Goal: Feedback & Contribution: Contribute content

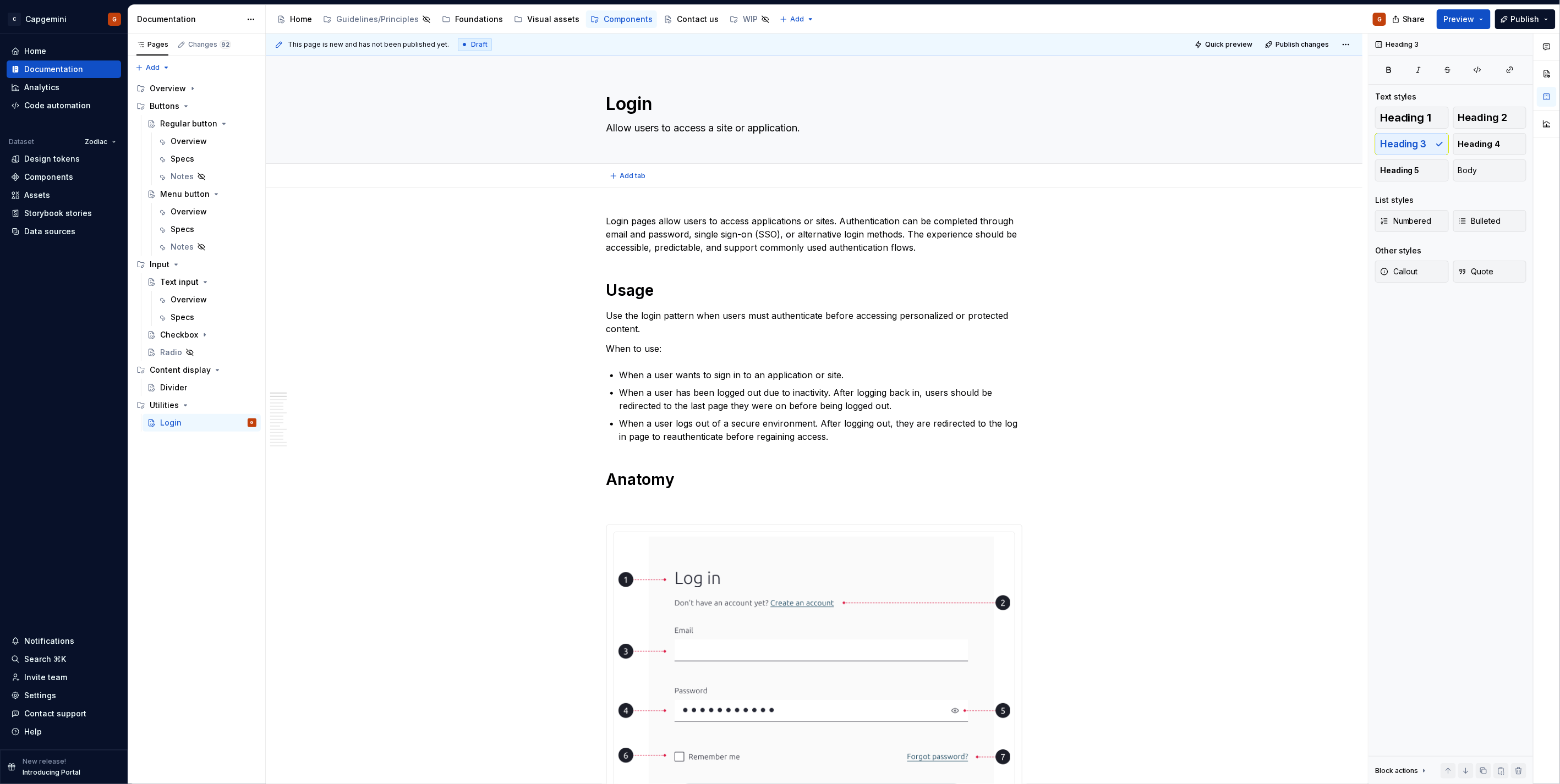
type textarea "*"
click at [839, 223] on p "Login pages allow users to access applications or sites. Authentication can be …" at bounding box center [815, 234] width 416 height 39
click at [716, 224] on p "Login pages allow users to access applications or sites. Authentication can be …" at bounding box center [815, 234] width 416 height 39
type textarea "*"
click at [667, 128] on textarea "Allow users to access a site or application." at bounding box center [813, 128] width 416 height 18
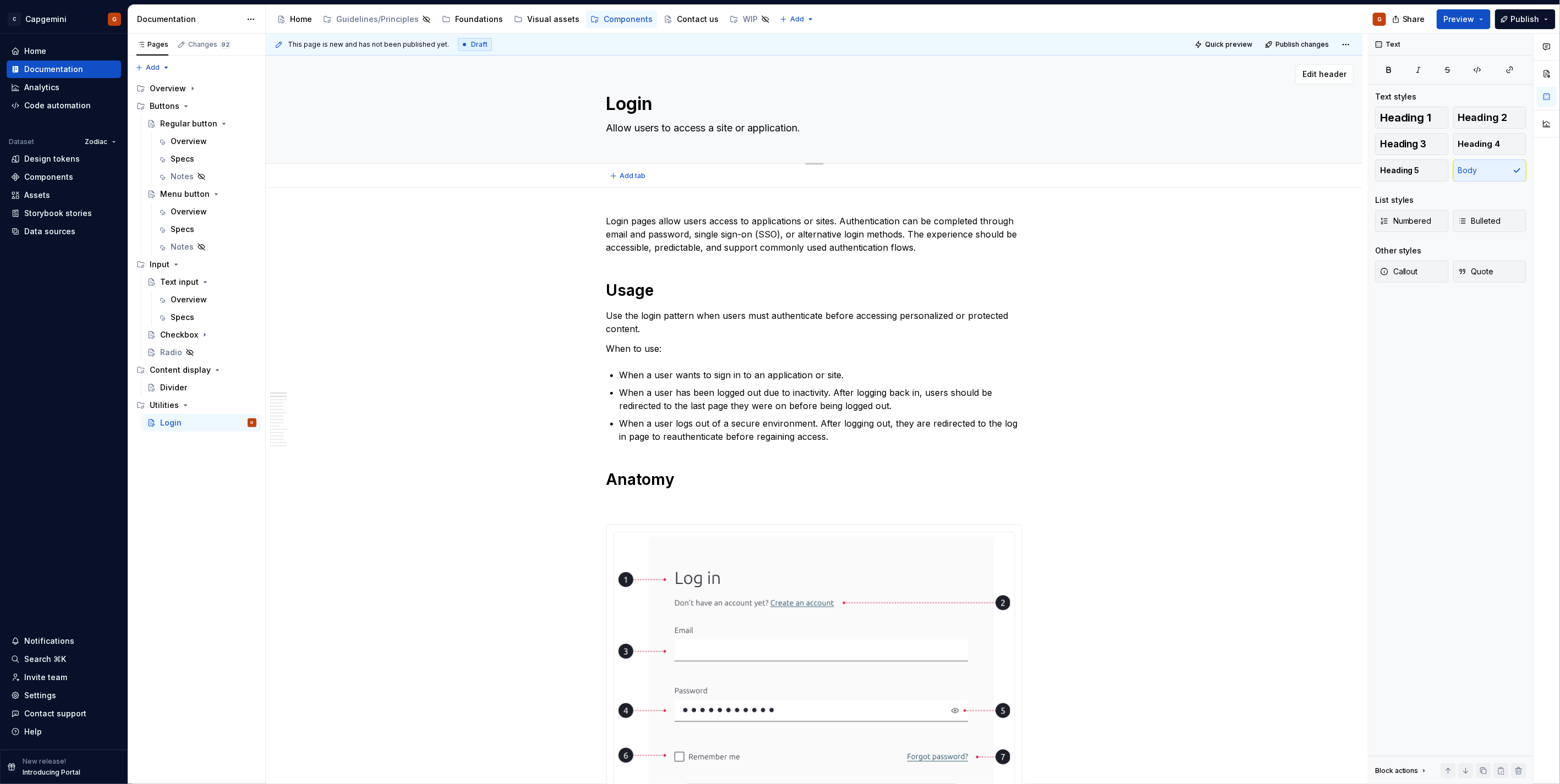
click at [677, 127] on textarea "Allow users to access a site or application." at bounding box center [813, 128] width 416 height 18
drag, startPoint x: 673, startPoint y: 130, endPoint x: 605, endPoint y: 133, distance: 68.1
click at [605, 133] on textarea "Allow users to access a site or application." at bounding box center [813, 128] width 416 height 18
type textarea "A access a site or application."
type textarea "*"
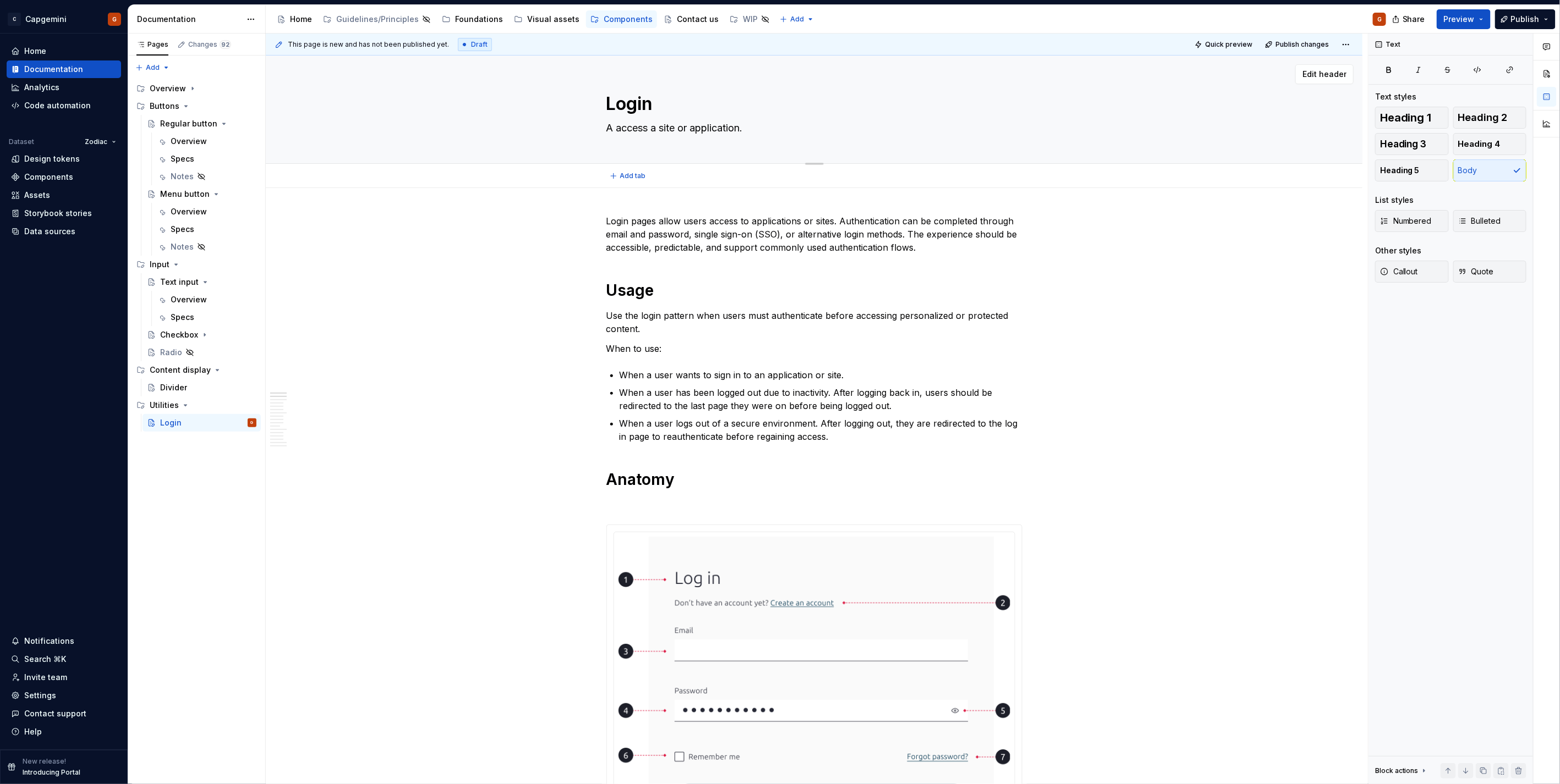
type textarea "Au access a site or application."
type textarea "*"
type textarea "Aut access a site or application."
type textarea "*"
type textarea "Auth access a site or application."
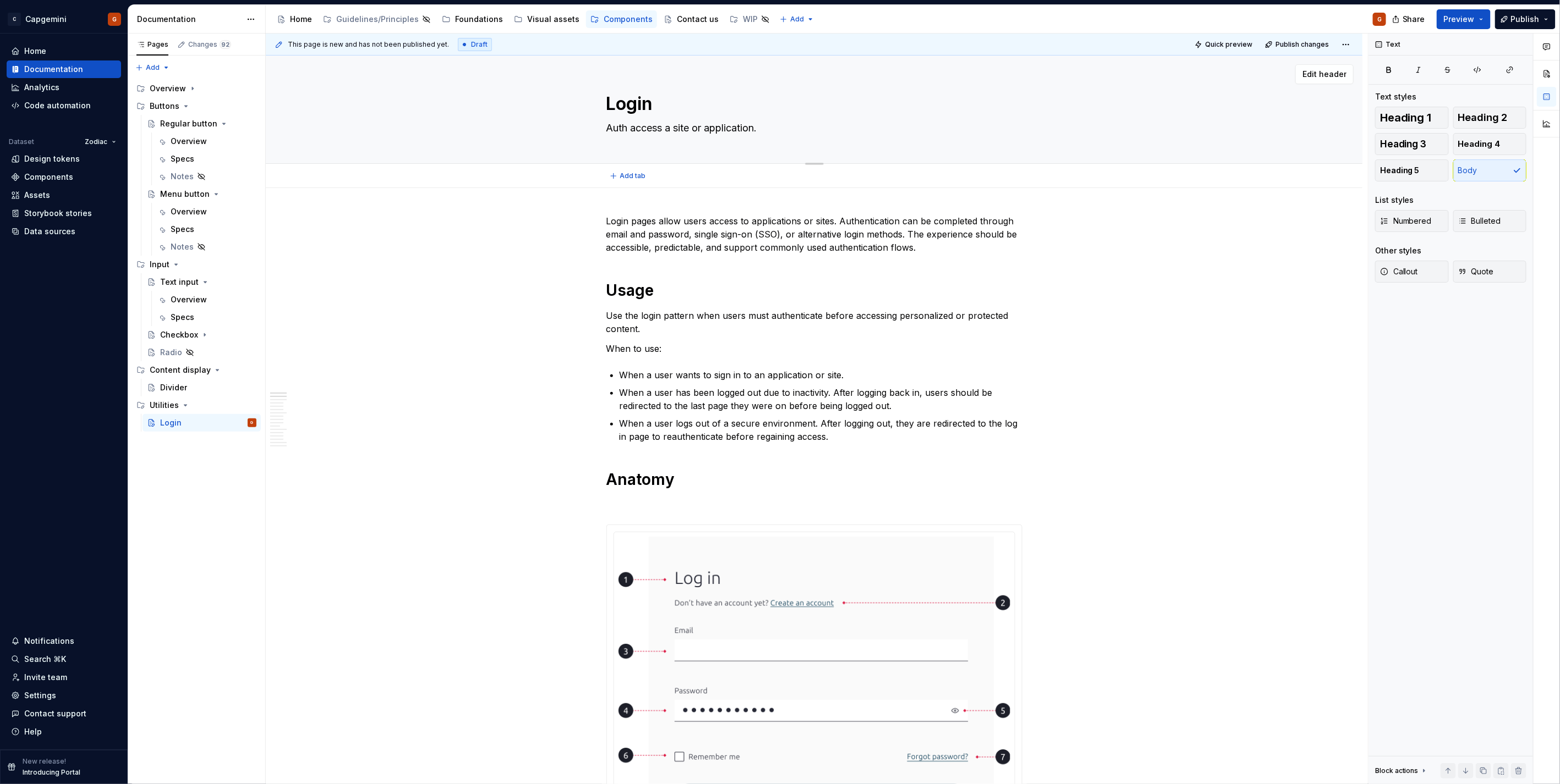
type textarea "*"
type textarea "Authe access a site or application."
type textarea "*"
type textarea "Authen access a site or application."
type textarea "*"
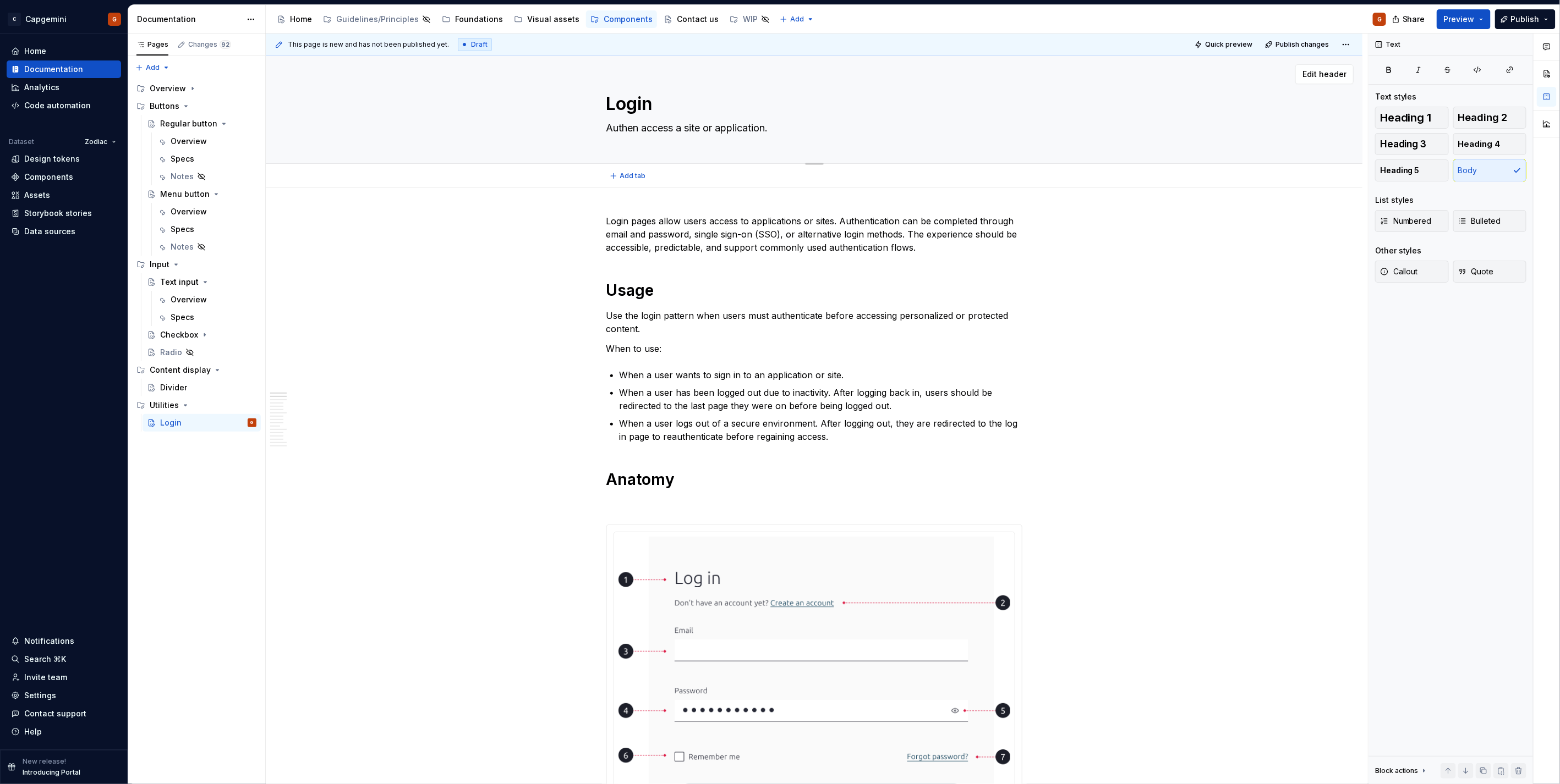
type textarea "Authent access a site or application."
type textarea "*"
type textarea "Authenti access a site or application."
type textarea "*"
type textarea "Authentic access a site or application."
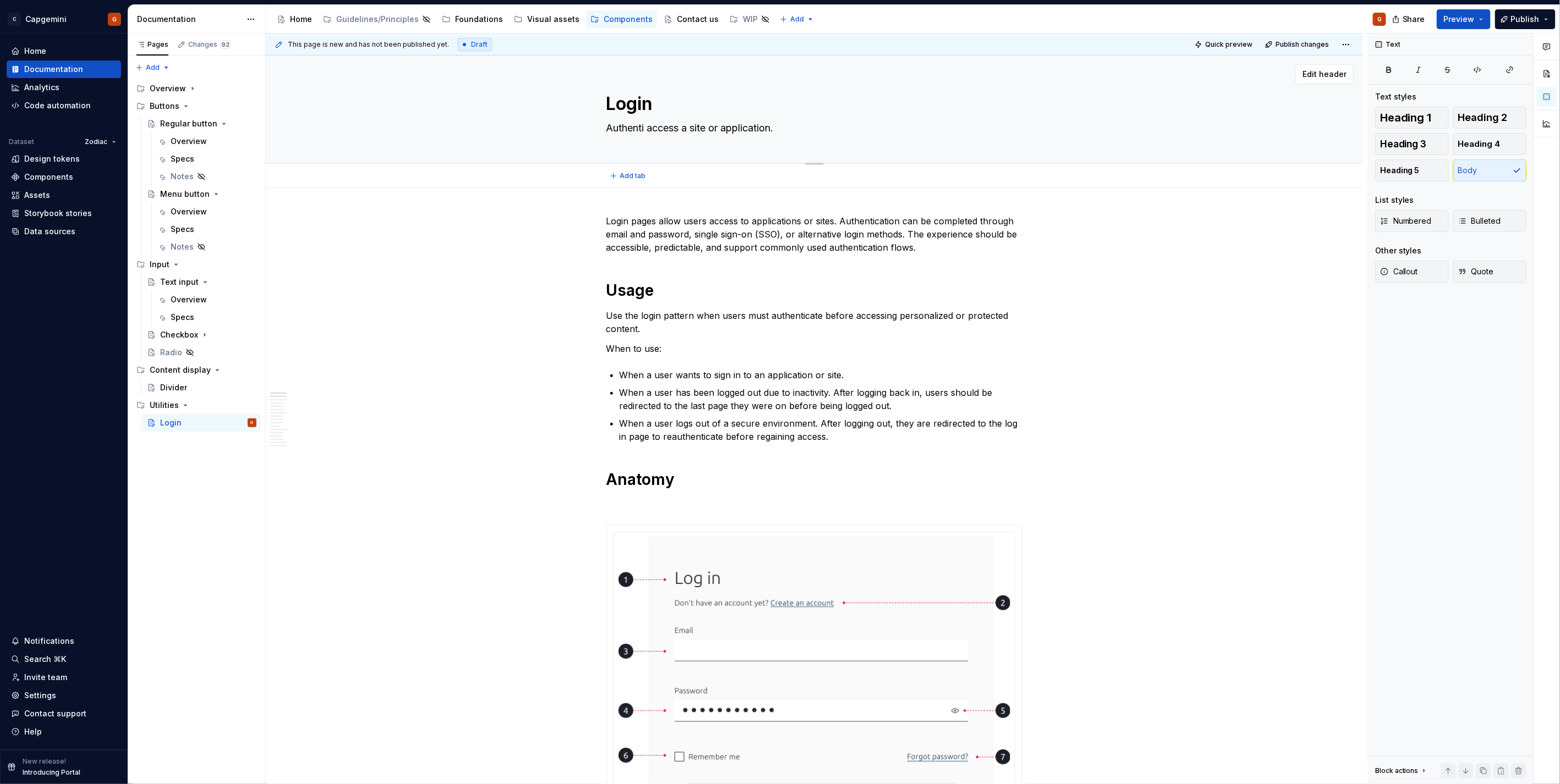
type textarea "*"
type textarea "Authentica access a site or application."
type textarea "*"
type textarea "Authenticat access a site or application."
type textarea "*"
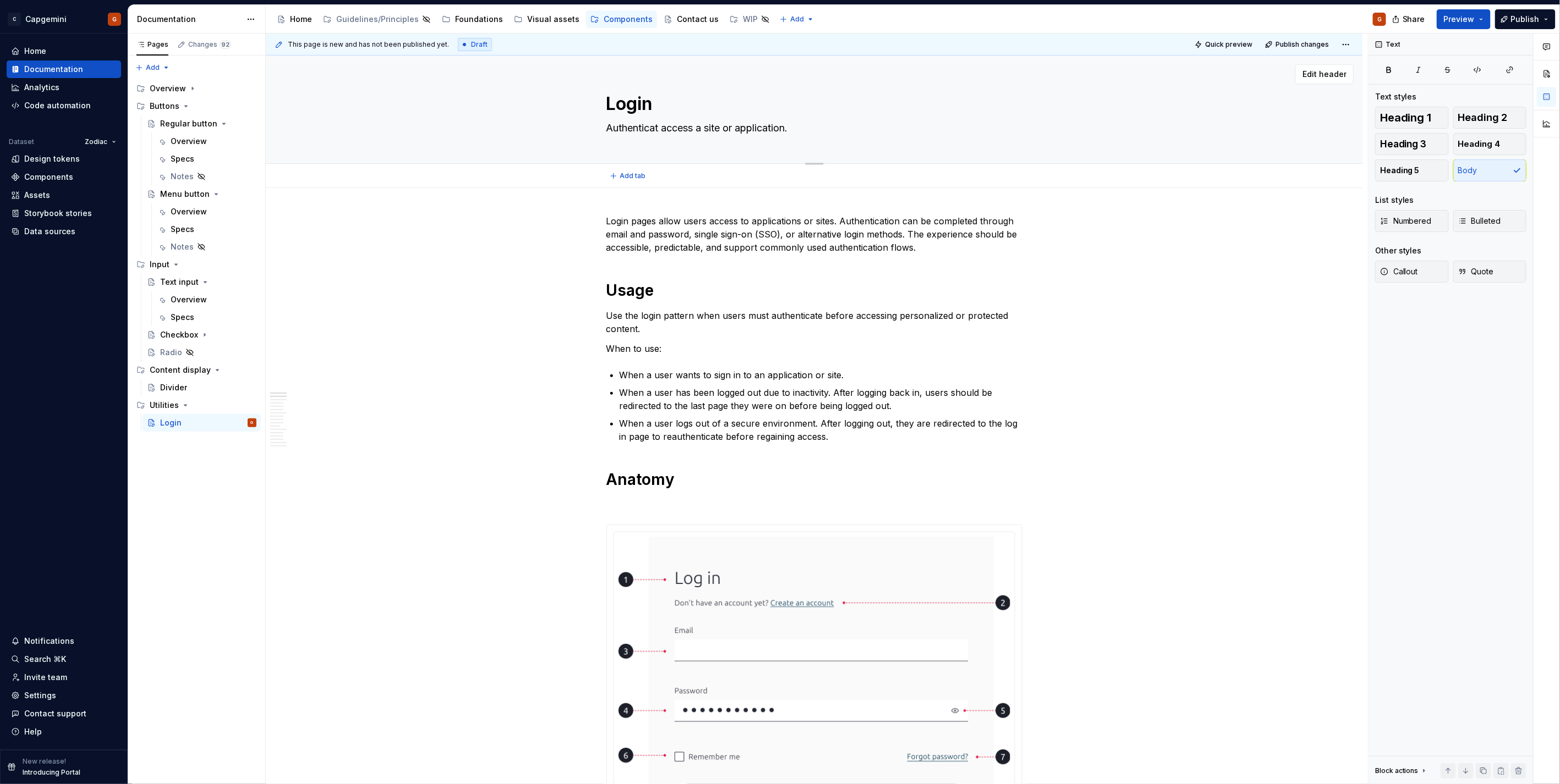
type textarea "Authenticate access a site or application."
type textarea "*"
type textarea "Authenticate access a site or application."
type textarea "*"
type textarea "Authenticate t access a site or application."
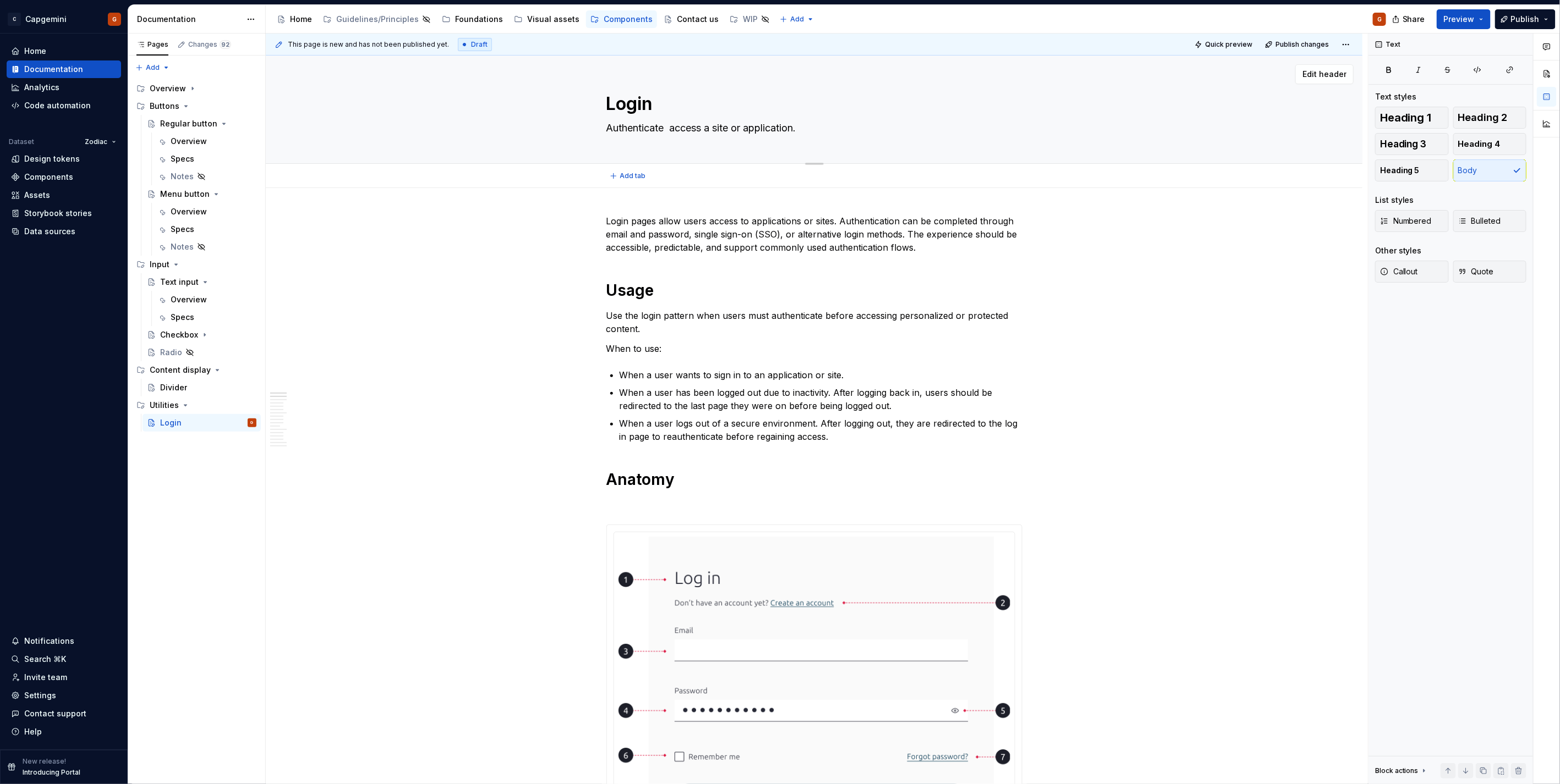
type textarea "*"
type textarea "Authenticate tp access a site or application."
type textarea "*"
type textarea "Authenticate t access a site or application."
type textarea "*"
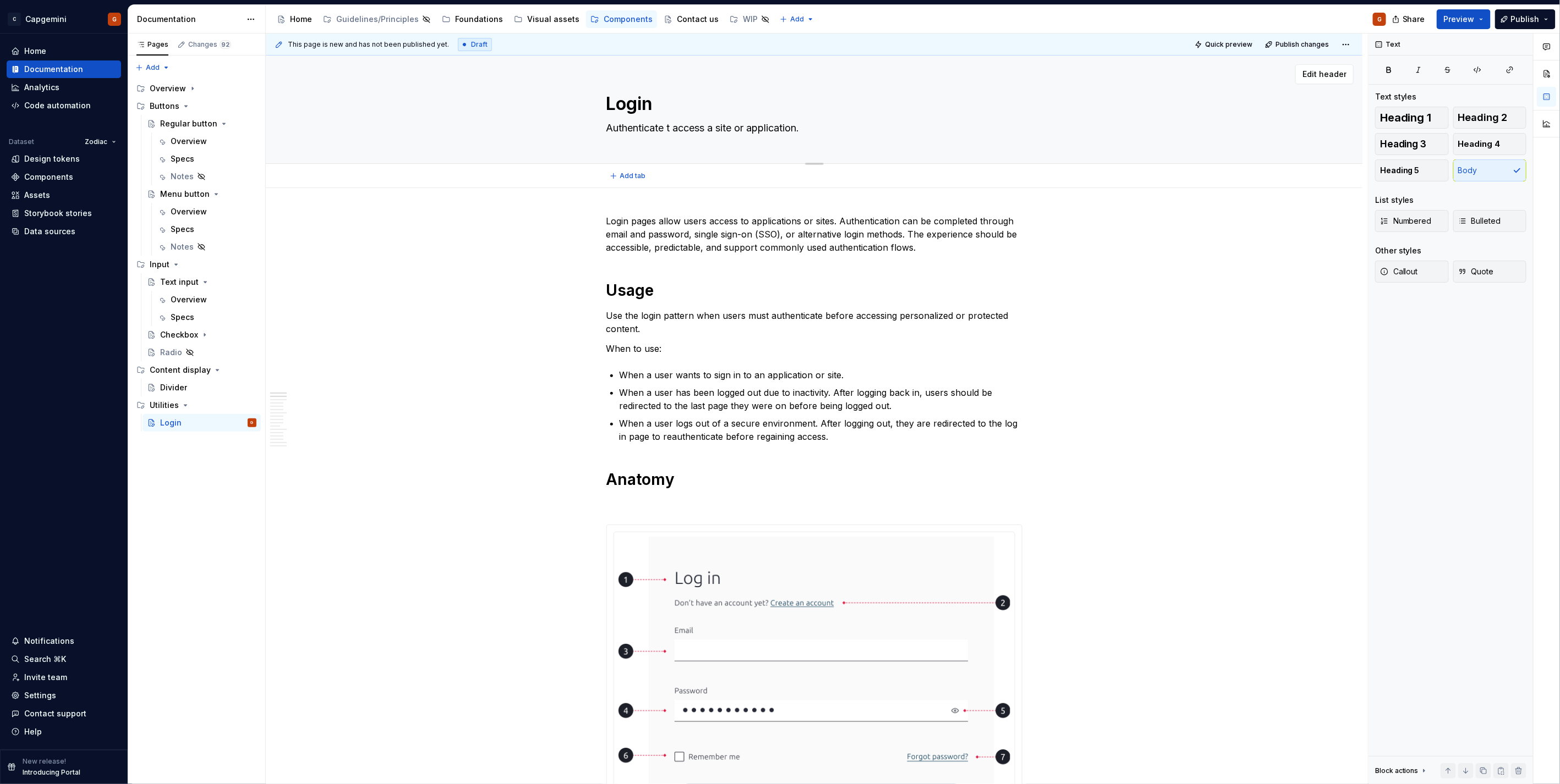
type textarea "Authenticate to access a site or application."
type textarea "*"
type textarea "Authenticate to access a site or application."
click at [172, 90] on div "Overview" at bounding box center [167, 88] width 36 height 11
click at [172, 86] on div "Overview" at bounding box center [167, 88] width 36 height 11
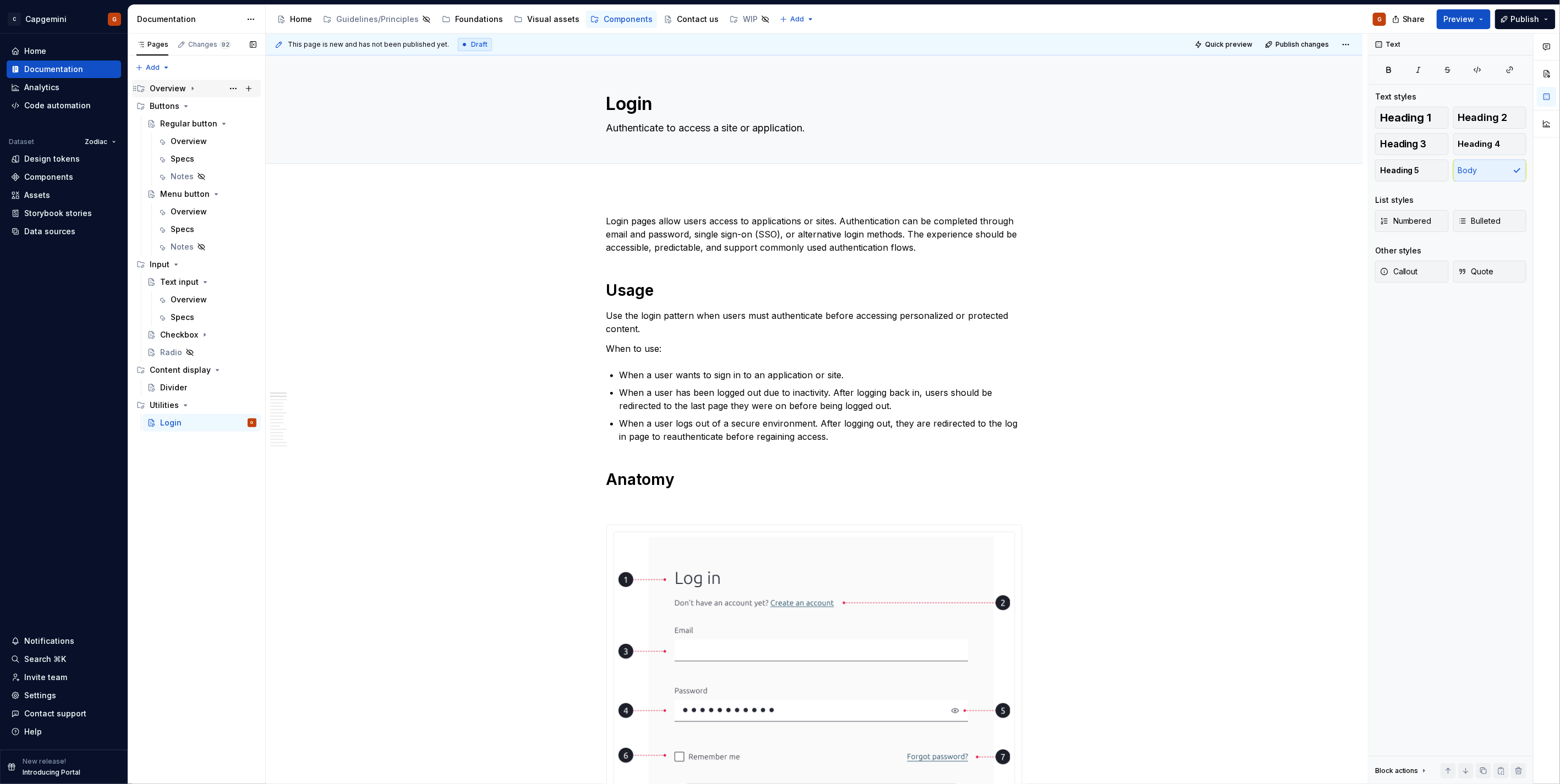
click at [172, 86] on div "Overview" at bounding box center [167, 88] width 36 height 11
click at [170, 107] on div "Components" at bounding box center [184, 106] width 49 height 11
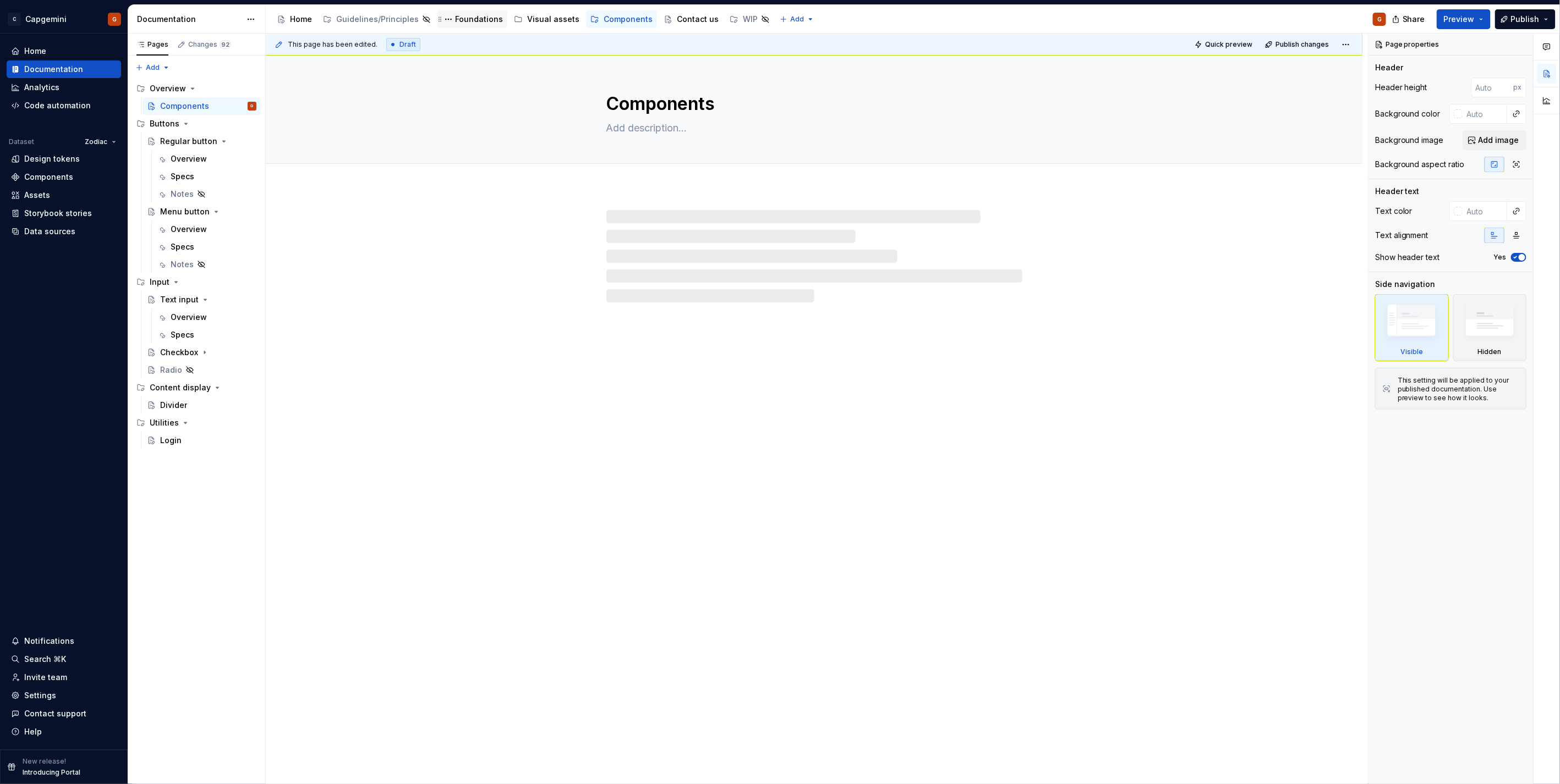
click at [462, 14] on div "Foundations" at bounding box center [479, 19] width 48 height 11
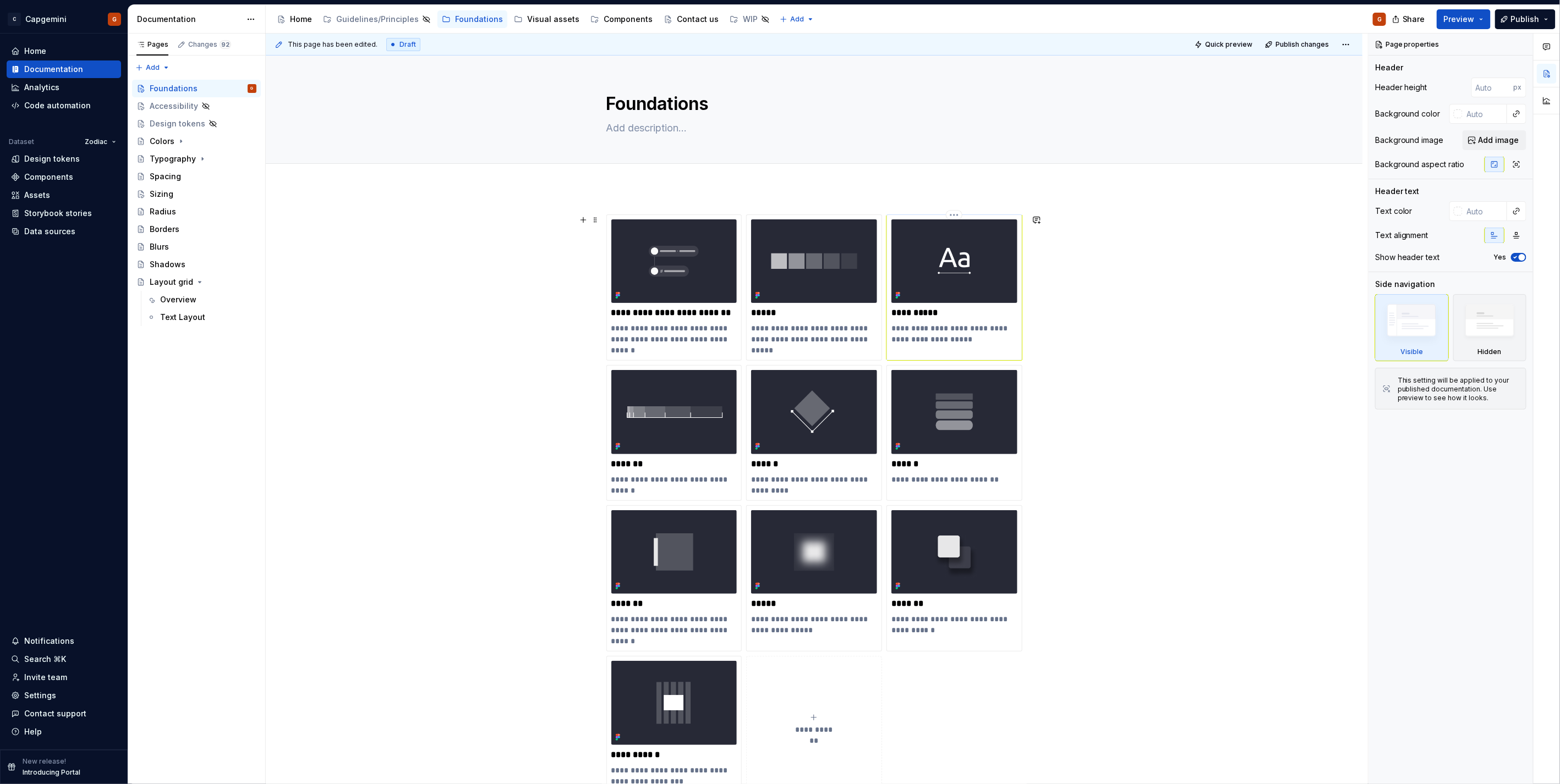
click at [927, 333] on p "**********" at bounding box center [953, 334] width 125 height 22
click at [927, 332] on p "**********" at bounding box center [953, 334] width 125 height 22
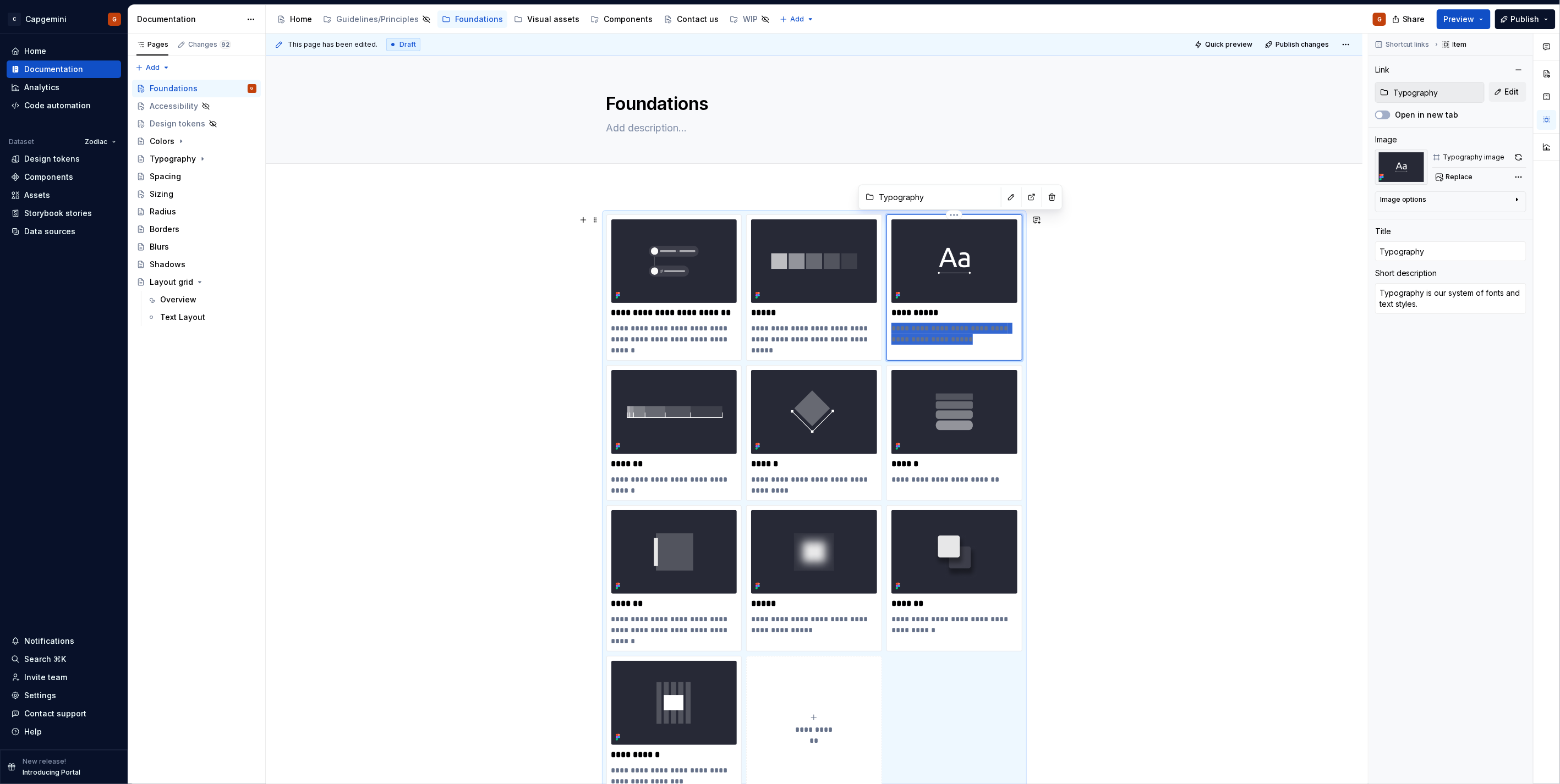
click at [927, 332] on p "**********" at bounding box center [953, 334] width 125 height 22
type textarea "*"
type textarea "Communicate clearly with a unified typographic voice."
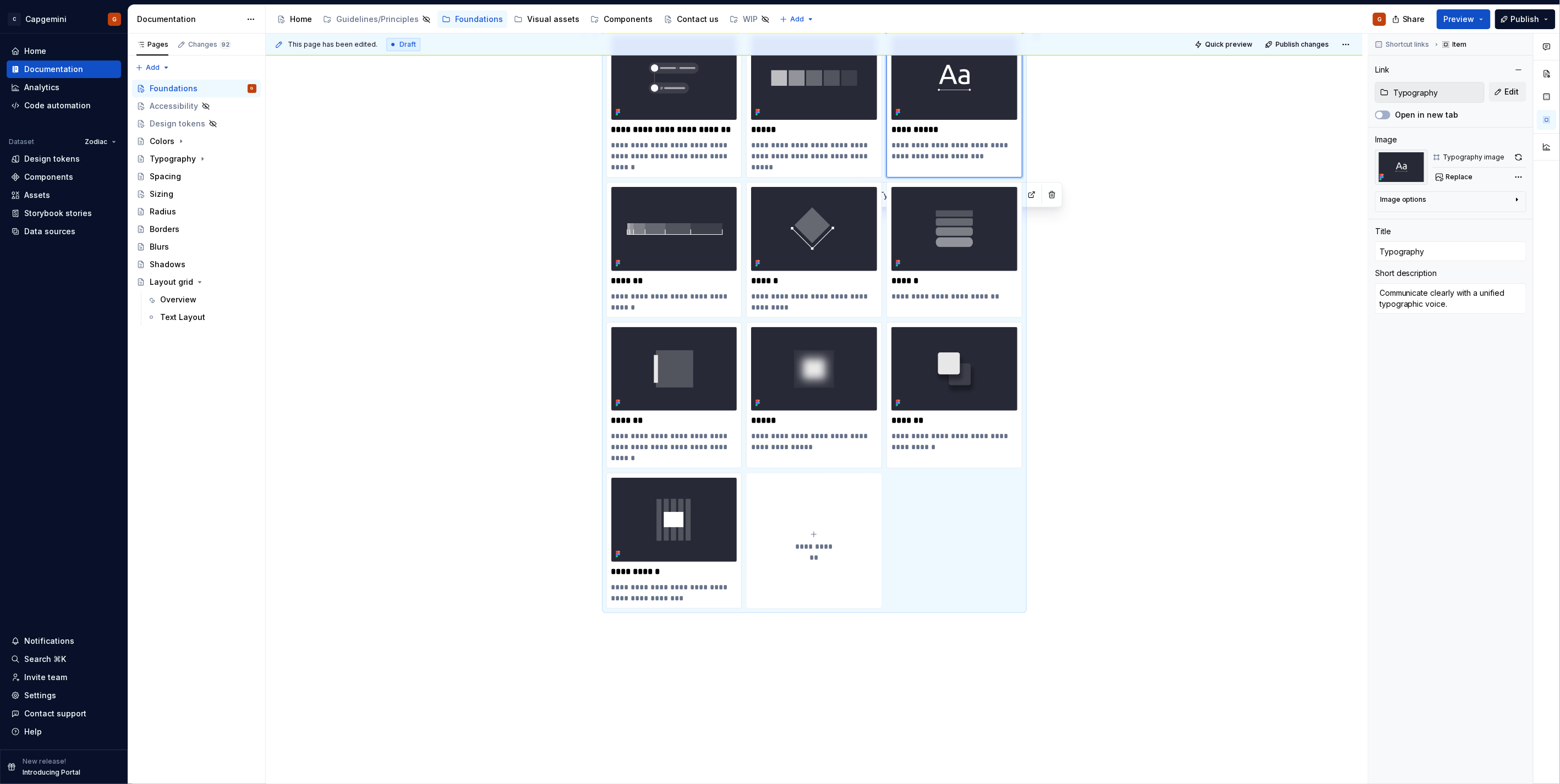
scroll to position [122, 0]
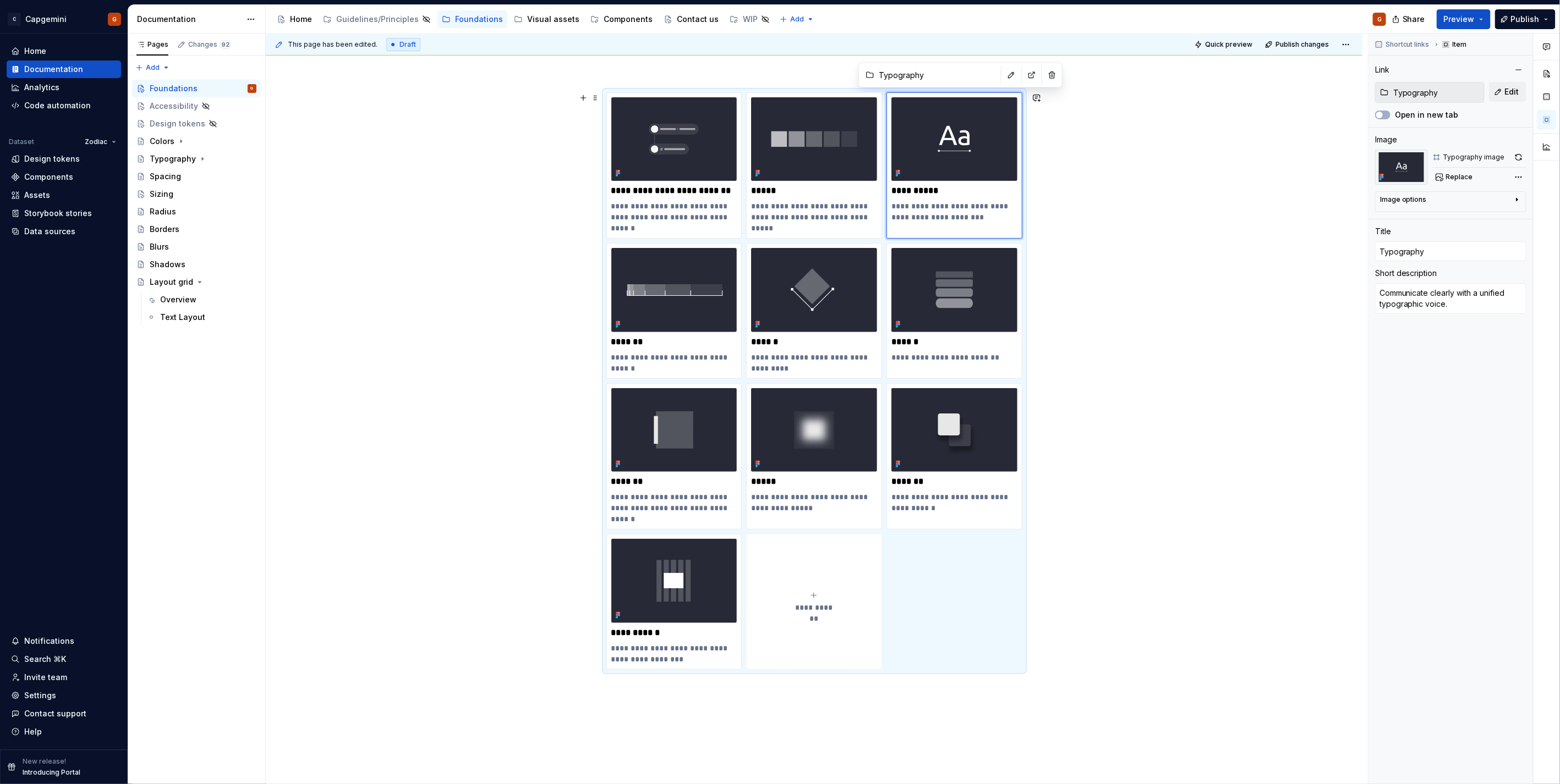
click at [1049, 349] on div "**********" at bounding box center [814, 492] width 1096 height 852
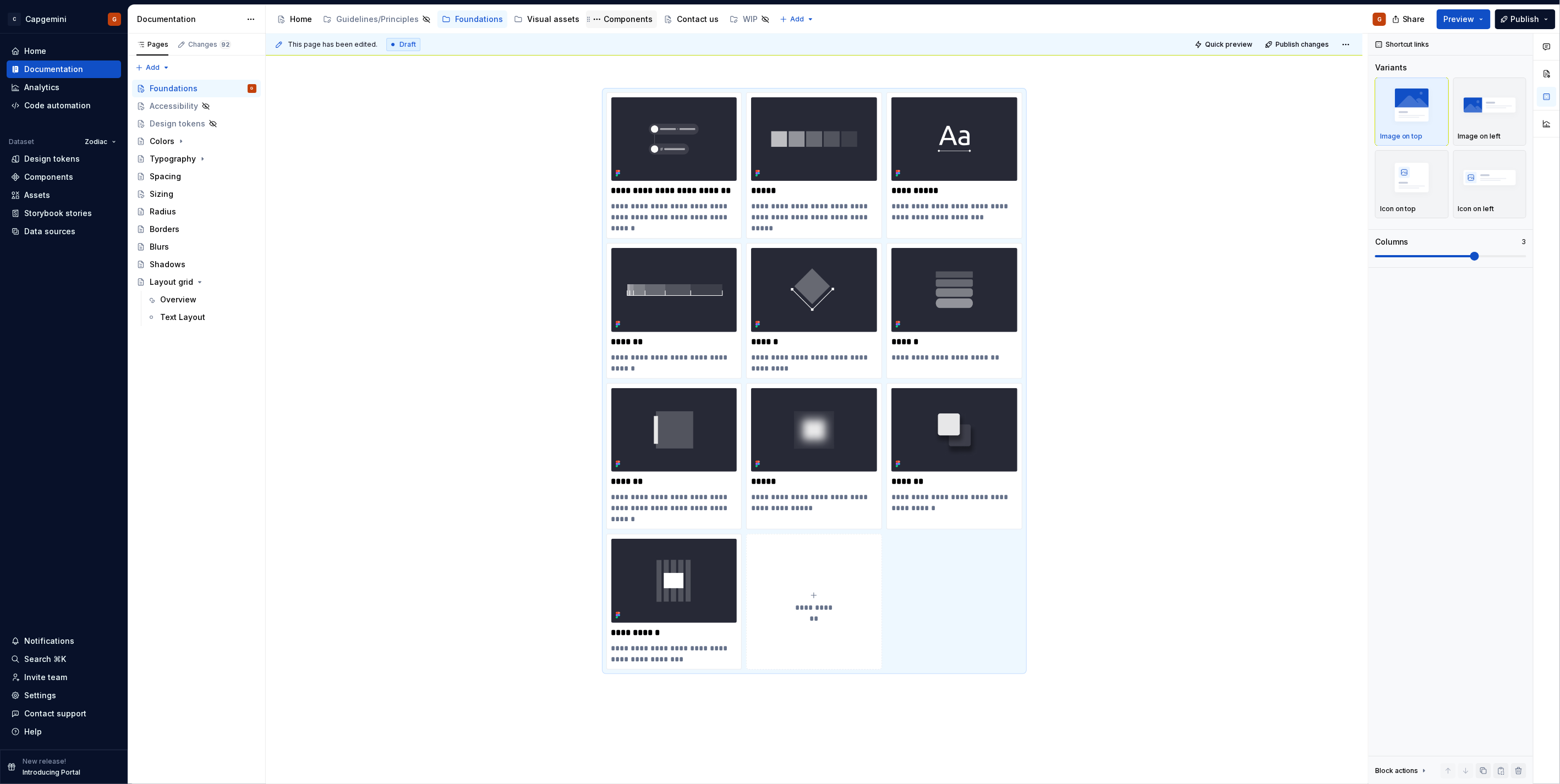
click at [604, 19] on div "Components" at bounding box center [628, 19] width 49 height 11
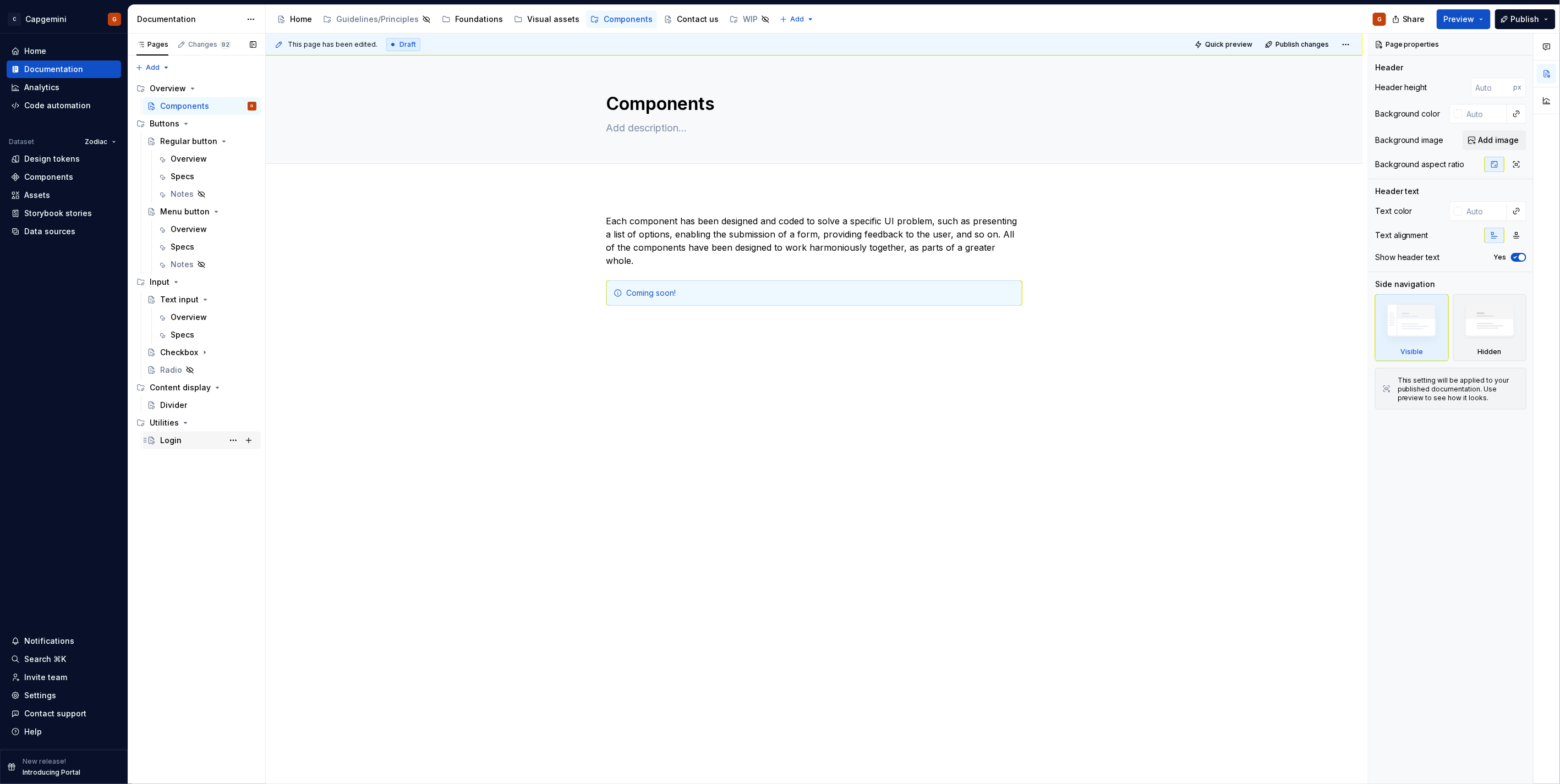
click at [170, 433] on div "Login" at bounding box center [208, 440] width 96 height 16
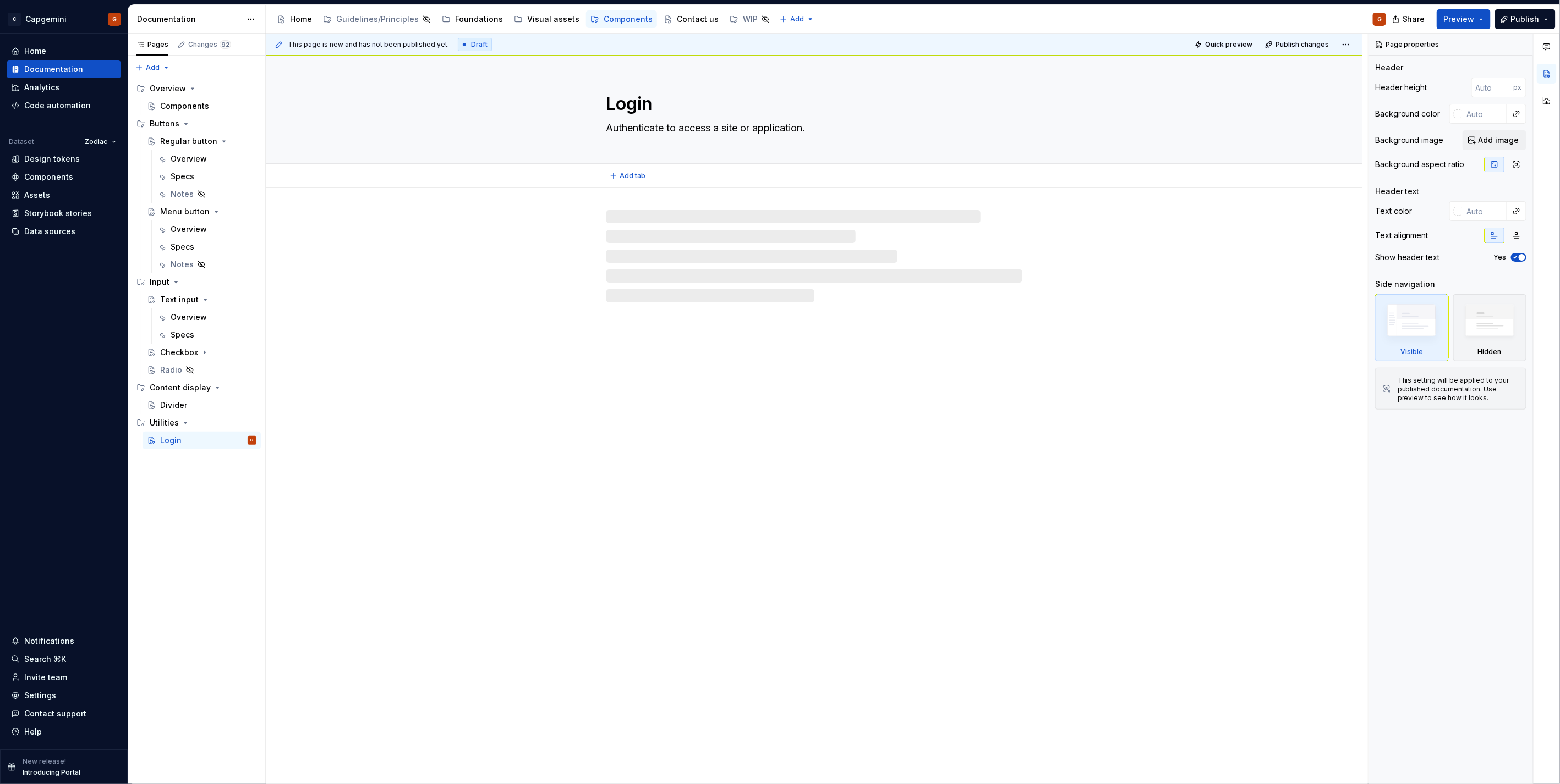
click at [634, 124] on textarea "Authenticate to access a site or application." at bounding box center [813, 128] width 416 height 18
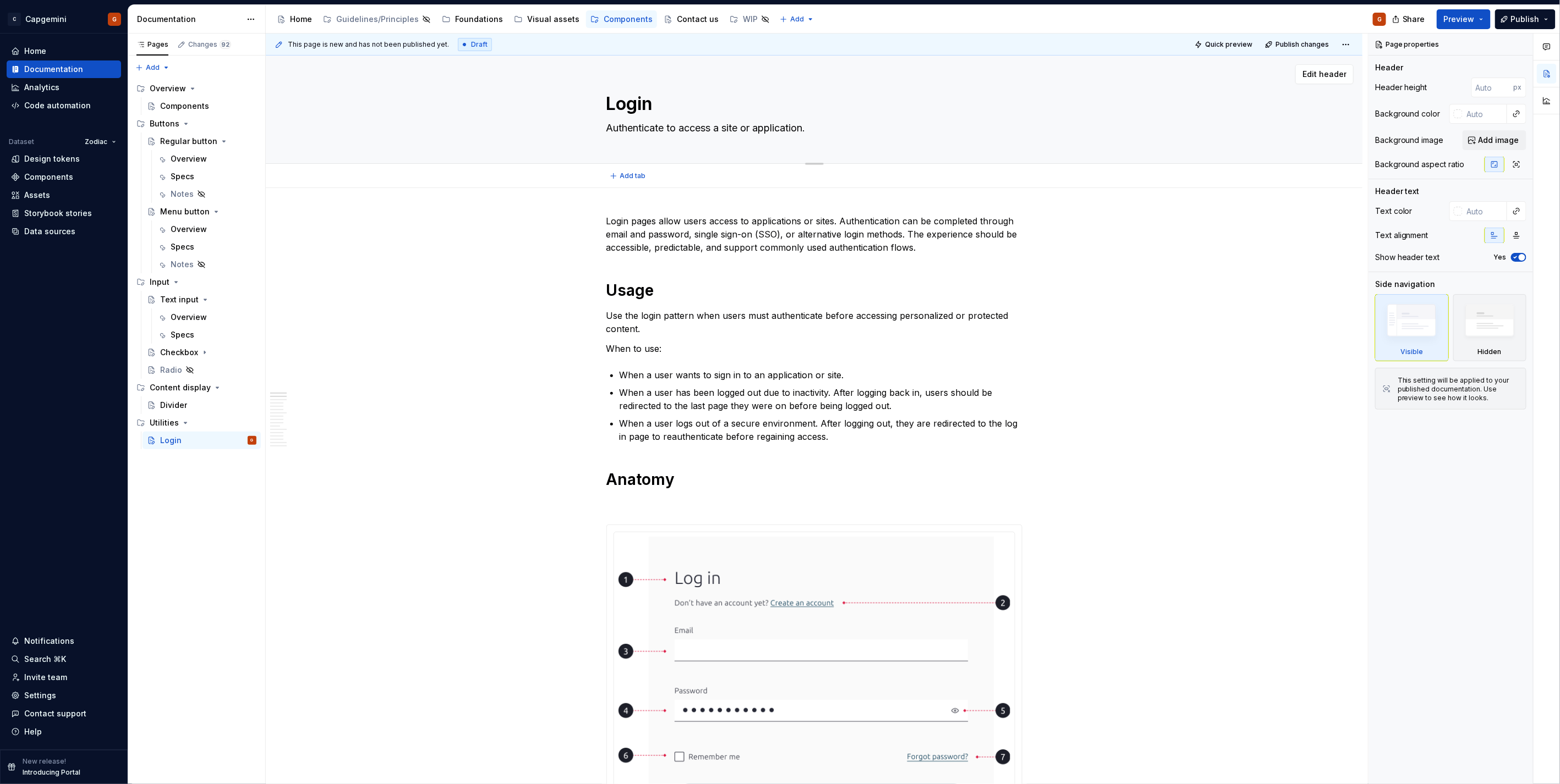
click at [634, 124] on textarea "Authenticate to access a site or application." at bounding box center [813, 128] width 416 height 18
paste textarea "Enable secure access to personalized content with a clear and trusted entry poi…"
type textarea "*"
type textarea "Enable secure access to personalized content with a clear and trusted entry poi…"
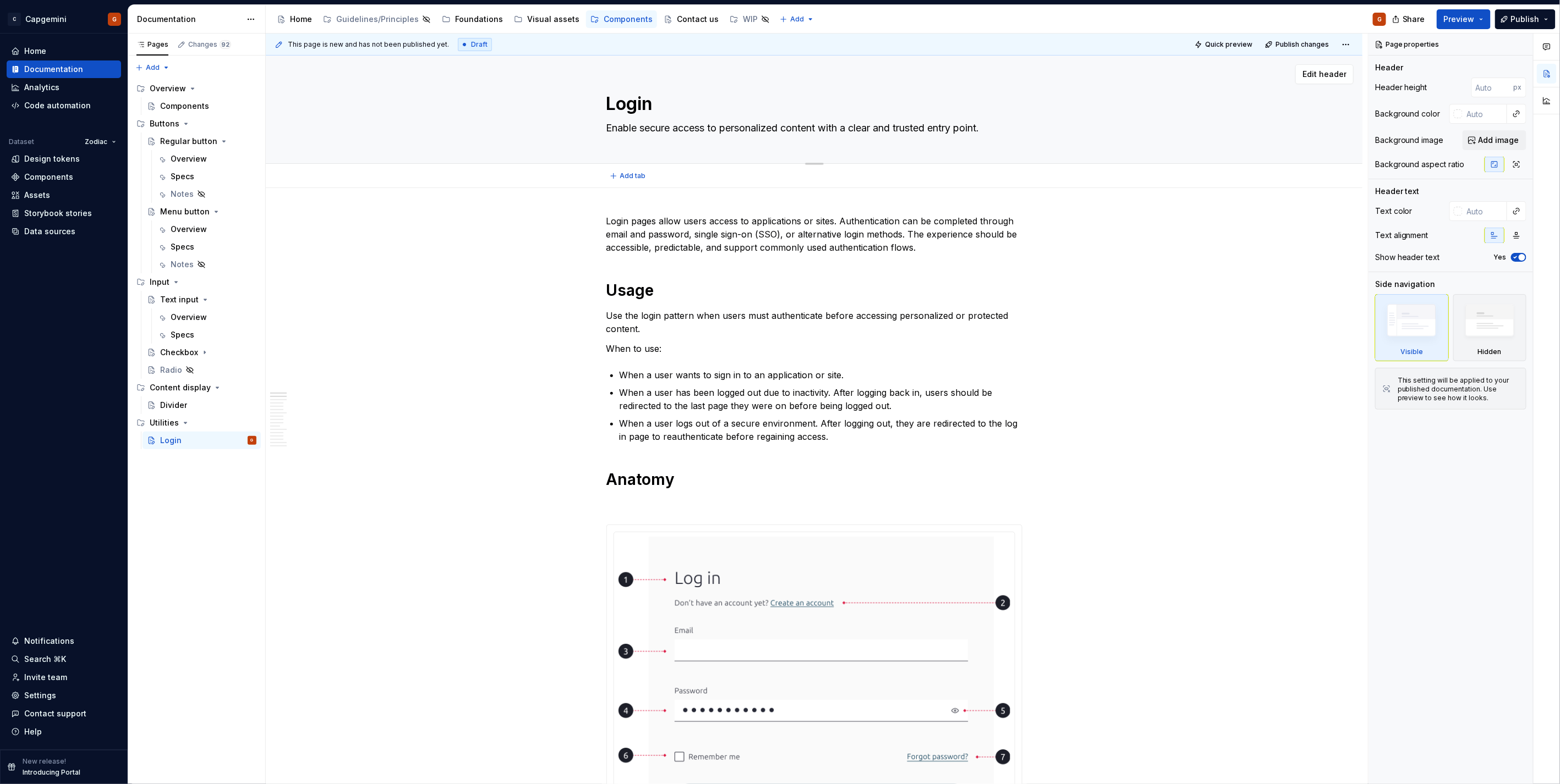
drag, startPoint x: 709, startPoint y: 127, endPoint x: 820, endPoint y: 130, distance: 111.0
click at [820, 130] on textarea "Enable secure access to personalized content with a clear and trusted entry poi…" at bounding box center [813, 128] width 416 height 18
type textarea "*"
type textarea "Enable secure access with a clear and trusted entry point."
drag, startPoint x: 768, startPoint y: 130, endPoint x: 819, endPoint y: 128, distance: 51.0
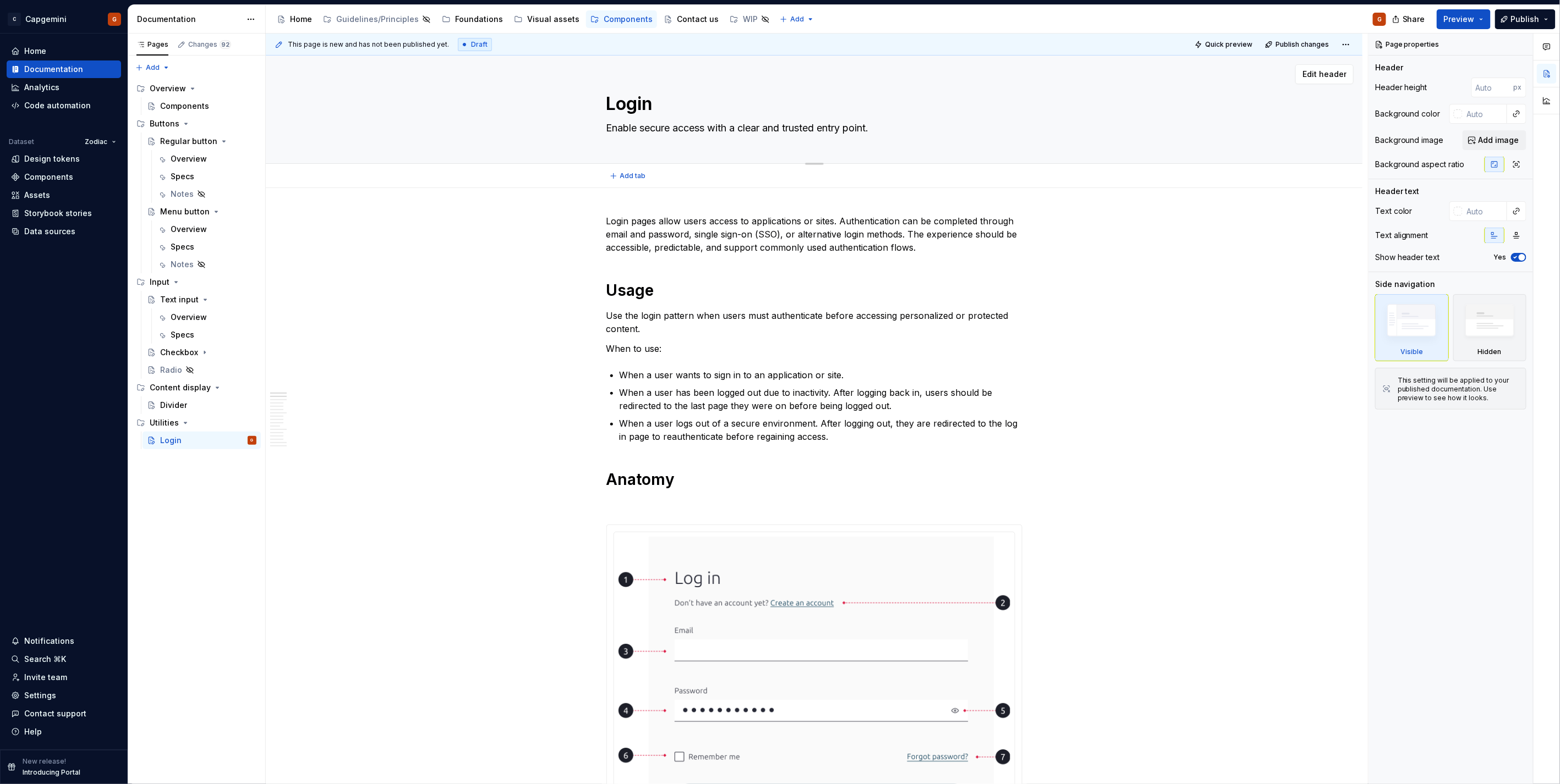
click at [819, 128] on textarea "Enable secure access with a clear and trusted entry point." at bounding box center [813, 128] width 416 height 18
type textarea "*"
type textarea "Enable secure access with a clear entry point."
type textarea "*"
type textarea "Enable secure access with a clear entry point."
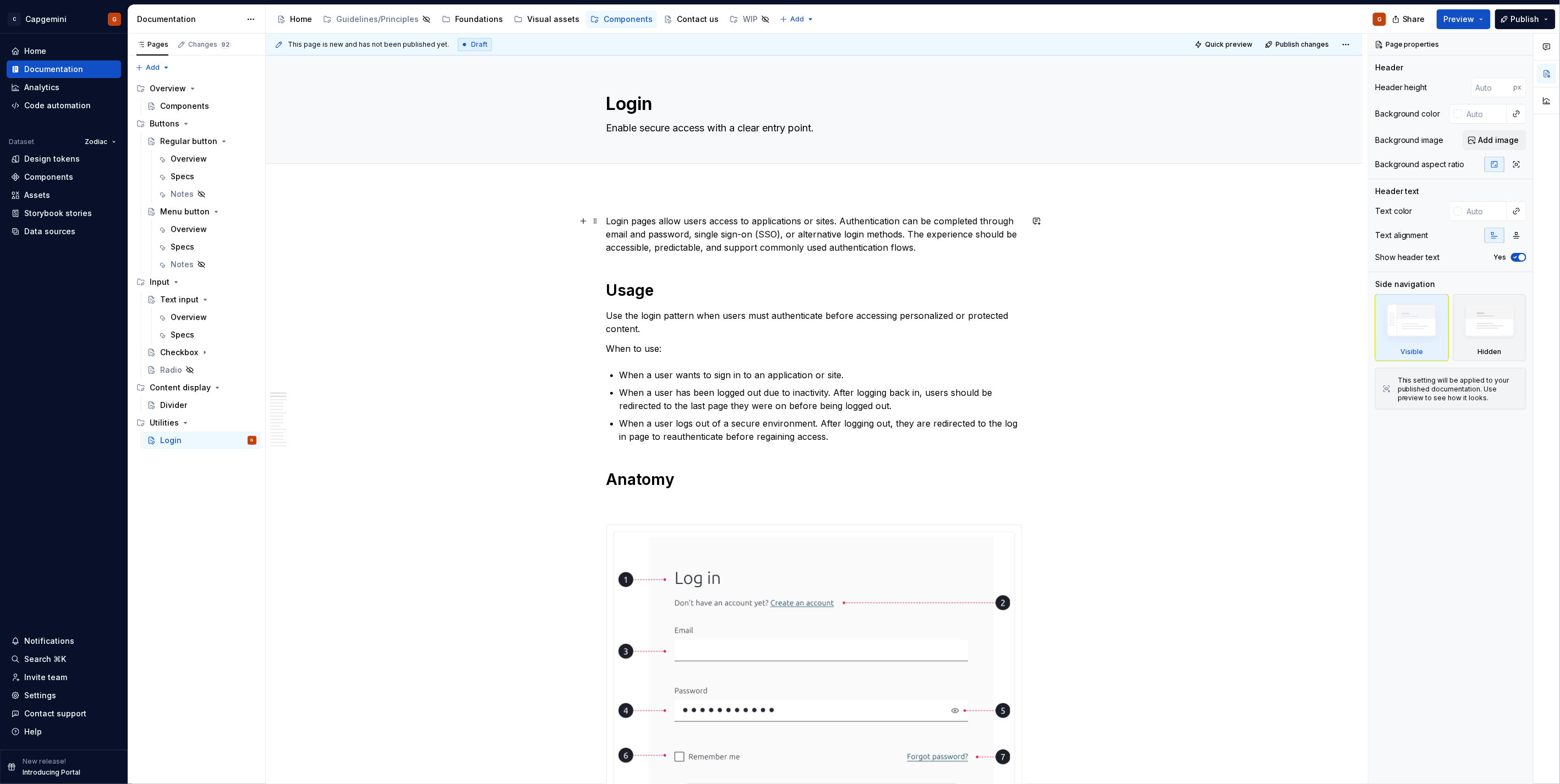
type textarea "*"
type textarea "Enable secure access with a clear entry point."
click at [777, 244] on p "Login pages allow users access to applications or sites. Authentication can be …" at bounding box center [815, 234] width 416 height 39
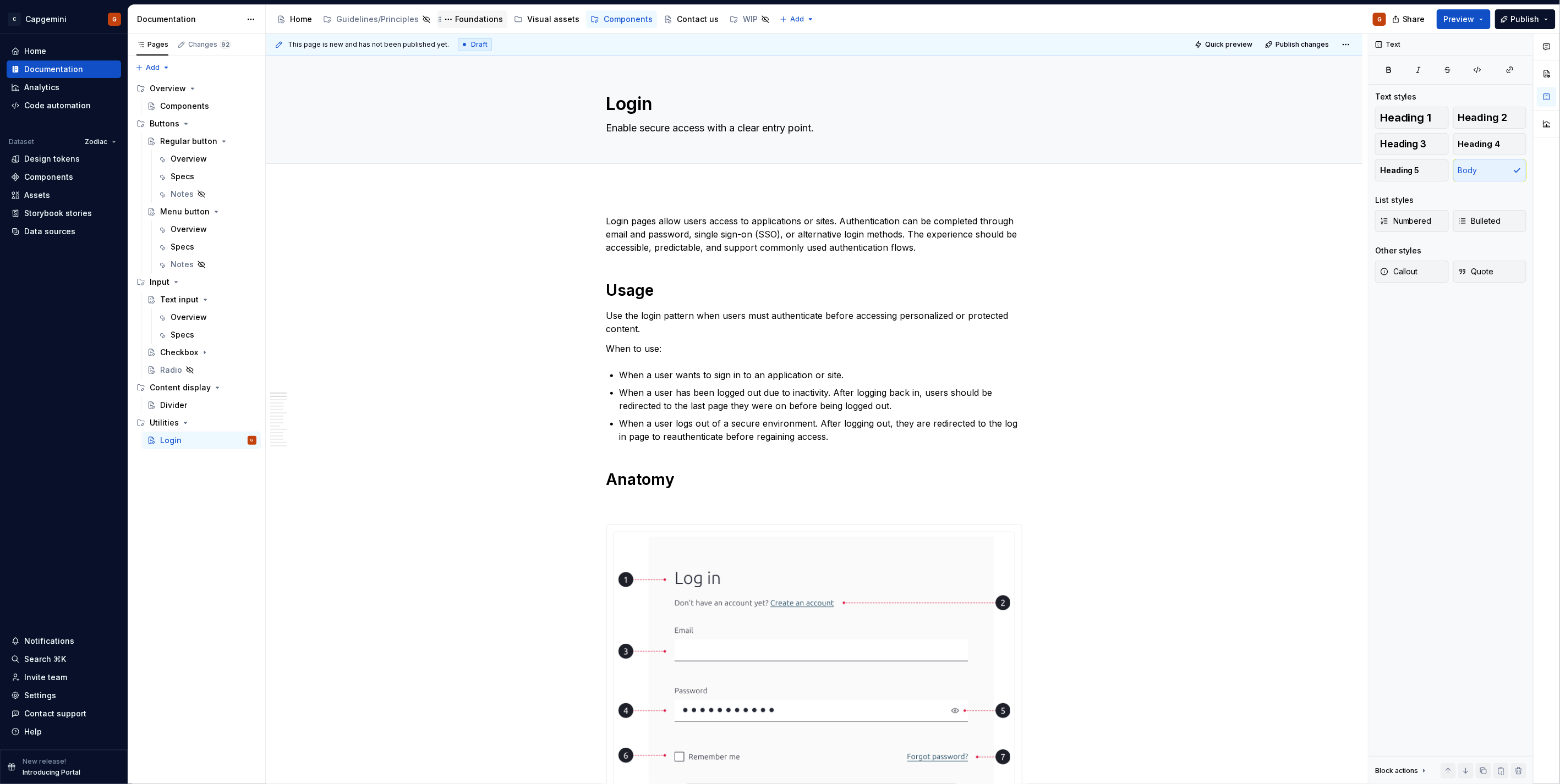
click at [460, 23] on div "Foundations" at bounding box center [479, 19] width 48 height 11
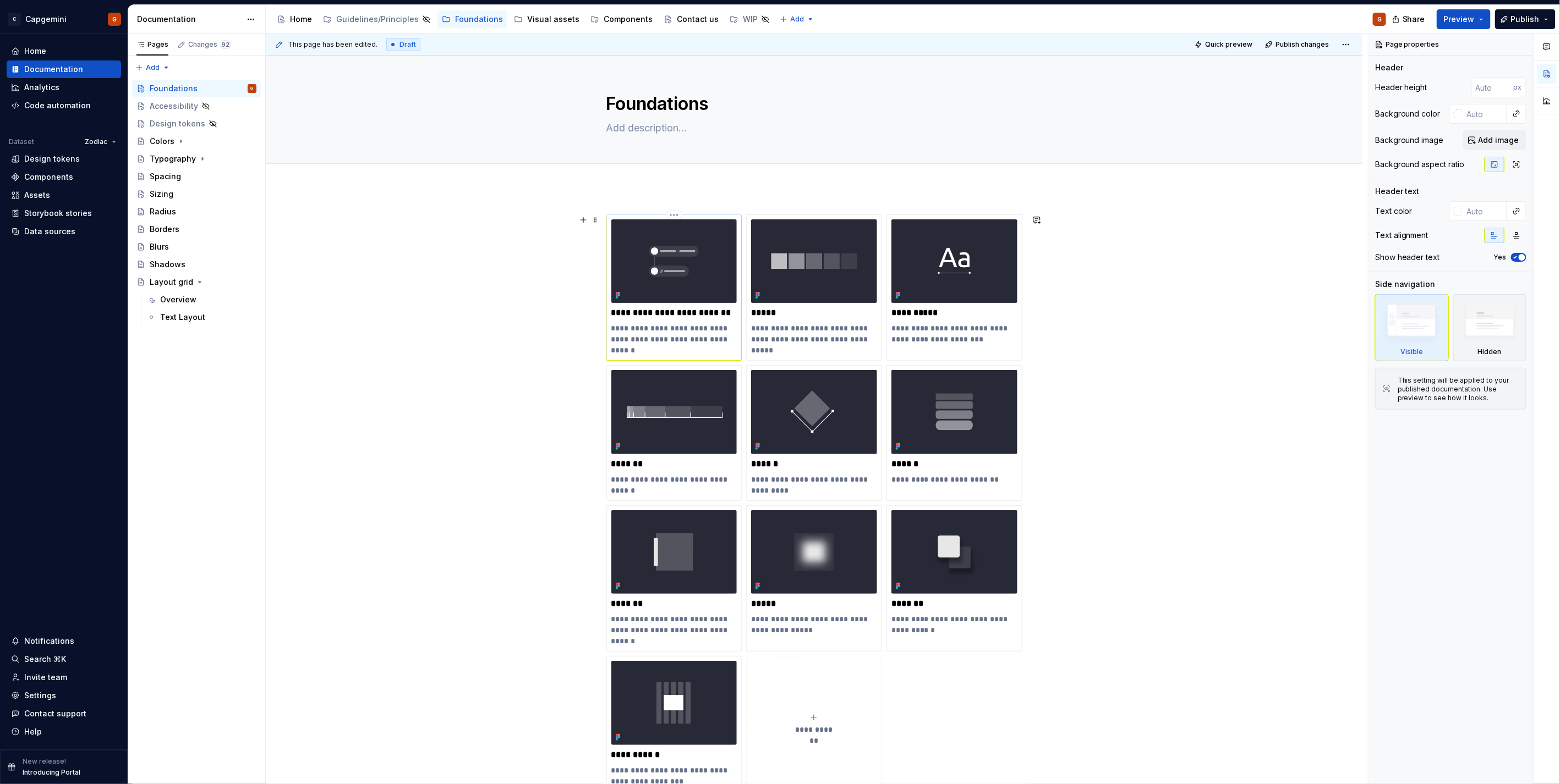
click at [705, 344] on p "**********" at bounding box center [673, 339] width 125 height 33
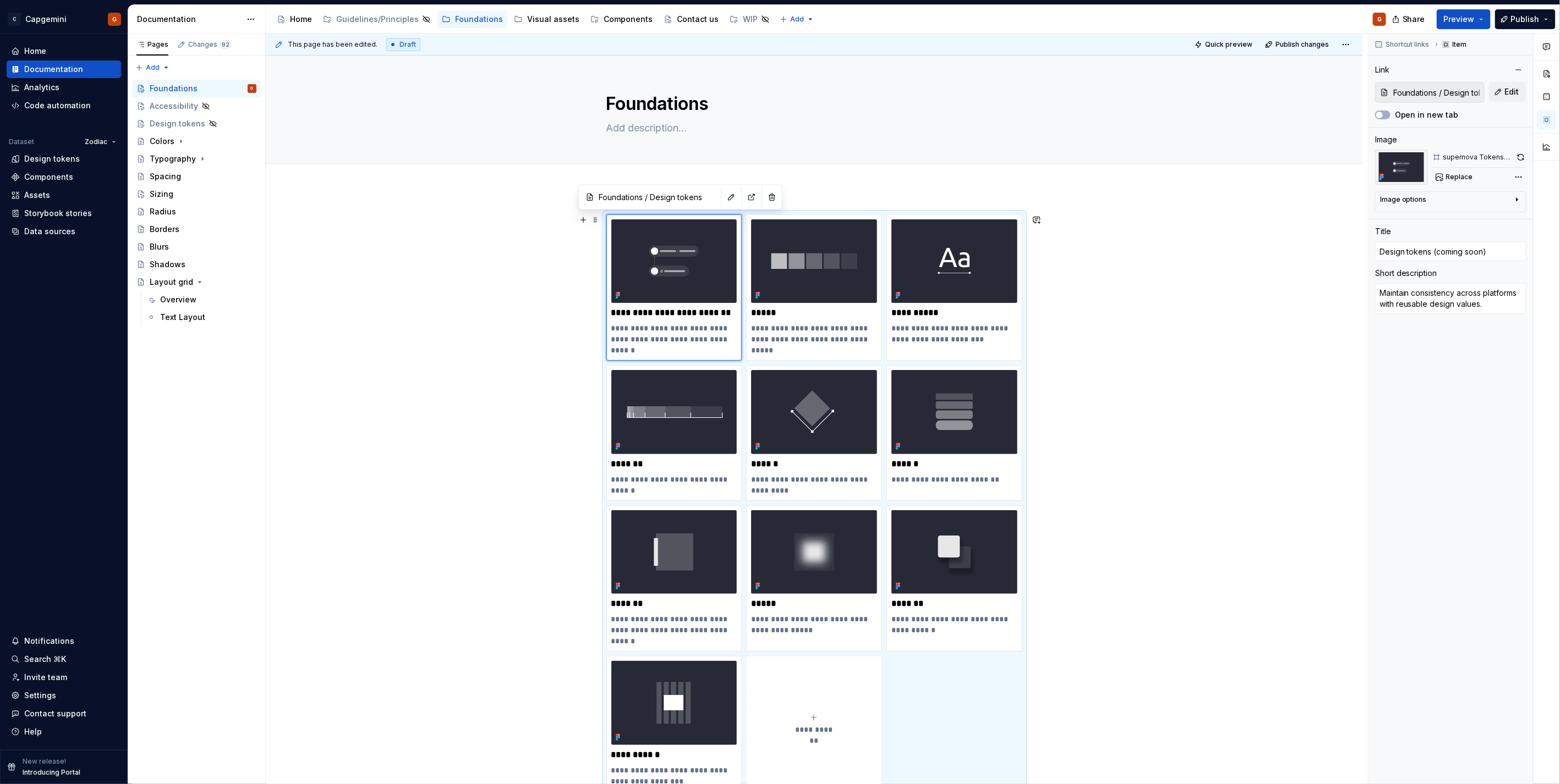
click at [932, 730] on div "**********" at bounding box center [815, 503] width 416 height 577
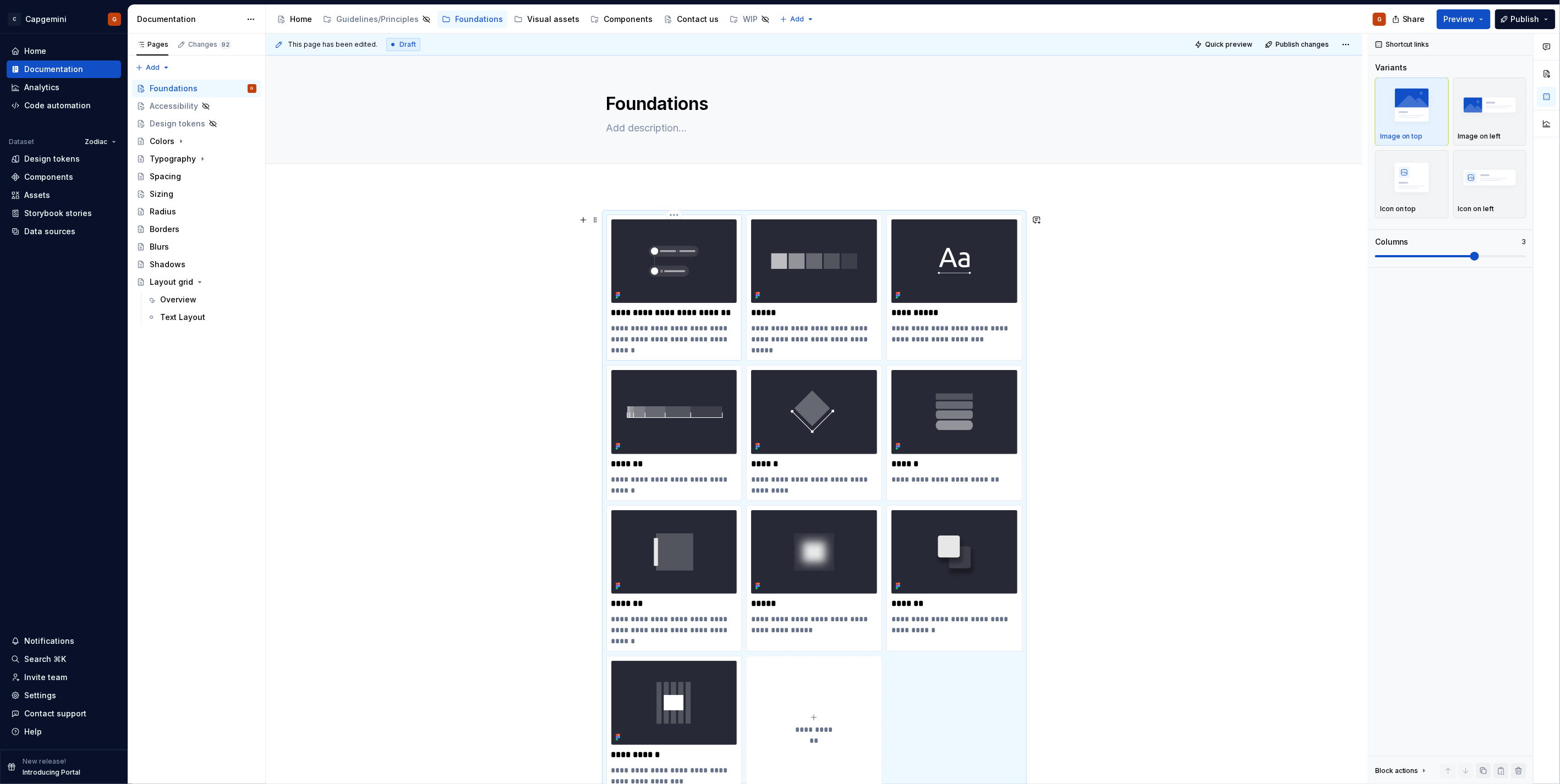
click at [673, 338] on p "**********" at bounding box center [673, 339] width 125 height 33
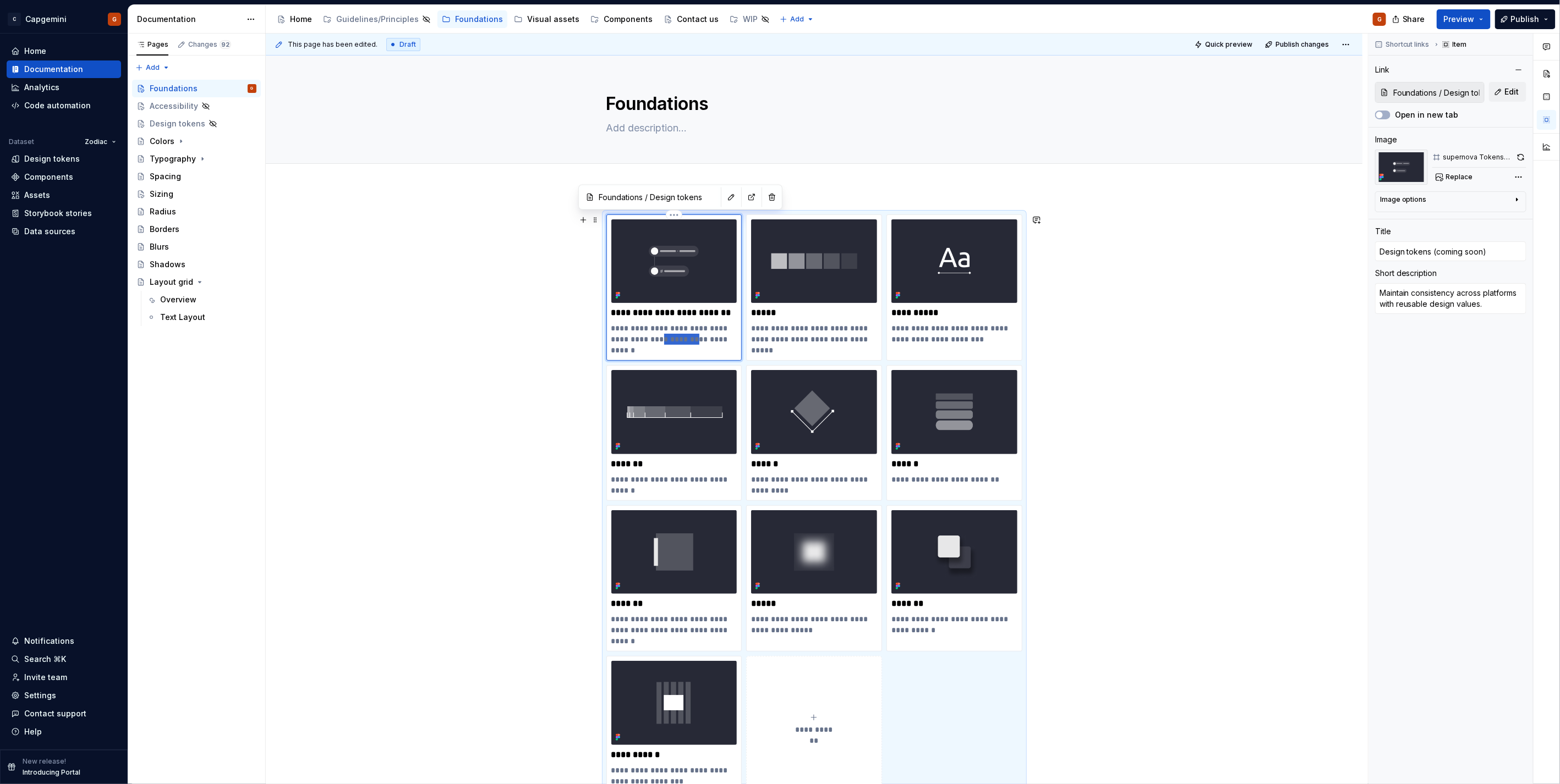
click at [673, 338] on p "**********" at bounding box center [673, 339] width 125 height 33
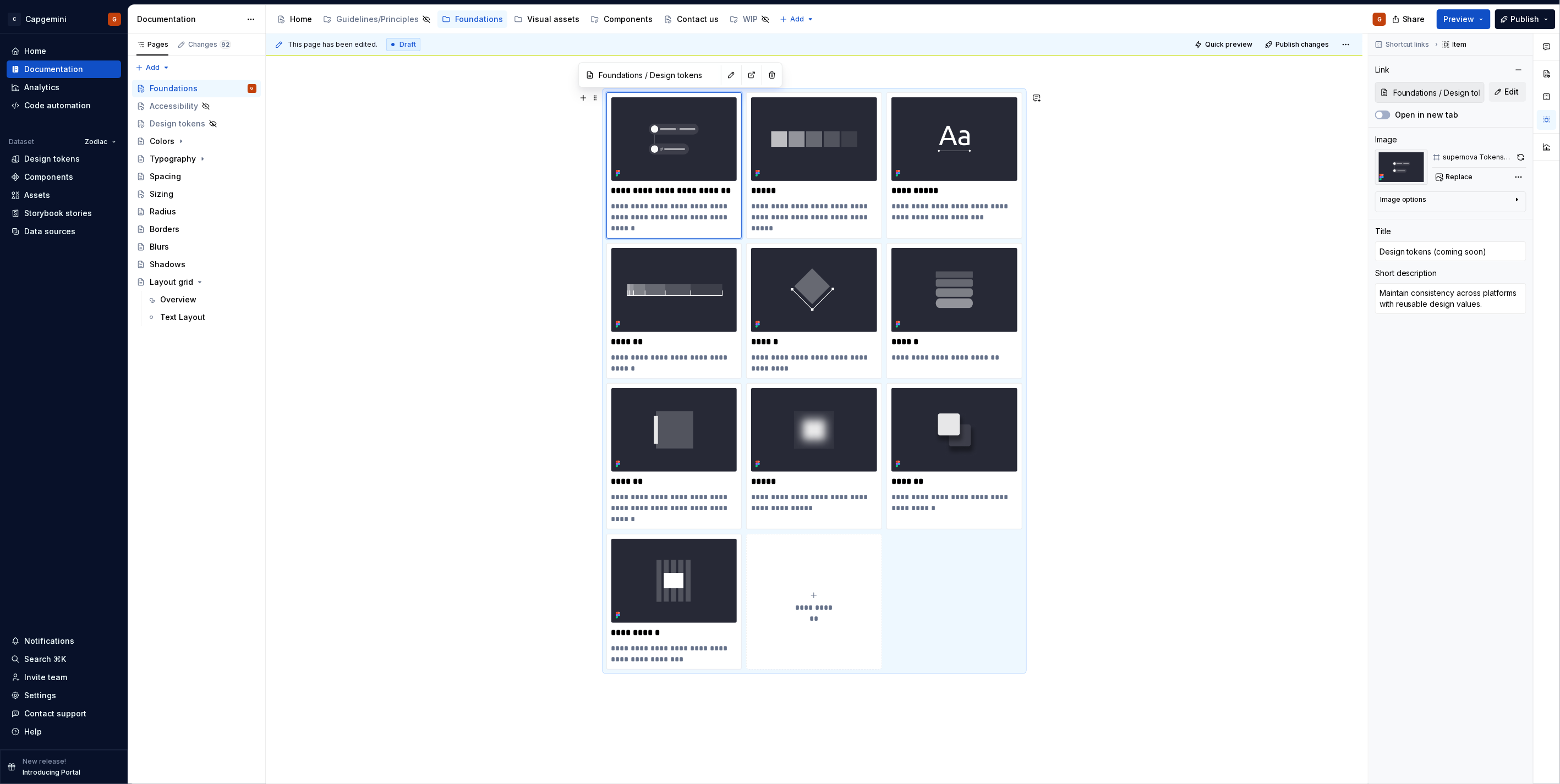
click at [1004, 634] on div "**********" at bounding box center [815, 381] width 416 height 577
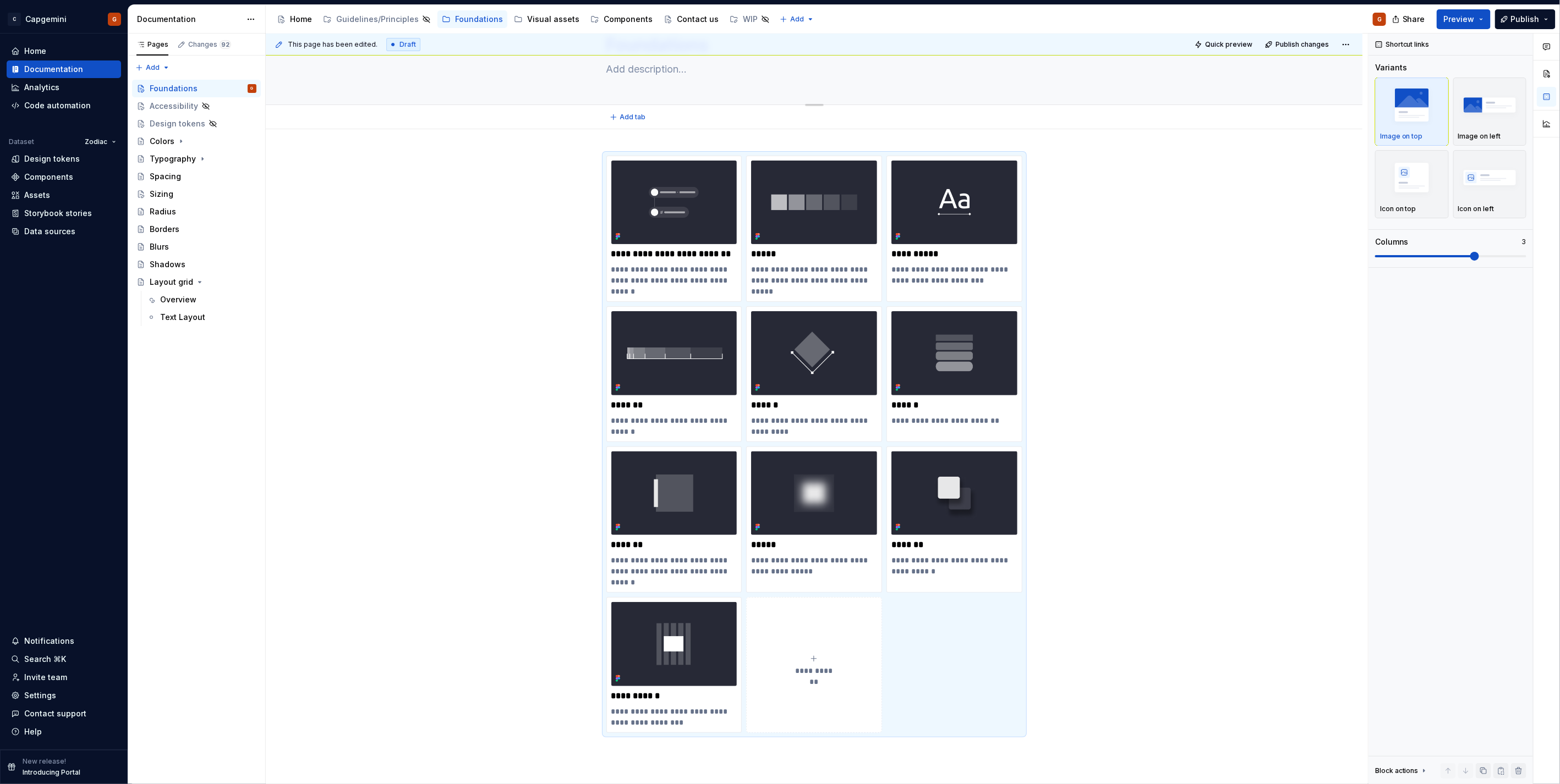
scroll to position [0, 0]
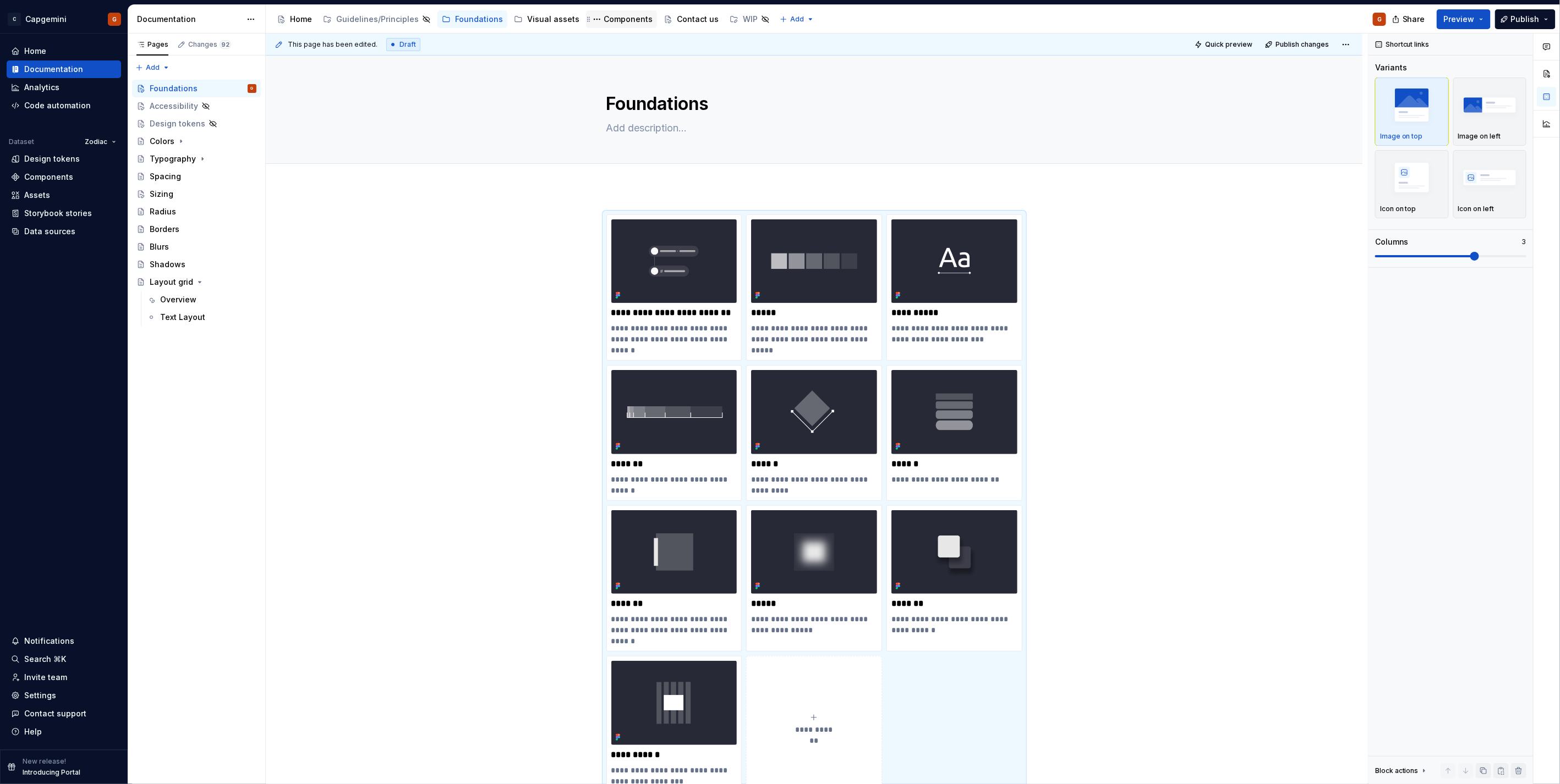
click at [604, 19] on div "Components" at bounding box center [628, 19] width 49 height 11
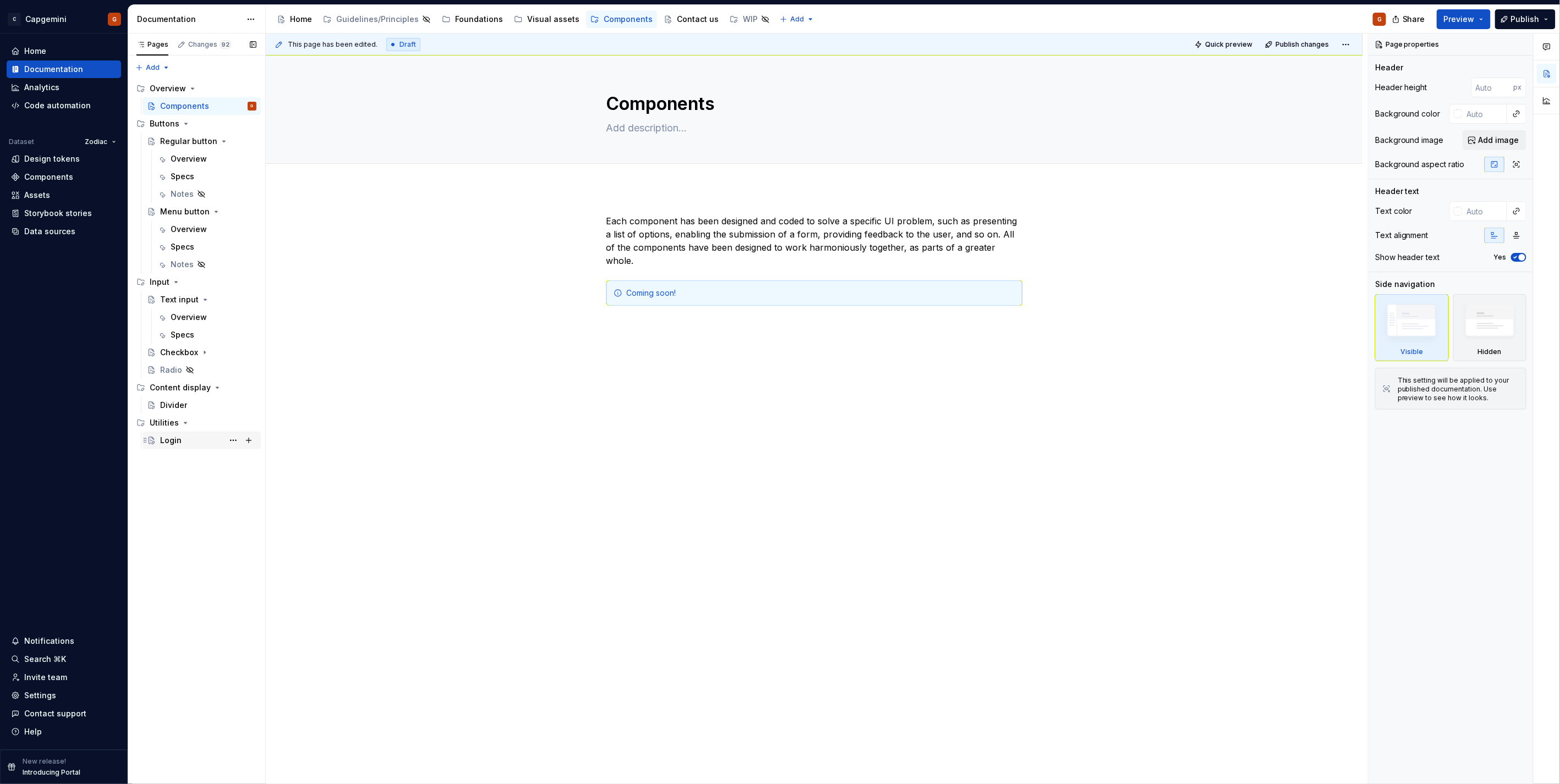
click at [186, 441] on div "Login" at bounding box center [208, 440] width 96 height 16
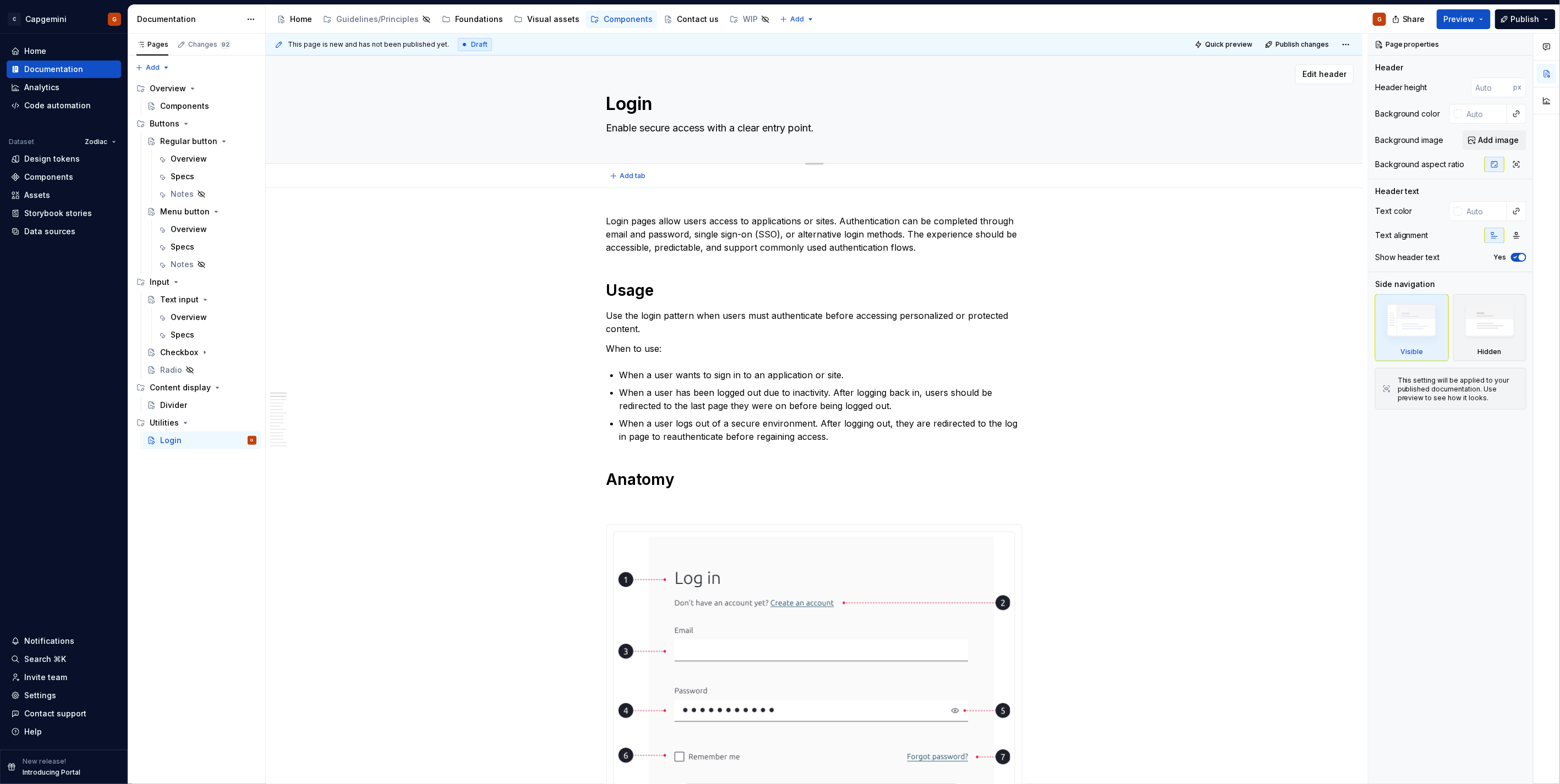
click at [724, 127] on textarea "Enable secure access with a clear entry point." at bounding box center [813, 128] width 416 height 18
click at [719, 131] on textarea "Enable secure access with a clear entry point." at bounding box center [813, 128] width 416 height 18
click at [719, 124] on textarea "Enable secure access with a clear entry point." at bounding box center [813, 128] width 416 height 18
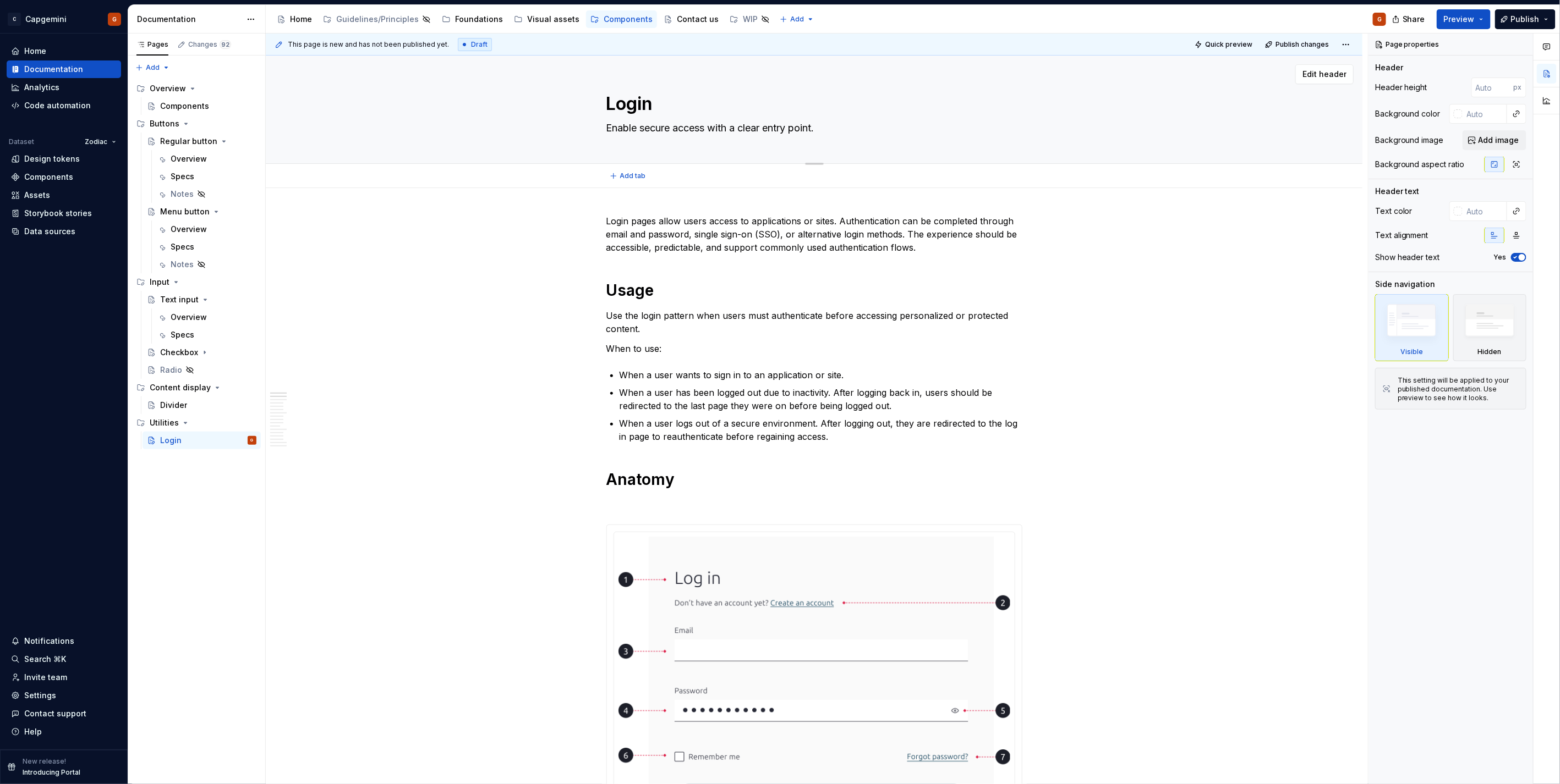
type textarea "*"
type textarea "Enable secure access ta clear entry point."
type textarea "*"
type textarea "Enable secure access tha clear entry point."
type textarea "*"
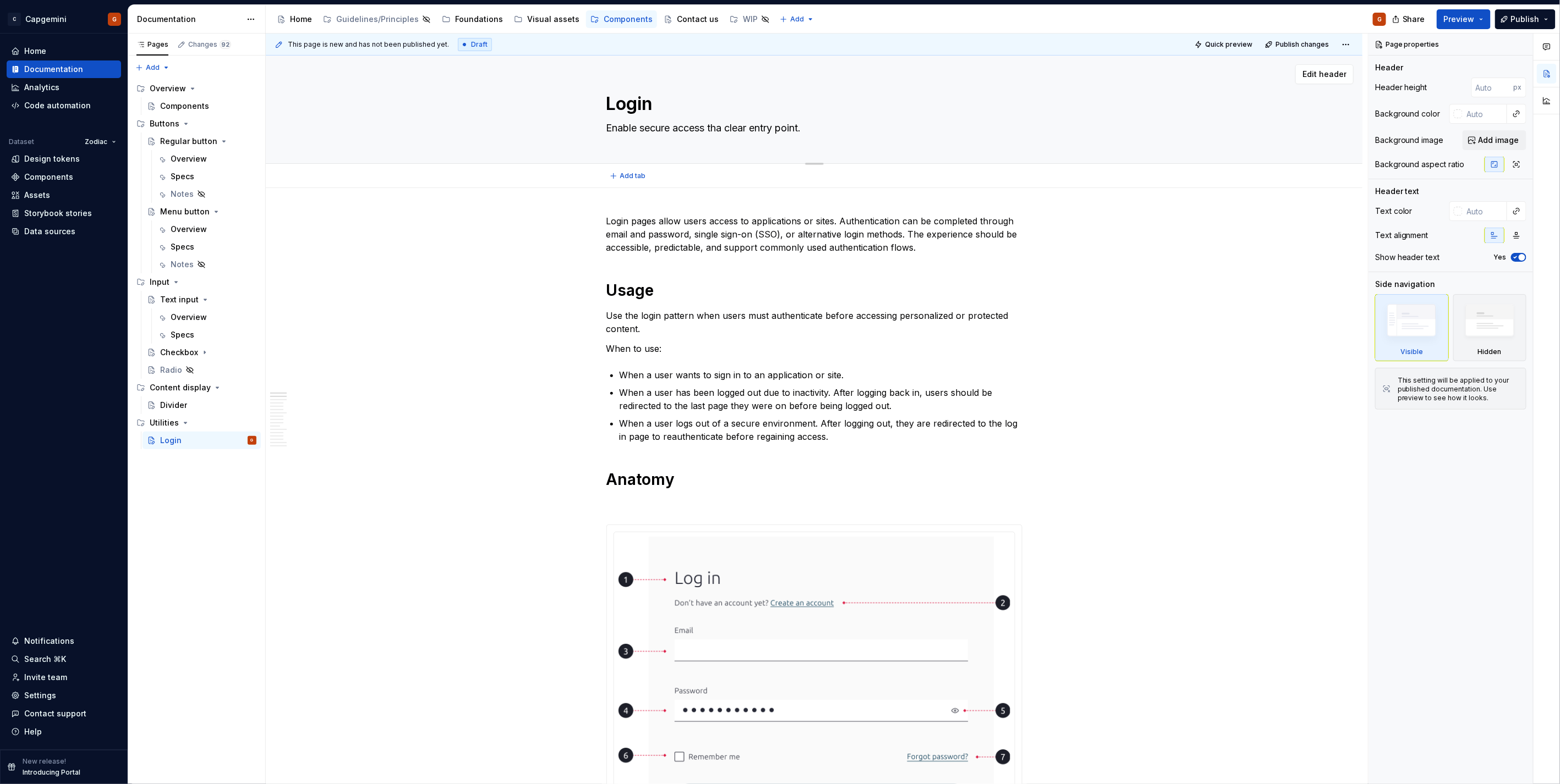
type textarea "Enable secure access [PERSON_NAME] clear entry point."
type textarea "*"
type textarea "Enable secure access tha clear entry point."
type textarea "*"
type textarea "Enable secure access thra clear entry point."
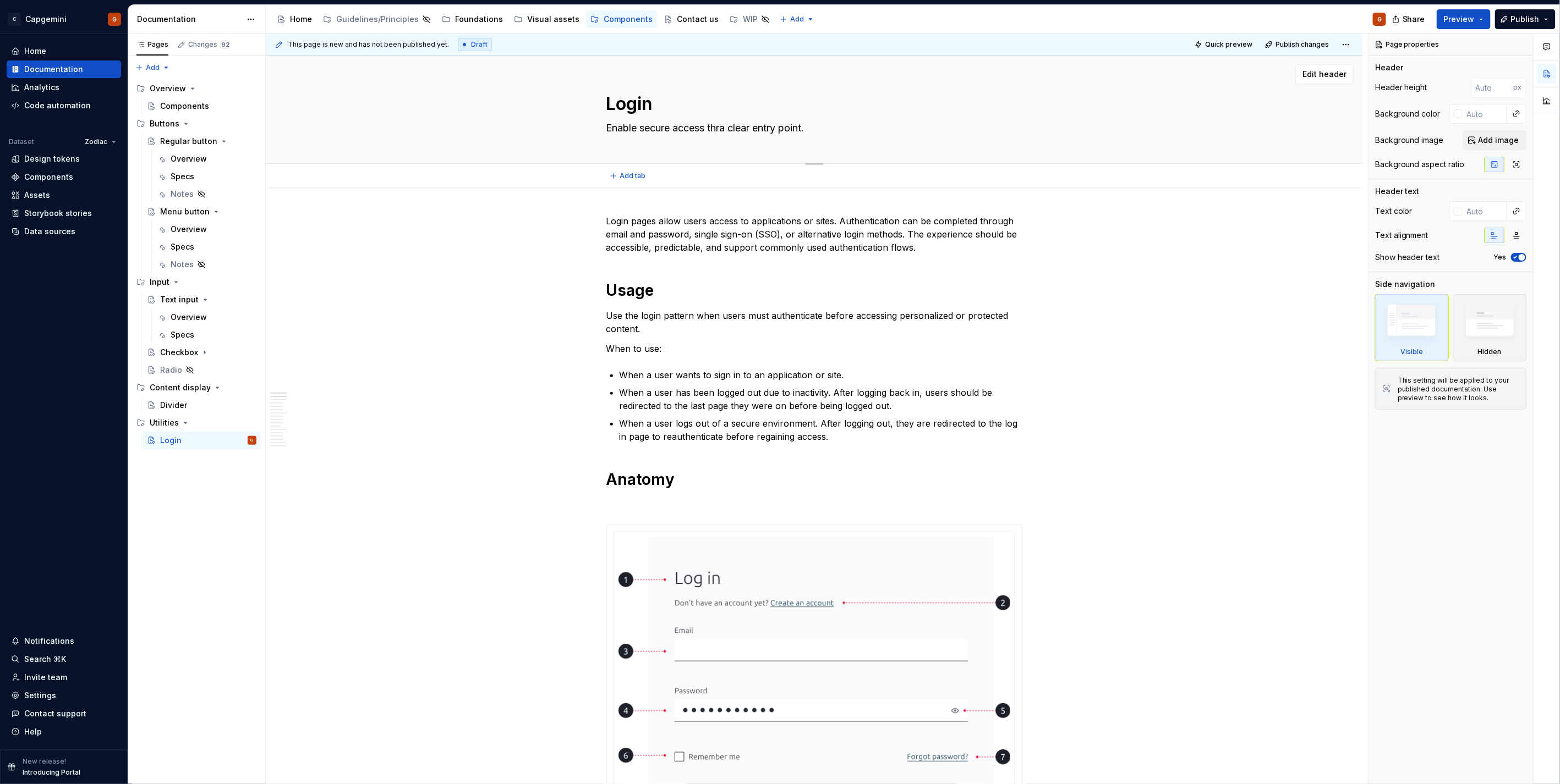
type textarea "*"
type textarea "Enable secure access throa clear entry point."
type textarea "*"
type textarea "Enable secure access throua clear entry point."
type textarea "*"
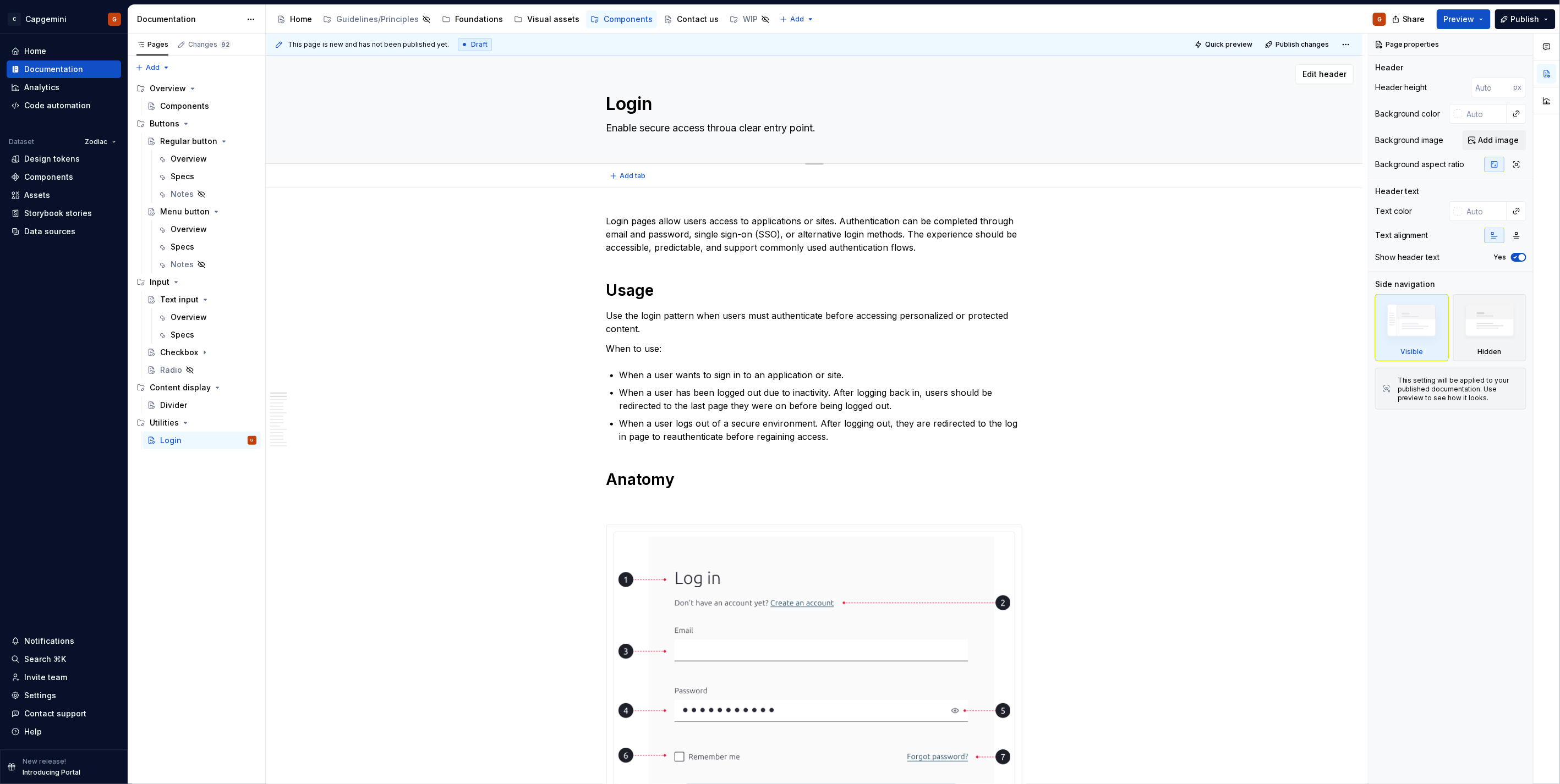
type textarea "Enable secure access througa clear entry point."
type textarea "*"
type textarea "Enable secure access througha clear entry point."
type textarea "*"
type textarea "Enable secure access through a clear entry point."
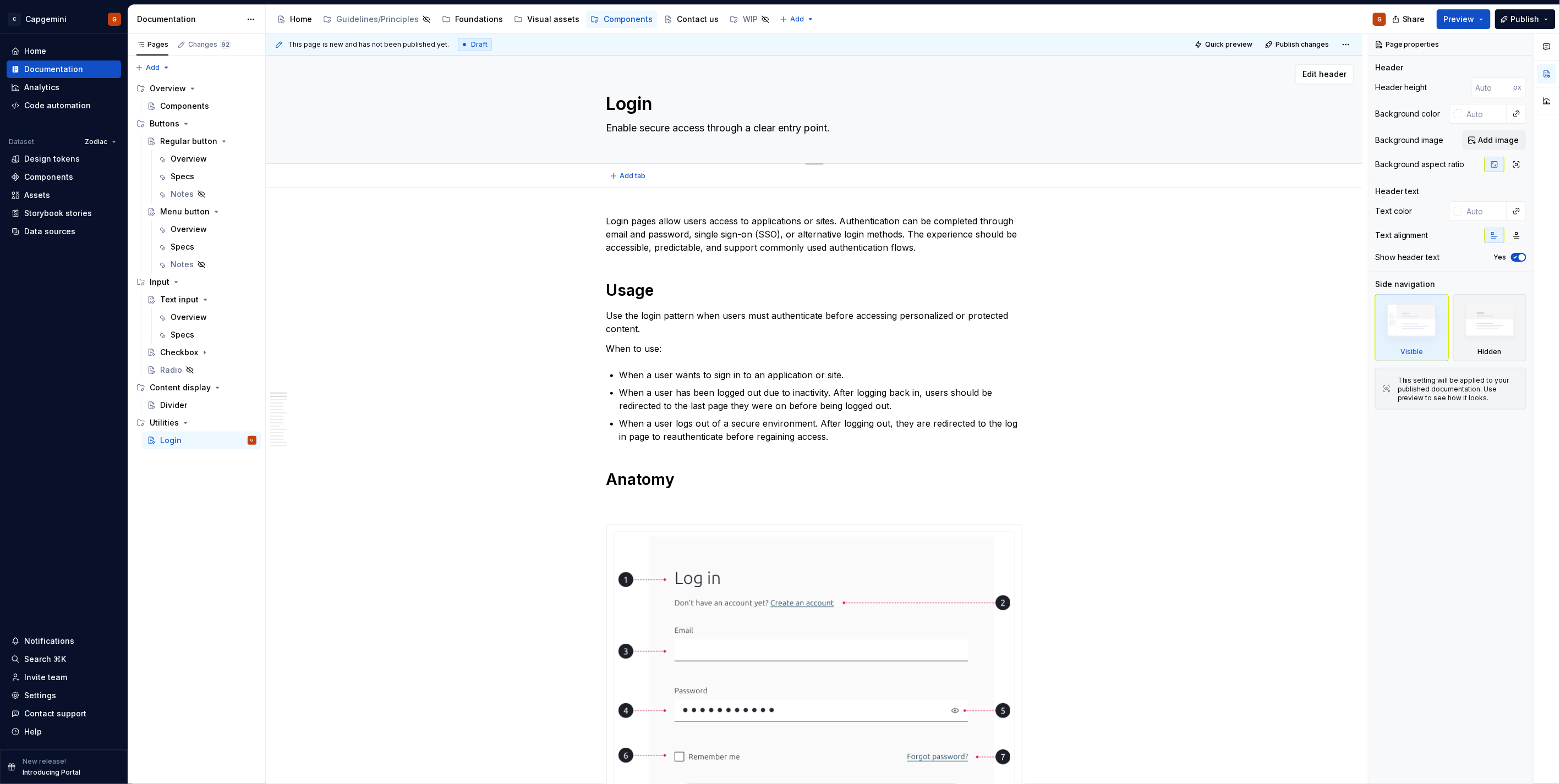
click at [779, 123] on textarea "Enable secure access through a clear entry point." at bounding box center [813, 128] width 416 height 18
type textarea "*"
type textarea "Enable secure access through a clear entry point."
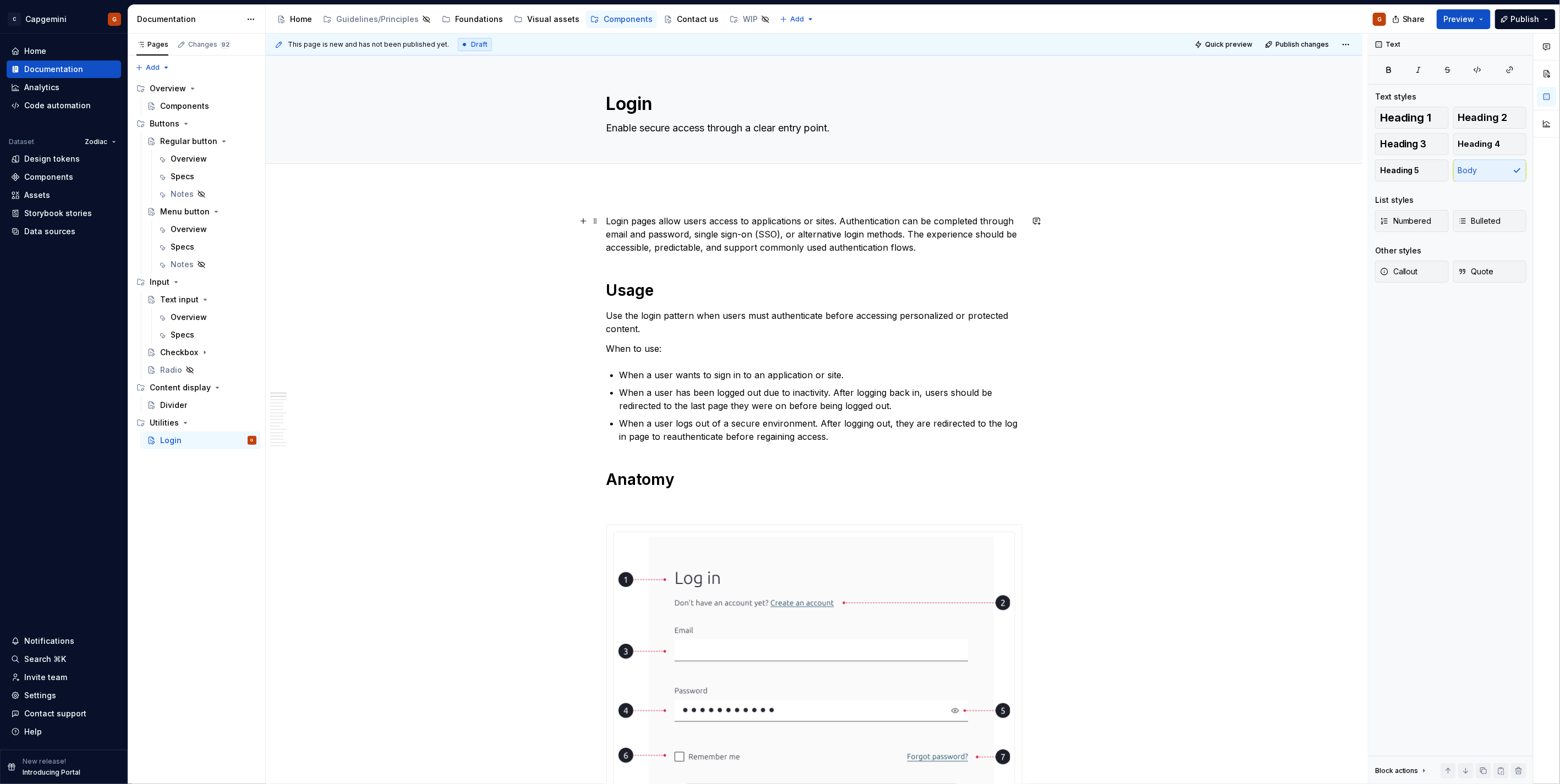
click at [758, 227] on p "Login pages allow users access to applications or sites. Authentication can be …" at bounding box center [815, 234] width 416 height 39
click at [984, 110] on textarea "Login" at bounding box center [813, 104] width 416 height 27
click at [1124, 106] on div "Login Enable secure access through a clear entry point." at bounding box center [813, 110] width 1008 height 108
click at [1299, 70] on button "Edit header" at bounding box center [1324, 74] width 59 height 20
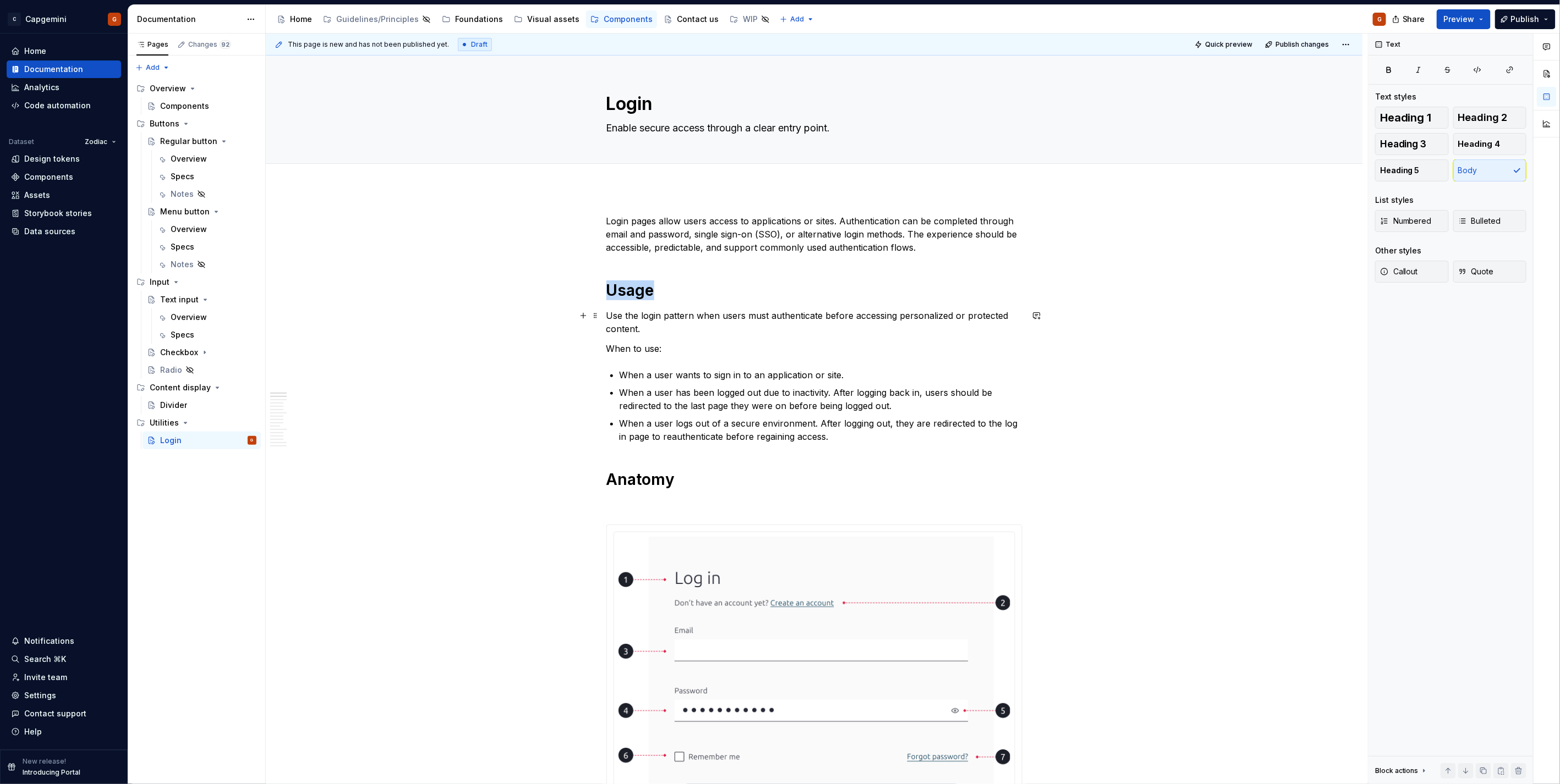
click at [857, 315] on p "Use the login pattern when users must authenticate before accessing personalize…" at bounding box center [815, 322] width 416 height 27
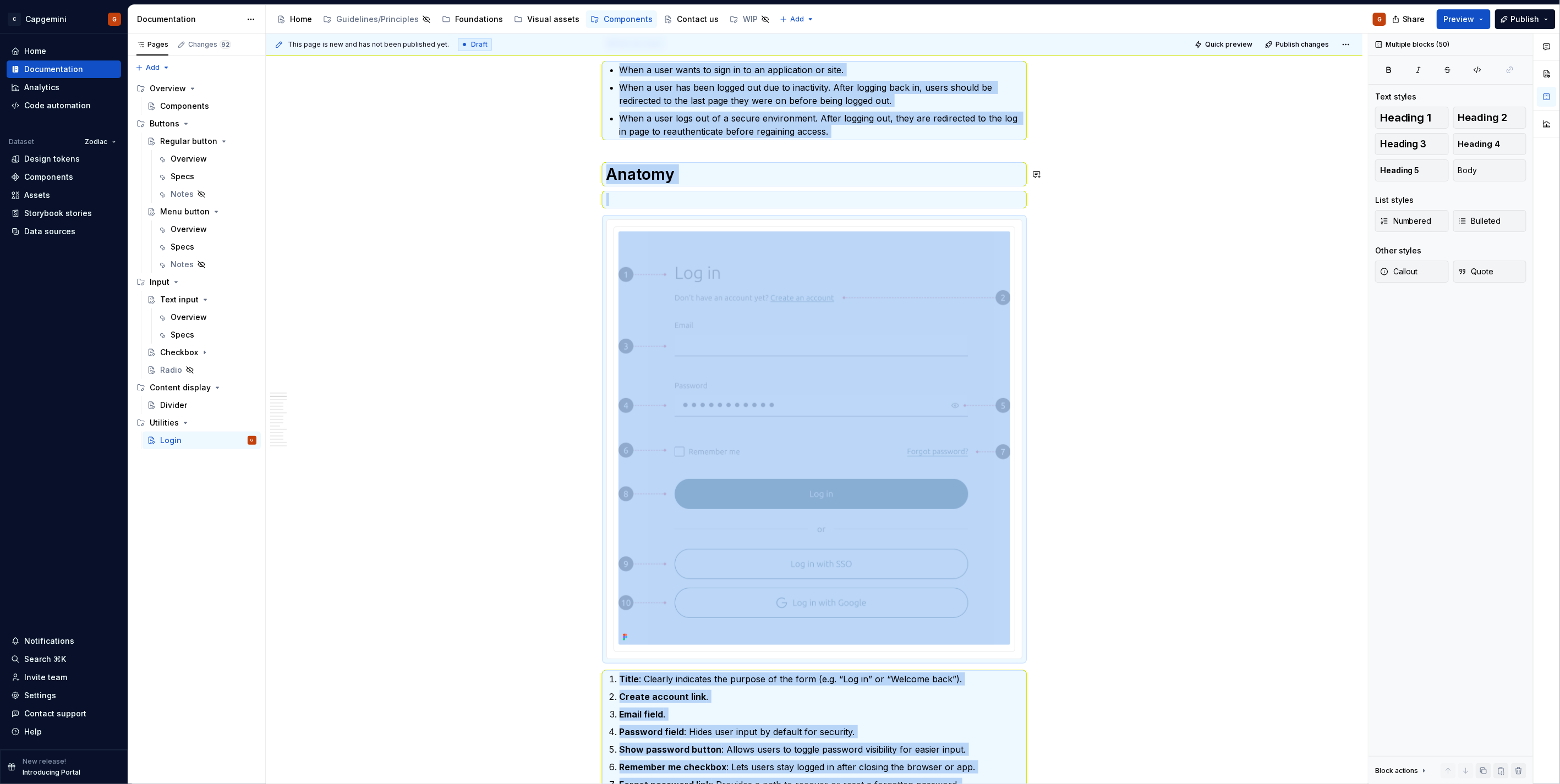
click at [785, 138] on p "When a user logs out of a secure environment. After logging out, they are redir…" at bounding box center [821, 125] width 403 height 27
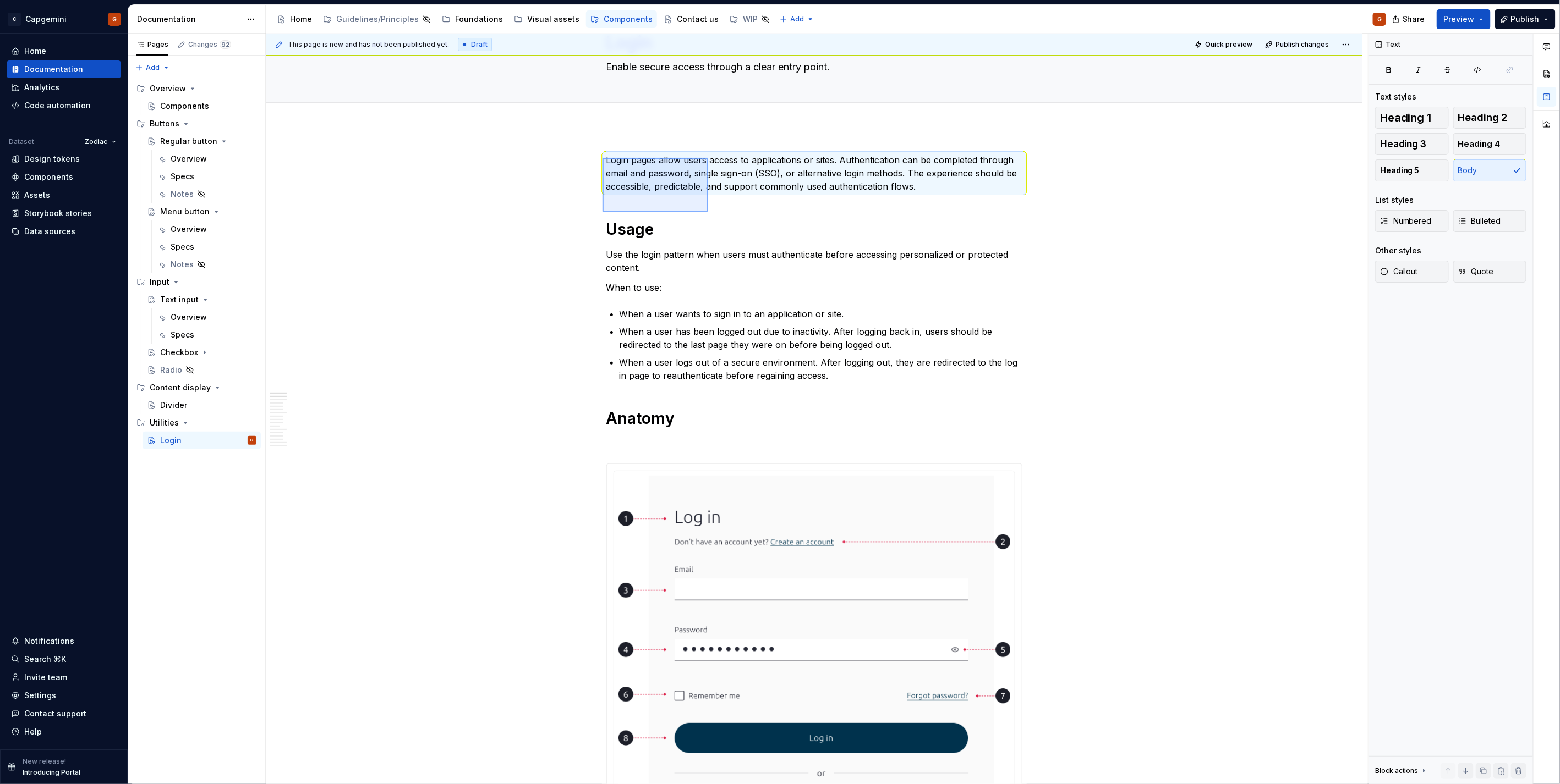
scroll to position [102, 0]
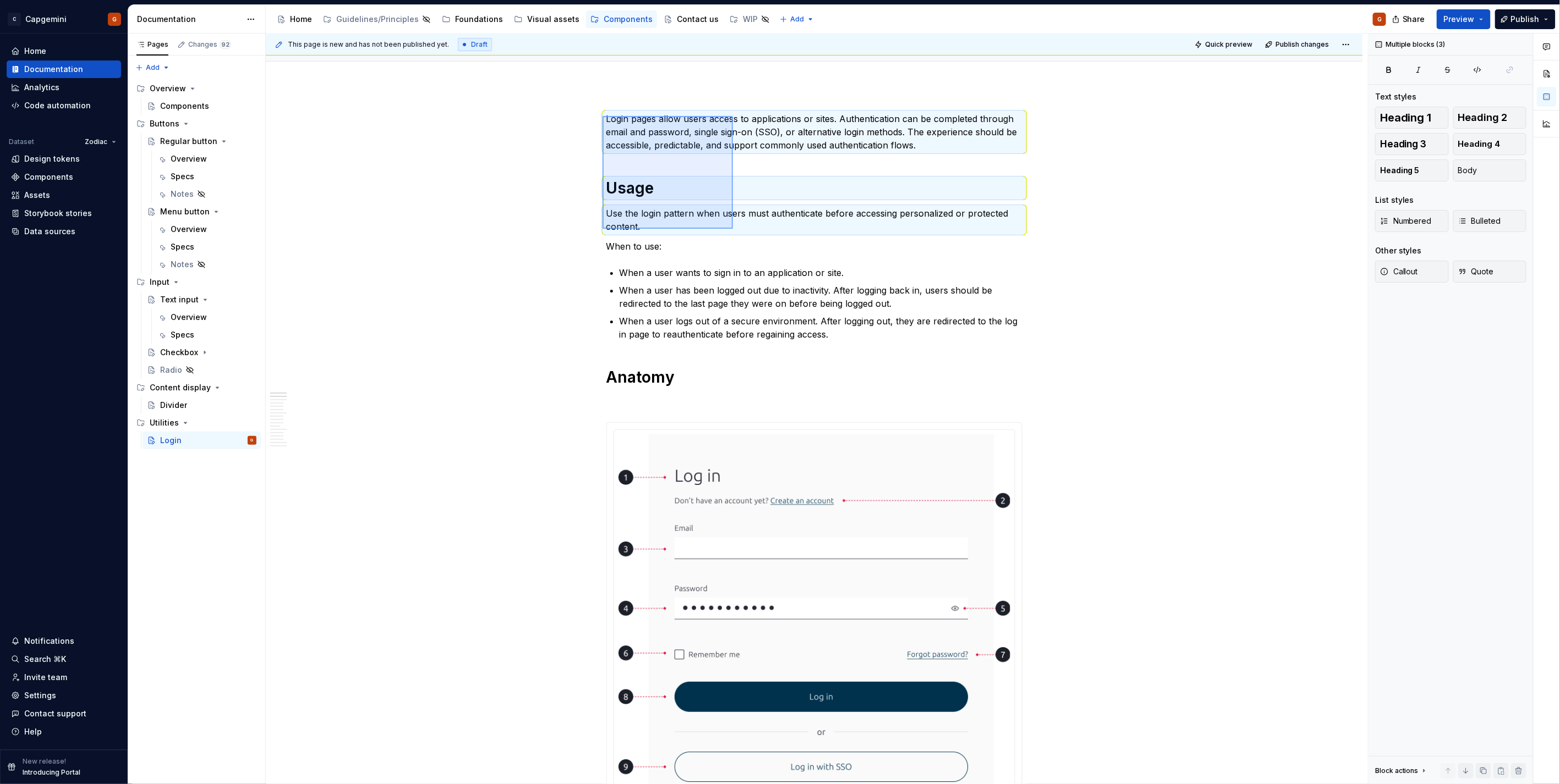
drag, startPoint x: 602, startPoint y: 158, endPoint x: 626, endPoint y: 157, distance: 24.0
click at [682, 179] on div "This page is new and has not been published yet. Draft Quick preview Publish ch…" at bounding box center [817, 409] width 1102 height 751
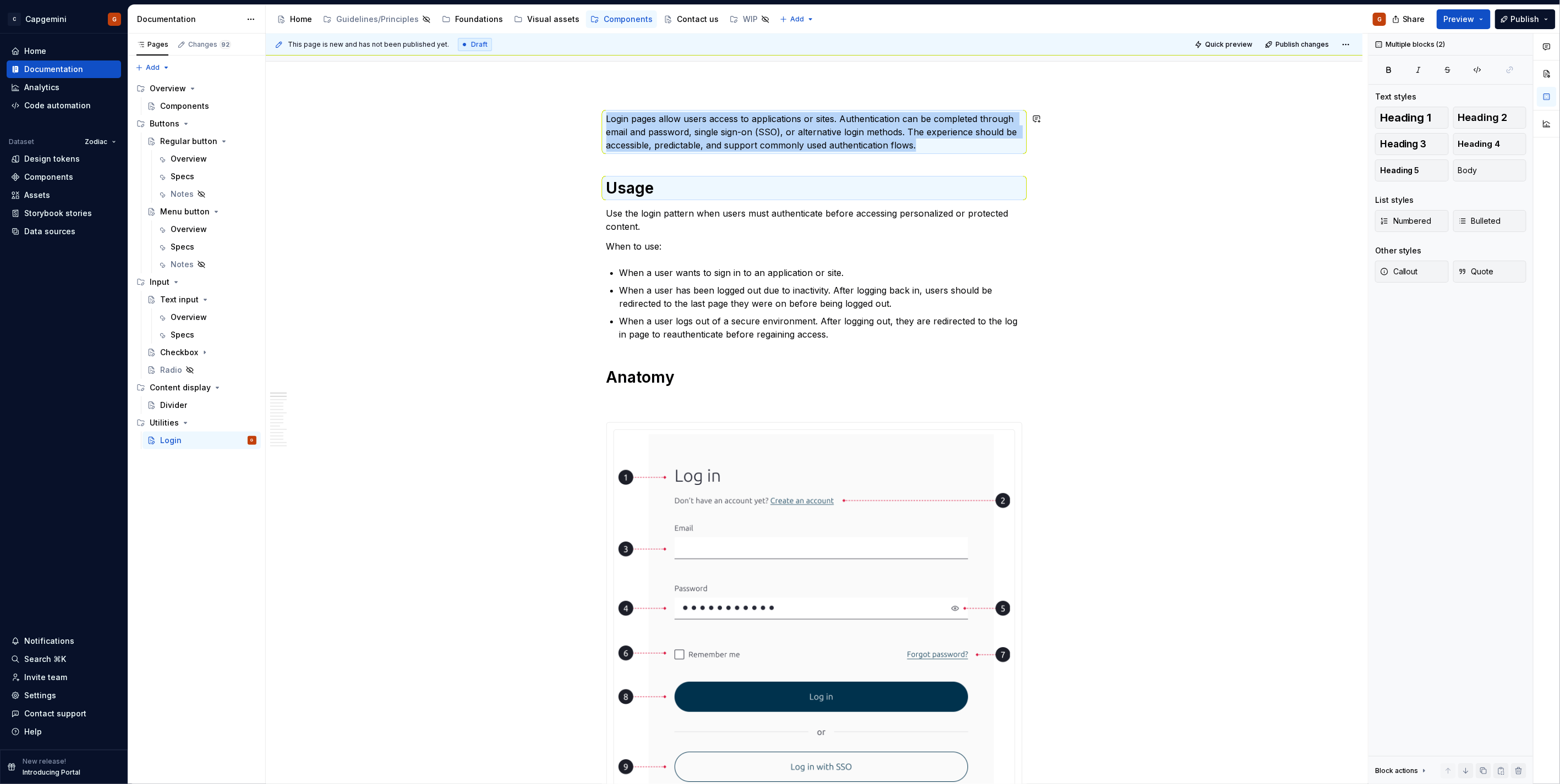
click at [617, 147] on p "Login pages allow users access to applications or sites. Authentication can be …" at bounding box center [815, 132] width 416 height 39
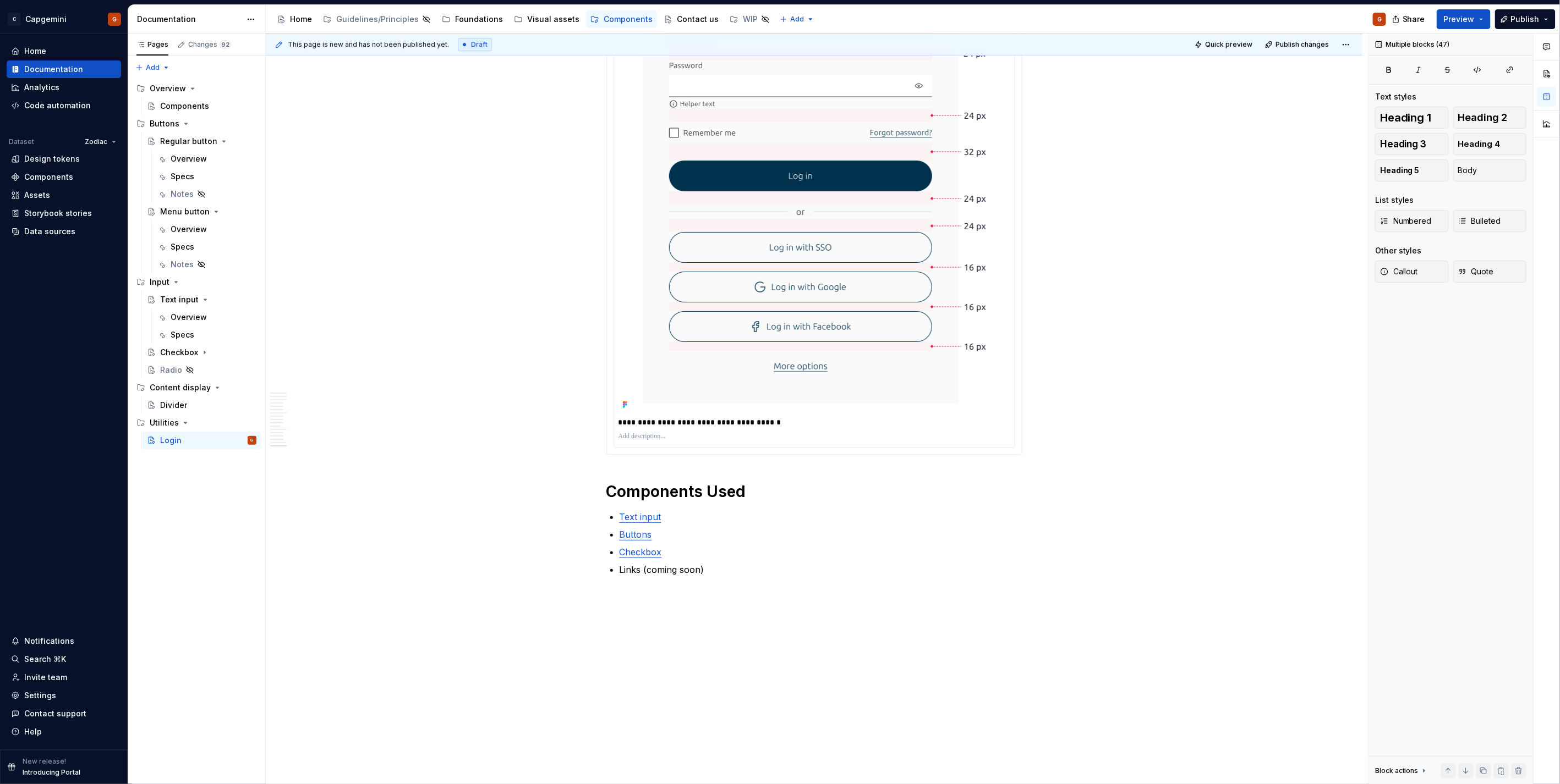
scroll to position [5382, 0]
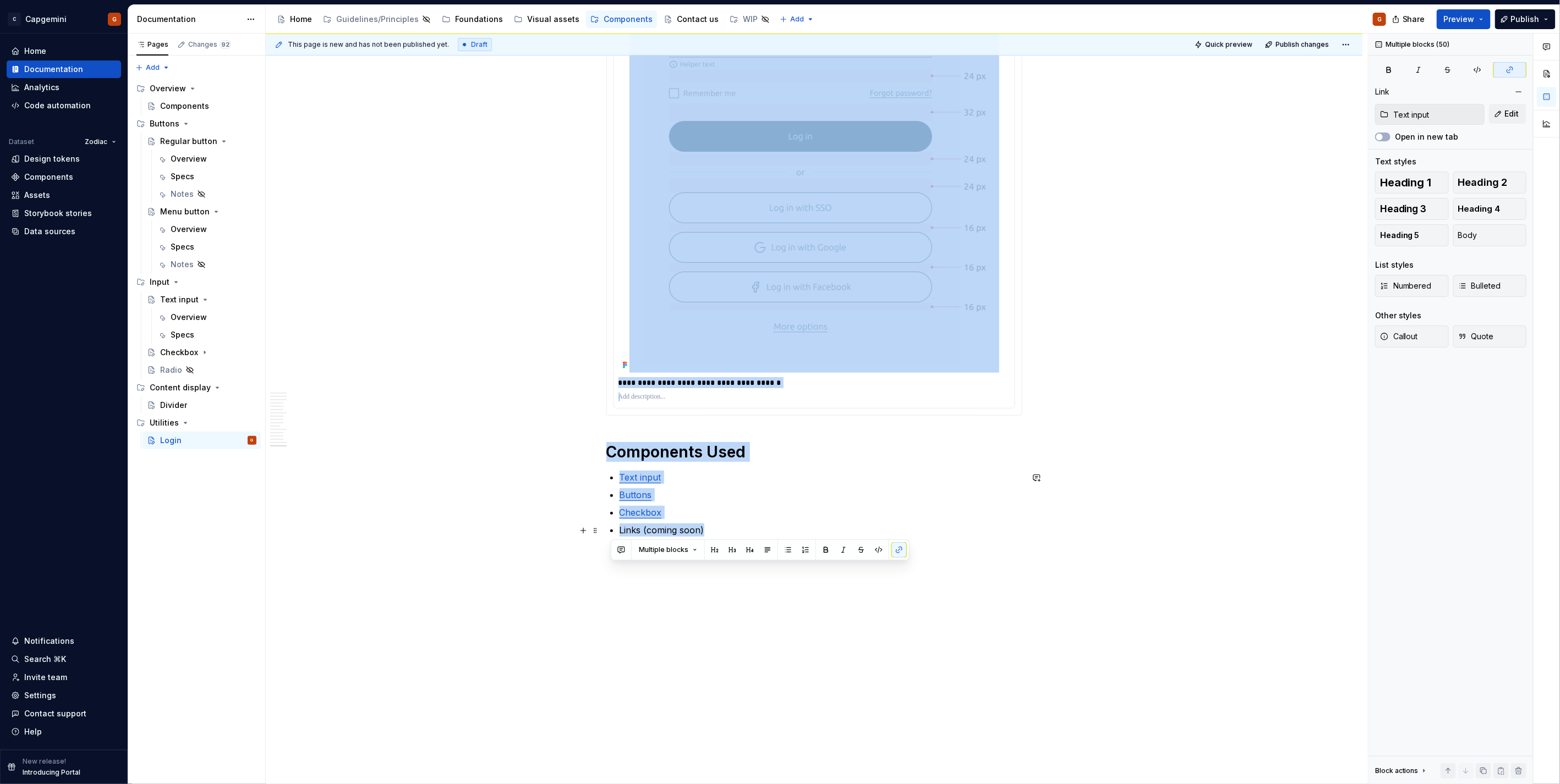
drag, startPoint x: 609, startPoint y: 118, endPoint x: 735, endPoint y: 524, distance: 425.1
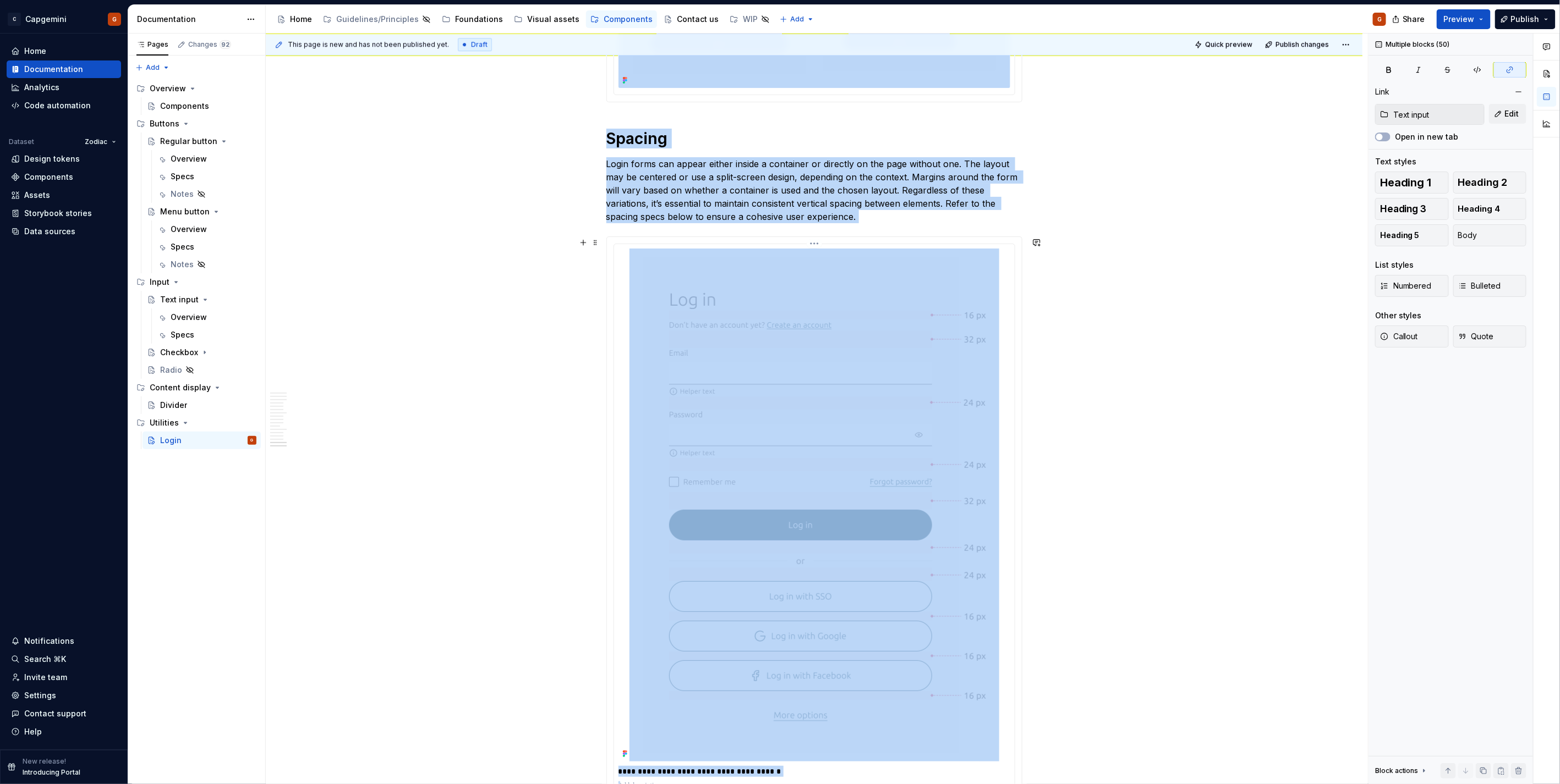
scroll to position [4894, 0]
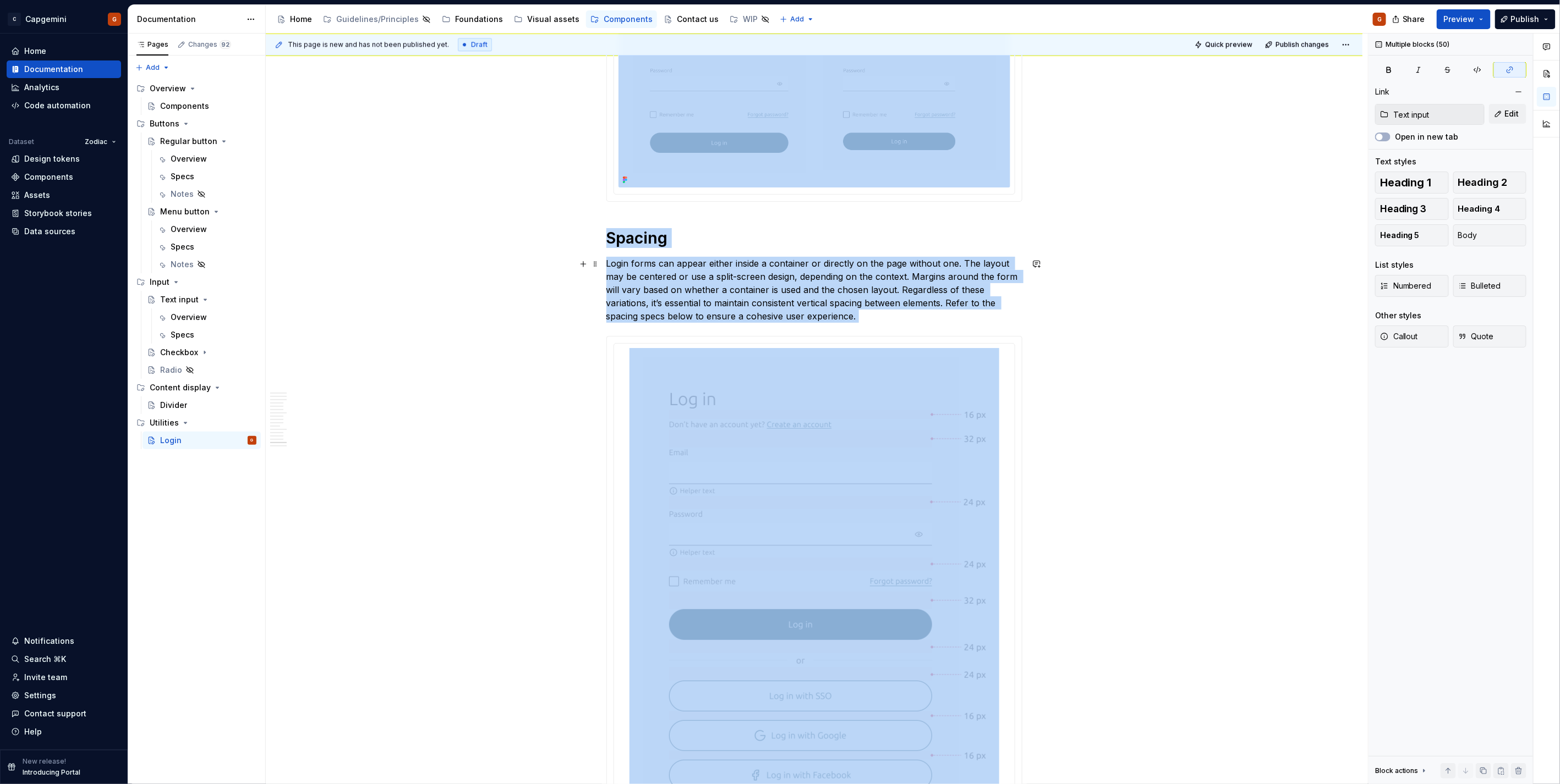
click at [861, 270] on p "Login forms can appear either inside a container or directly on the page withou…" at bounding box center [815, 289] width 416 height 66
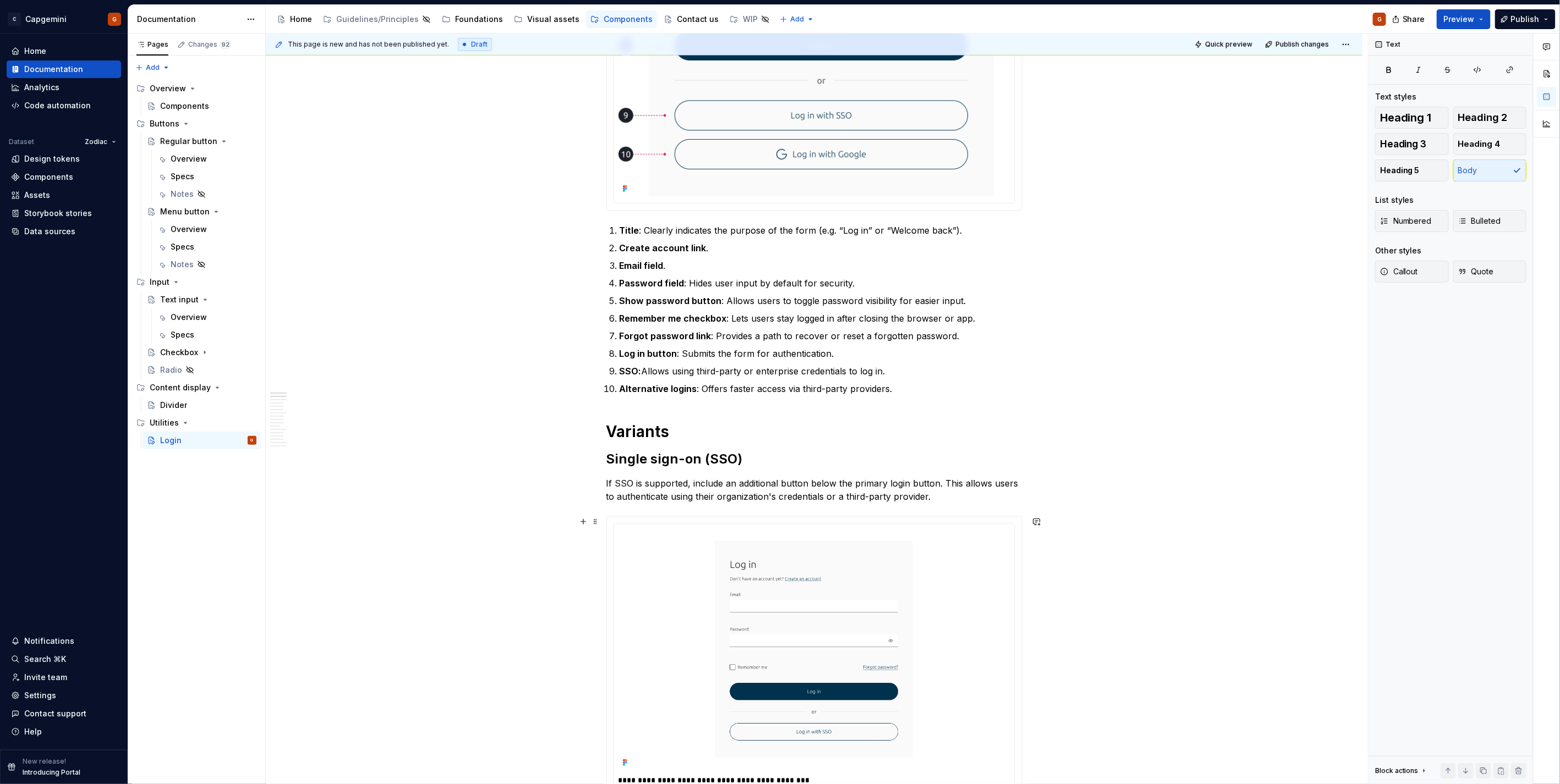
scroll to position [0, 0]
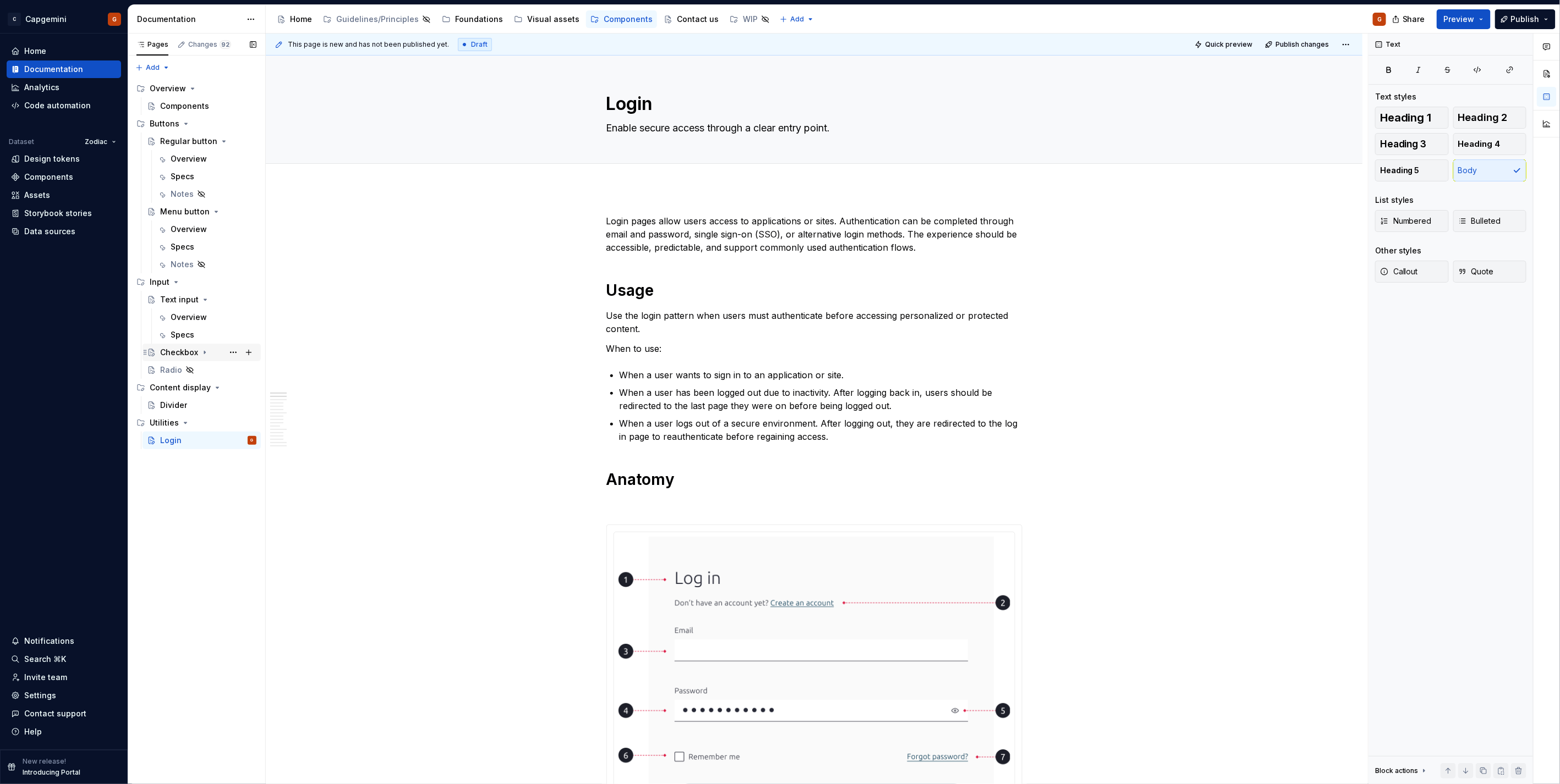
click at [179, 352] on div "Checkbox" at bounding box center [179, 352] width 38 height 11
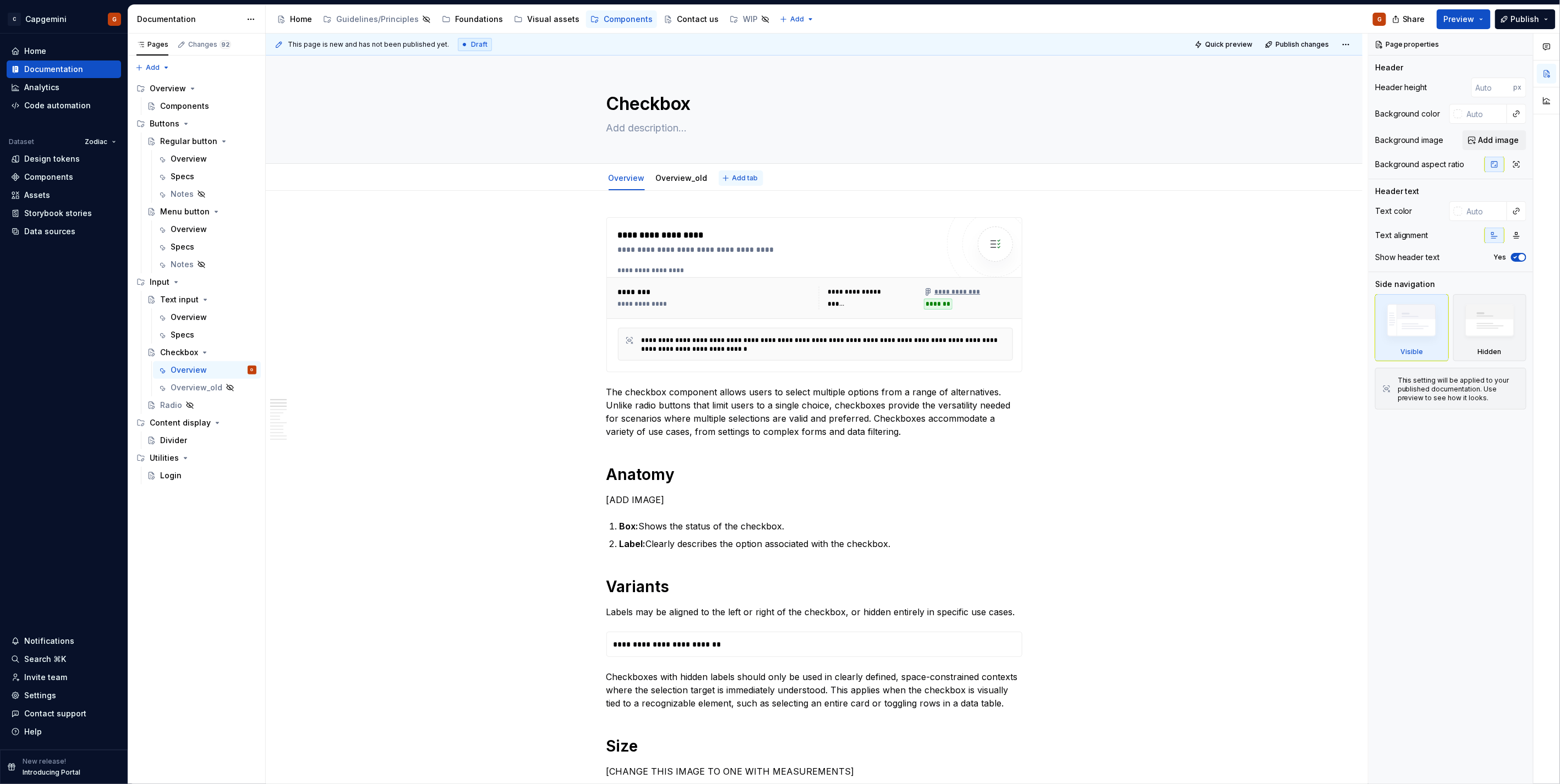
type textarea "*"
click at [726, 174] on button "Add tab" at bounding box center [741, 178] width 44 height 16
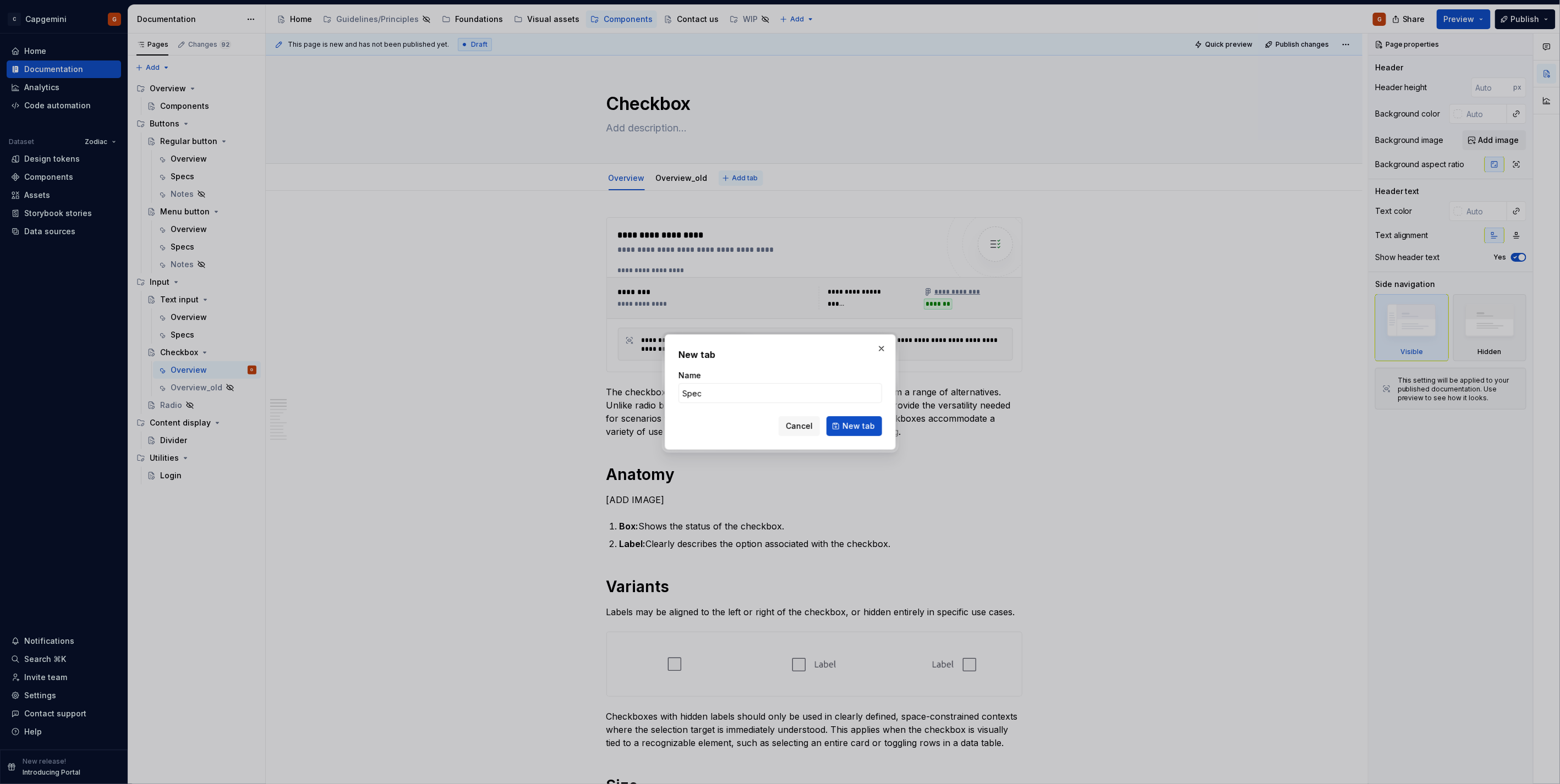
type input "Specs"
click button "New tab" at bounding box center [854, 426] width 56 height 20
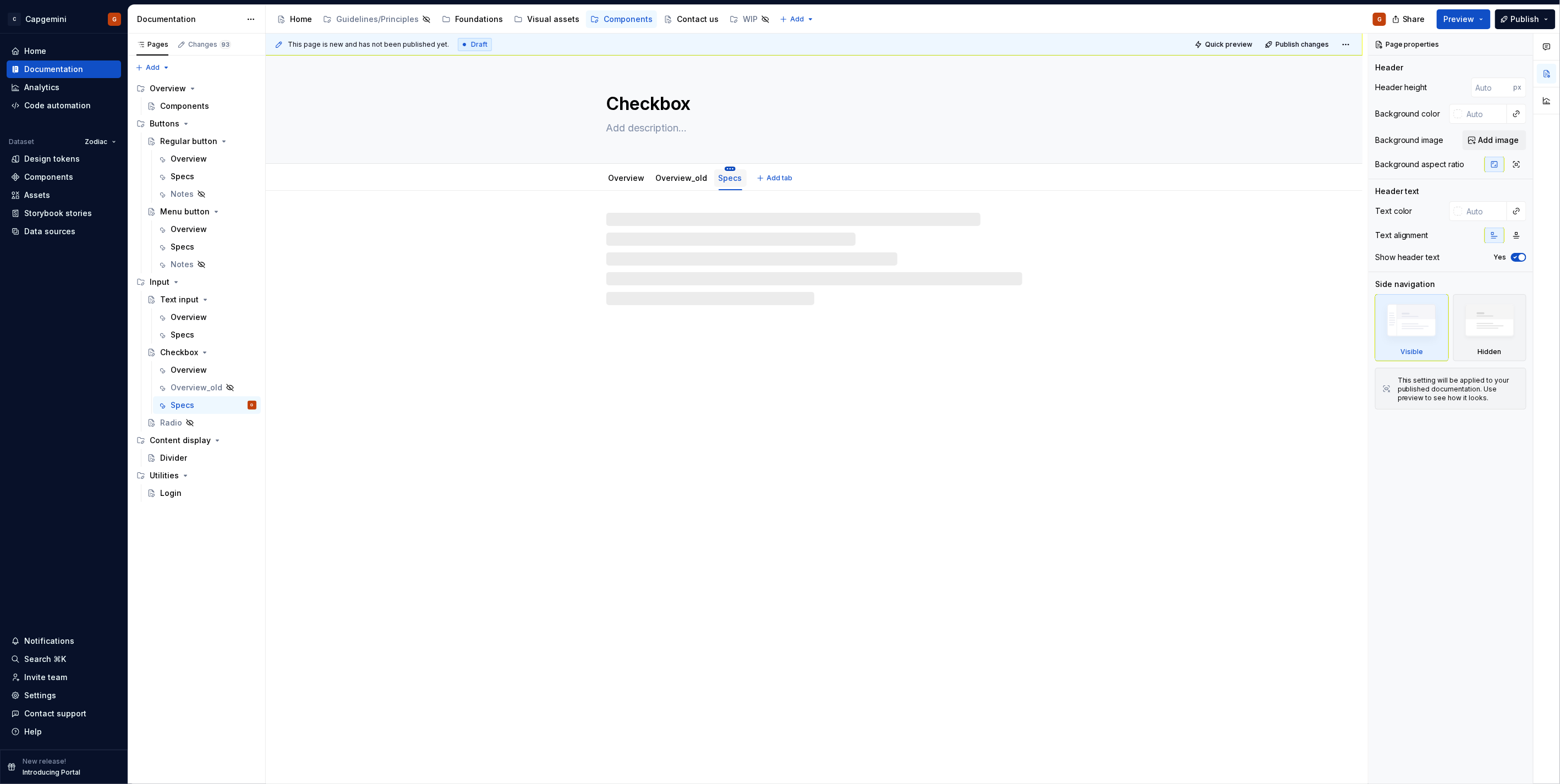
click at [724, 167] on html "C Capgemini G Home Documentation Analytics Code automation Dataset Zodiac Desig…" at bounding box center [780, 392] width 1560 height 784
click at [762, 262] on div "Move left" at bounding box center [793, 265] width 104 height 11
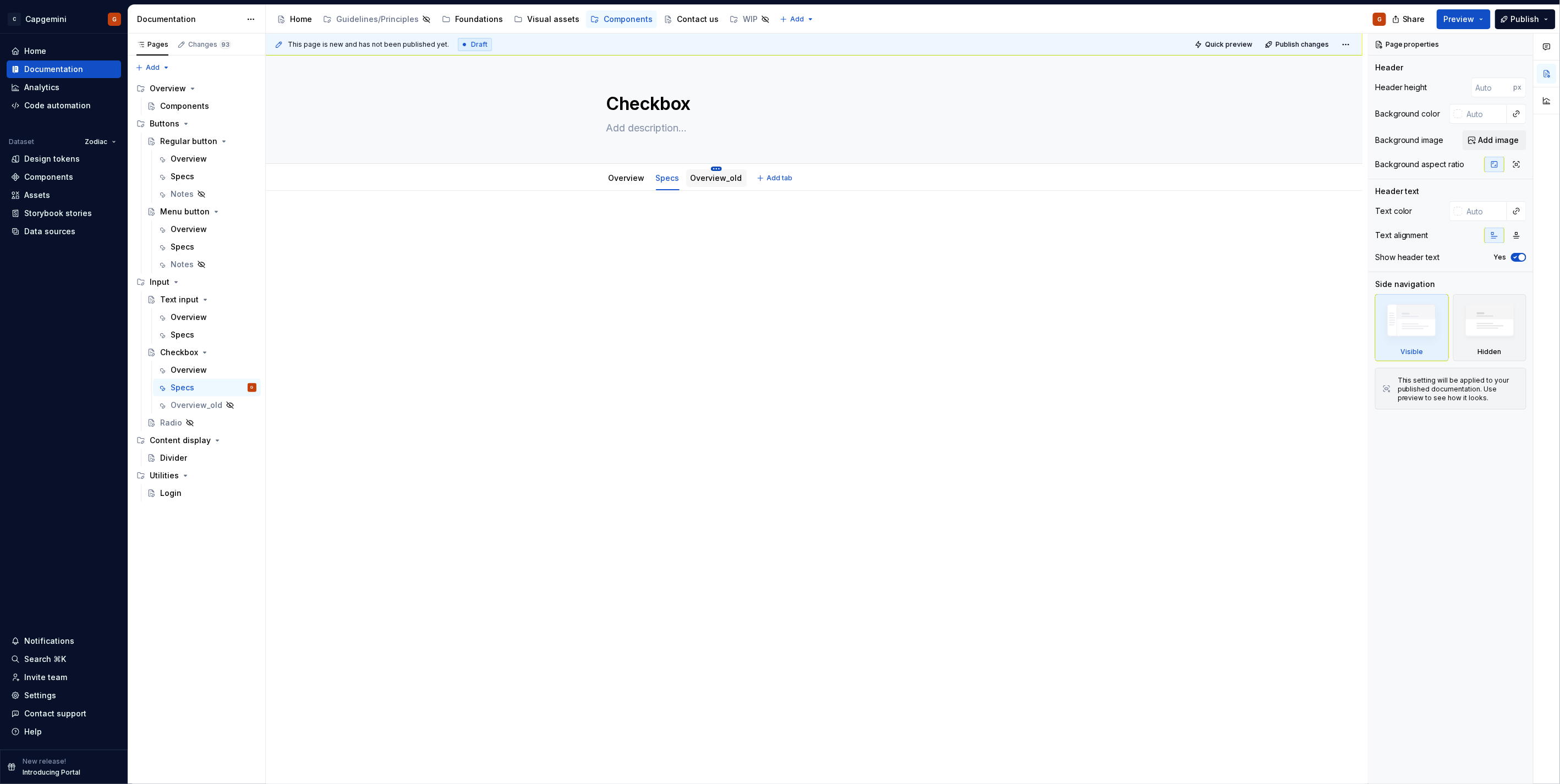
click at [709, 168] on html "C Capgemini G Home Documentation Analytics Code automation Dataset Zodiac Desig…" at bounding box center [780, 392] width 1560 height 784
click at [647, 217] on html "C Capgemini G Home Documentation Analytics Code automation Dataset Zodiac Desig…" at bounding box center [780, 392] width 1560 height 784
click at [191, 238] on div "Specs" at bounding box center [207, 247] width 108 height 18
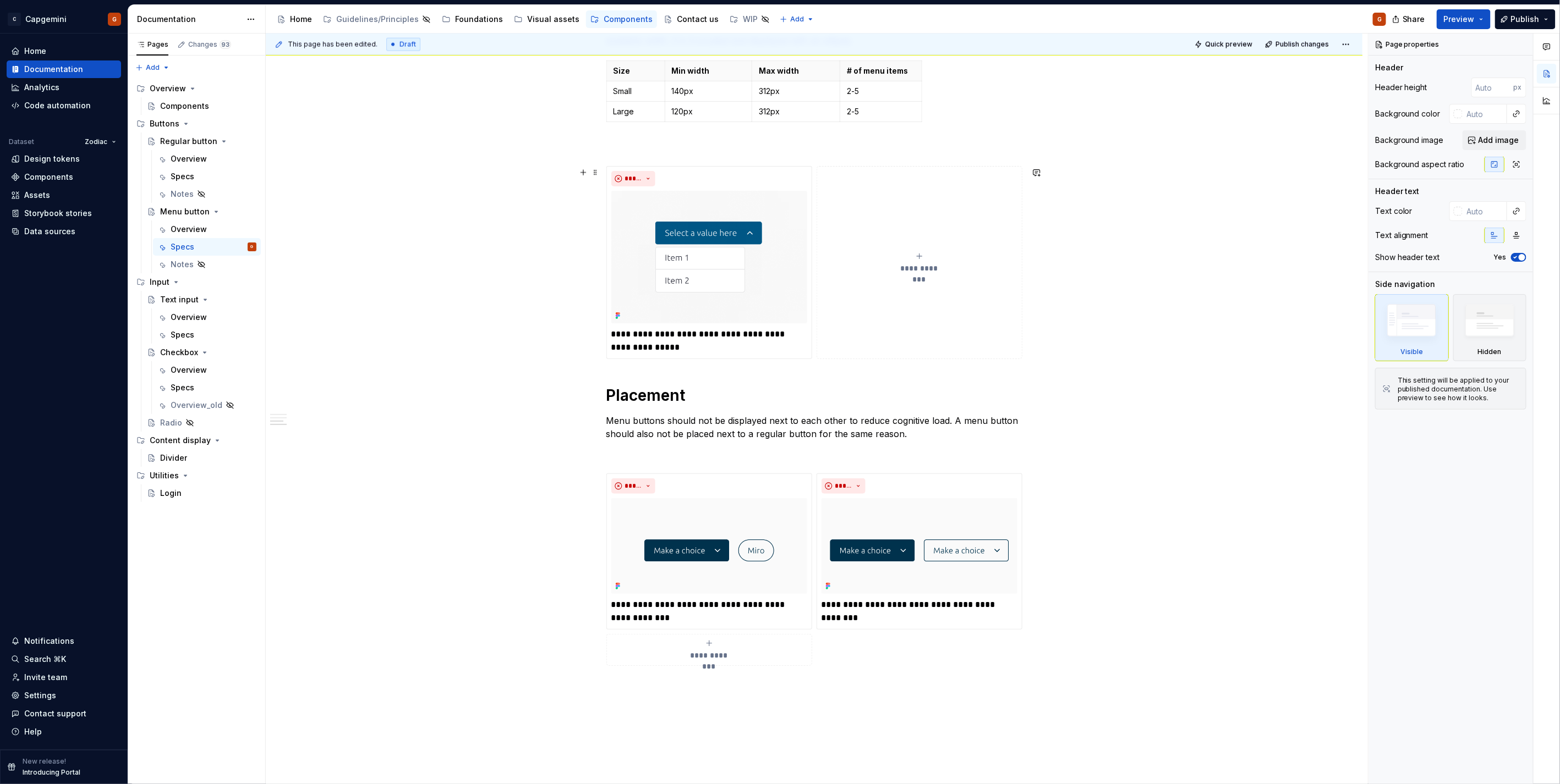
scroll to position [1222, 0]
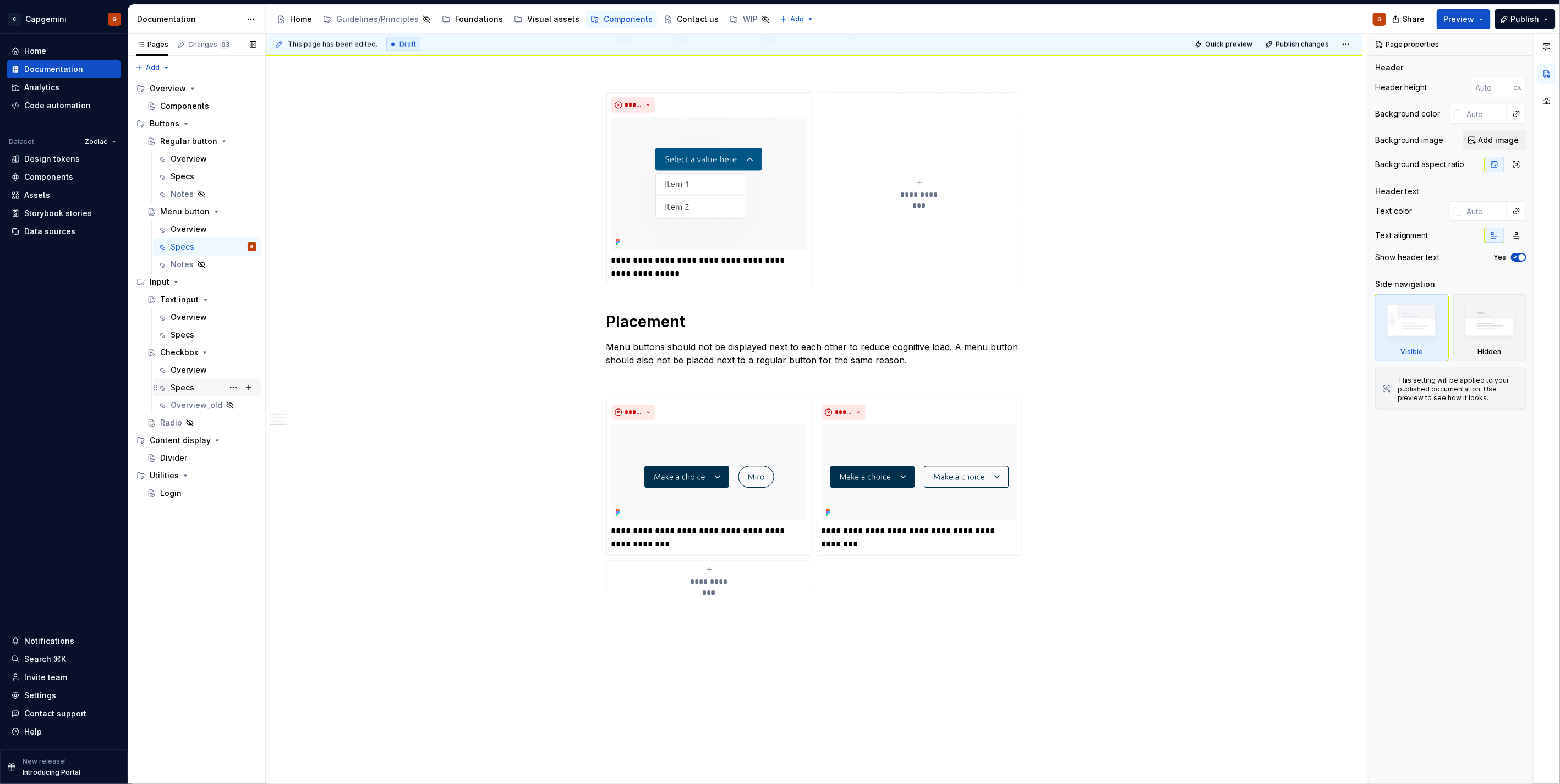
click at [190, 386] on div "Specs" at bounding box center [182, 387] width 24 height 11
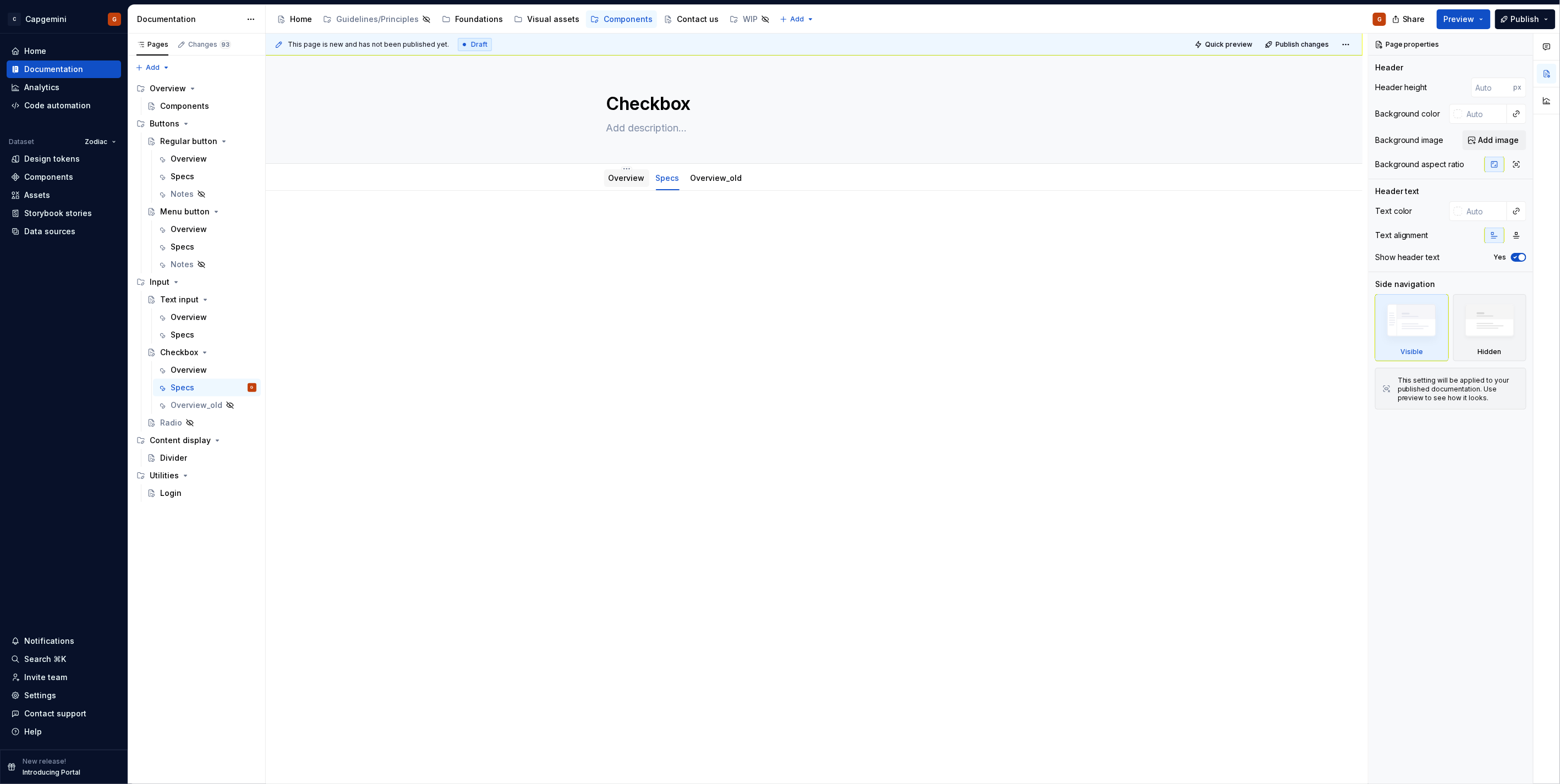
click at [628, 185] on div "Overview" at bounding box center [627, 178] width 45 height 18
click at [194, 372] on div "Overview" at bounding box center [188, 369] width 36 height 11
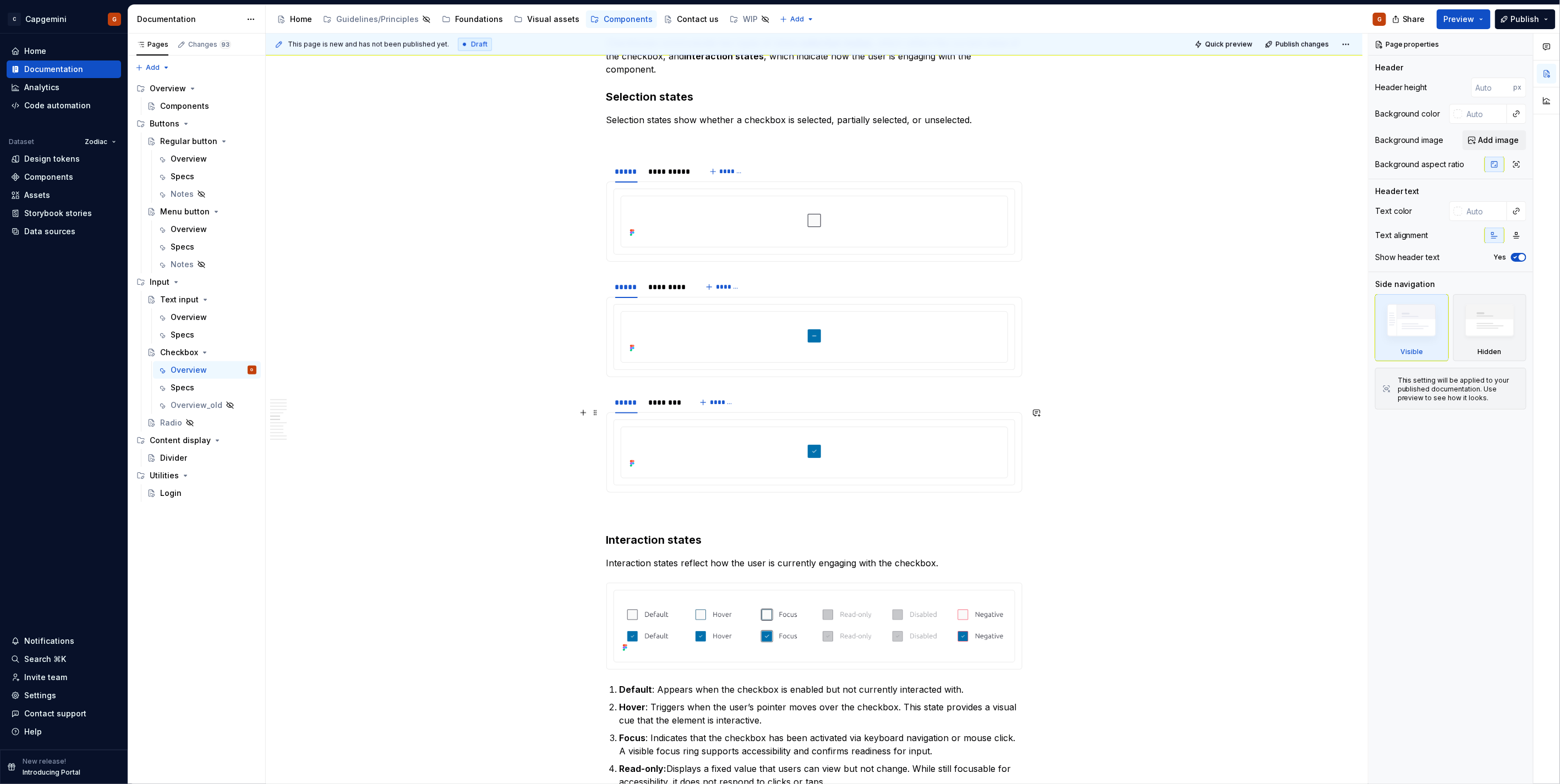
scroll to position [1038, 0]
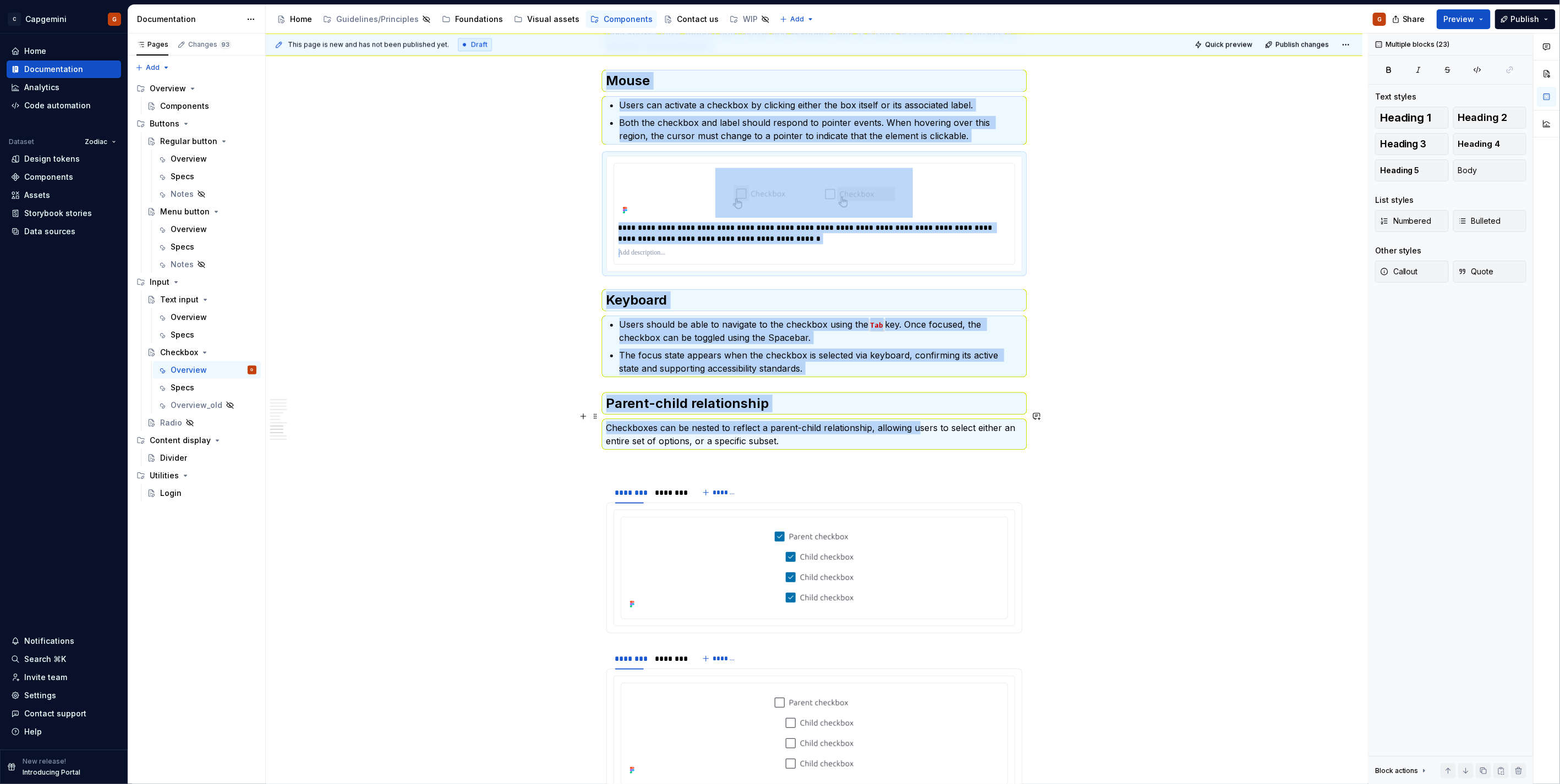
drag, startPoint x: 610, startPoint y: 107, endPoint x: 916, endPoint y: 411, distance: 431.3
click at [916, 411] on div "**********" at bounding box center [815, 87] width 416 height 3772
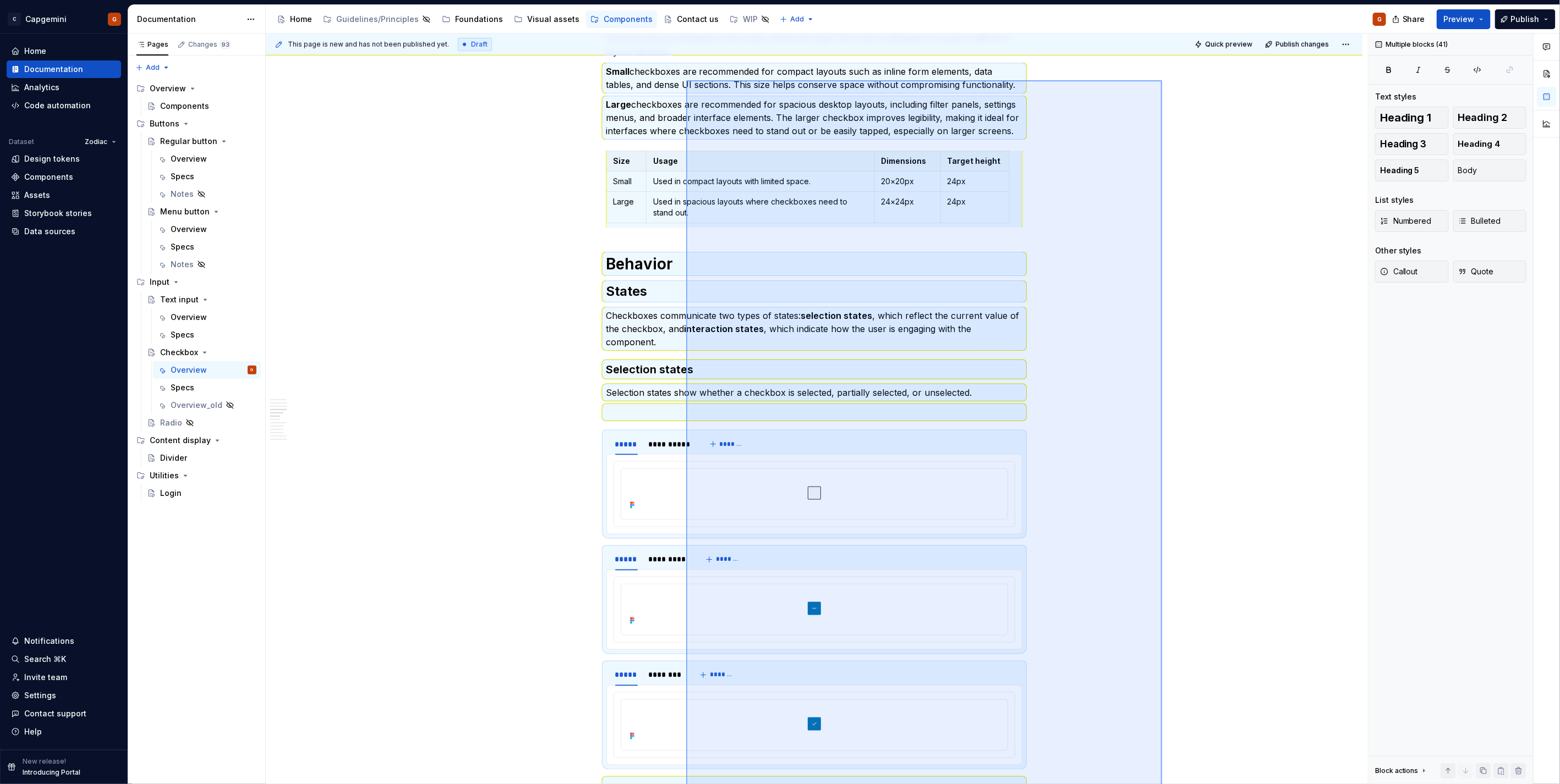
scroll to position [868, 0]
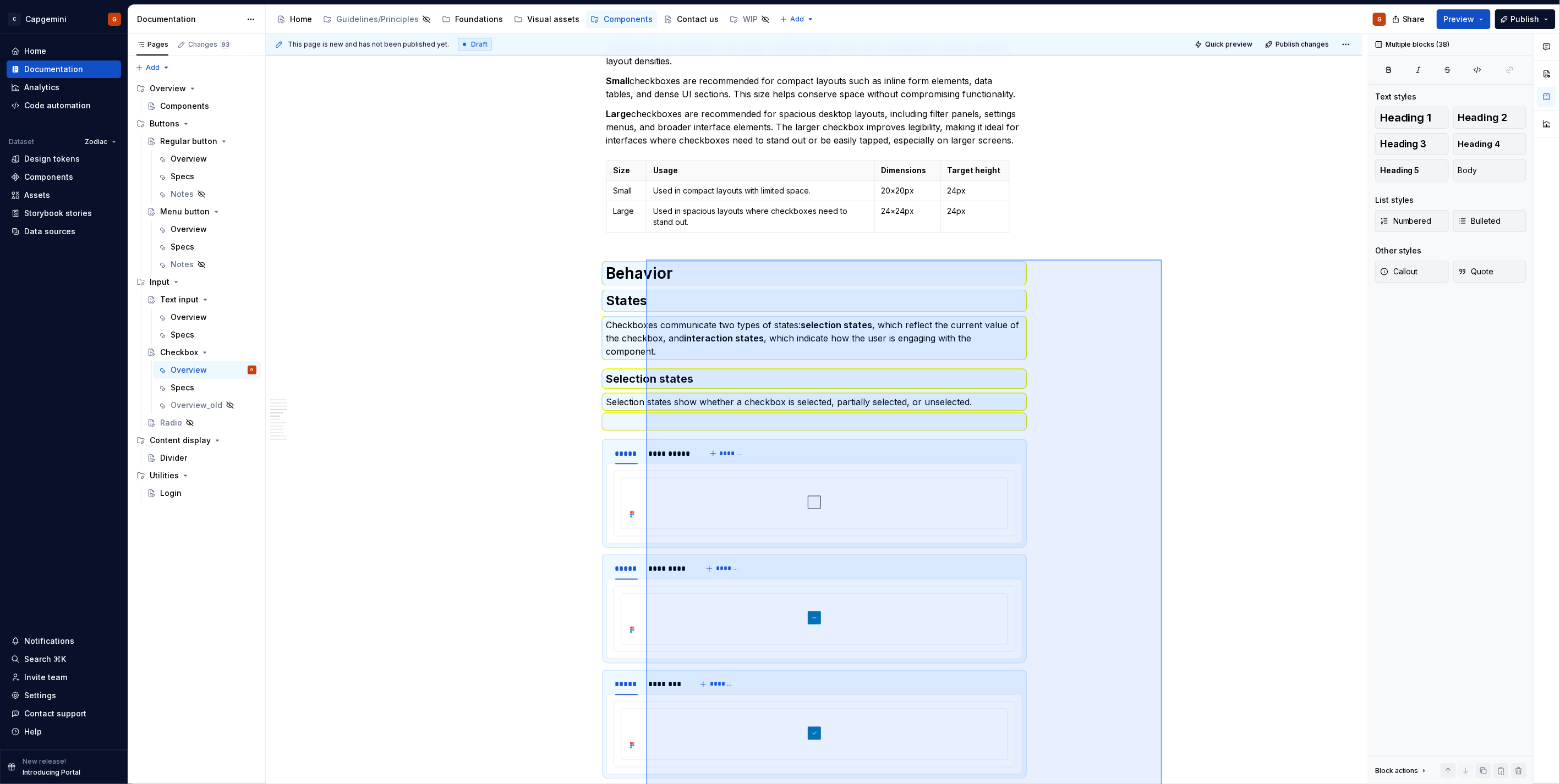
drag, startPoint x: 1162, startPoint y: 591, endPoint x: 646, endPoint y: 260, distance: 613.0
click at [646, 260] on div "**********" at bounding box center [817, 409] width 1102 height 751
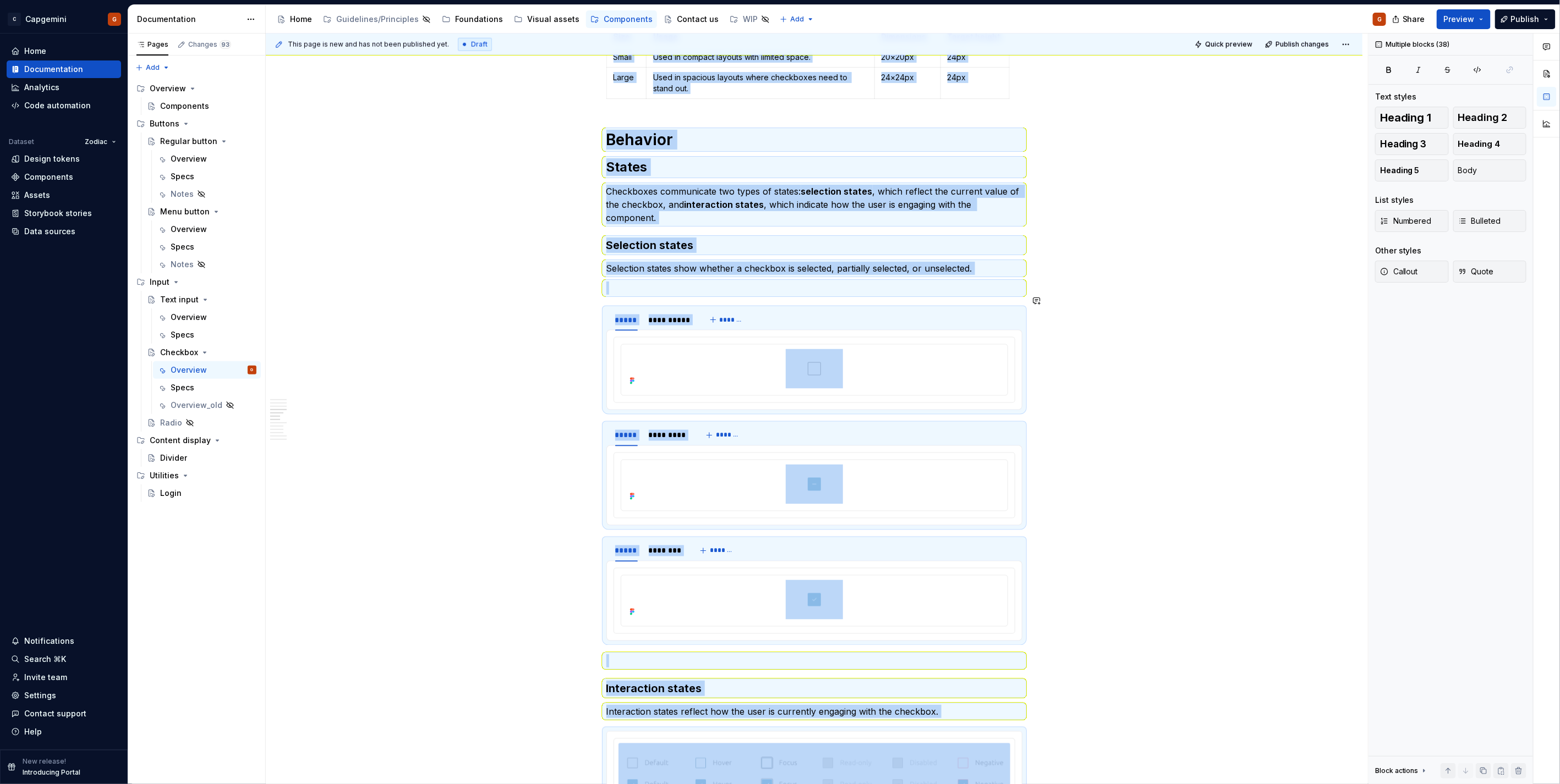
scroll to position [999, 0]
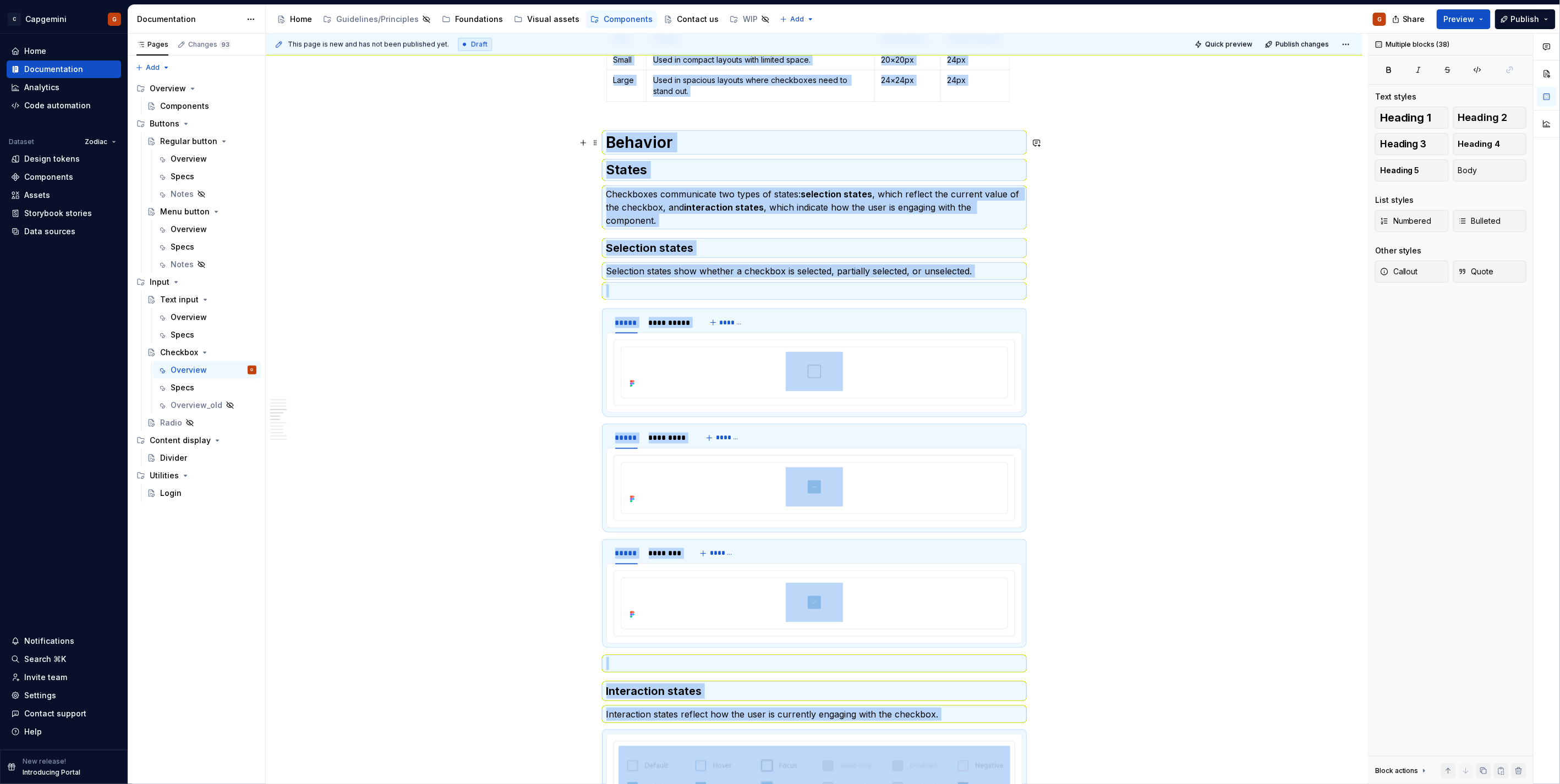
click at [639, 152] on h1 "Behavior" at bounding box center [815, 142] width 416 height 20
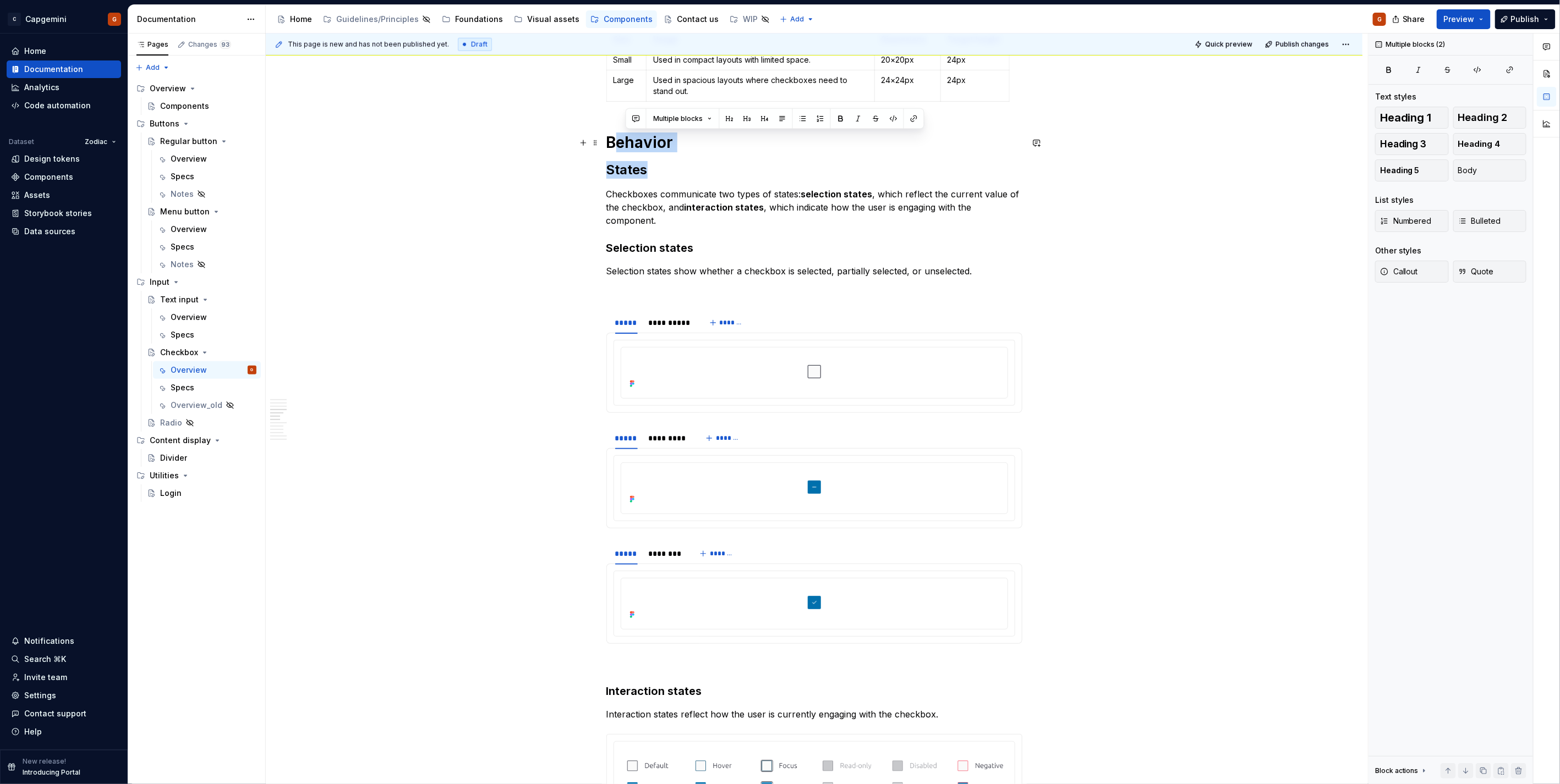
type textarea "*"
drag, startPoint x: 657, startPoint y: 167, endPoint x: 610, endPoint y: 141, distance: 53.7
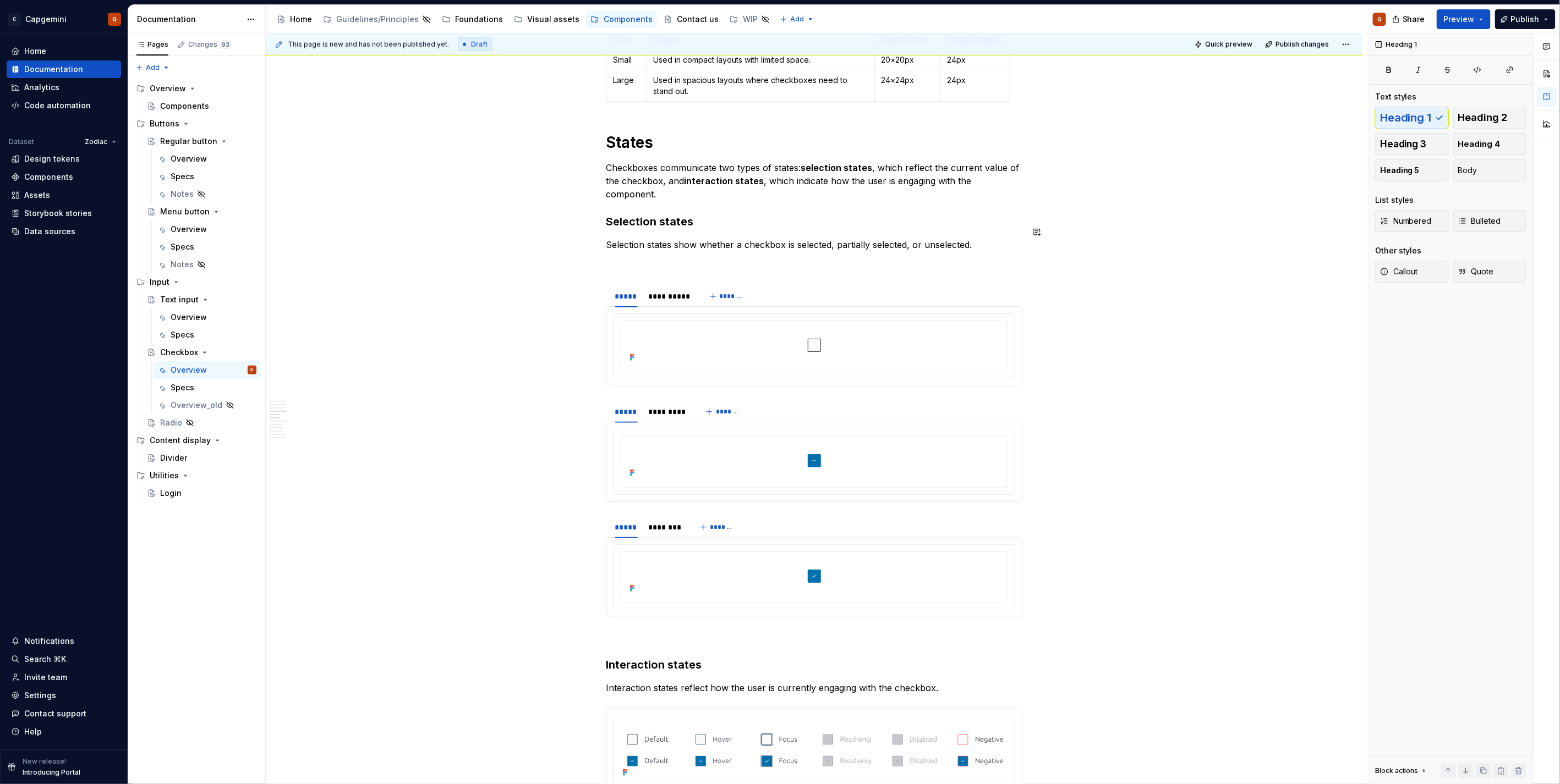
click at [739, 215] on h3 "Selection states" at bounding box center [815, 221] width 416 height 16
click at [624, 145] on h1 "States" at bounding box center [815, 142] width 416 height 20
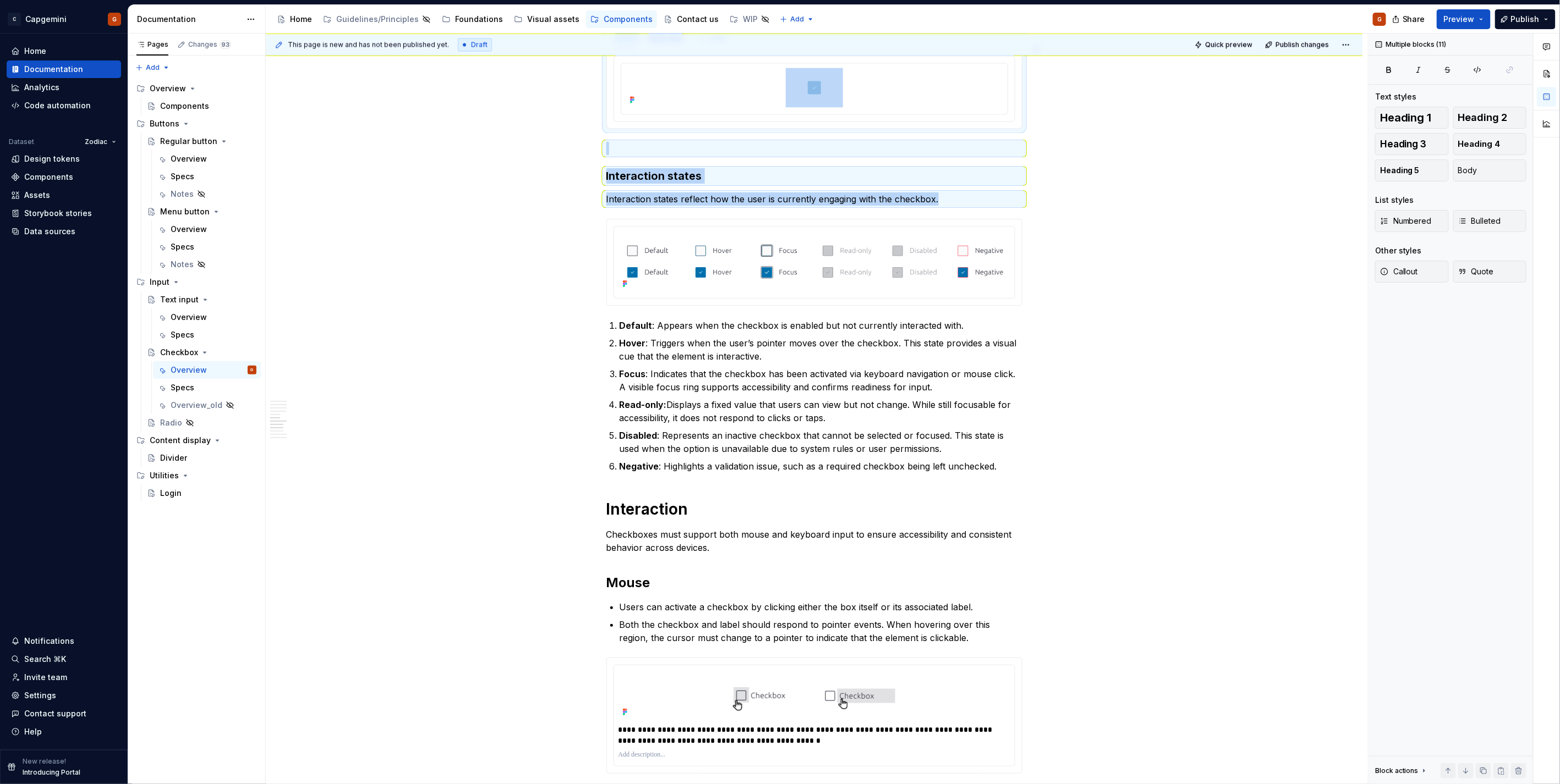
drag, startPoint x: 609, startPoint y: 143, endPoint x: 773, endPoint y: 207, distance: 176.0
click at [773, 207] on div "**********" at bounding box center [815, 603] width 416 height 3746
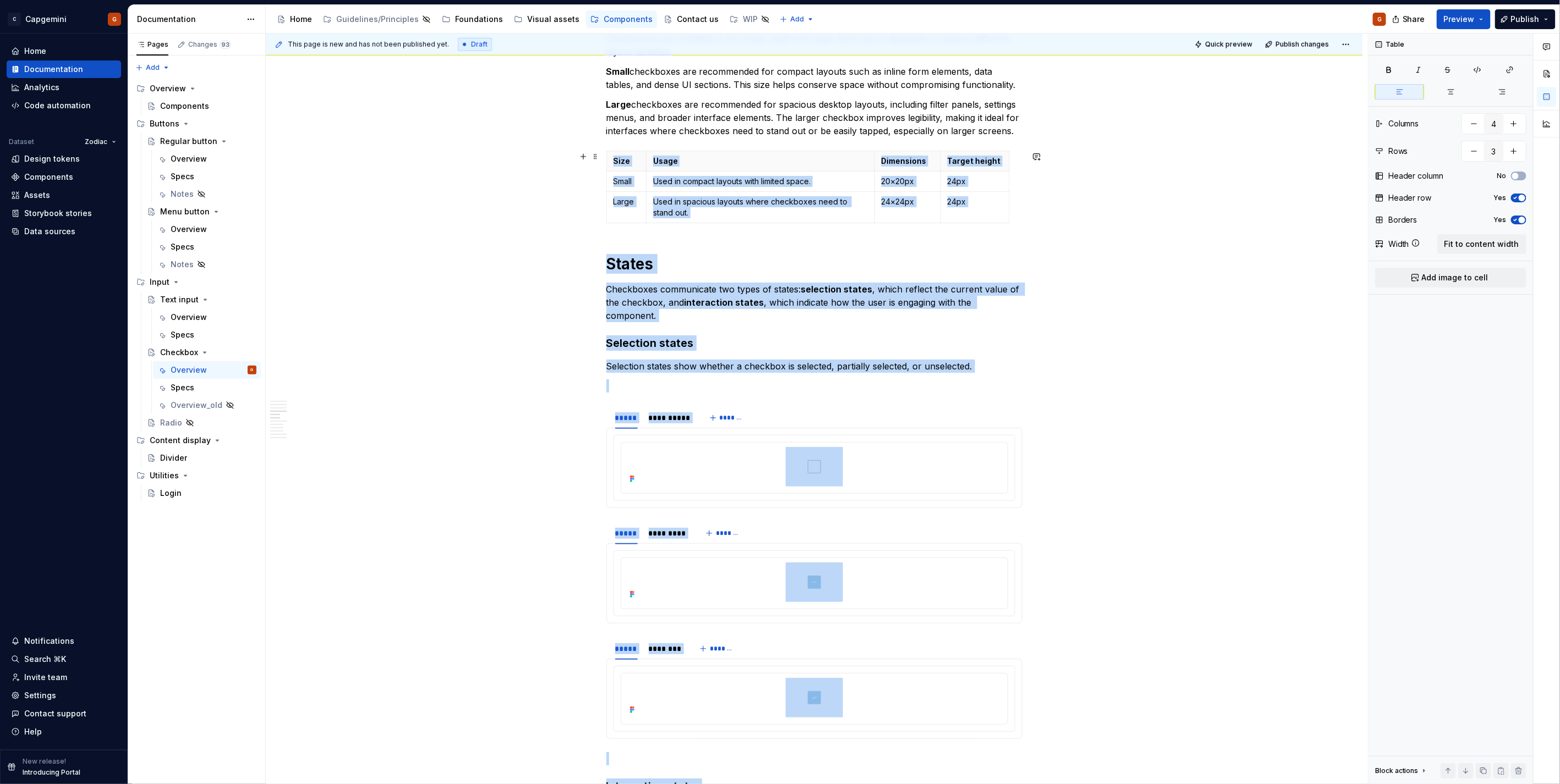
scroll to position [877, 0]
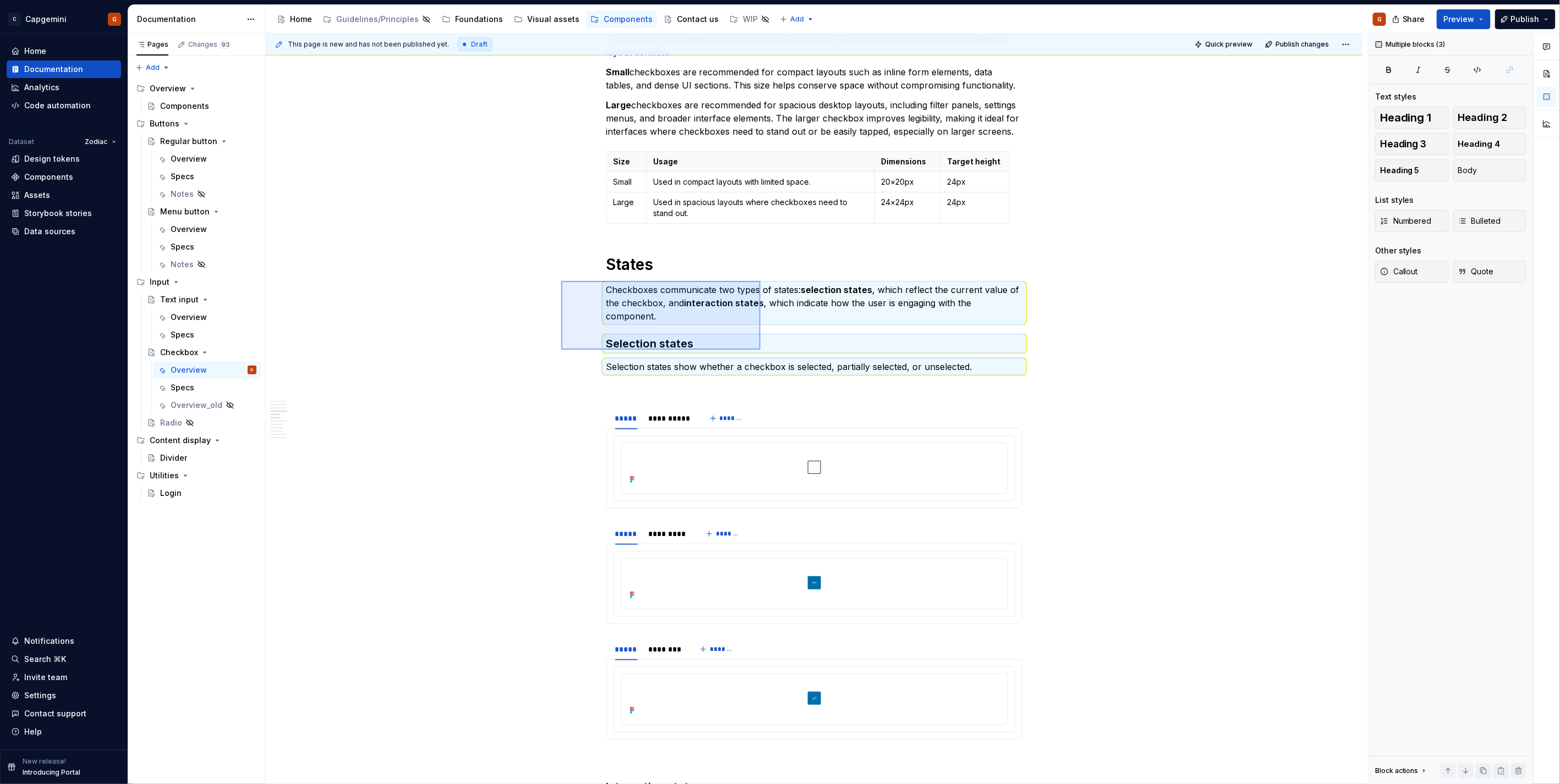
drag, startPoint x: 684, startPoint y: 304, endPoint x: 626, endPoint y: 303, distance: 58.0
click at [759, 344] on div "**********" at bounding box center [817, 409] width 1102 height 751
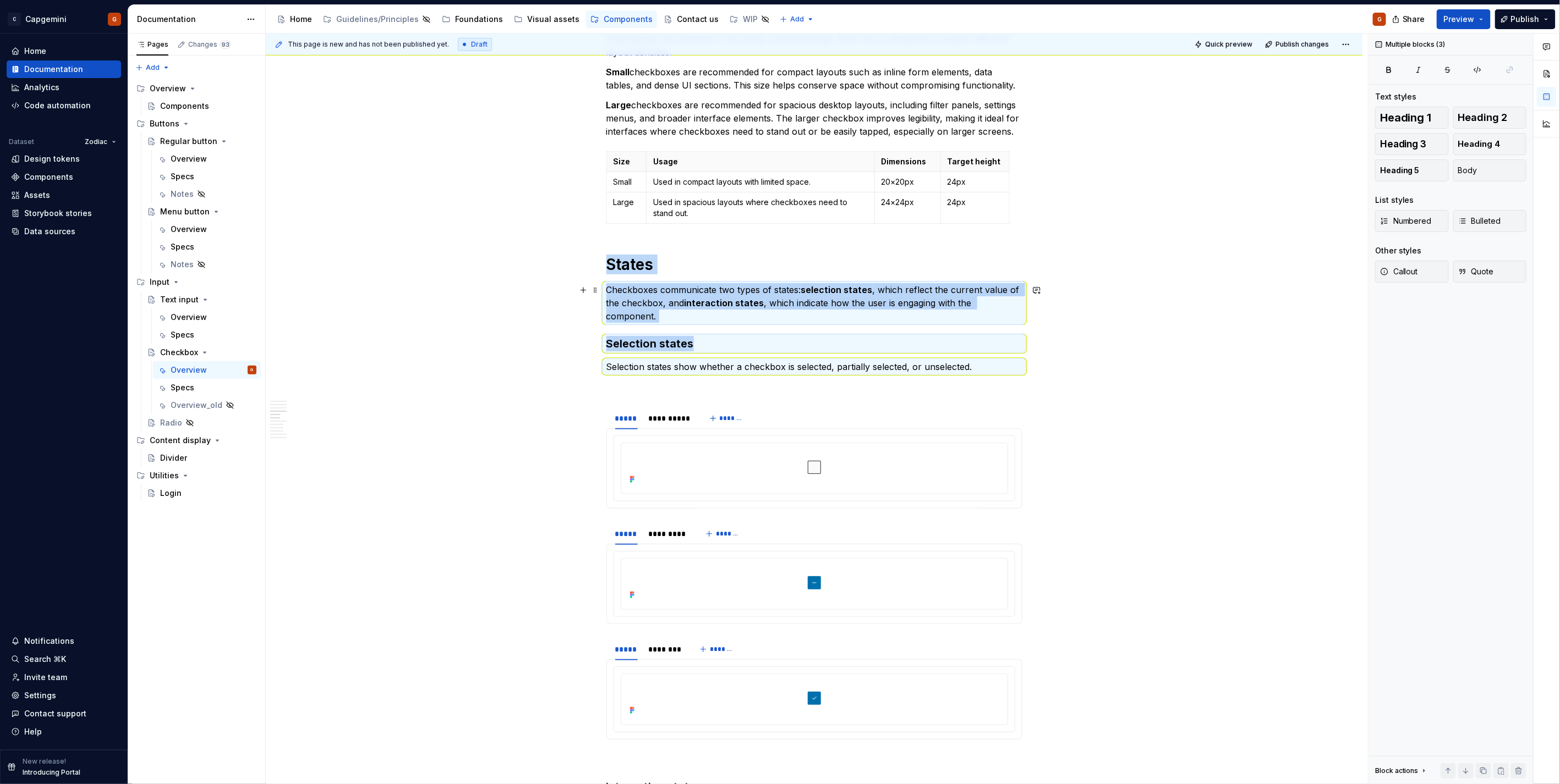
click at [502, 256] on div "**********" at bounding box center [817, 409] width 1102 height 751
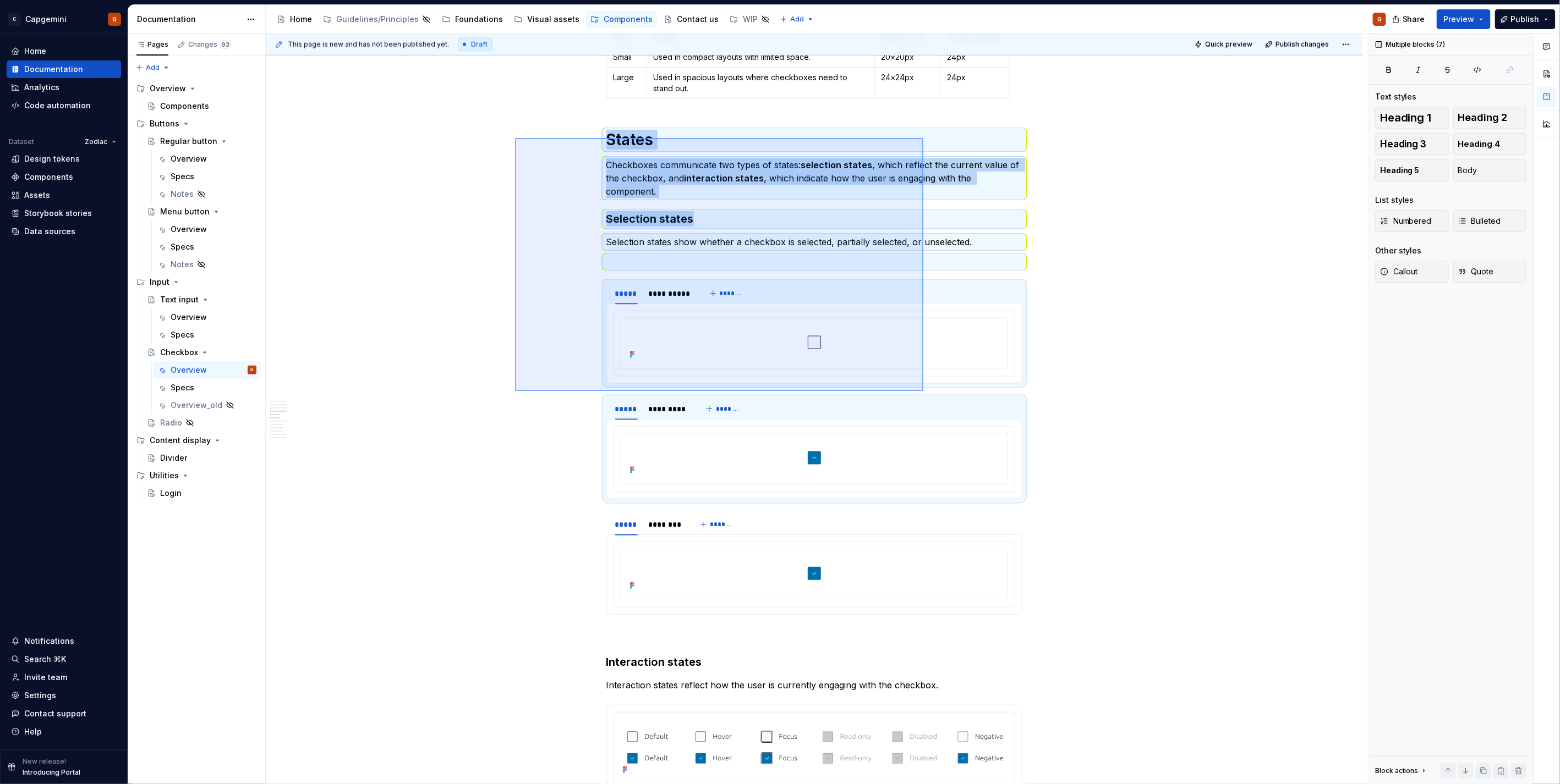
scroll to position [1085, 0]
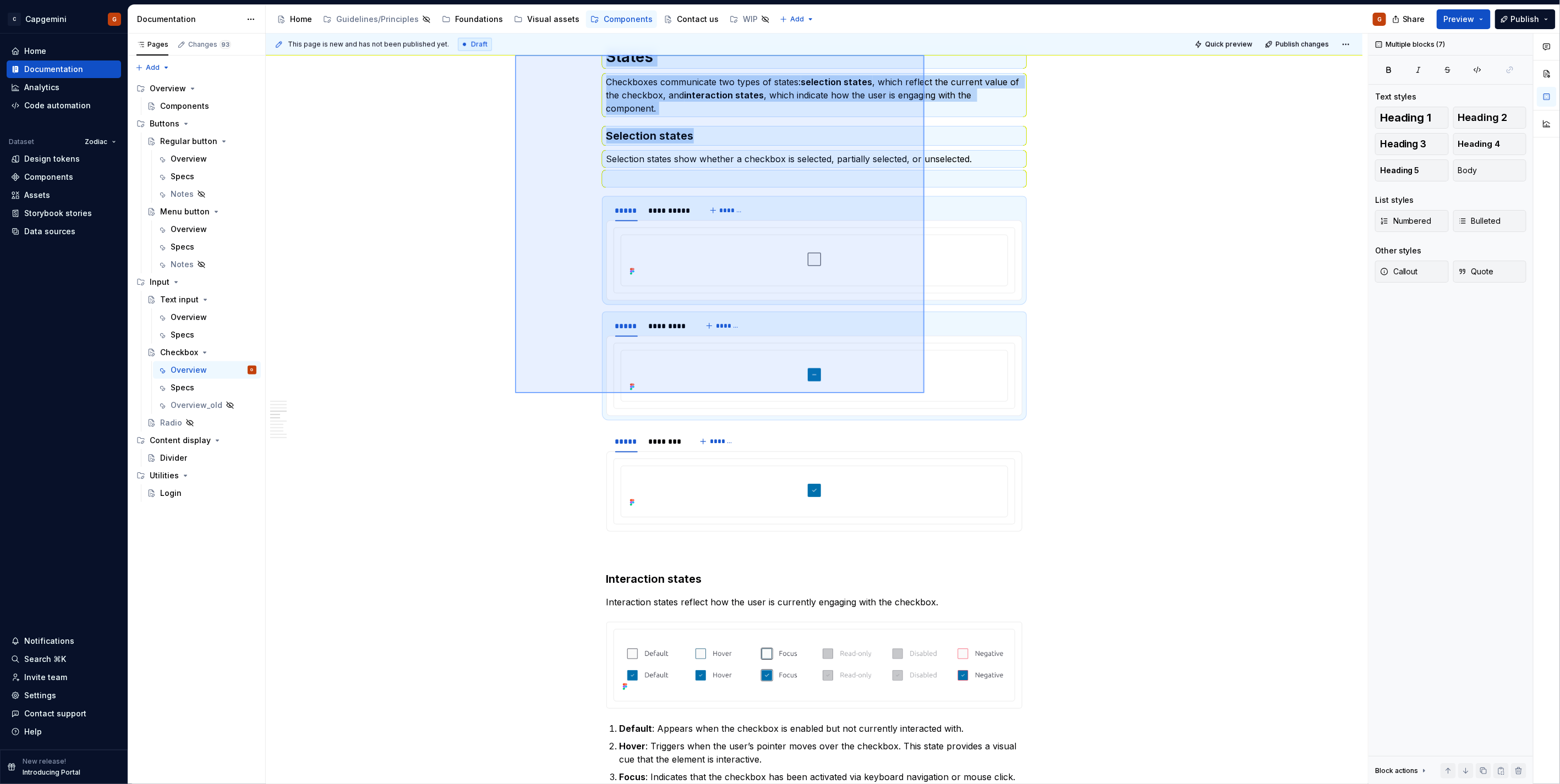
drag, startPoint x: 732, startPoint y: 320, endPoint x: 924, endPoint y: 393, distance: 205.4
click at [924, 393] on div "**********" at bounding box center [817, 409] width 1102 height 751
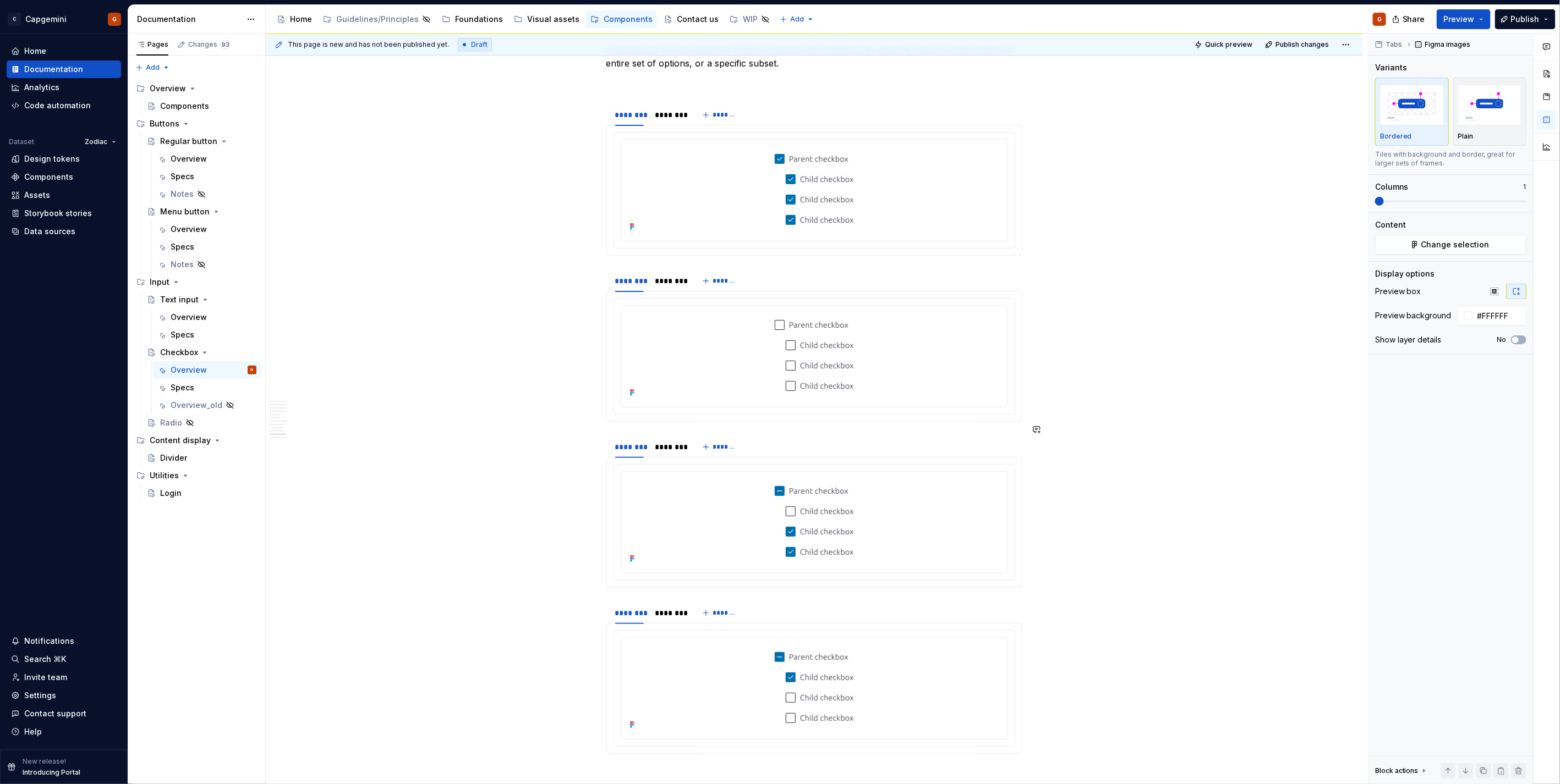
drag, startPoint x: 510, startPoint y: 579, endPoint x: 504, endPoint y: 367, distance: 212.1
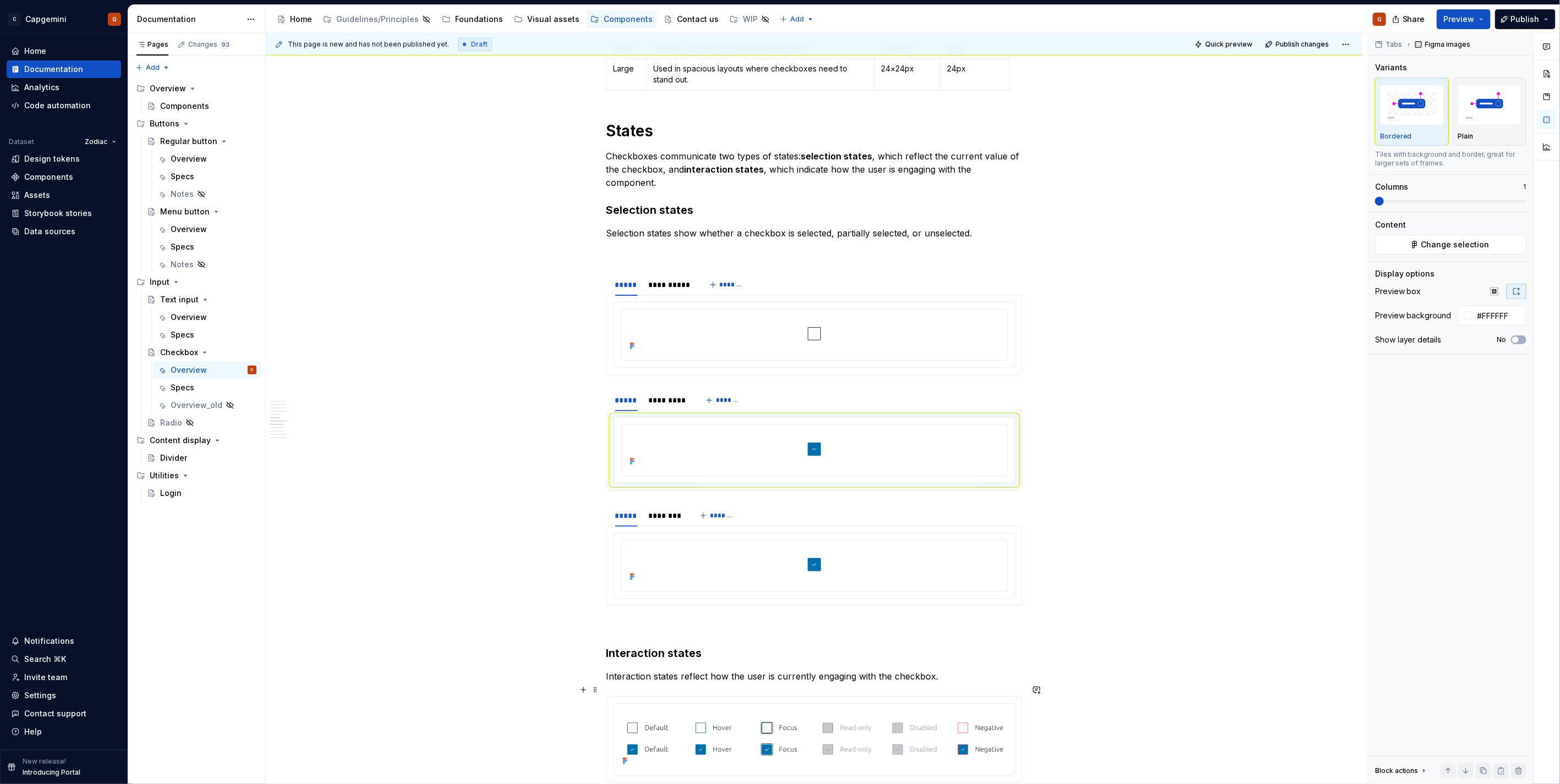
scroll to position [0, 0]
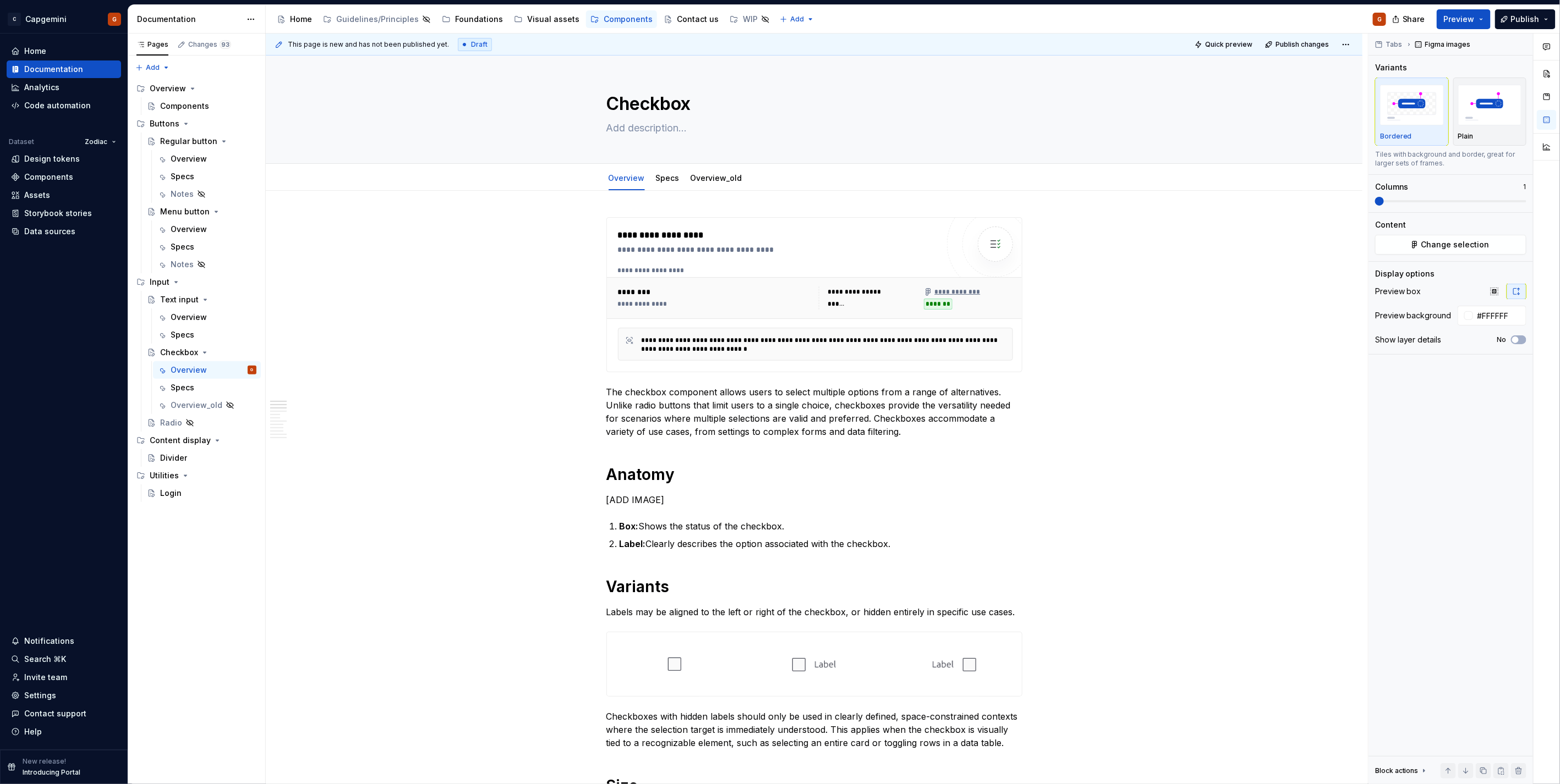
drag, startPoint x: 504, startPoint y: 367, endPoint x: 505, endPoint y: 185, distance: 182.0
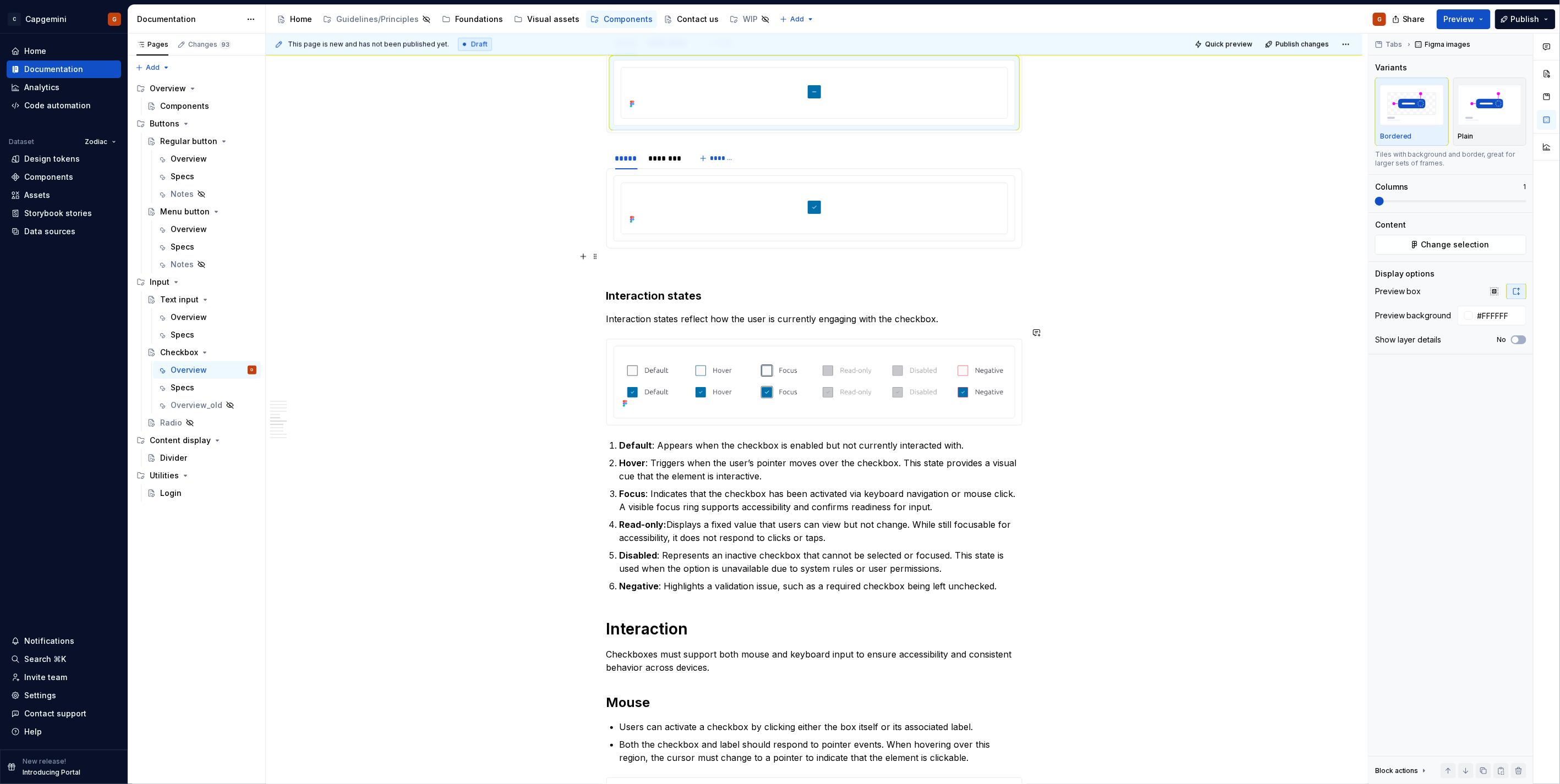
scroll to position [1310, 0]
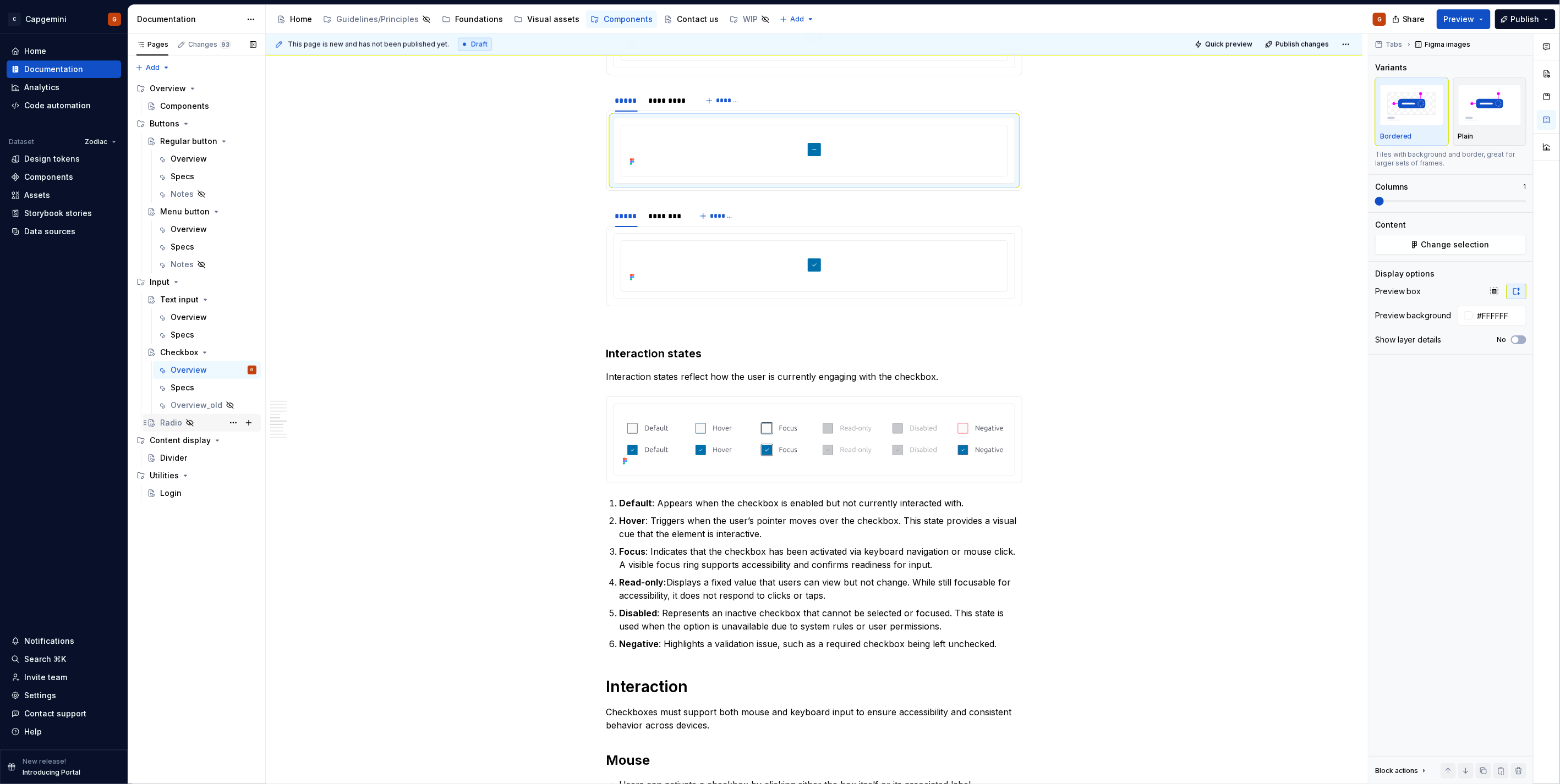
click at [175, 419] on div "Radio" at bounding box center [171, 423] width 22 height 11
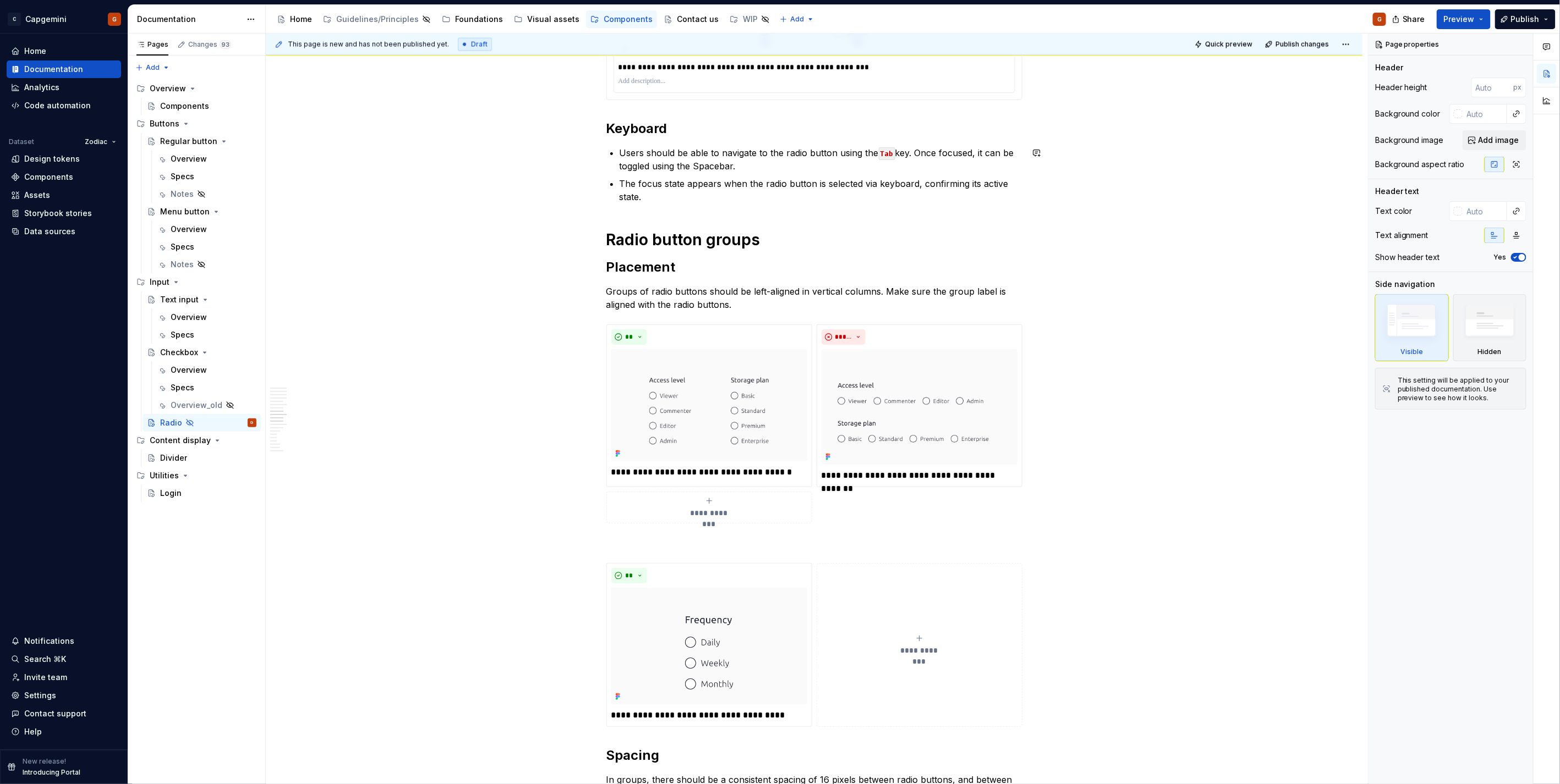
scroll to position [1527, 0]
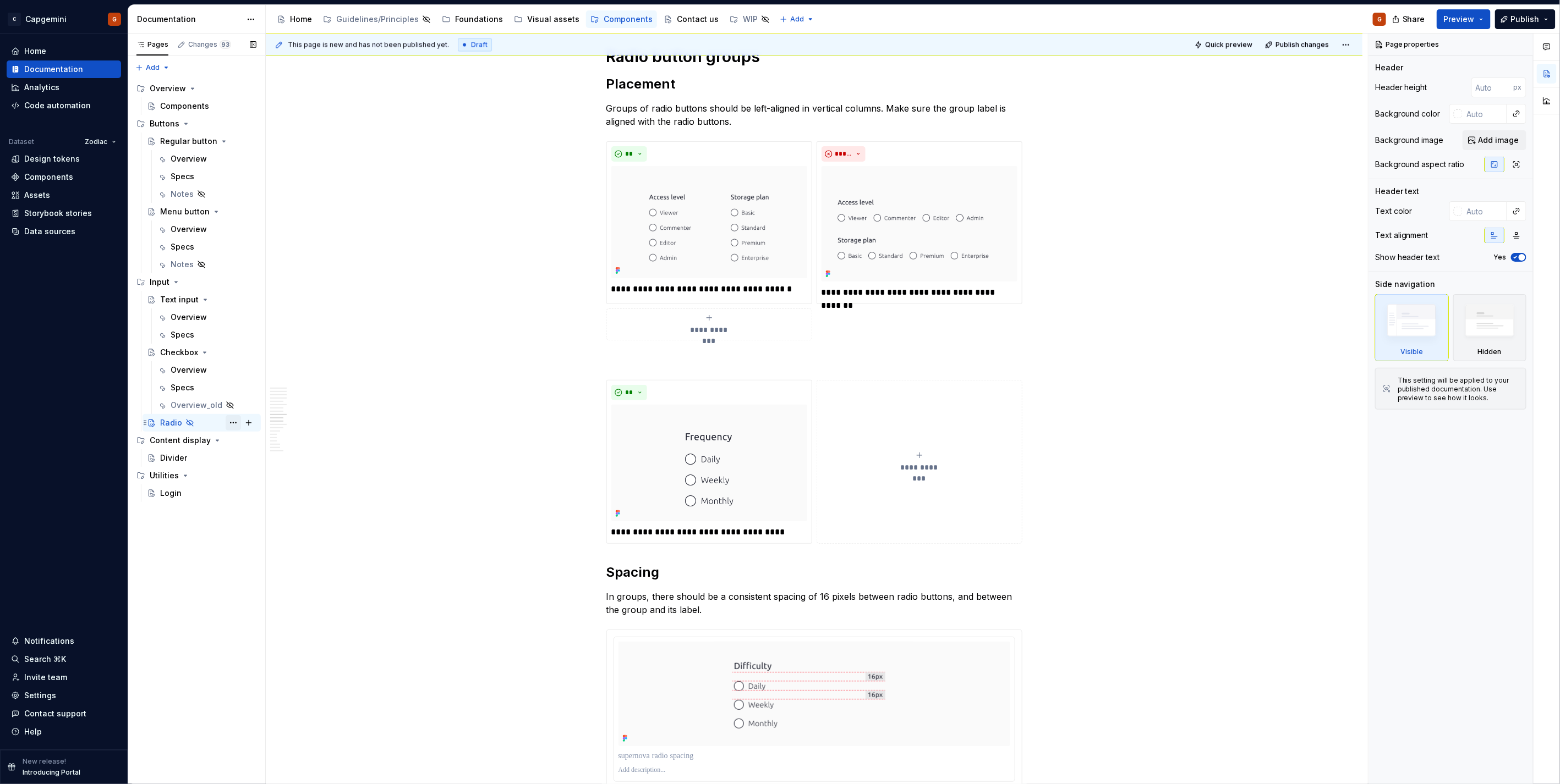
click at [233, 420] on button "Page tree" at bounding box center [233, 423] width 16 height 16
click at [283, 503] on div "Show page" at bounding box center [300, 500] width 108 height 11
click at [1495, 20] on div "Share Preview Publish" at bounding box center [1477, 19] width 165 height 28
click at [1483, 19] on button "Preview" at bounding box center [1463, 19] width 54 height 20
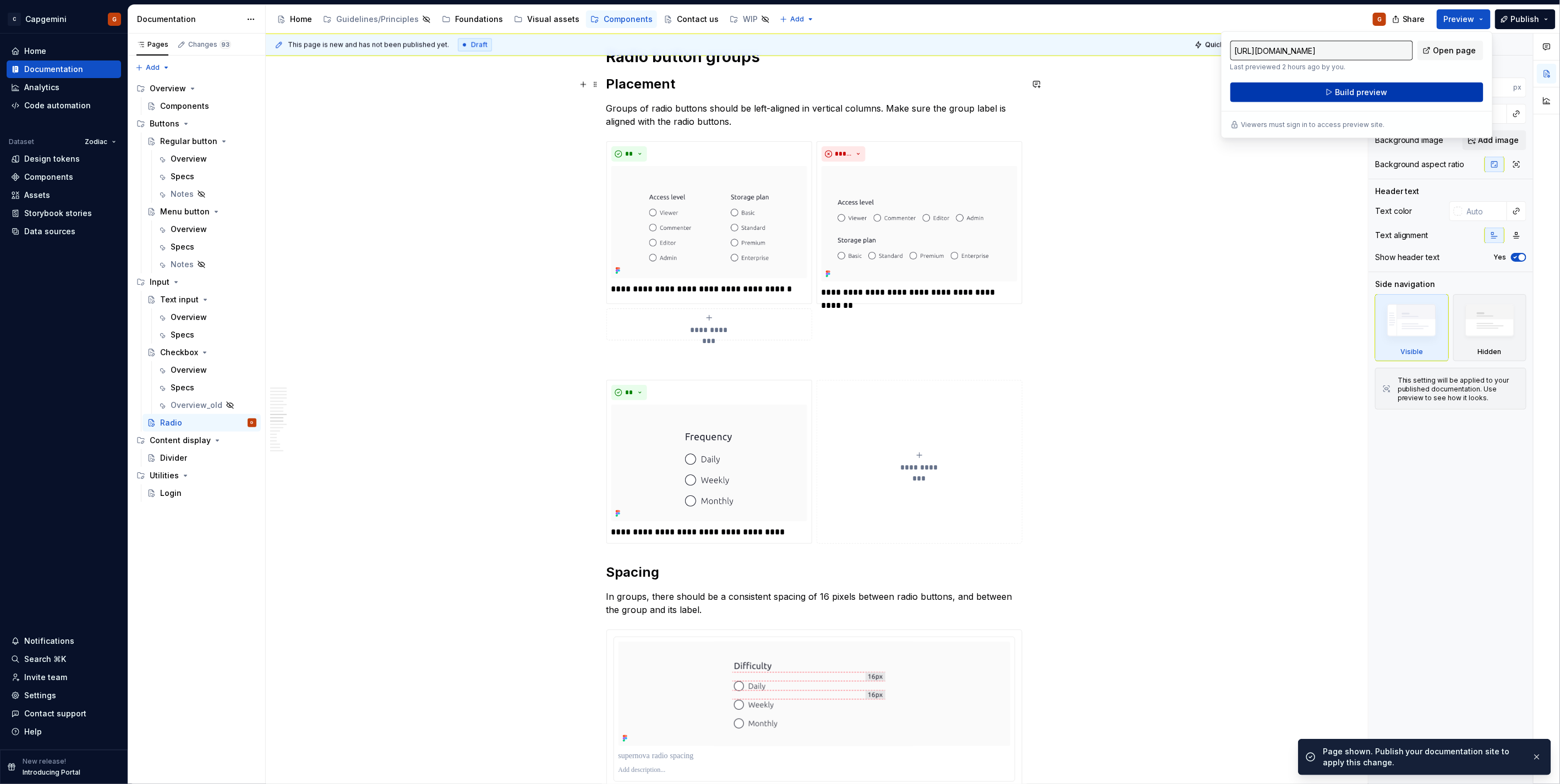
click at [1338, 91] on span "Build preview" at bounding box center [1361, 92] width 53 height 11
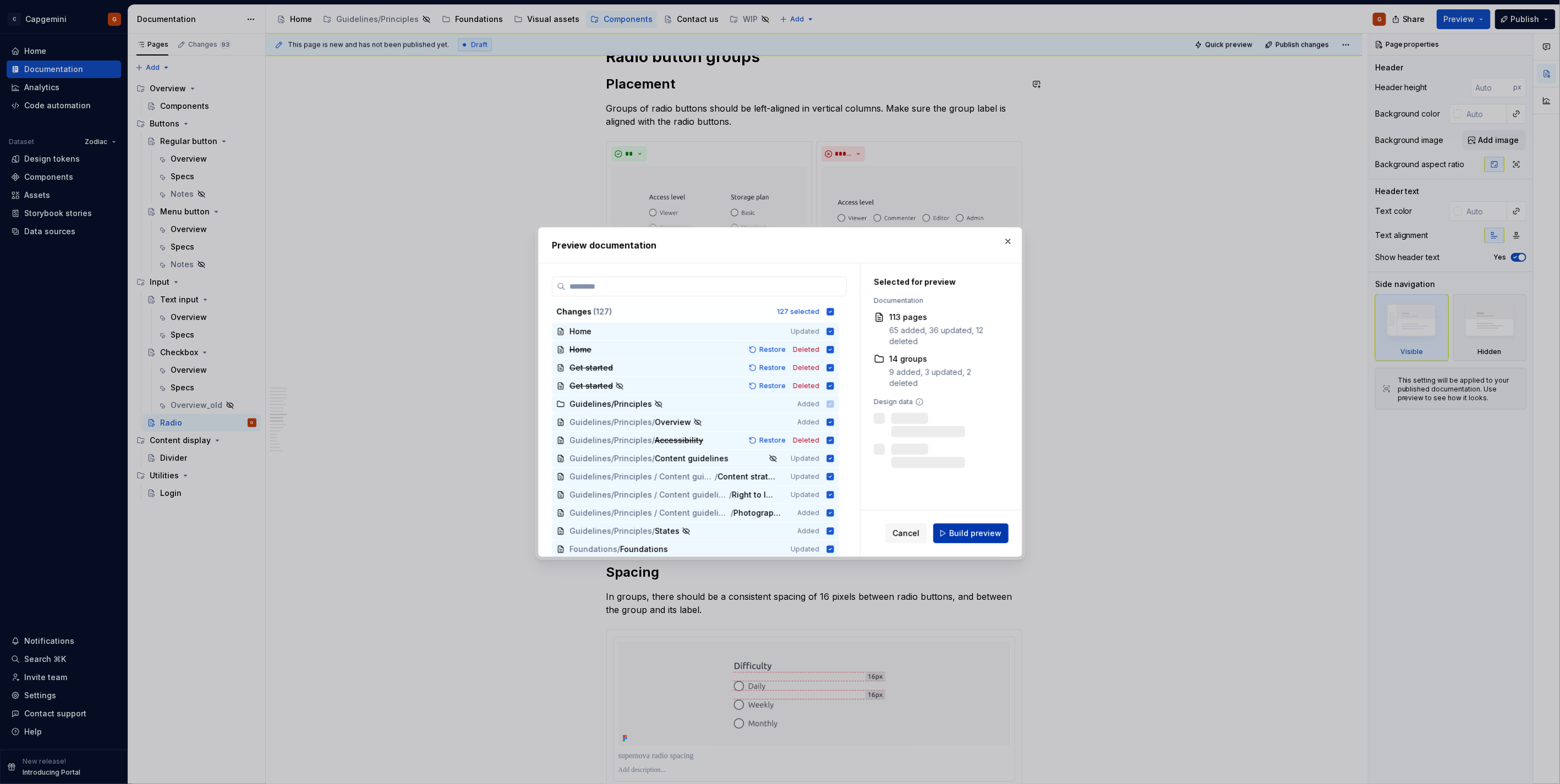
click at [976, 532] on span "Build preview" at bounding box center [975, 533] width 53 height 11
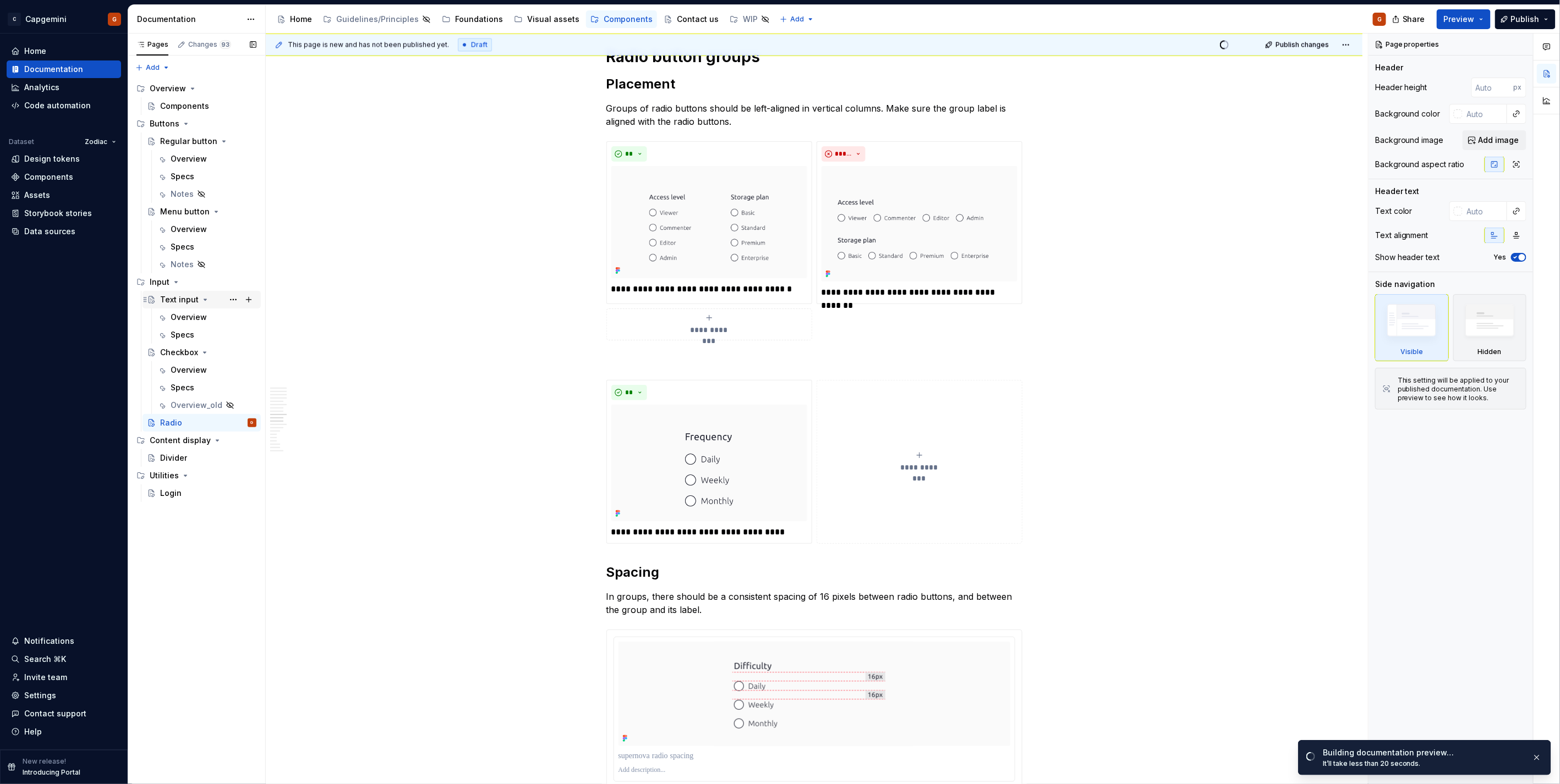
click at [181, 298] on div "Text input" at bounding box center [179, 299] width 39 height 11
click at [176, 312] on div "Overview" at bounding box center [188, 317] width 36 height 11
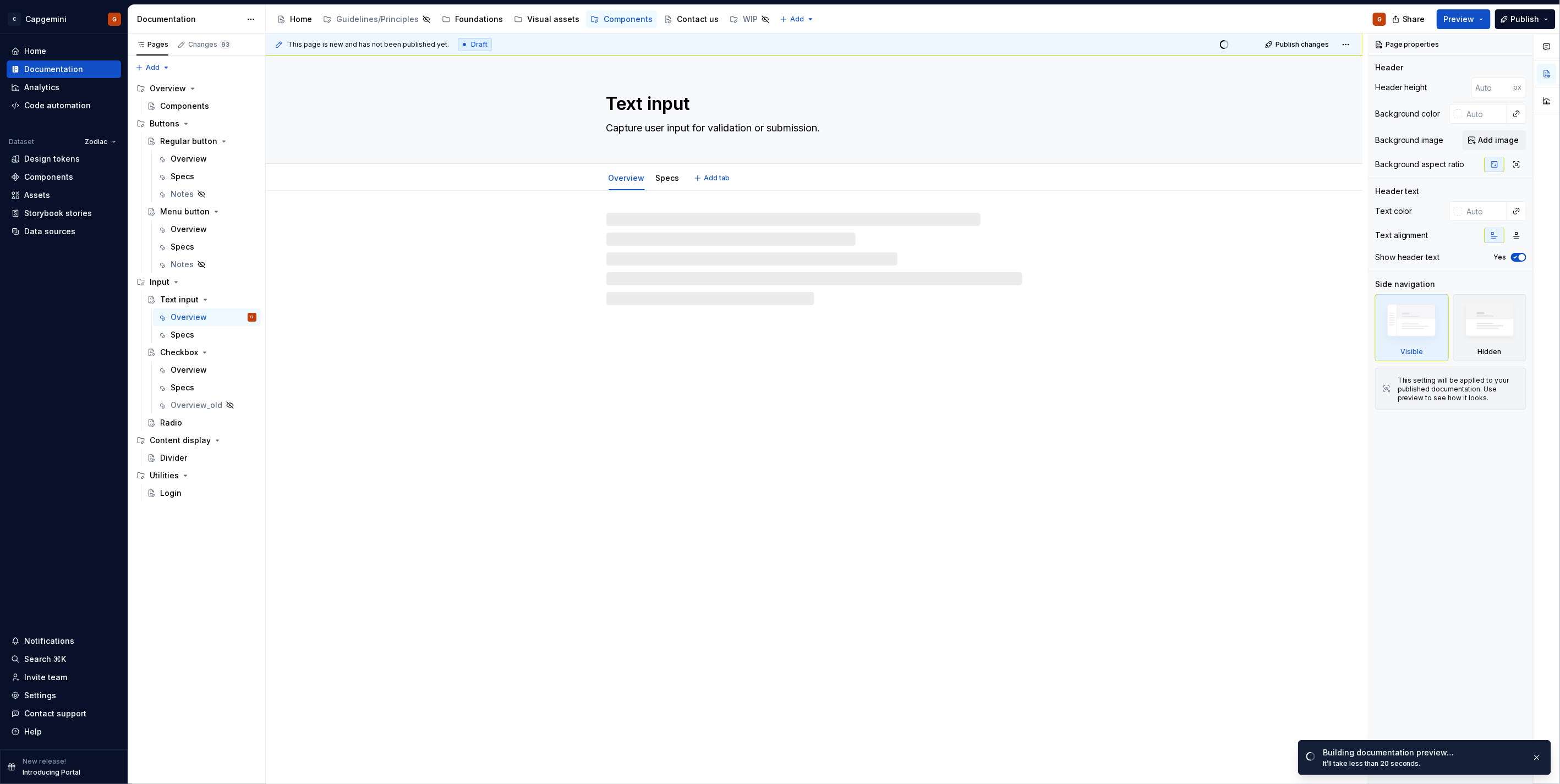
click at [647, 133] on textarea "Capture user input for validation or submission." at bounding box center [813, 128] width 416 height 18
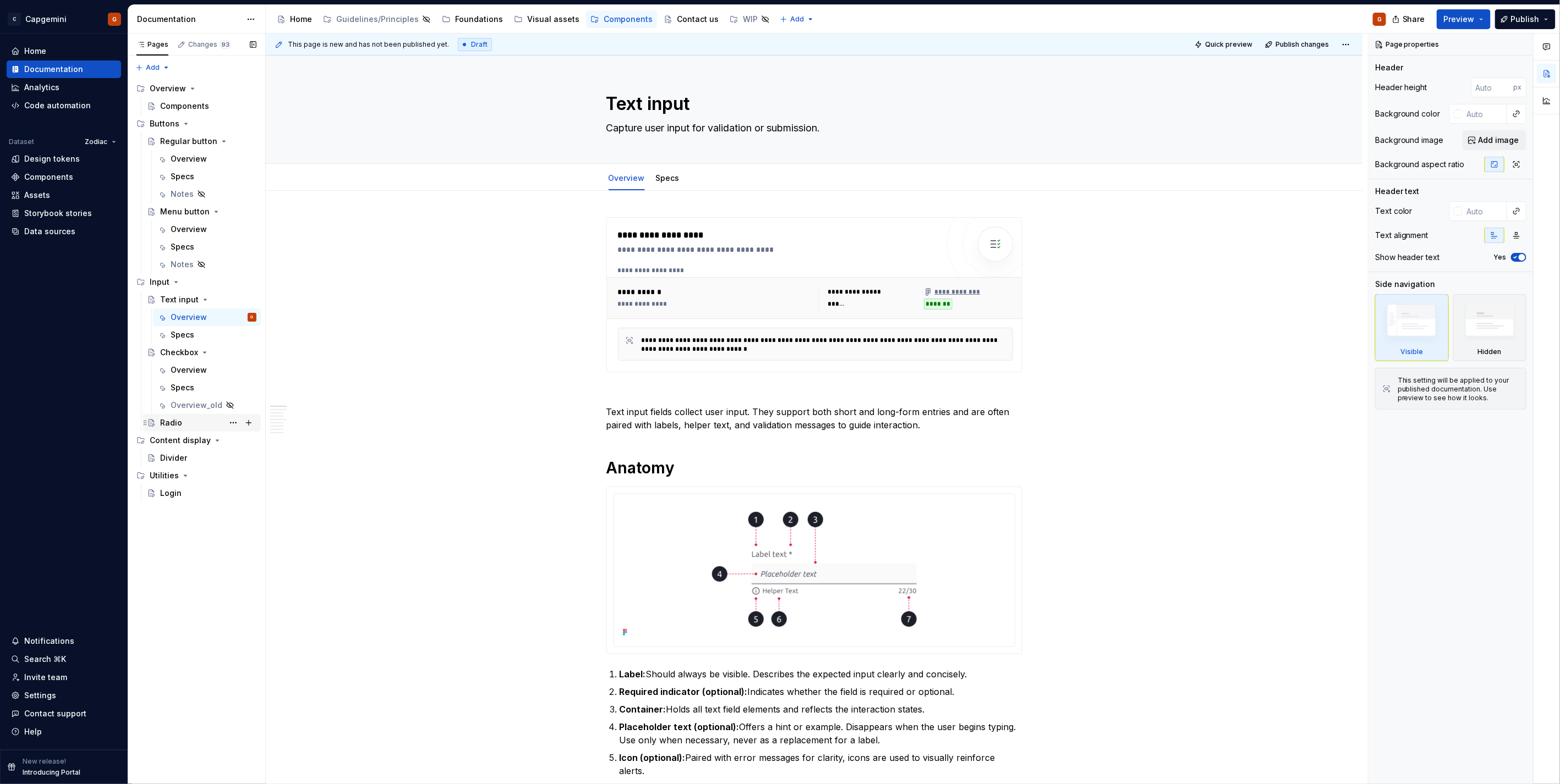
click at [184, 422] on div "Radio" at bounding box center [208, 423] width 96 height 16
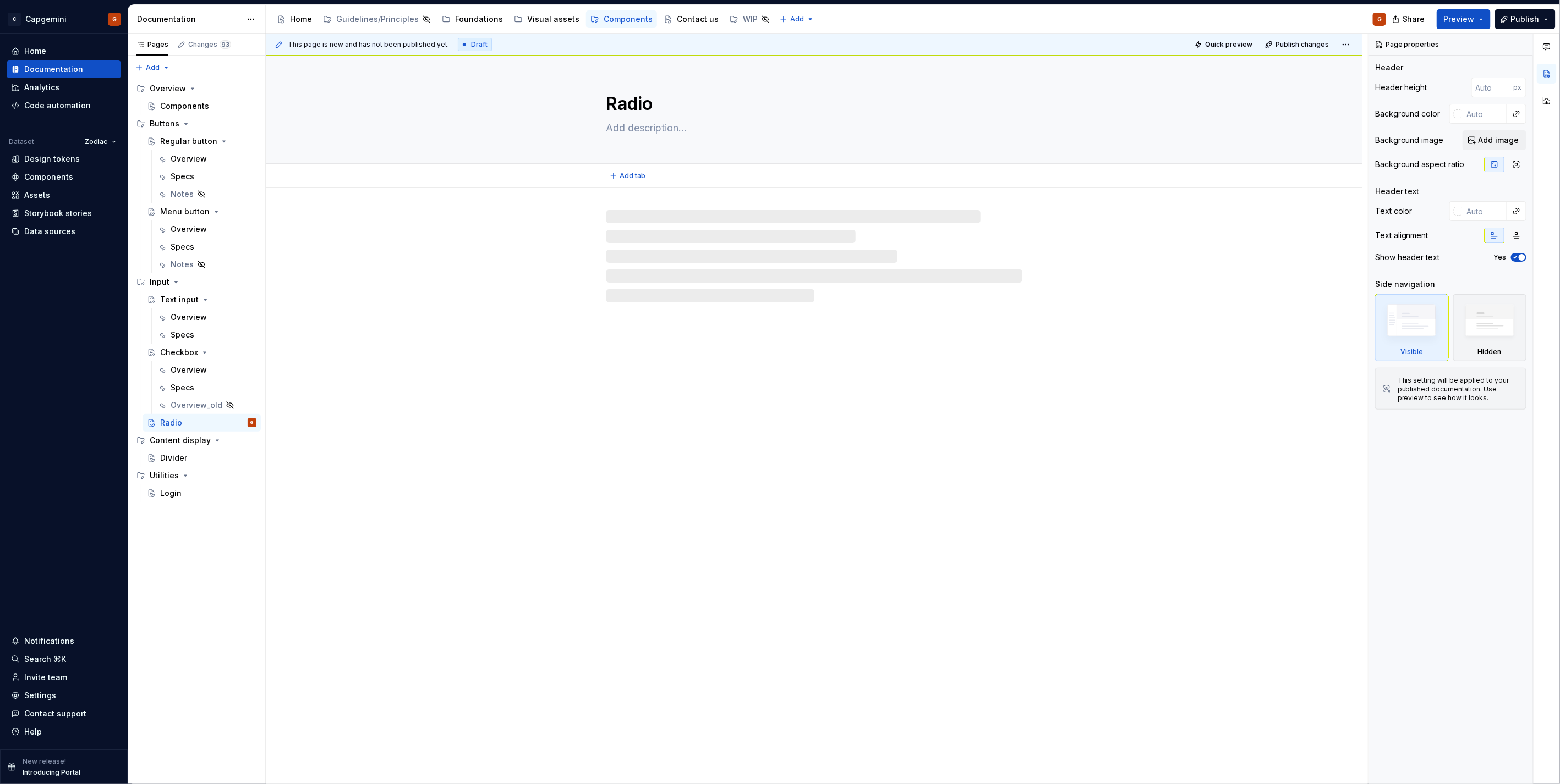
click at [624, 128] on textarea at bounding box center [813, 128] width 416 height 18
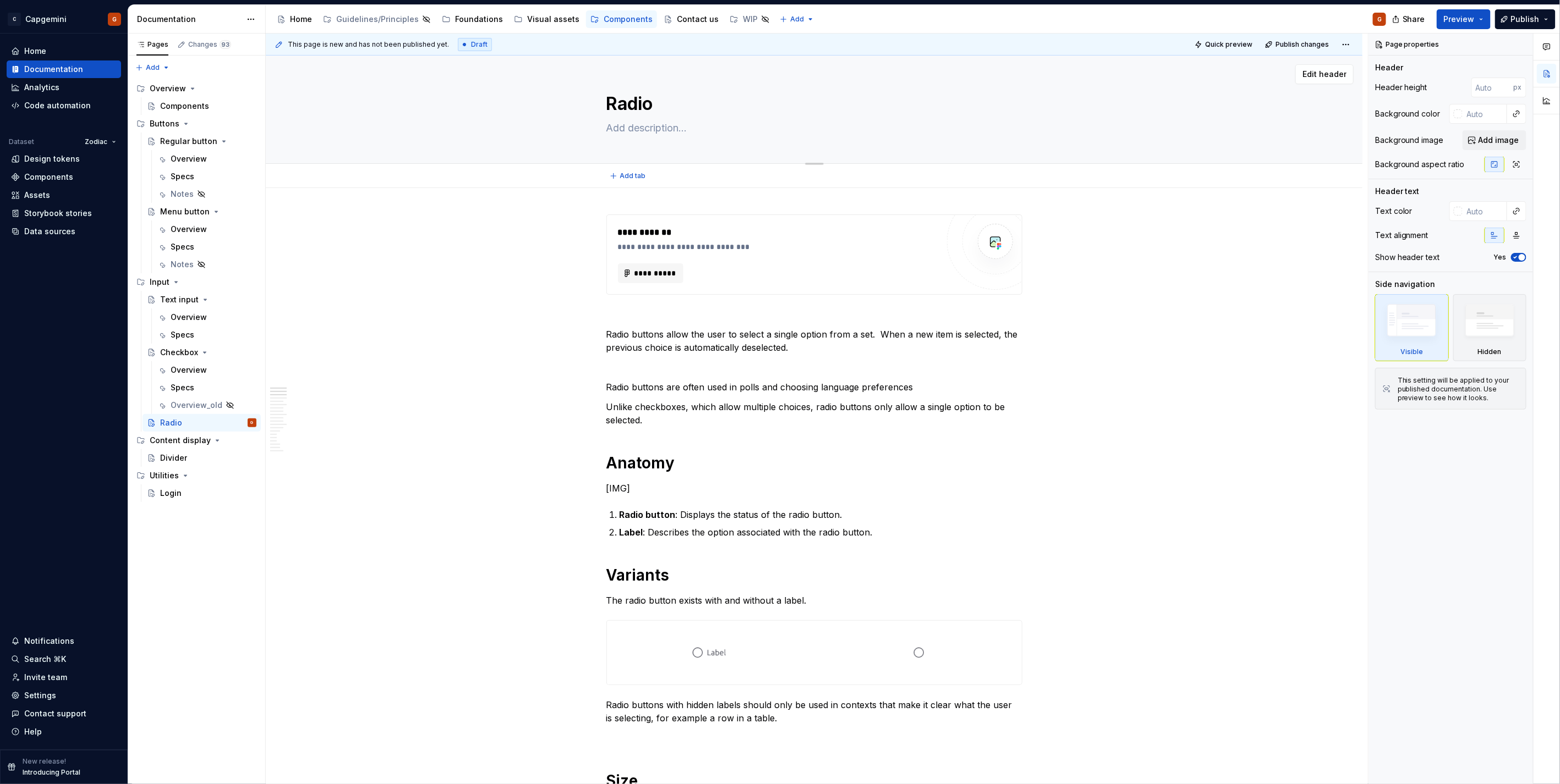
click at [619, 128] on textarea at bounding box center [813, 128] width 416 height 18
paste textarea "choose a single option from a defined set."
type textarea "*"
type textarea "choose a single option from a defined set."
drag, startPoint x: 611, startPoint y: 125, endPoint x: 622, endPoint y: 125, distance: 11.0
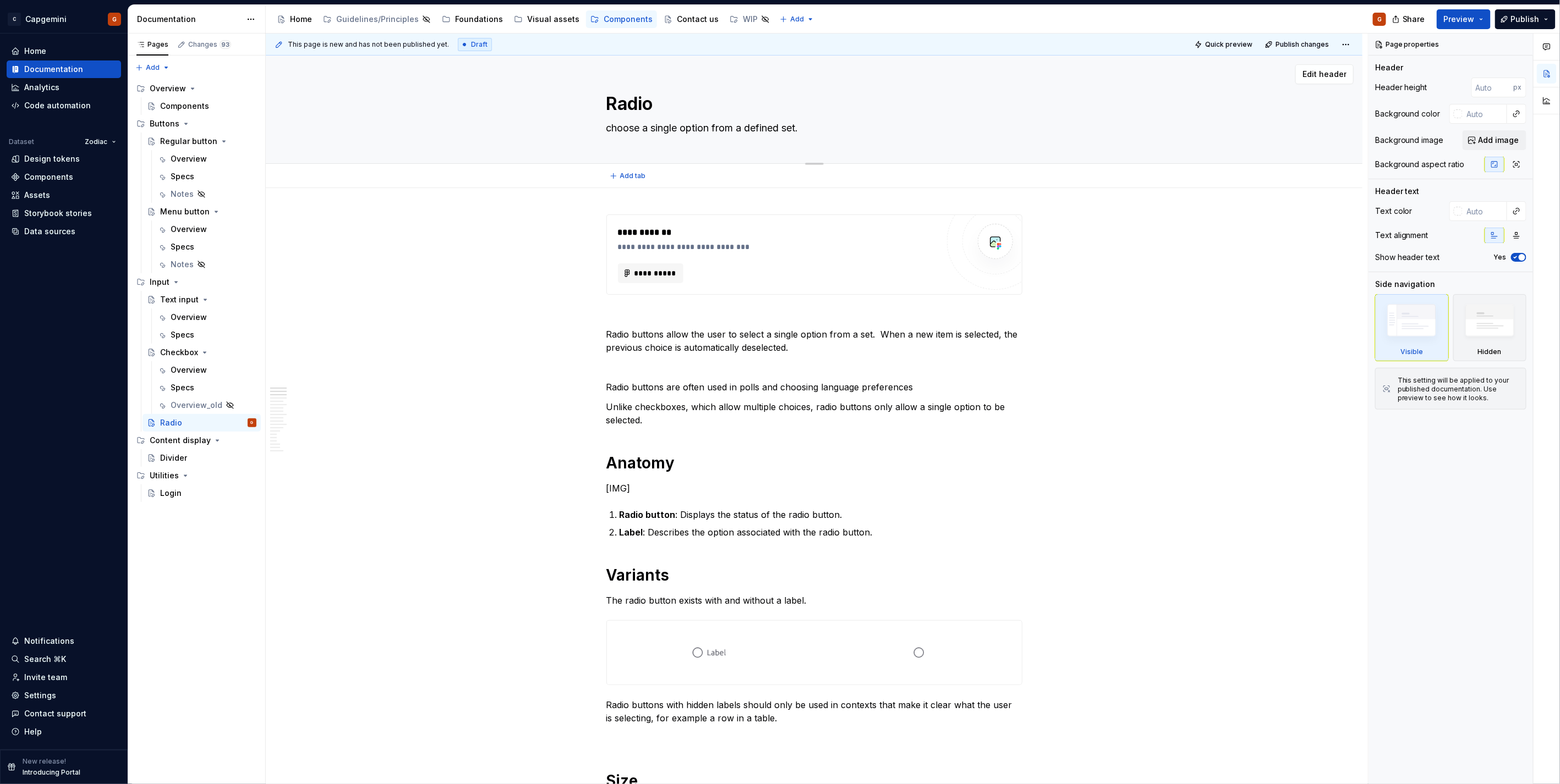
click at [611, 124] on textarea "choose a single option from a defined set." at bounding box center [813, 128] width 416 height 18
type textarea "*"
type textarea "Choose a single option from a defined set."
type textarea "*"
type textarea "Choose a single option from a defined set."
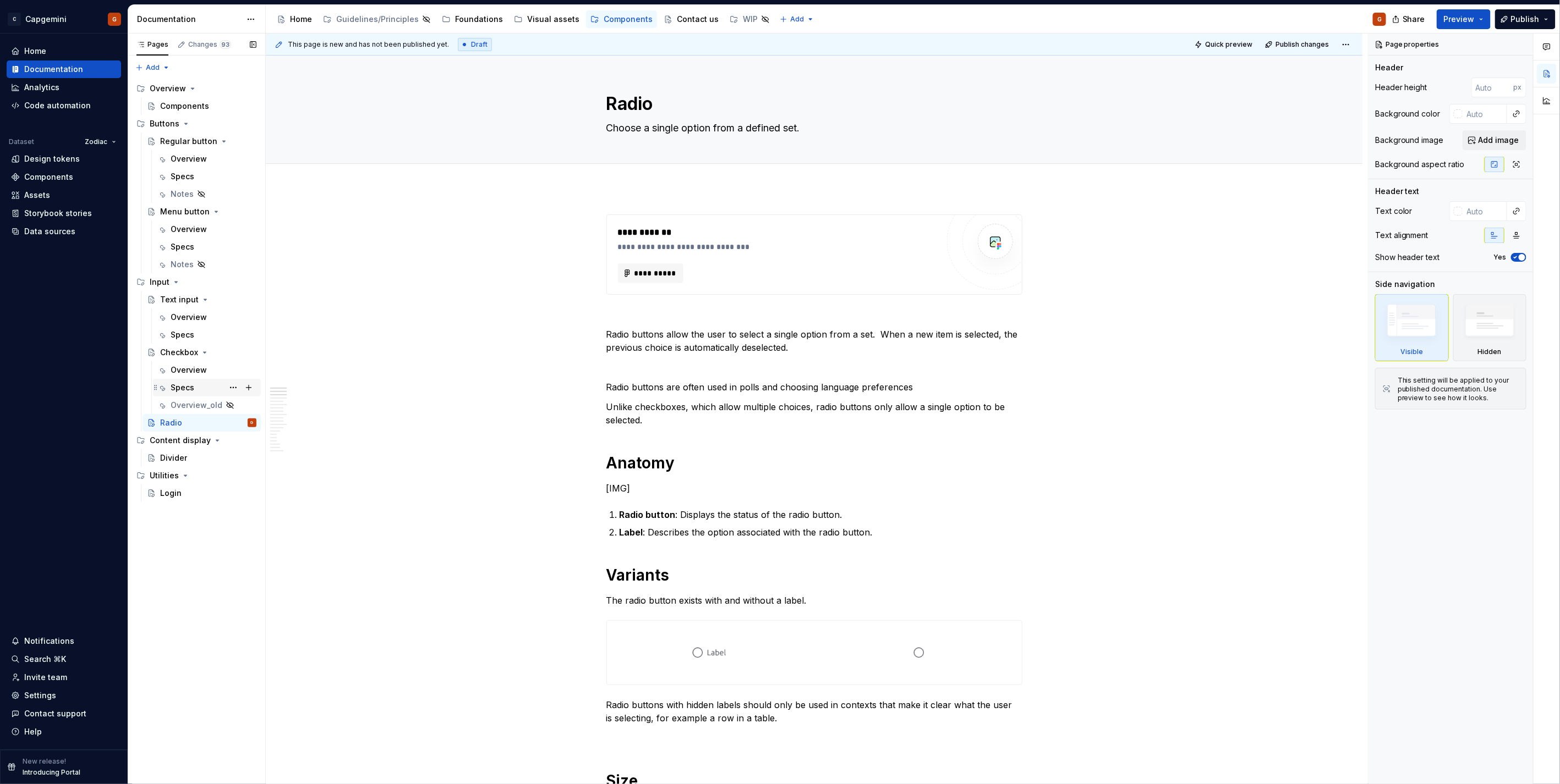
click at [195, 390] on div "Specs" at bounding box center [213, 387] width 86 height 16
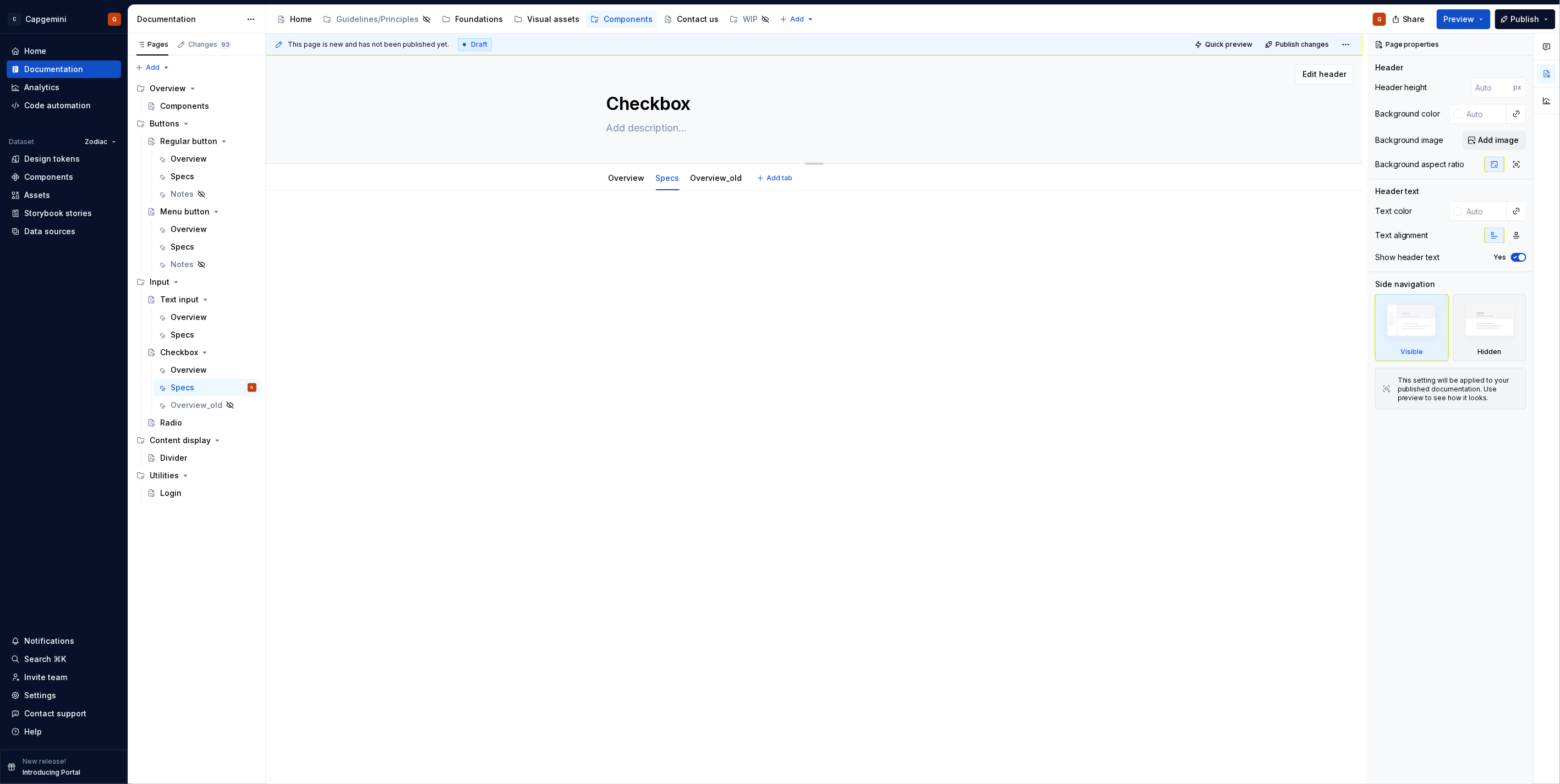
click at [656, 125] on textarea at bounding box center [813, 128] width 416 height 18
paste textarea "Collect multiple selections in forms"
type textarea "*"
type textarea "Collect multiple selections in forms"
drag, startPoint x: 805, startPoint y: 130, endPoint x: 904, endPoint y: 135, distance: 99.1
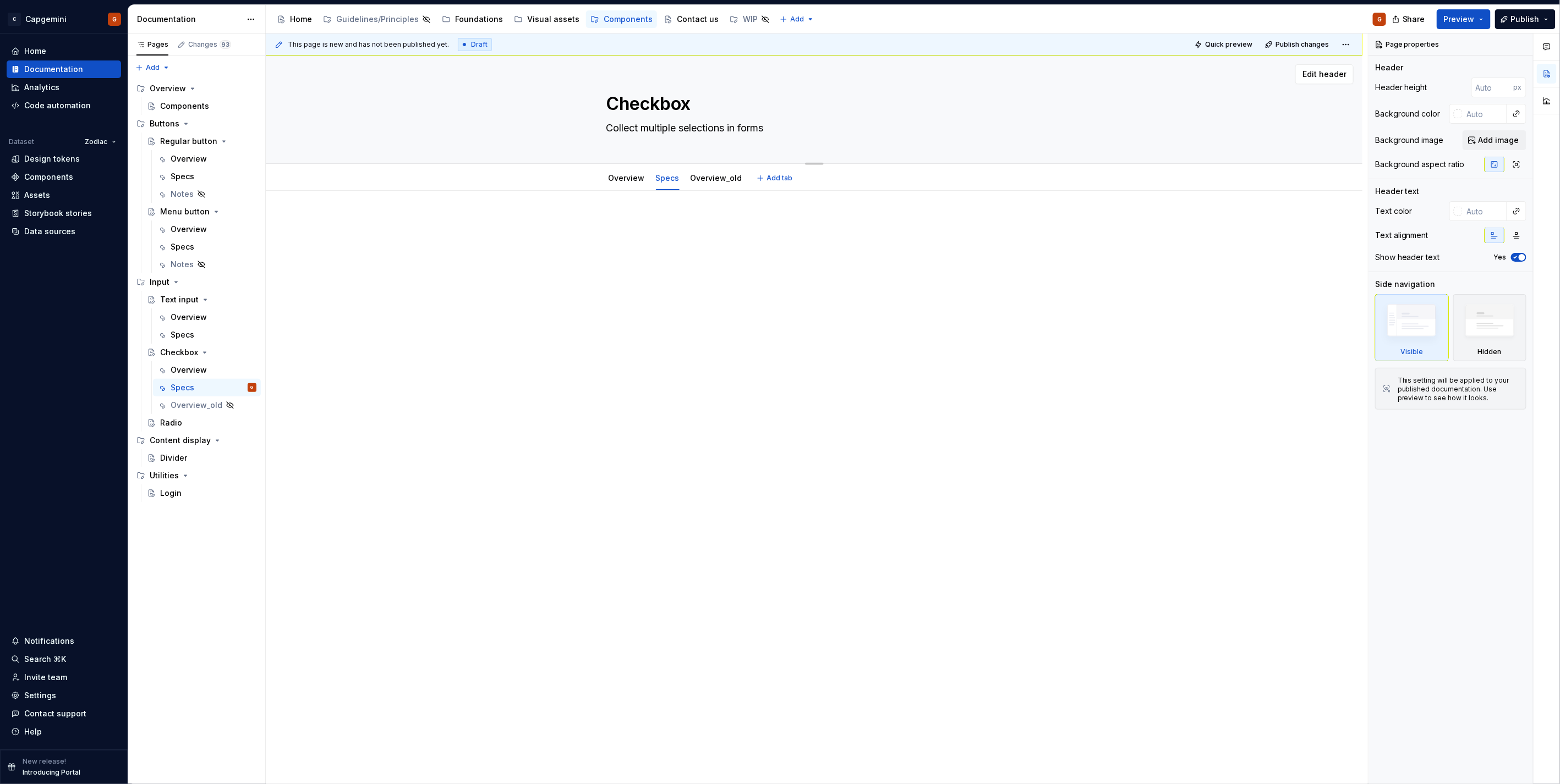
click at [876, 133] on textarea "Collect multiple selections in forms" at bounding box center [813, 128] width 416 height 18
type textarea "*"
type textarea "Collect multiple selections."
type textarea "*"
type textarea "Collect multiple selections."
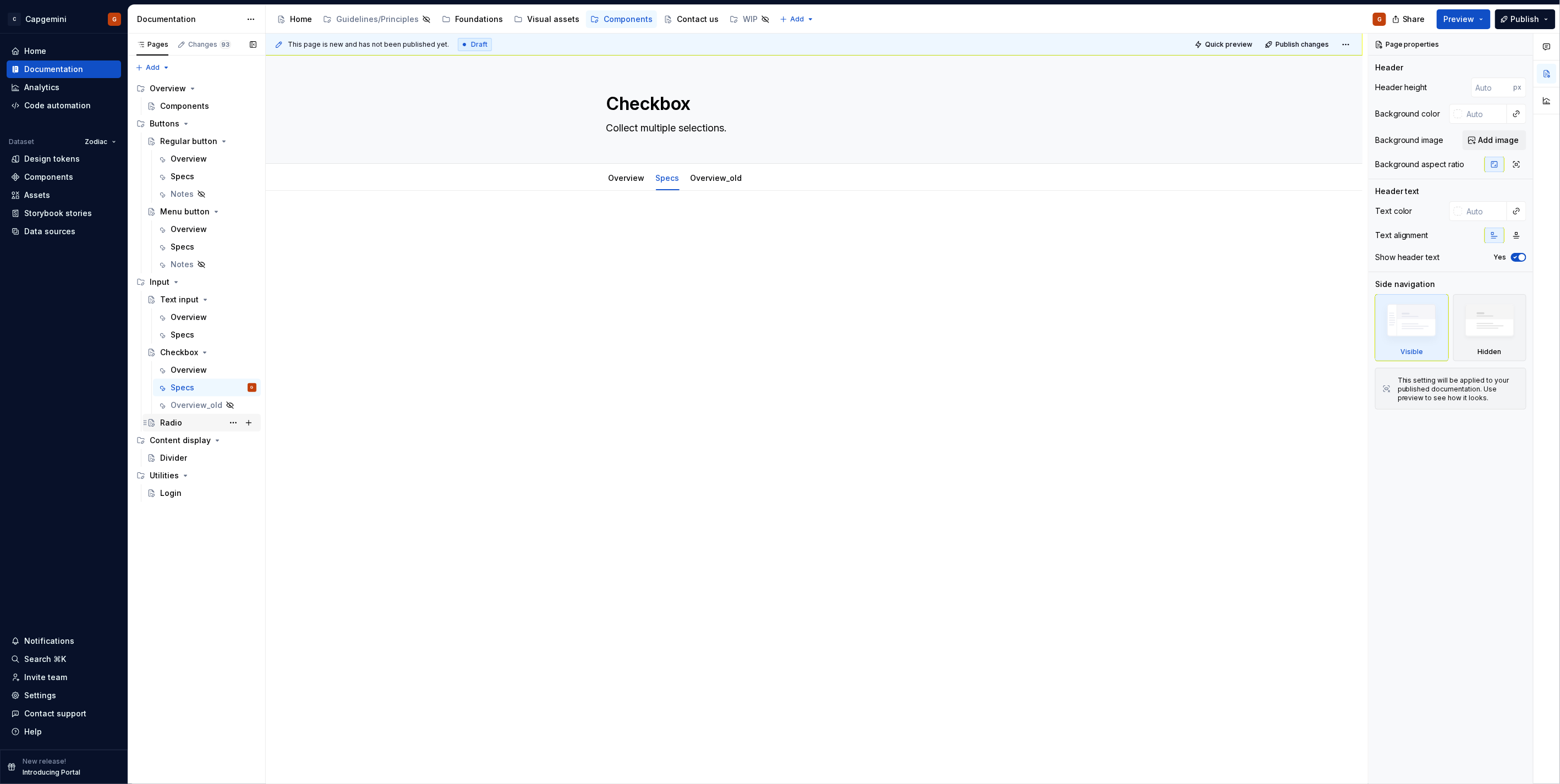
click at [183, 424] on div "Radio" at bounding box center [208, 423] width 96 height 16
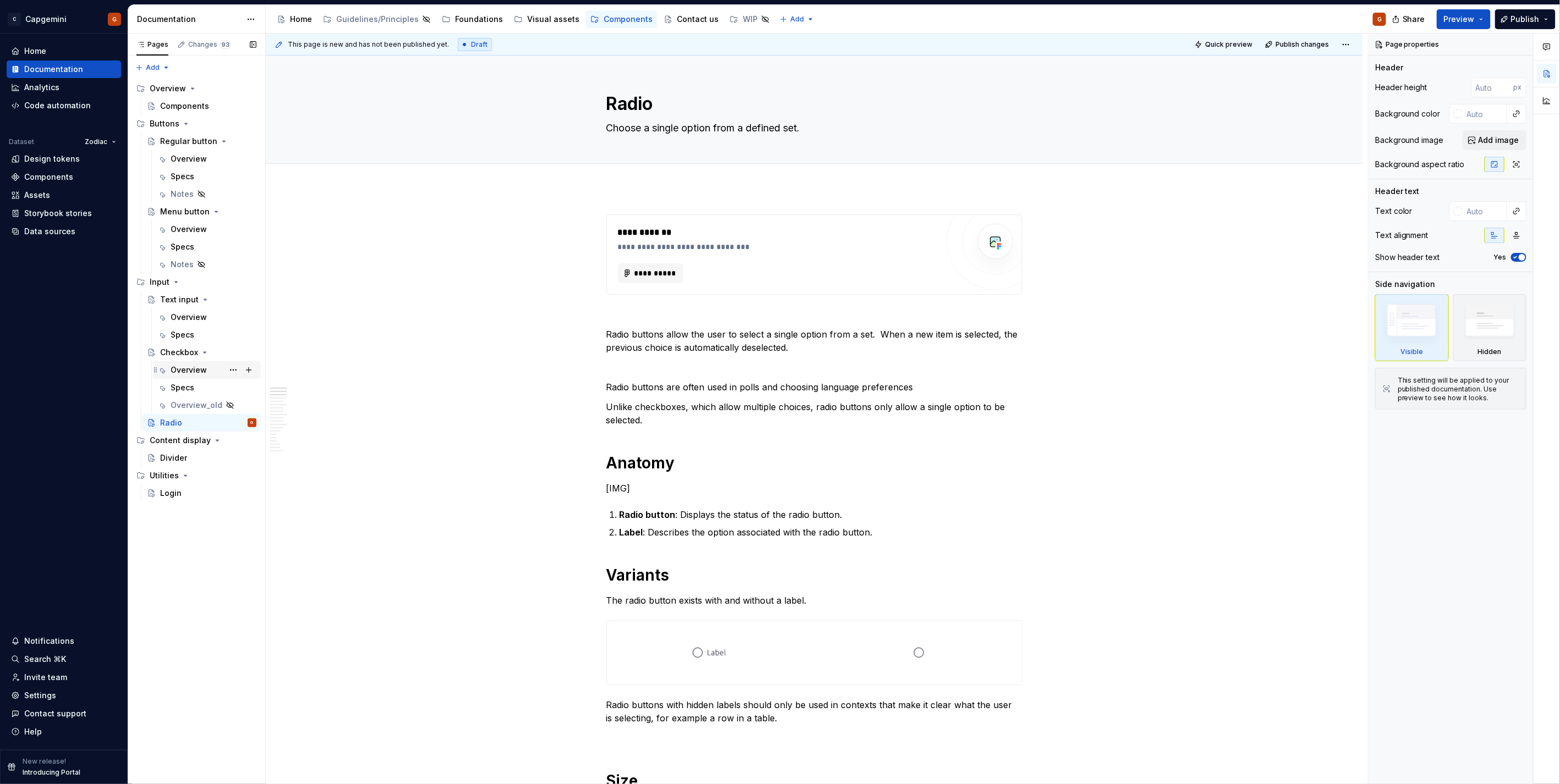
click at [187, 370] on div "Overview" at bounding box center [188, 369] width 36 height 11
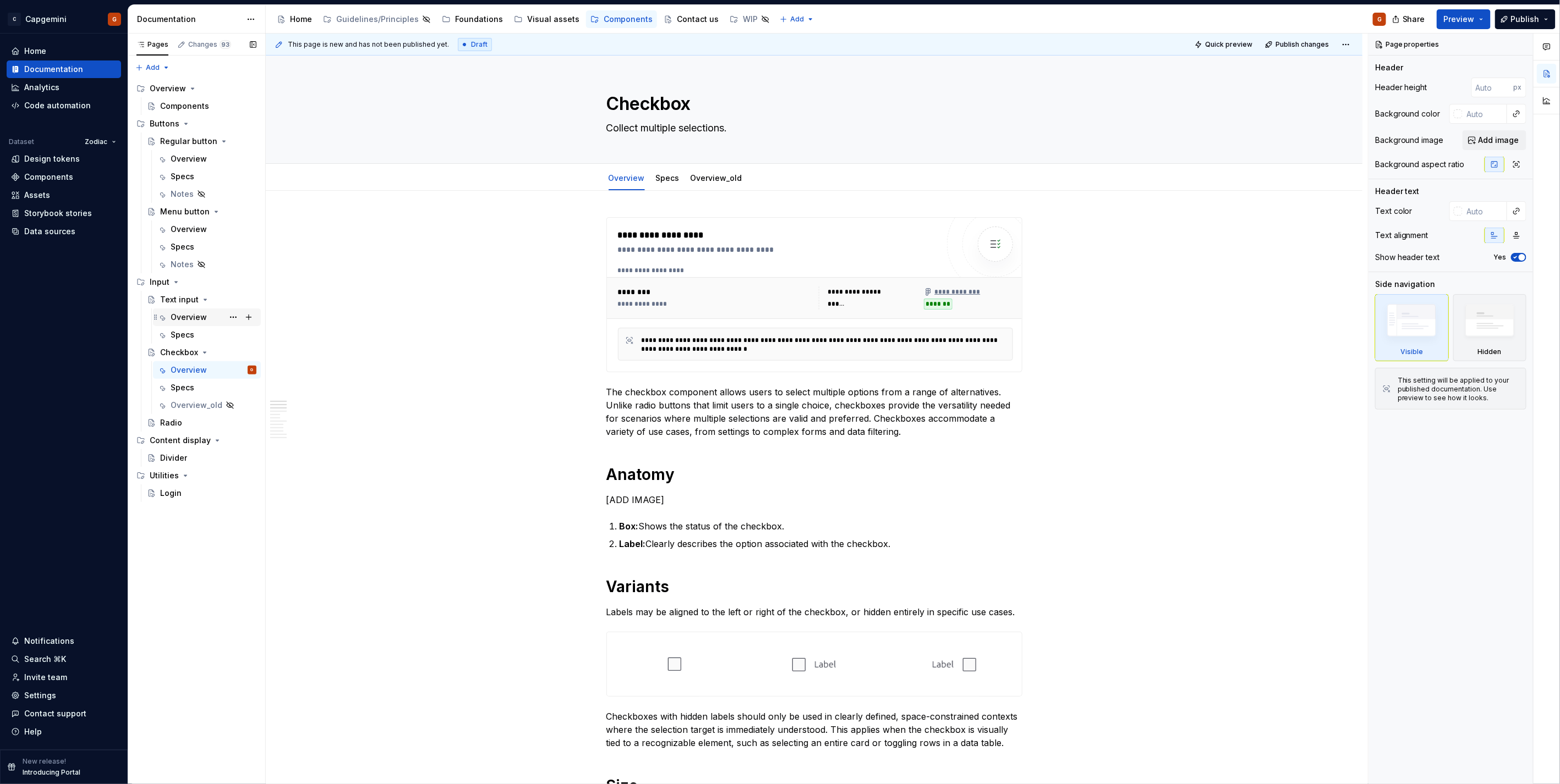
click at [183, 312] on div "Overview" at bounding box center [188, 317] width 36 height 11
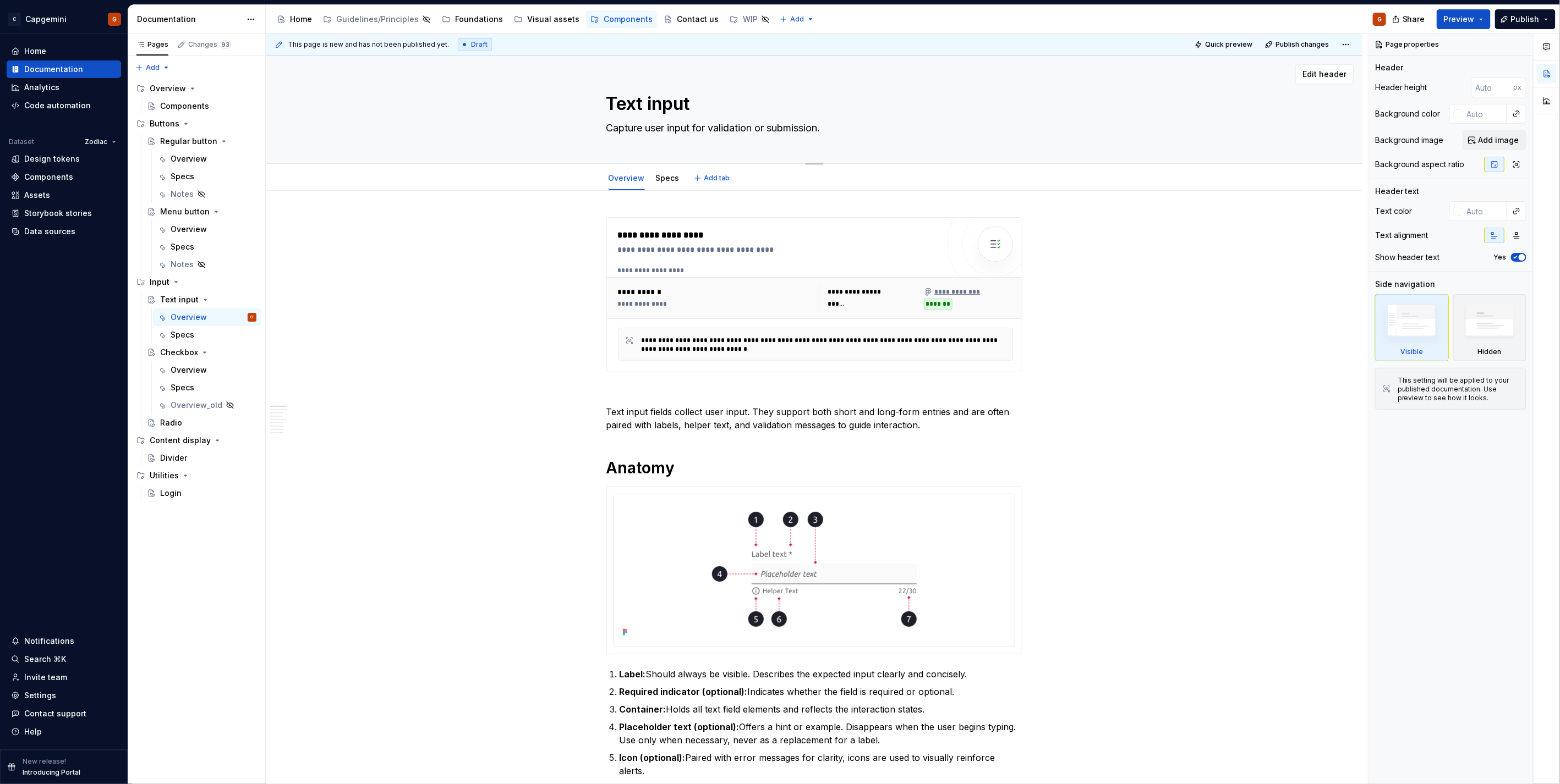
click at [694, 124] on textarea "Capture user input for validation or submission." at bounding box center [813, 128] width 416 height 18
click at [757, 123] on textarea "Capture user input for validation or submission." at bounding box center [813, 128] width 416 height 18
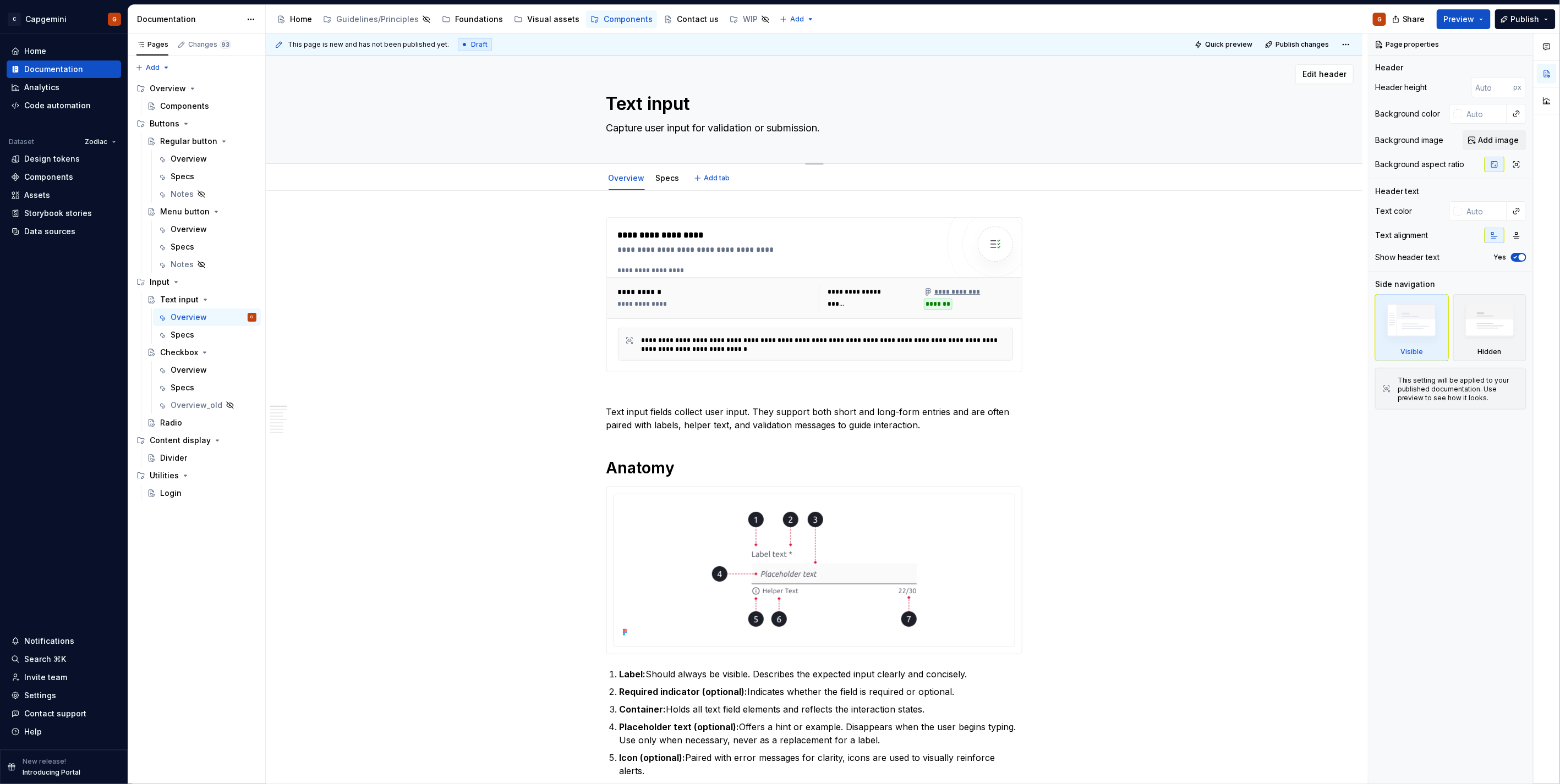
click at [811, 130] on textarea "Capture user input for validation or submission." at bounding box center [813, 128] width 416 height 18
click at [837, 132] on textarea "Capture user input for validation or submission." at bounding box center [813, 128] width 416 height 18
type textarea "*"
type textarea "Capture user input for validation or submission."
paste textarea "Enter and edit text through a clear input area."
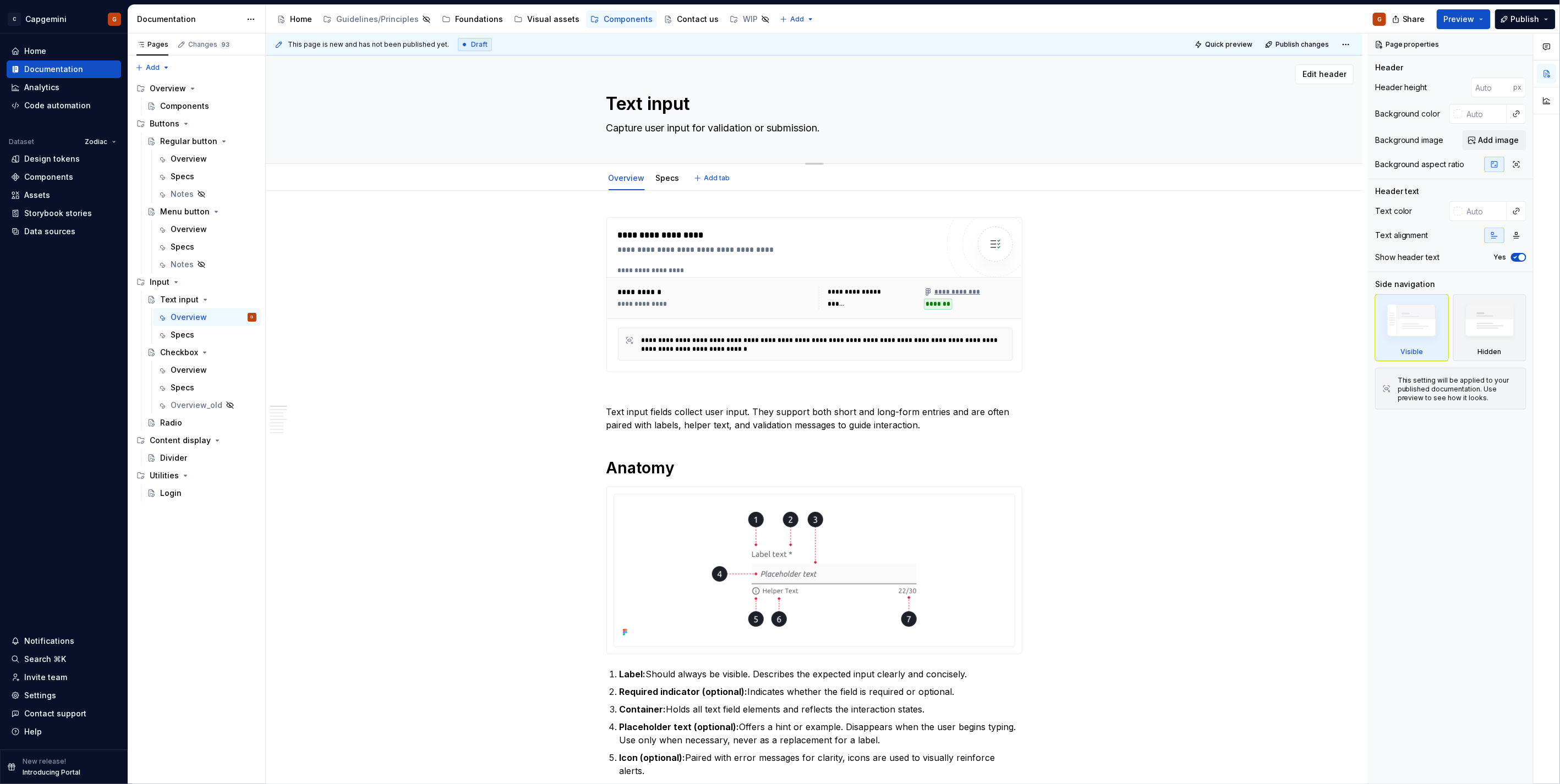
type textarea "*"
type textarea "Capture user input for validation or submission. Enter and edit text through a …"
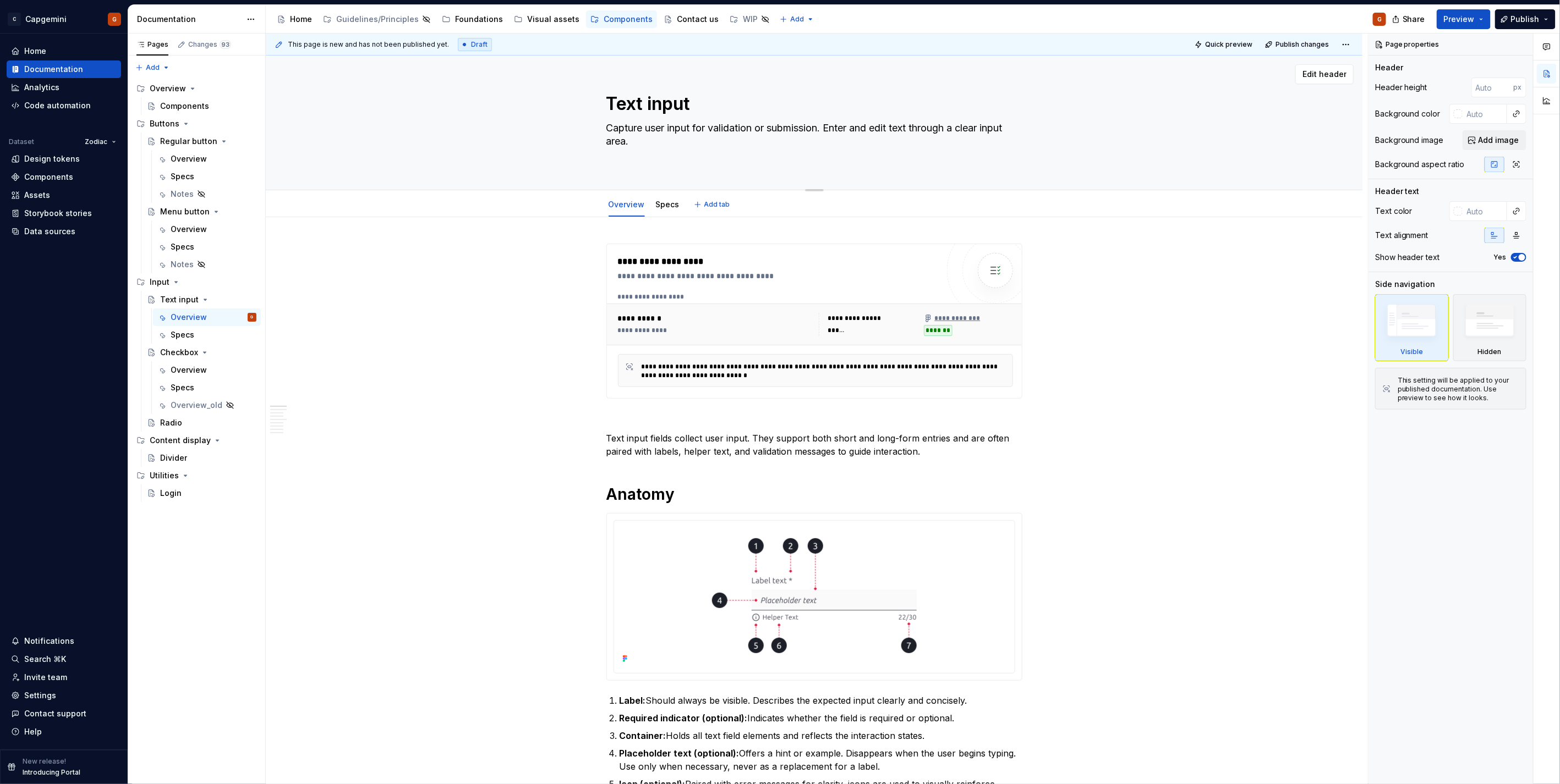
type textarea "*"
type textarea "Capture user input for validation or submission. Enter and edit text through a …"
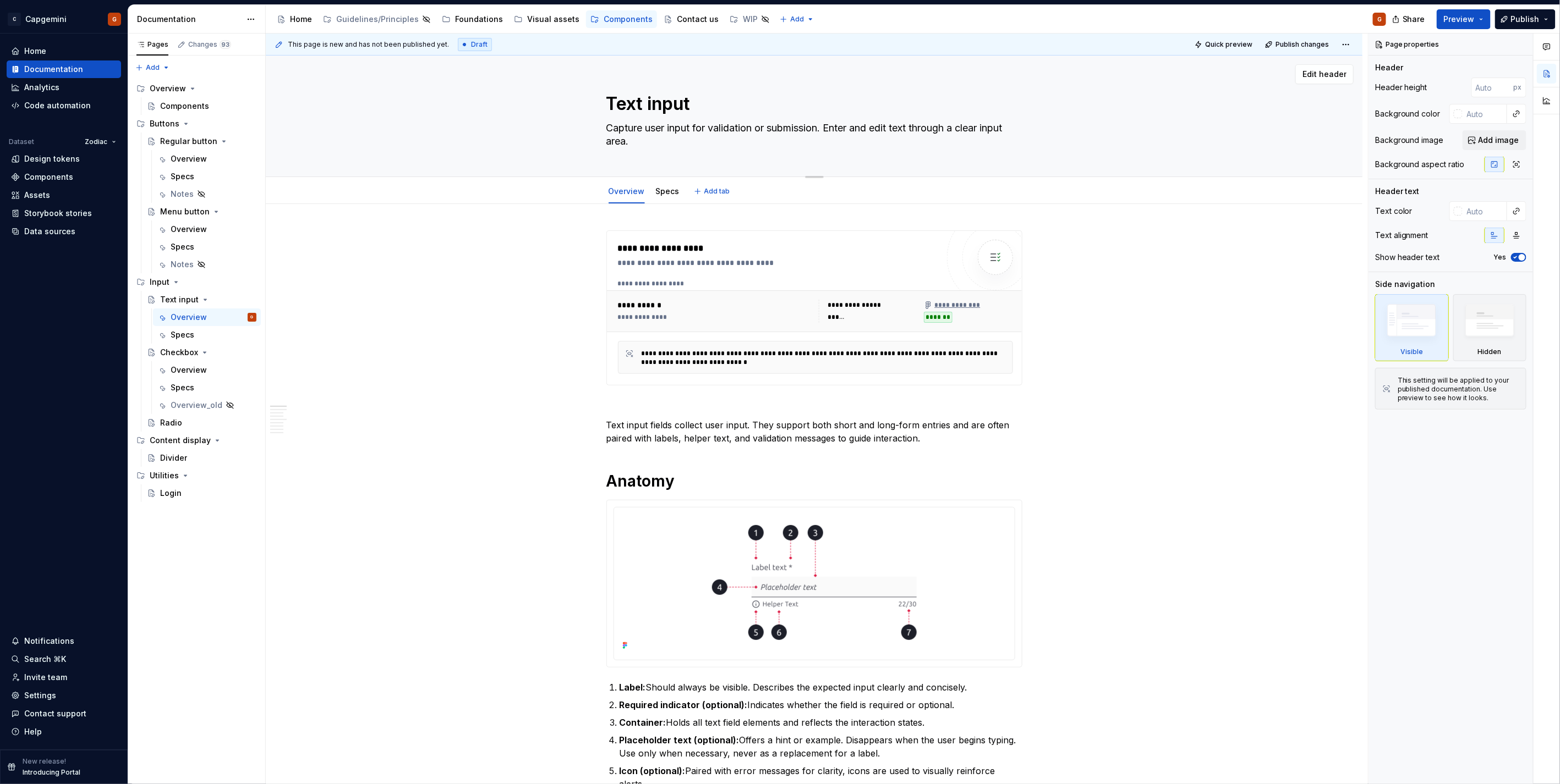
click at [831, 131] on textarea "Capture user input for validation or submission. Enter and edit text through a …" at bounding box center [813, 135] width 416 height 31
click at [981, 127] on textarea "Capture user input for validation or submission. Enter and edit text through a …" at bounding box center [813, 135] width 416 height 31
click at [978, 133] on textarea "Capture user input for validation or submission. Enter and edit text through a …" at bounding box center [813, 135] width 416 height 31
drag, startPoint x: 831, startPoint y: 131, endPoint x: 595, endPoint y: 133, distance: 236.0
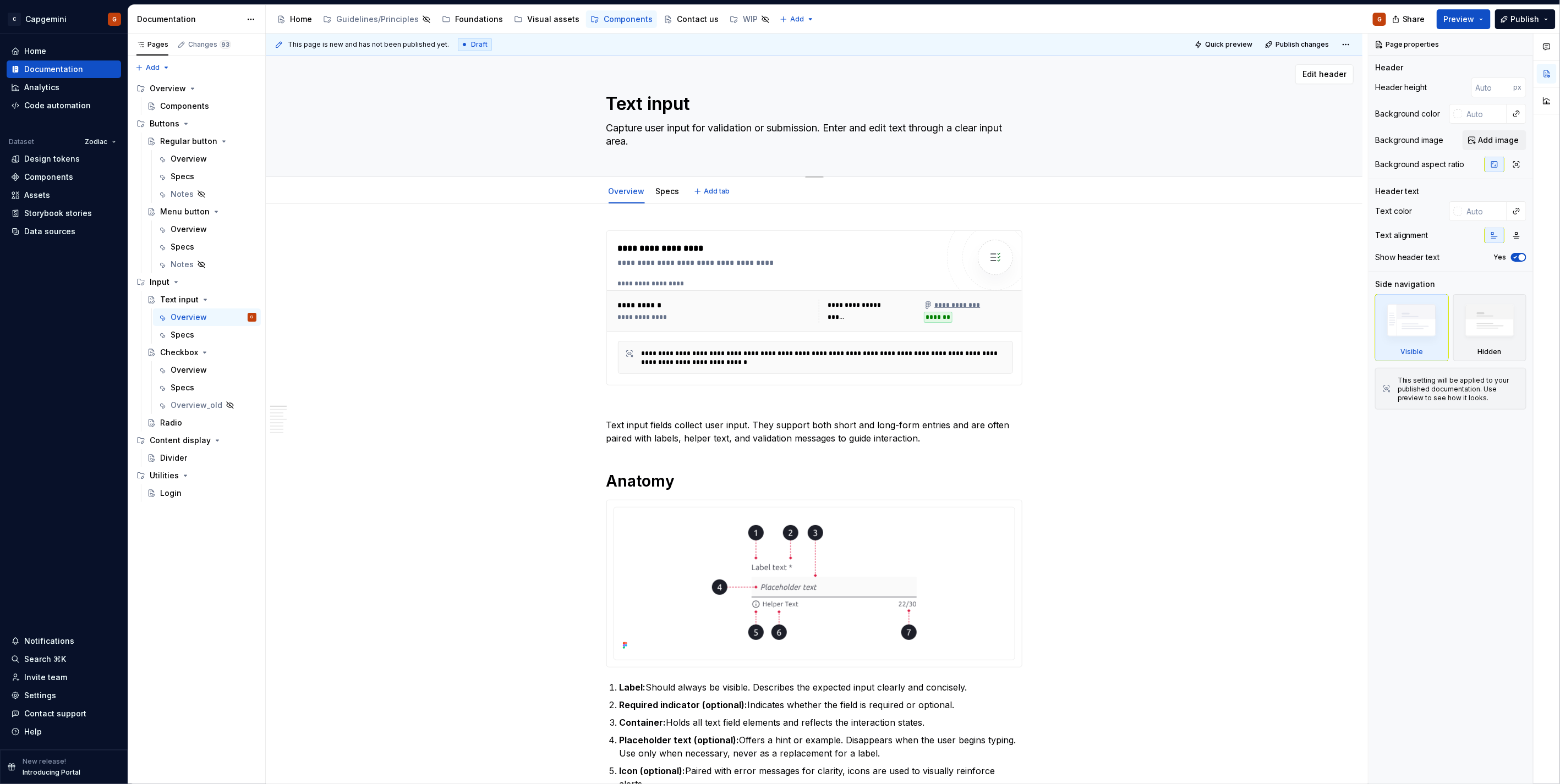
click at [595, 133] on div "Text input Capture user input for validation or submission. Enter and edit text…" at bounding box center [813, 115] width 1008 height 121
type textarea "*"
type textarea "Enter and edit text through a clear input area."
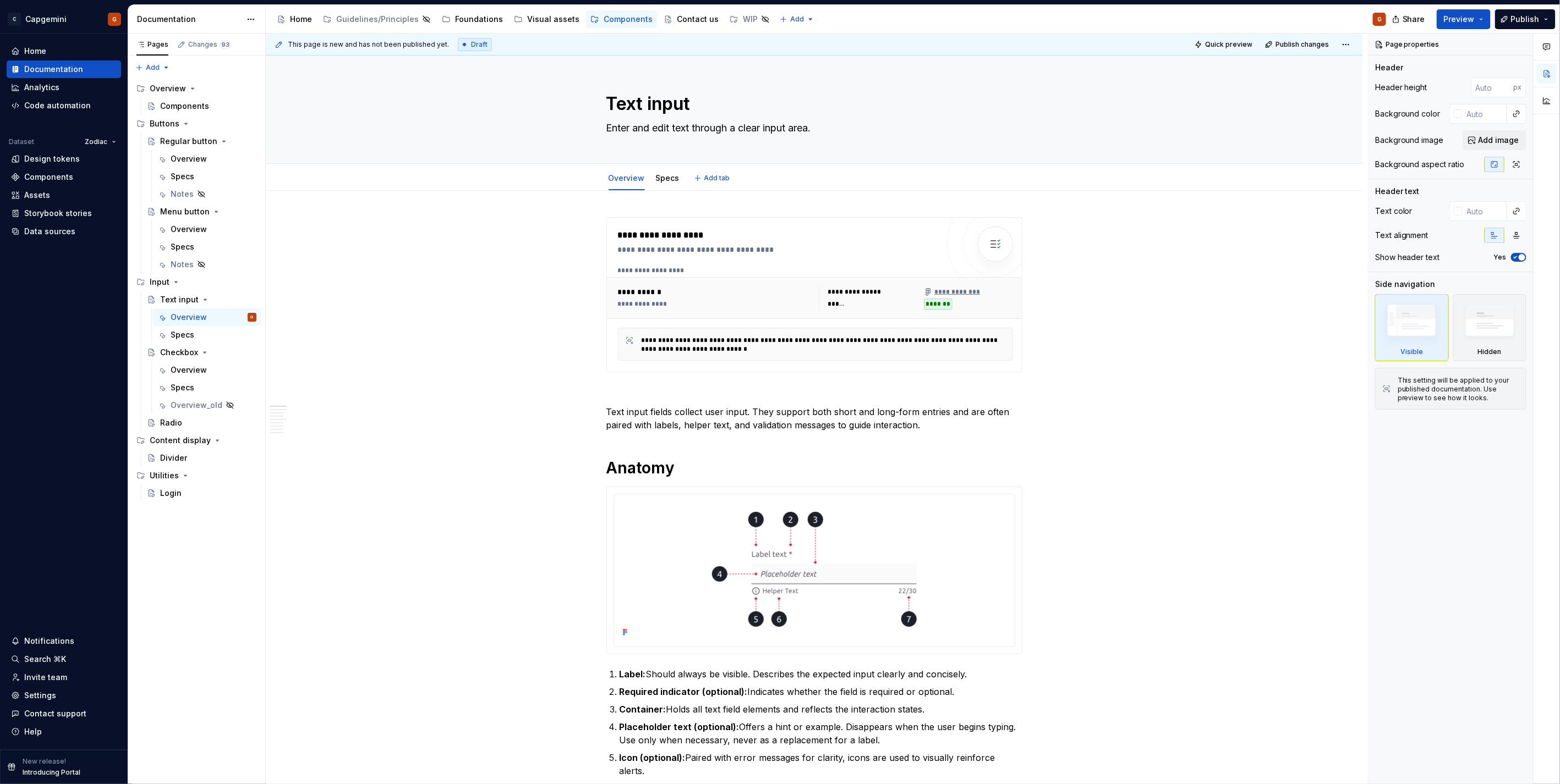
type textarea "*"
type textarea "Enter and edit text through a clear input area."
click at [741, 130] on textarea "Enter and edit text through a clear input area." at bounding box center [813, 128] width 416 height 18
click at [756, 127] on textarea "Enter and edit text through a clear input area." at bounding box center [813, 128] width 416 height 18
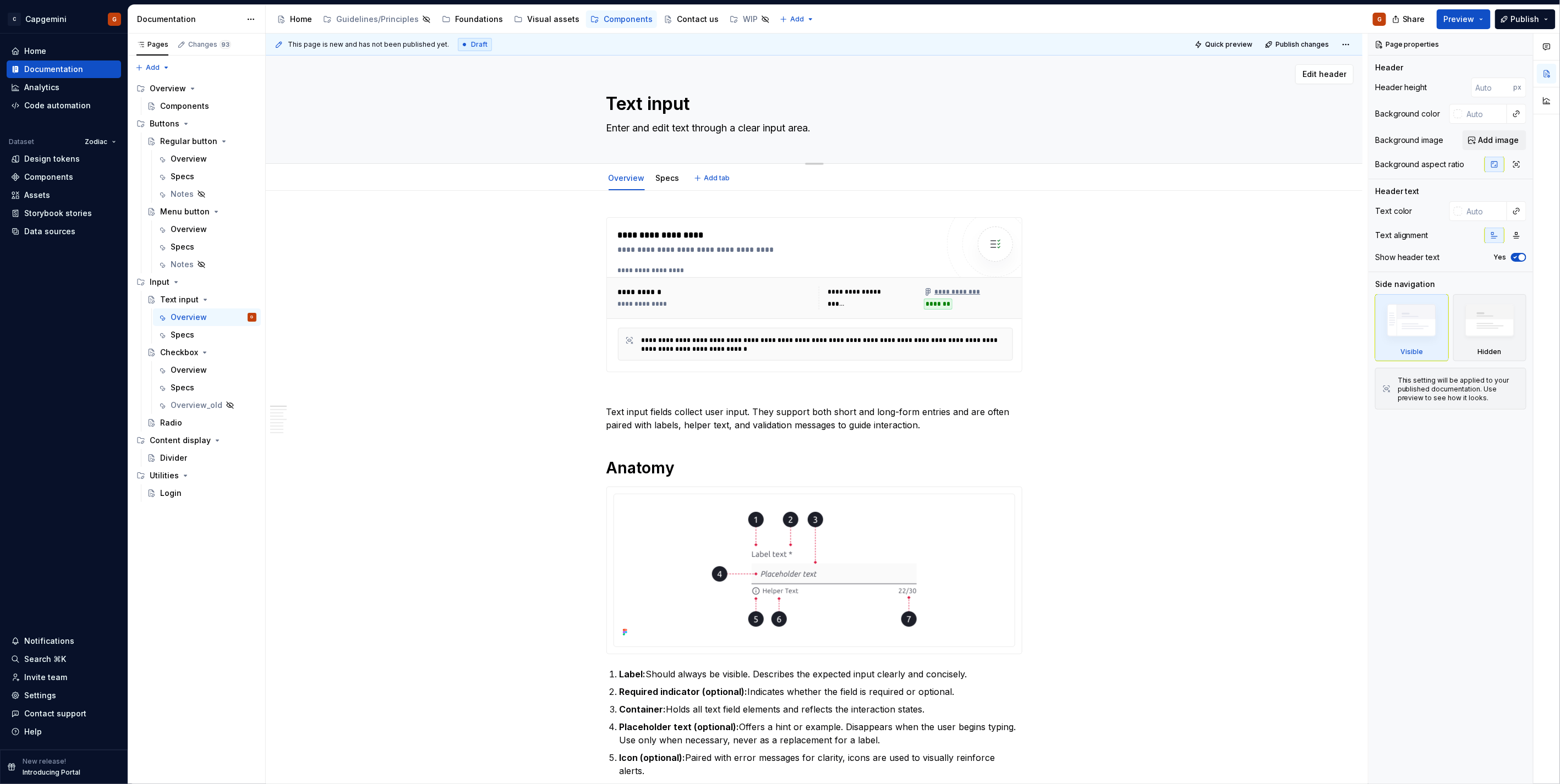
type textarea "*"
type textarea "Enter and edit text through a input area."
type textarea "*"
type textarea "Enter and edit text through ainput area."
type textarea "*"
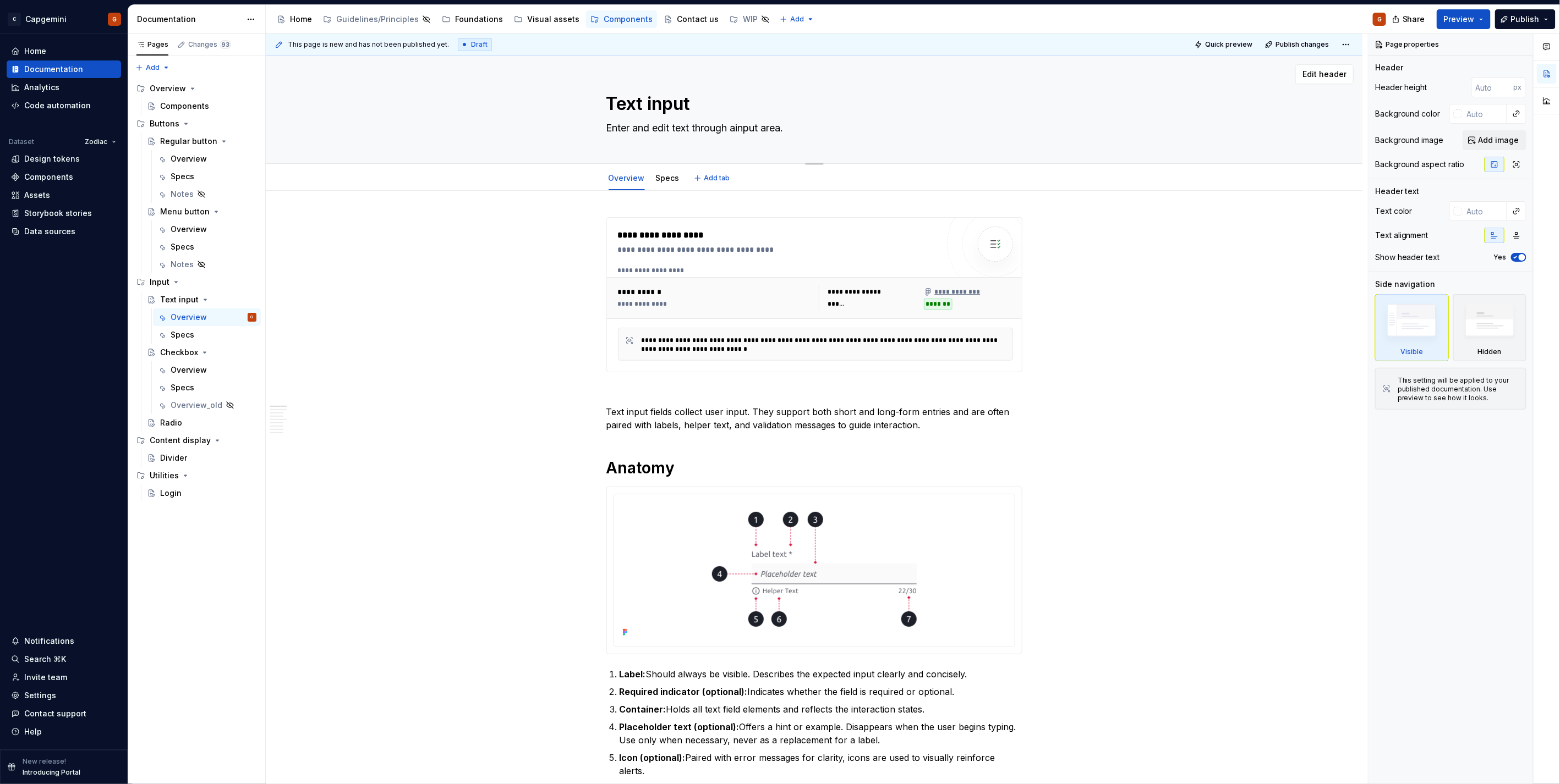
type textarea "Enter and edit text through aninput area."
type textarea "*"
type textarea "Enter and edit text through an input area."
click at [716, 130] on textarea "Enter and edit text through an input area." at bounding box center [813, 128] width 416 height 18
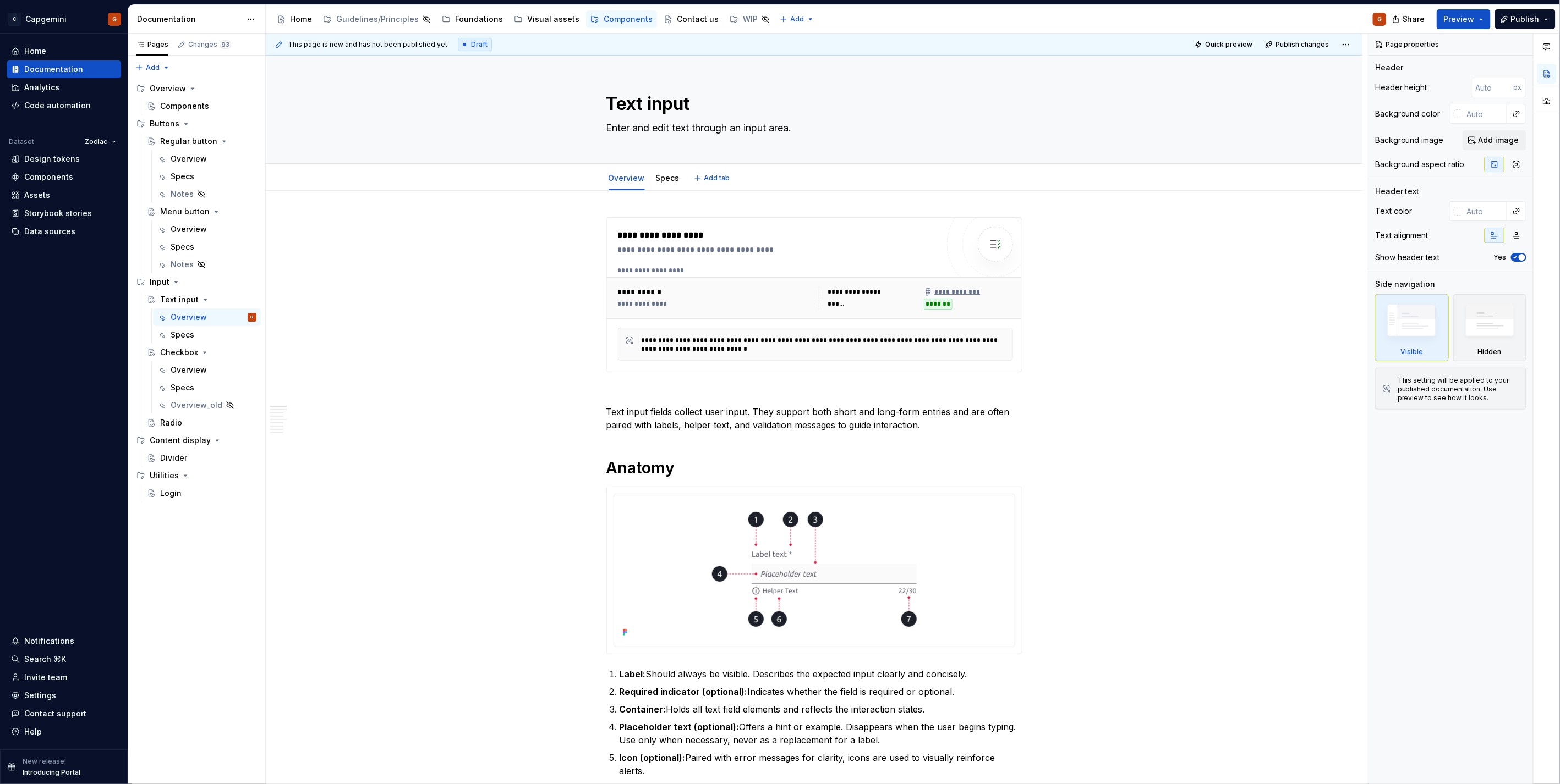
type textarea "*"
type textarea "Enter and edit text through an input area."
click at [741, 129] on textarea "Enter and edit text through an input area." at bounding box center [813, 128] width 416 height 18
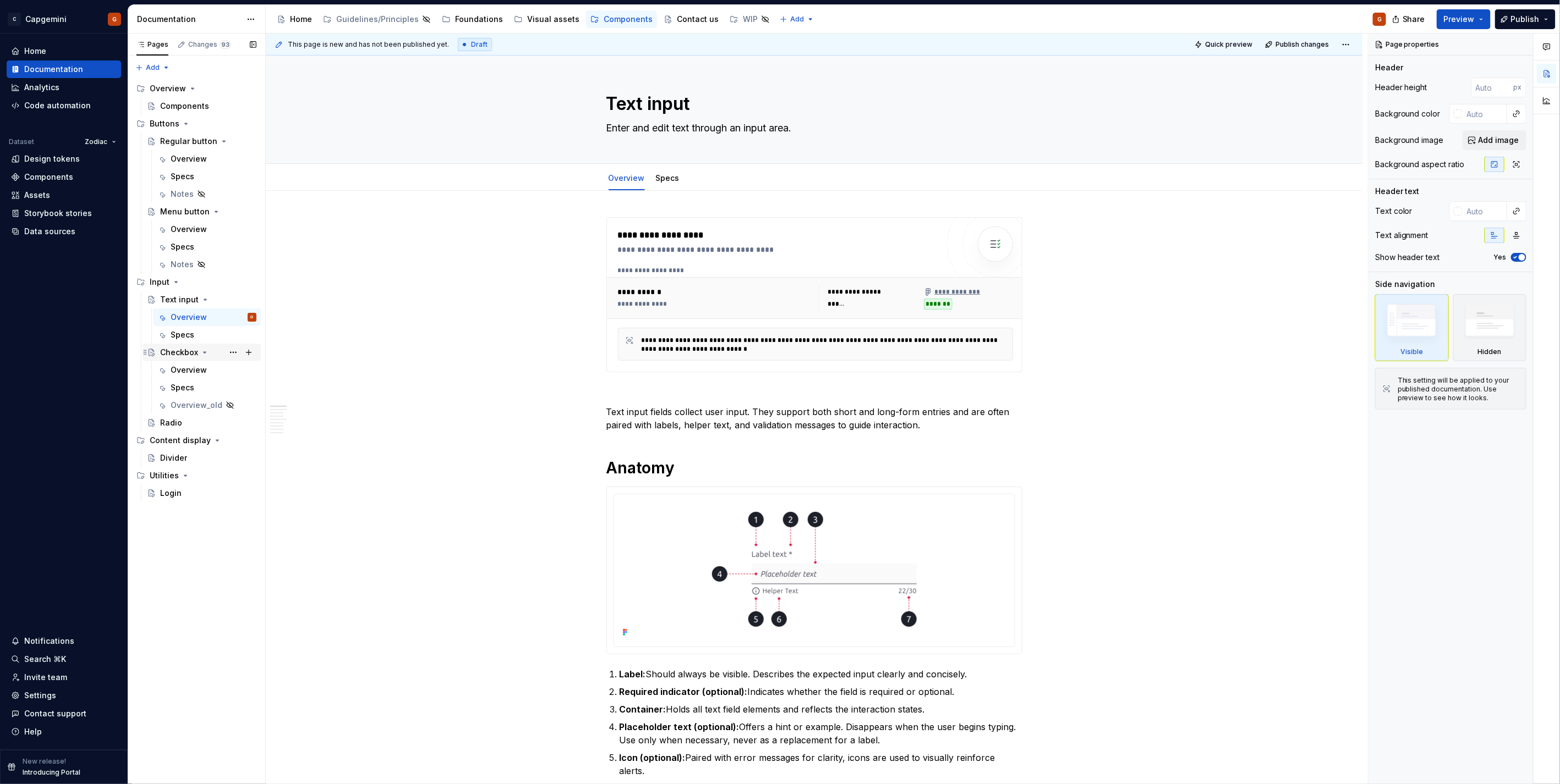
click at [185, 349] on div "Checkbox" at bounding box center [179, 352] width 38 height 11
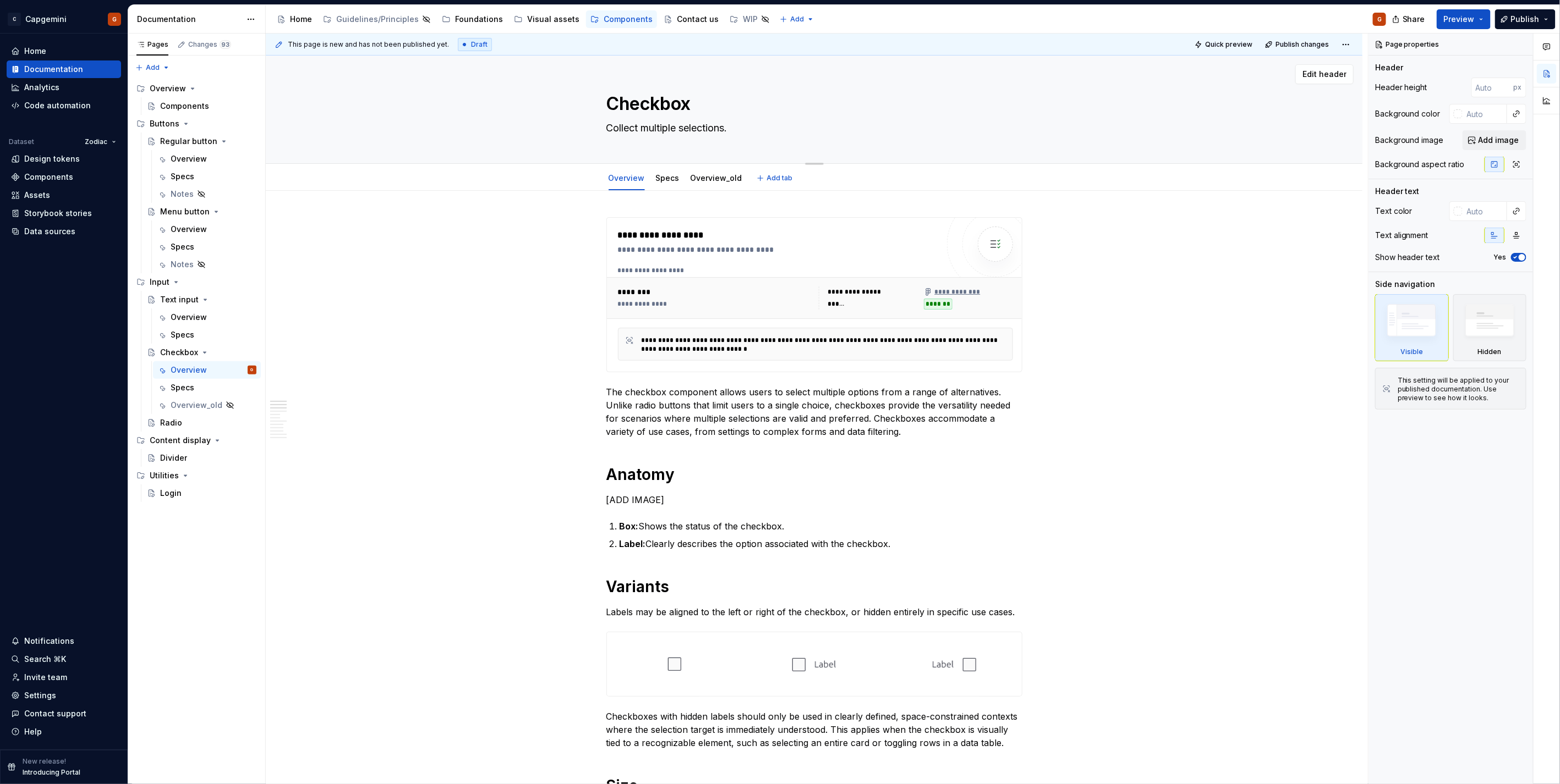
click at [733, 127] on textarea "Collect multiple selections." at bounding box center [813, 128] width 416 height 18
type textarea "*"
type textarea "Collect multiple selections"
type textarea "*"
type textarea "Collect multiple selections"
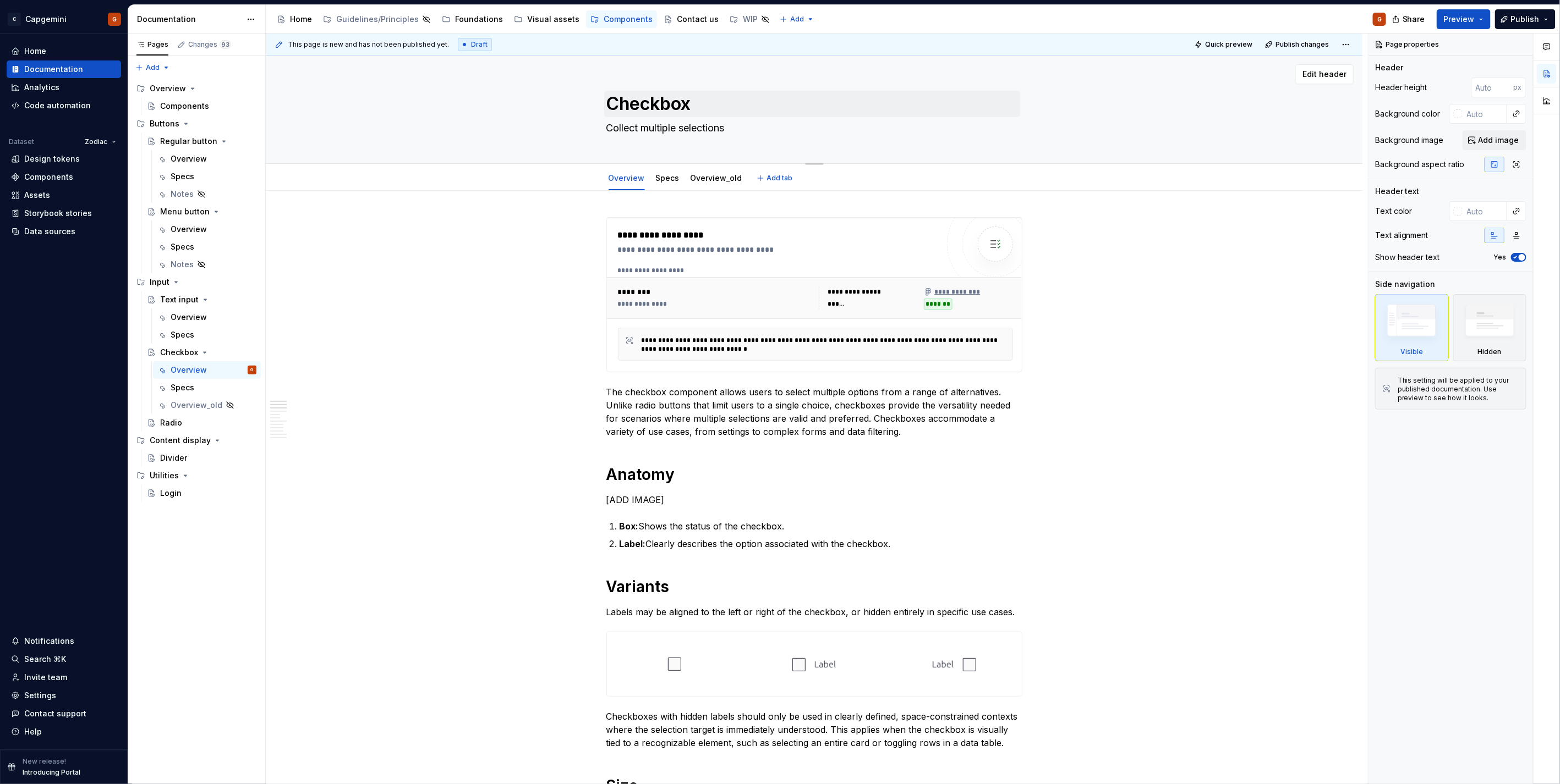
type textarea "*"
type textarea "Collect multiple selections f"
type textarea "*"
type textarea "Collect multiple selections fr"
type textarea "*"
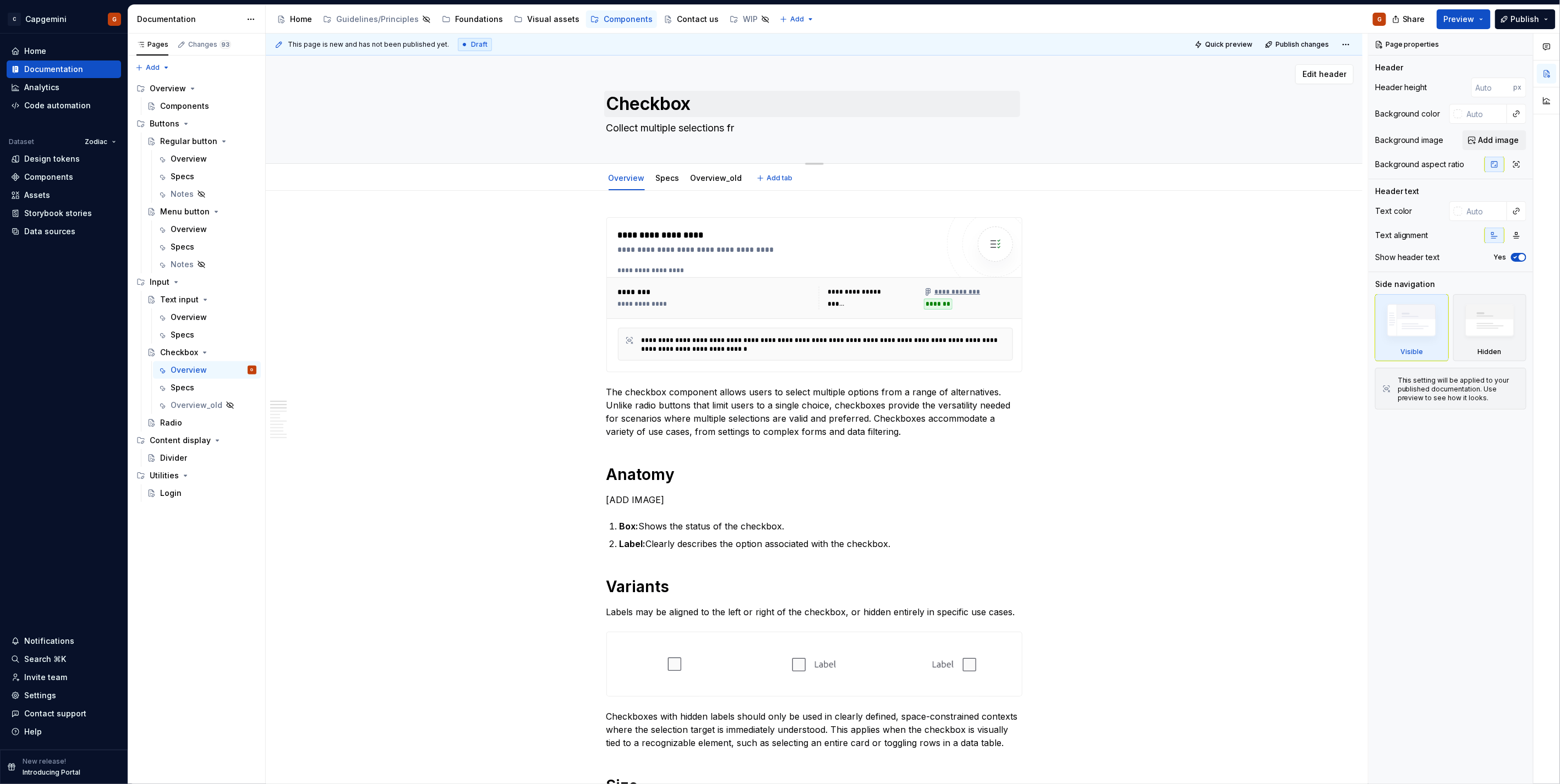
type textarea "Collect multiple selections fro"
type textarea "*"
type textarea "Collect multiple selections from"
type textarea "*"
type textarea "Collect multiple selections fro"
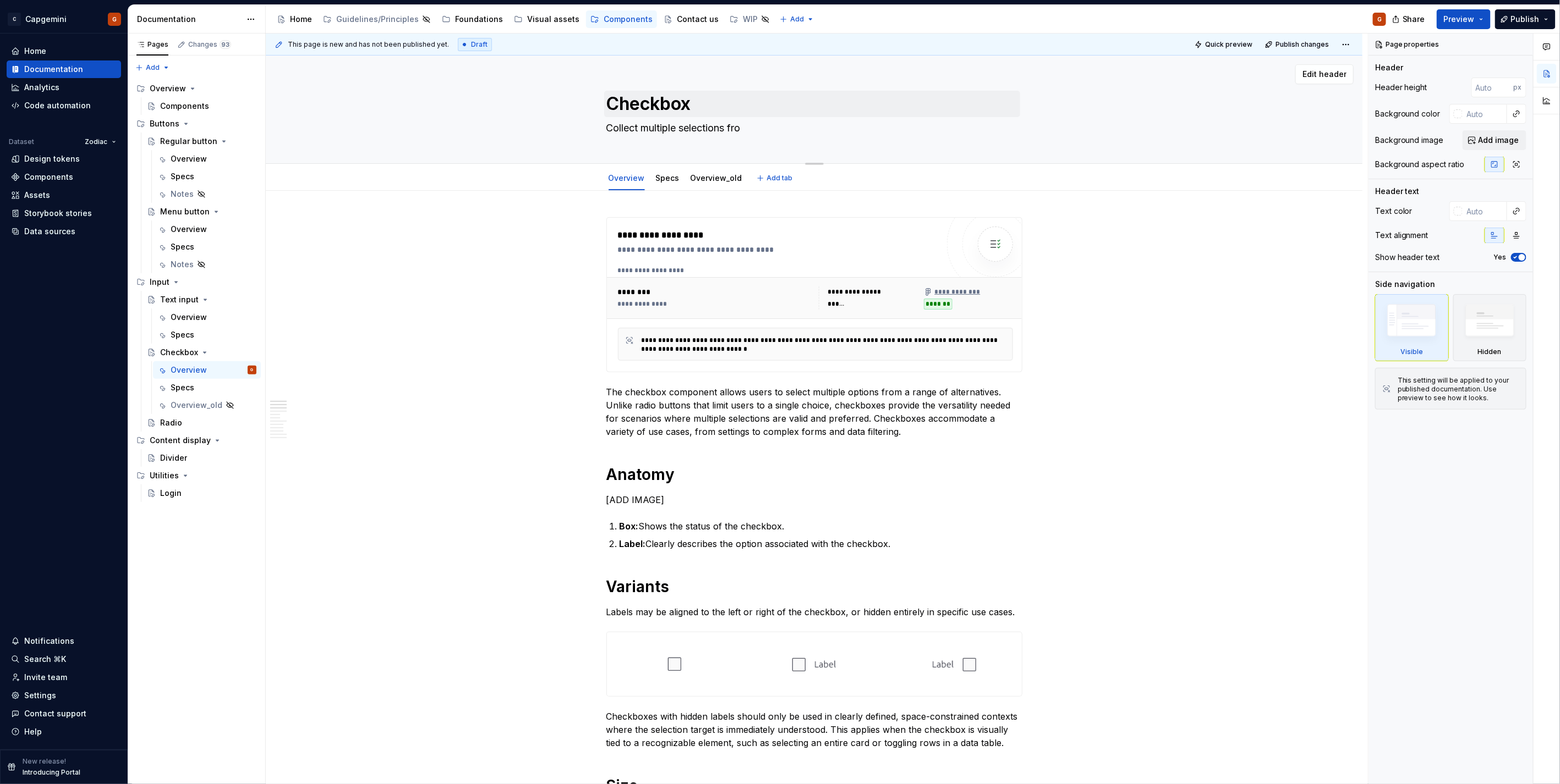
type textarea "*"
type textarea "Collect multiple selections fr"
type textarea "*"
type textarea "Collect multiple selections f"
type textarea "*"
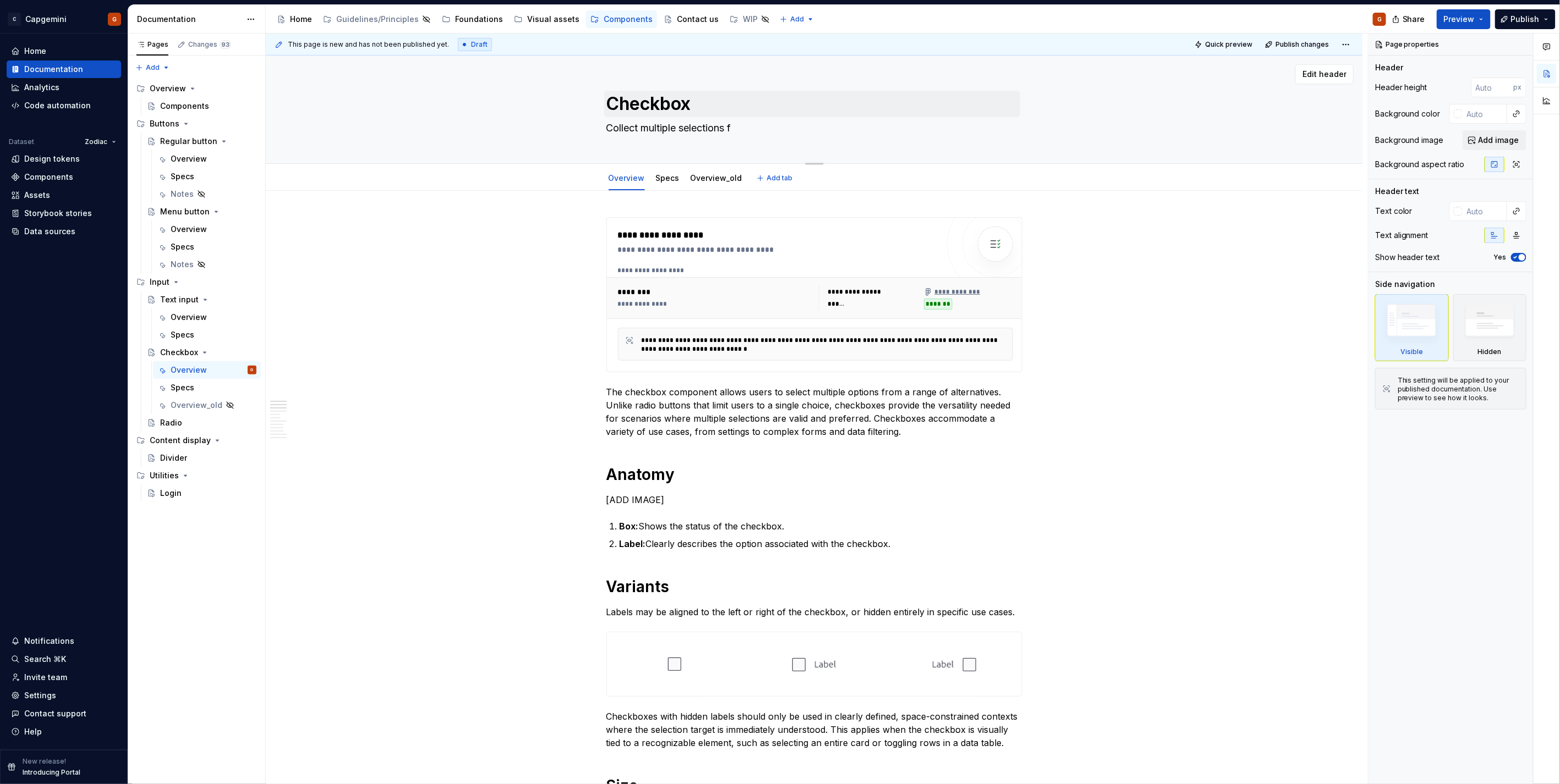
type textarea "Collect multiple selections"
type textarea "*"
type textarea "Collect multiple selections"
type textarea "*"
type textarea "Collect multiple selections."
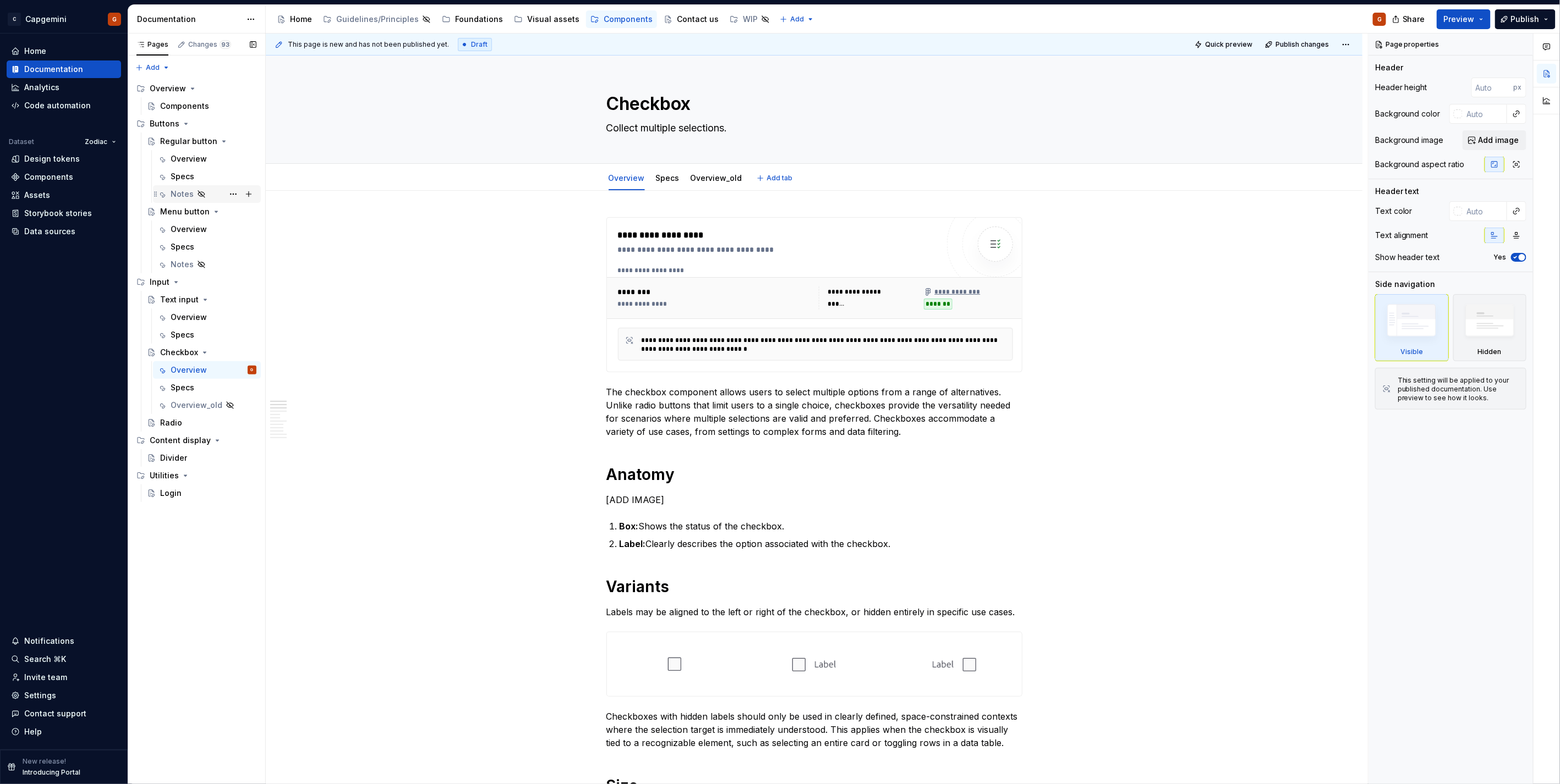
type textarea "*"
click at [50, 696] on div "Settings" at bounding box center [40, 695] width 32 height 11
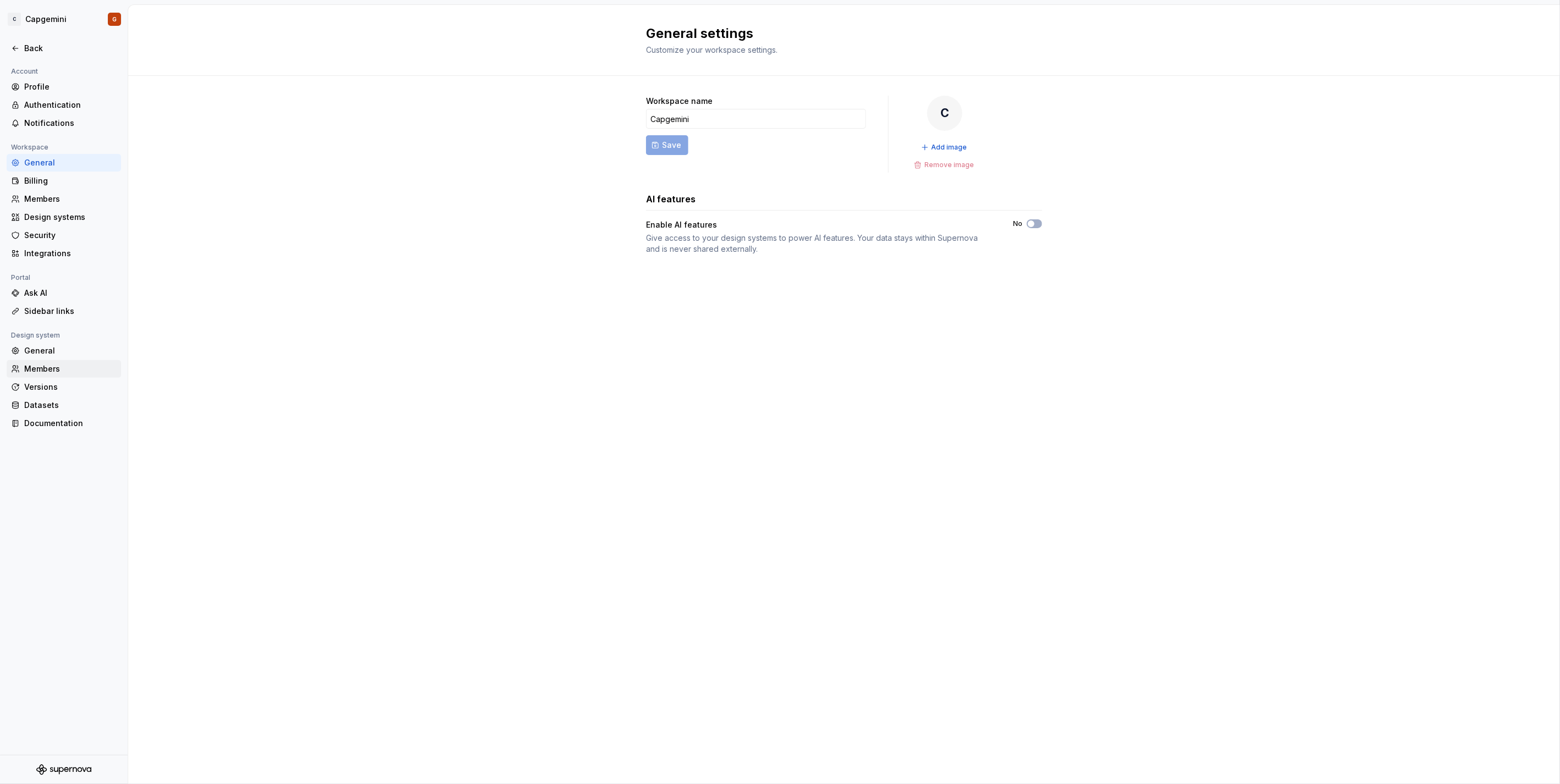
click at [66, 366] on div "Members" at bounding box center [70, 369] width 93 height 11
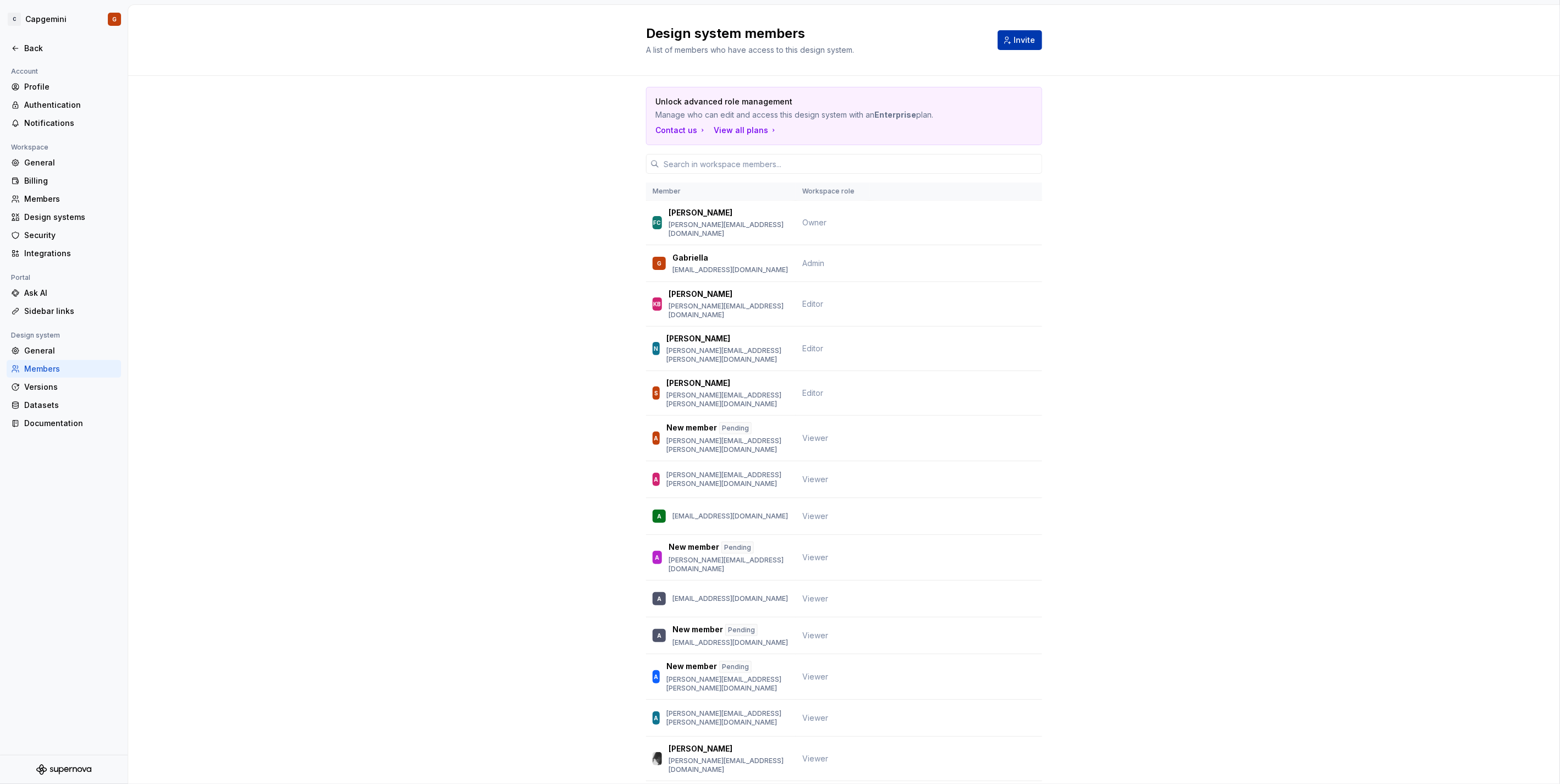
click at [1030, 41] on span "Invite" at bounding box center [1024, 40] width 21 height 11
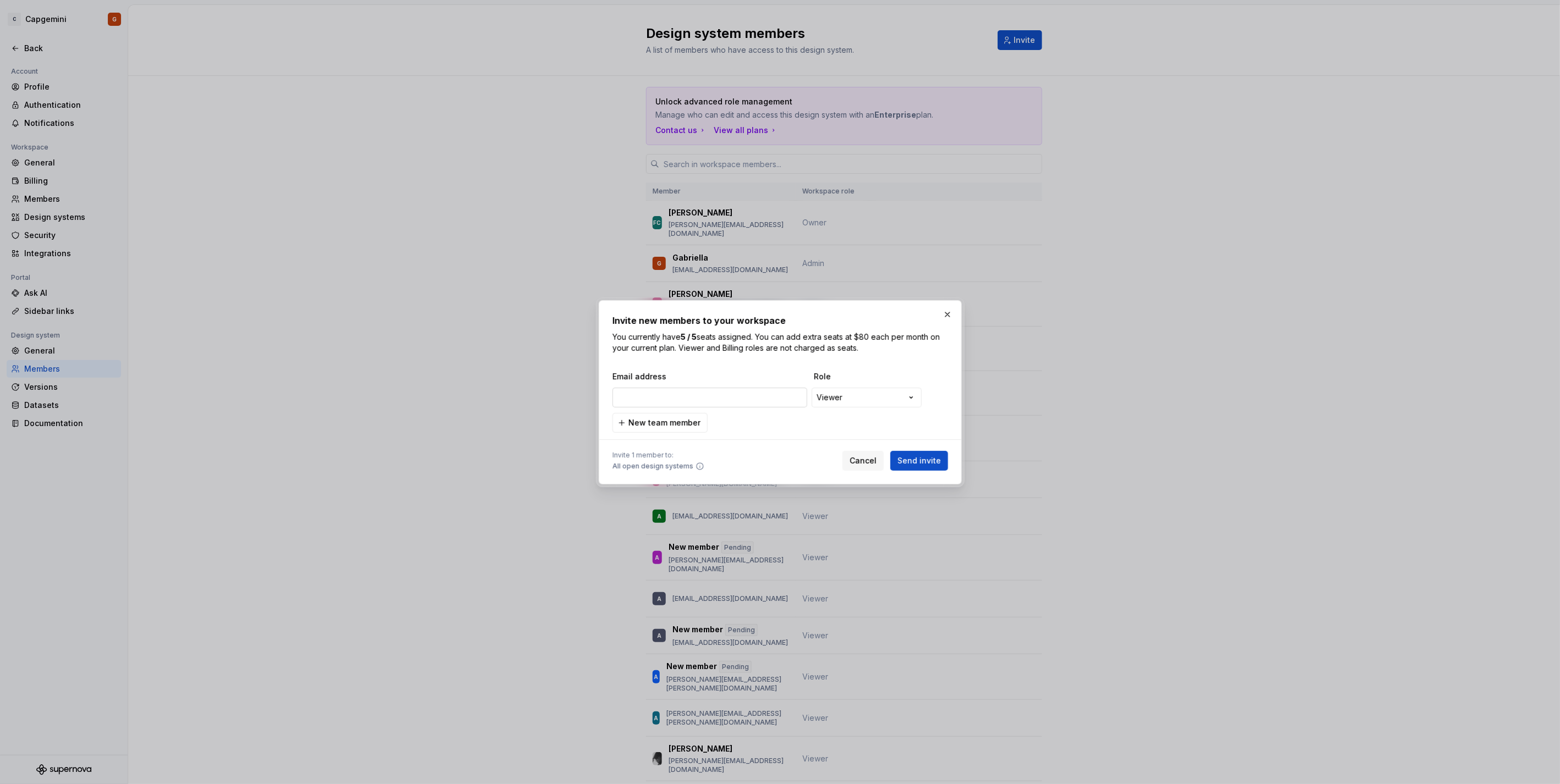
click at [726, 401] on input "email" at bounding box center [710, 398] width 195 height 20
paste input "[PERSON_NAME][EMAIL_ADDRESS][PERSON_NAME][DOMAIN_NAME]"
type input "[PERSON_NAME][EMAIL_ADDRESS][PERSON_NAME][DOMAIN_NAME]"
click at [908, 455] on span "Send invite" at bounding box center [919, 460] width 44 height 11
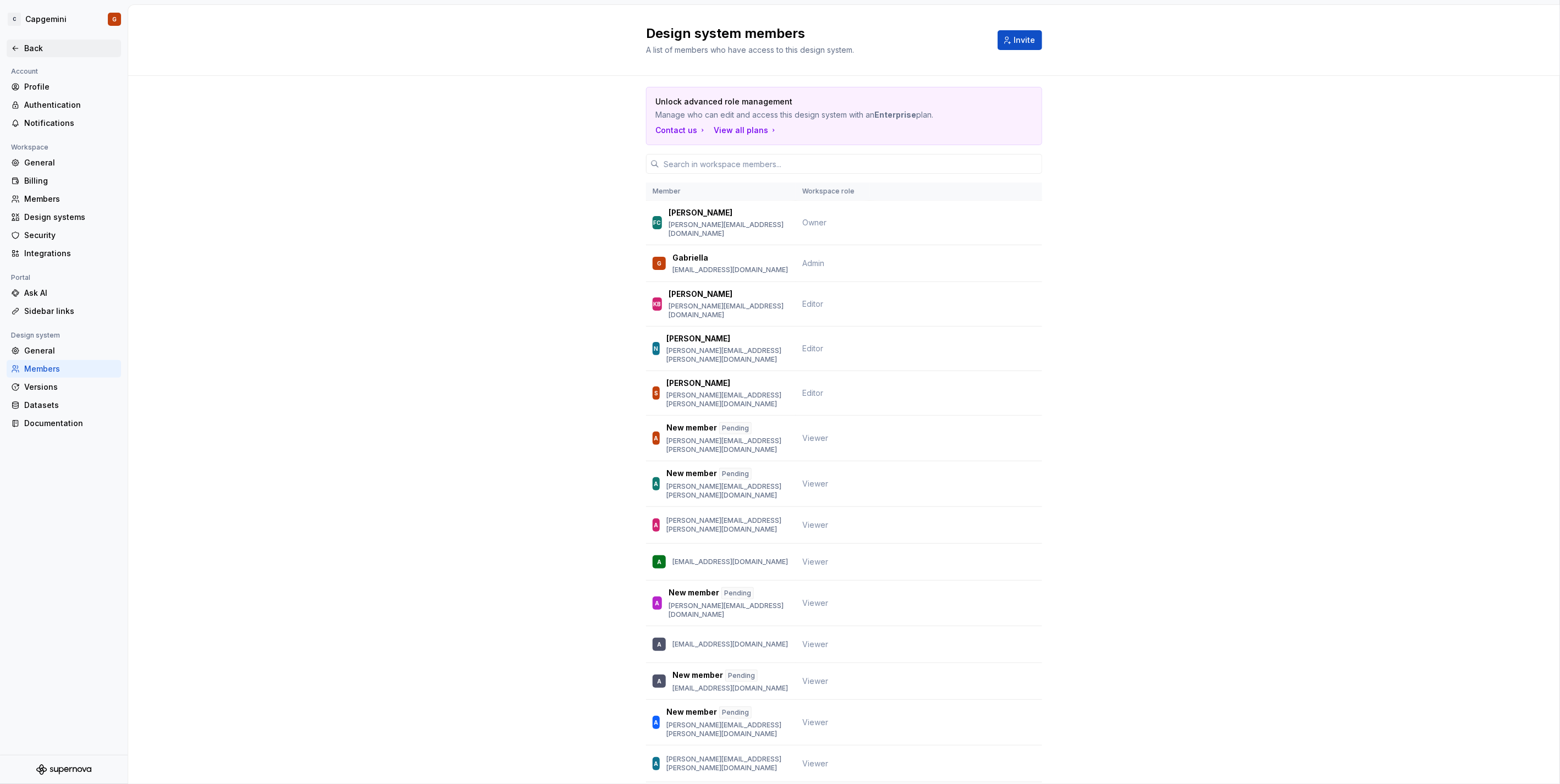
click at [14, 50] on icon at bounding box center [16, 48] width 9 height 9
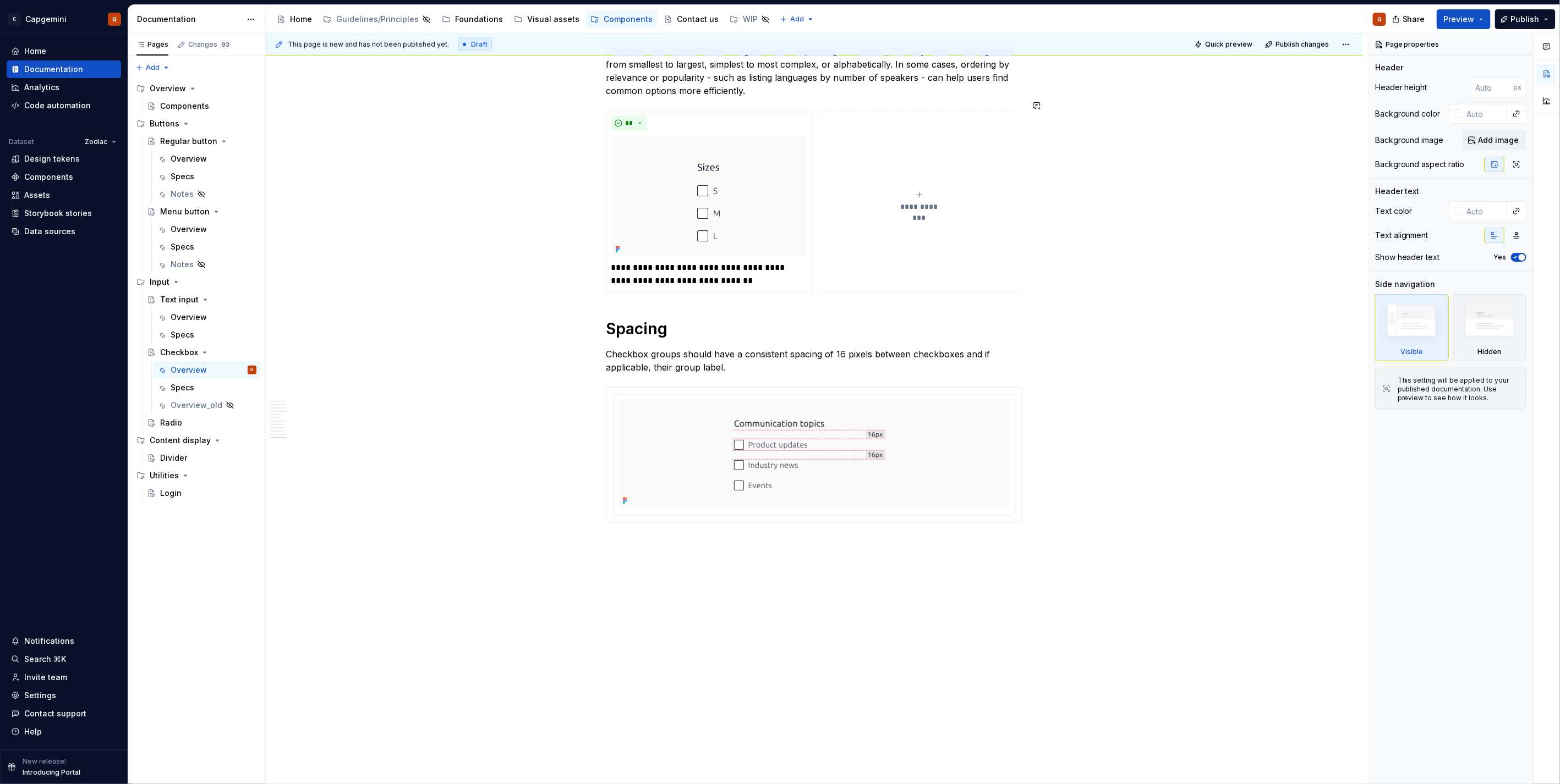
scroll to position [3417, 0]
click at [782, 270] on p "**********" at bounding box center [709, 272] width 196 height 27
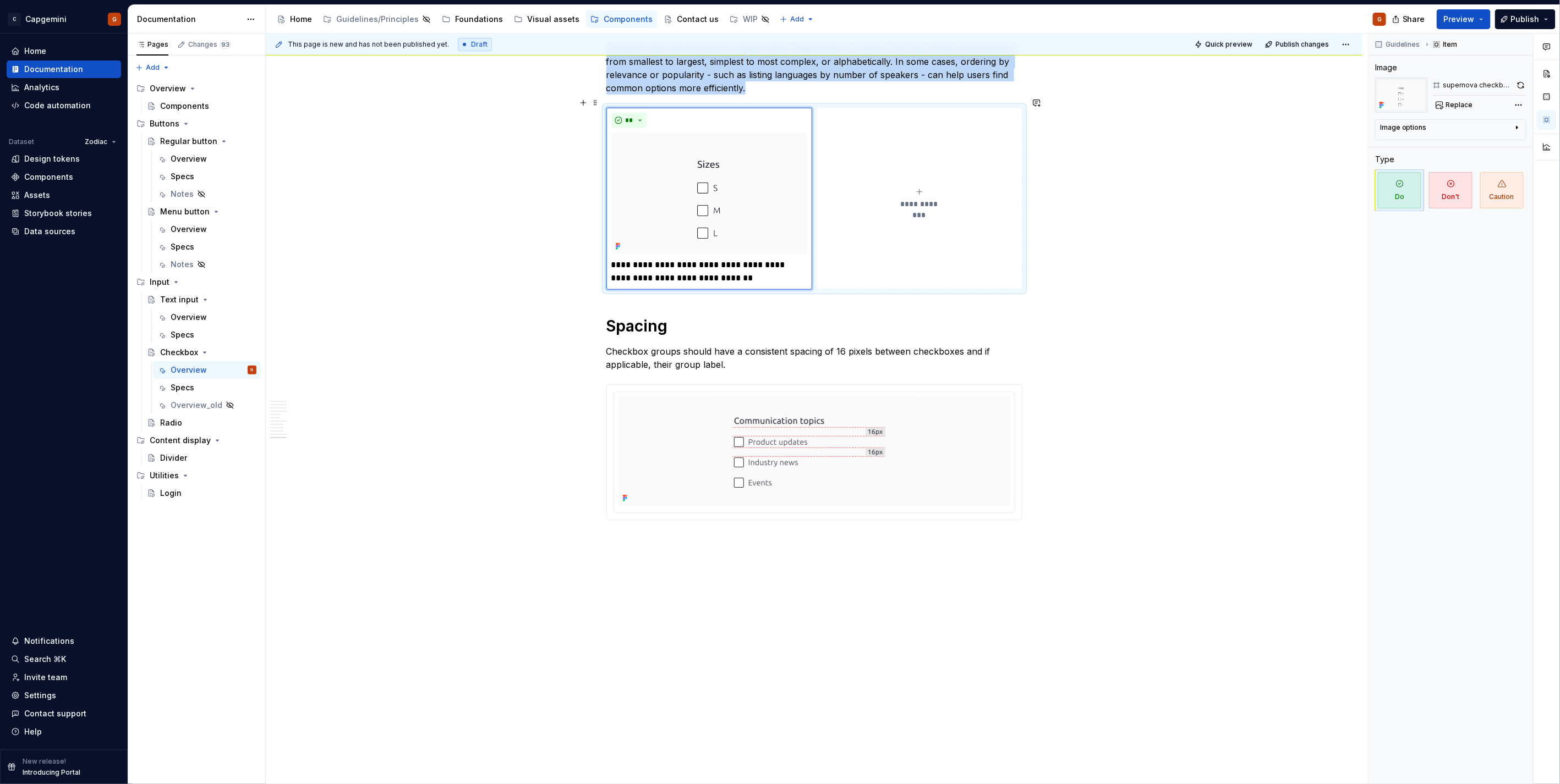
click at [930, 265] on button "**********" at bounding box center [919, 199] width 206 height 182
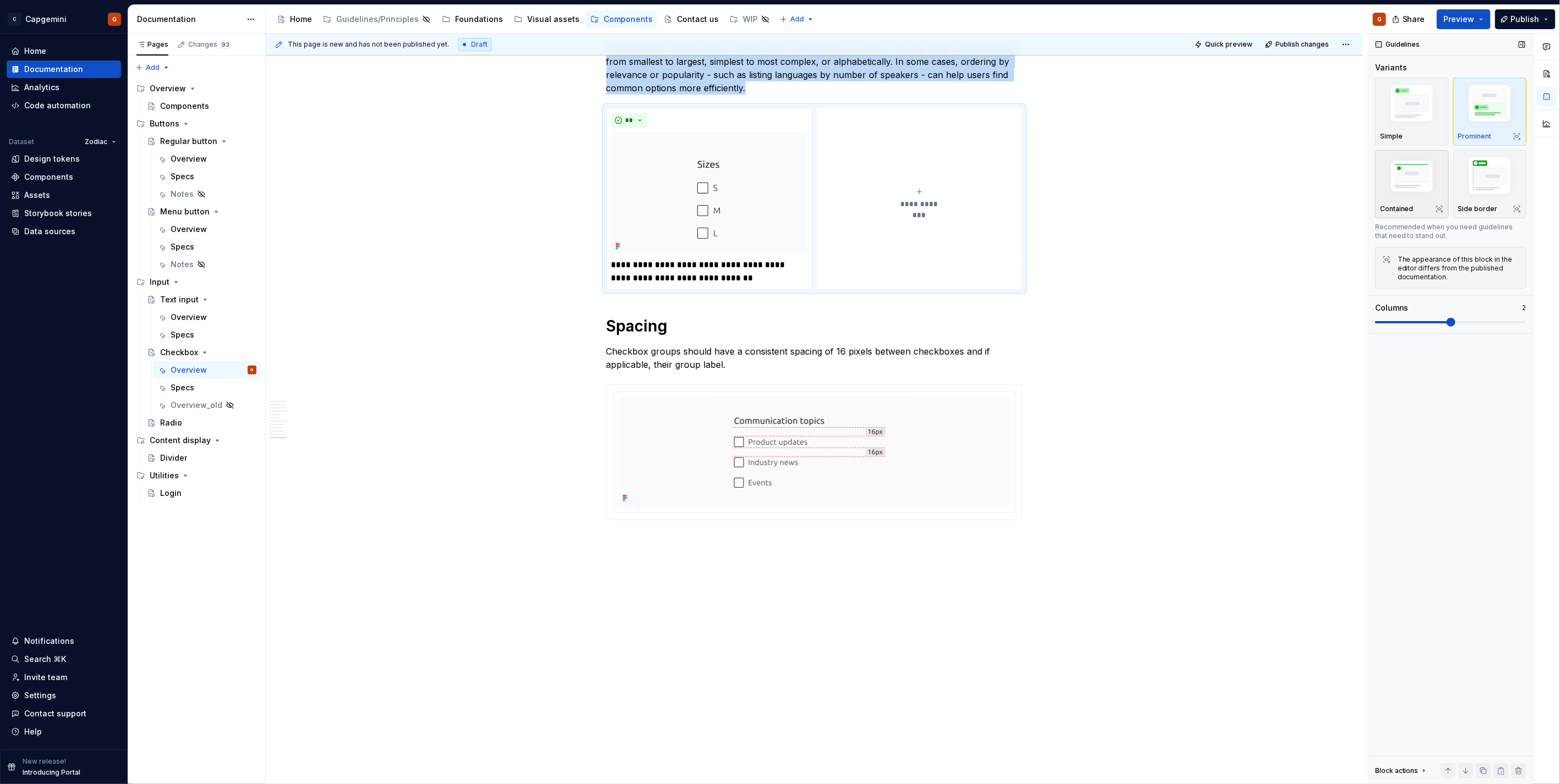
click at [1405, 195] on img "button" at bounding box center [1412, 178] width 64 height 43
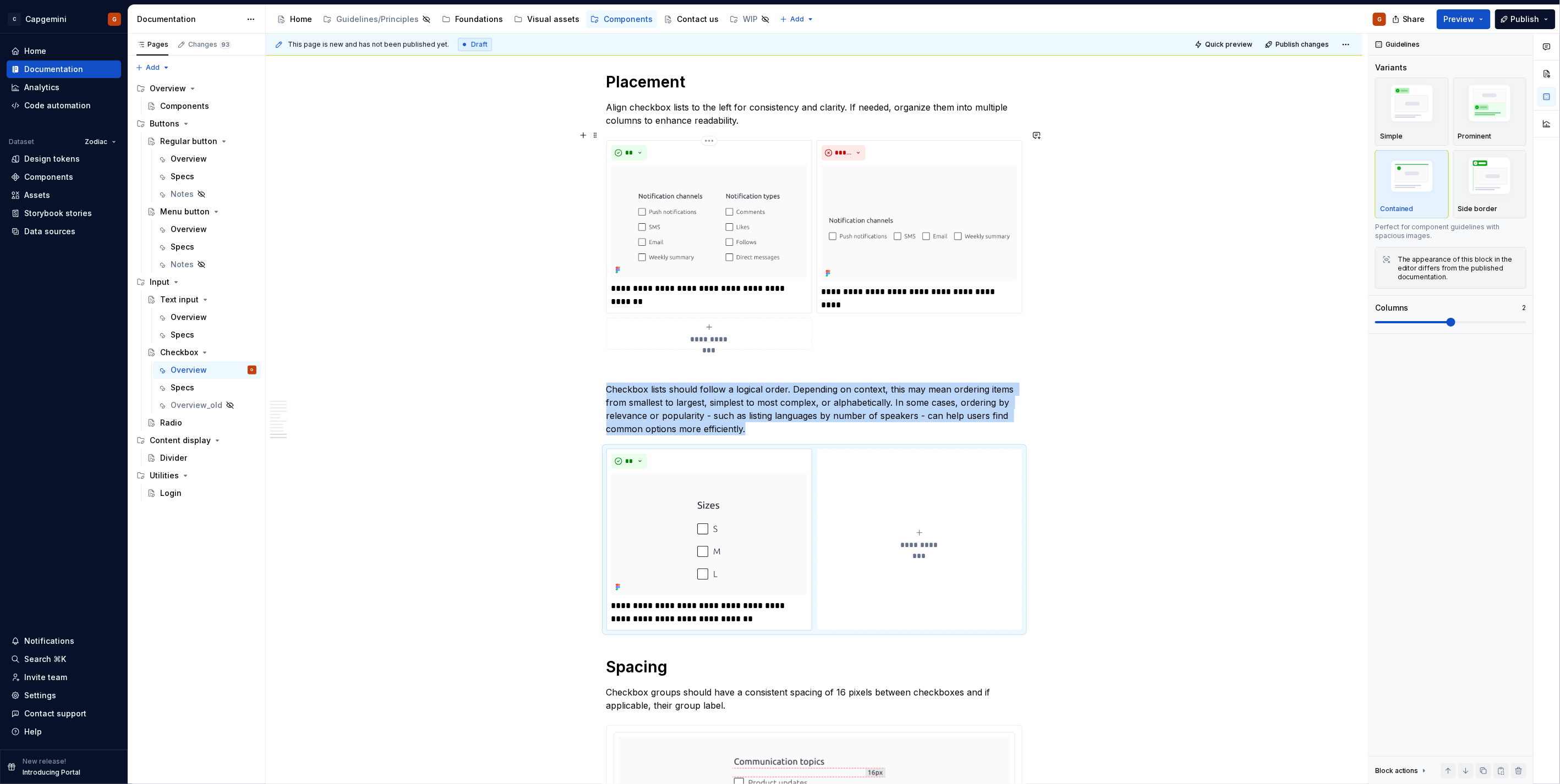
scroll to position [2927, 0]
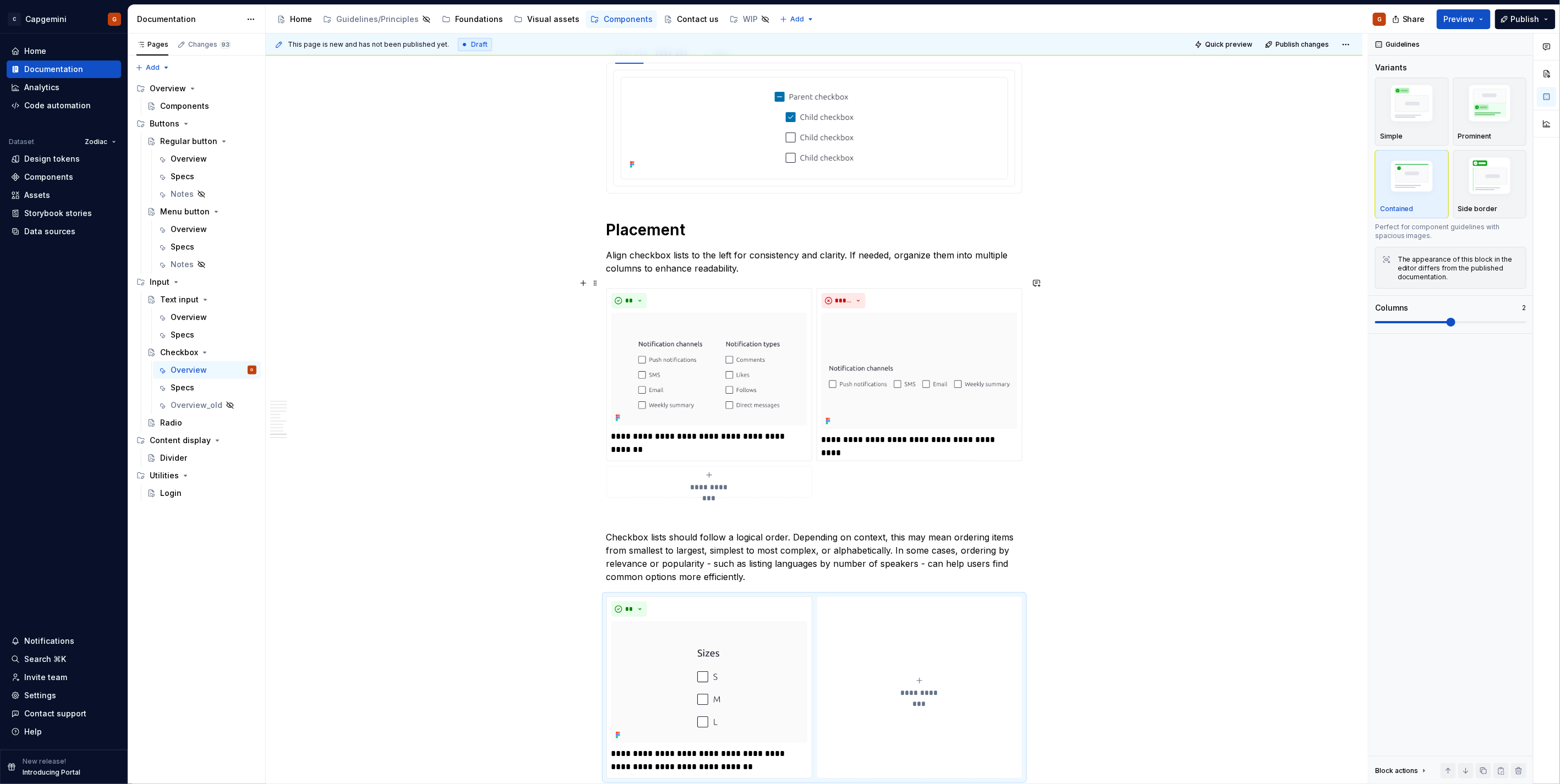
click at [876, 463] on div "**********" at bounding box center [815, 392] width 416 height 210
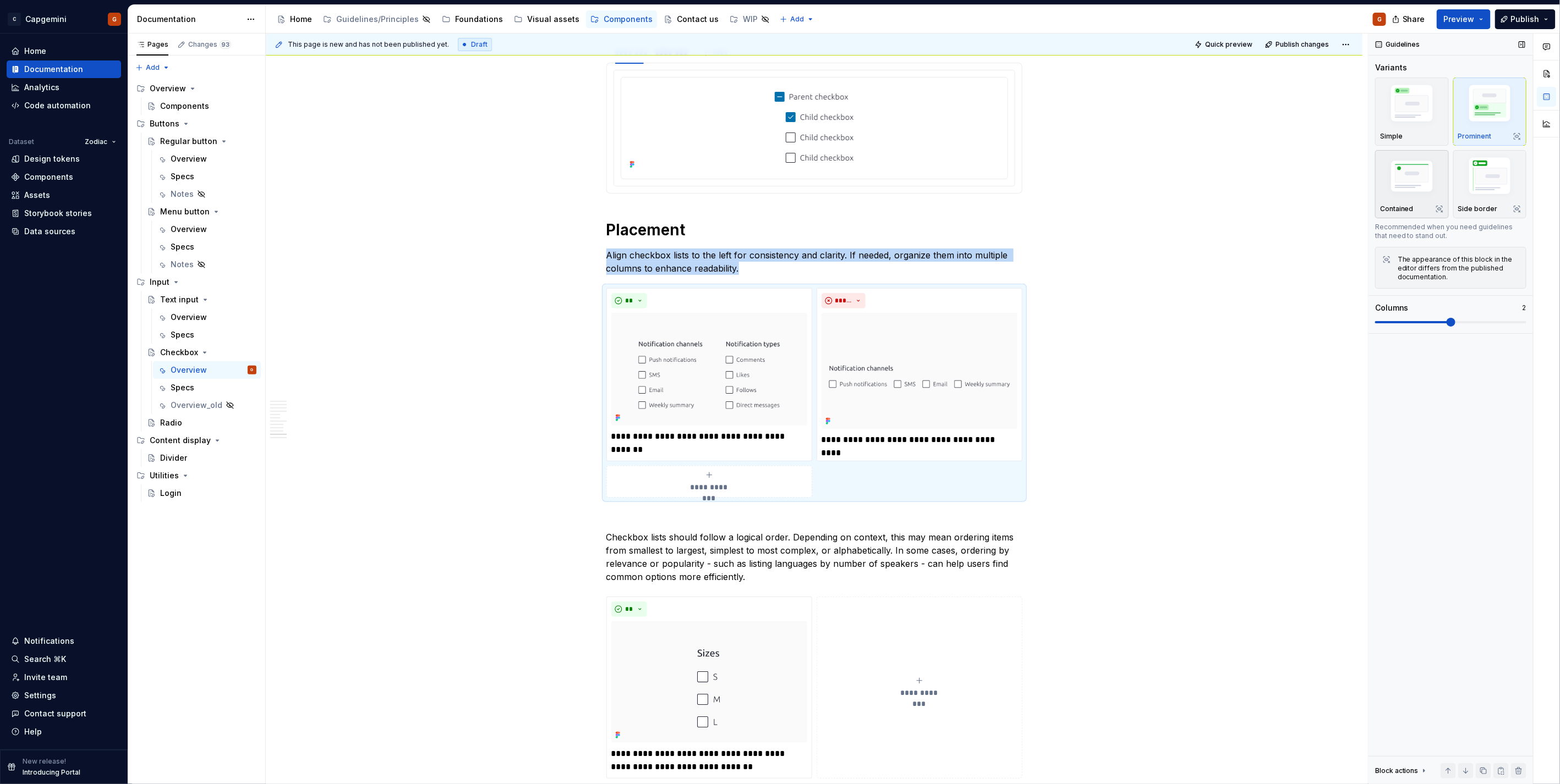
click at [1387, 200] on div "button" at bounding box center [1412, 177] width 64 height 45
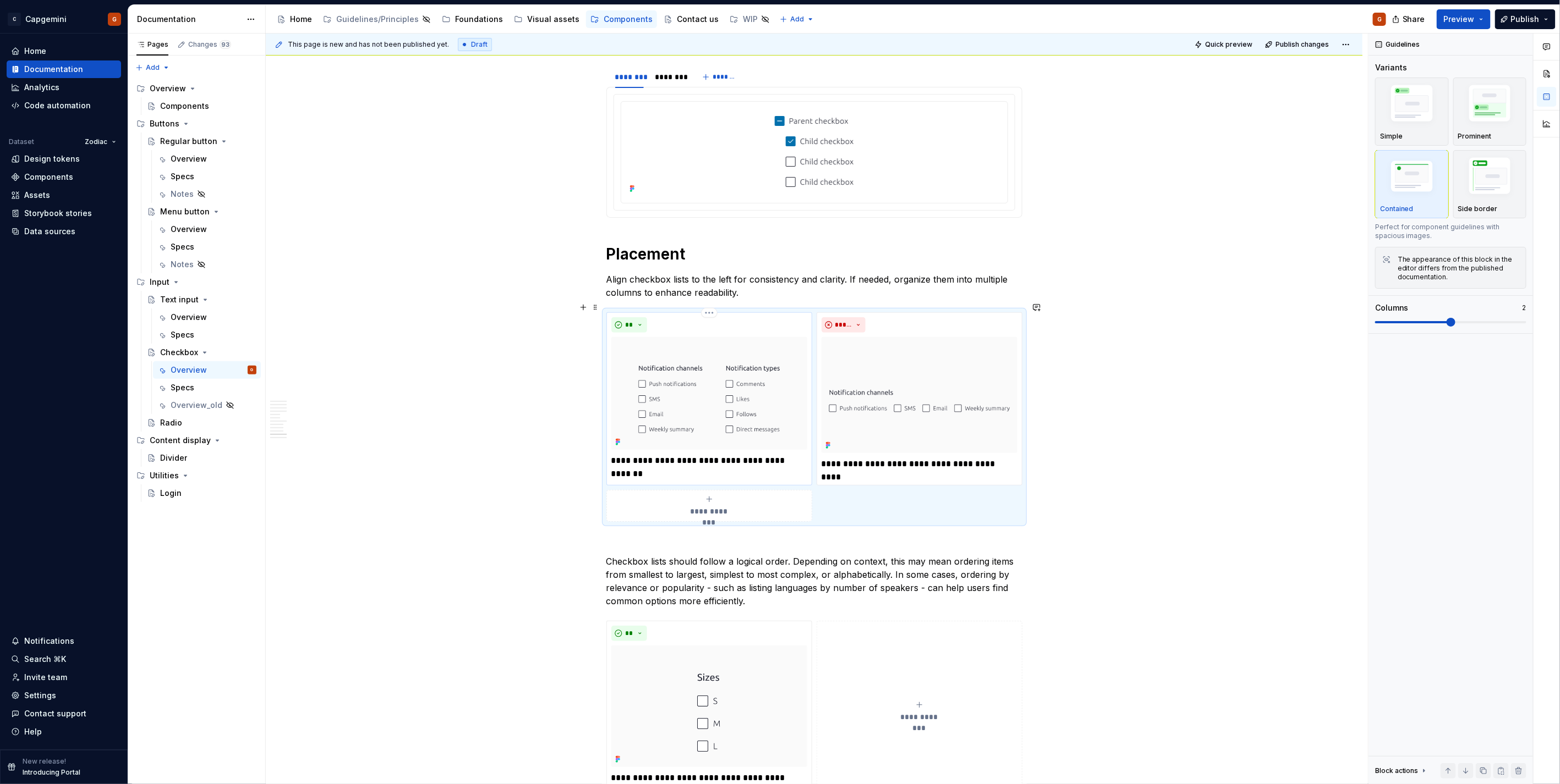
scroll to position [2805, 0]
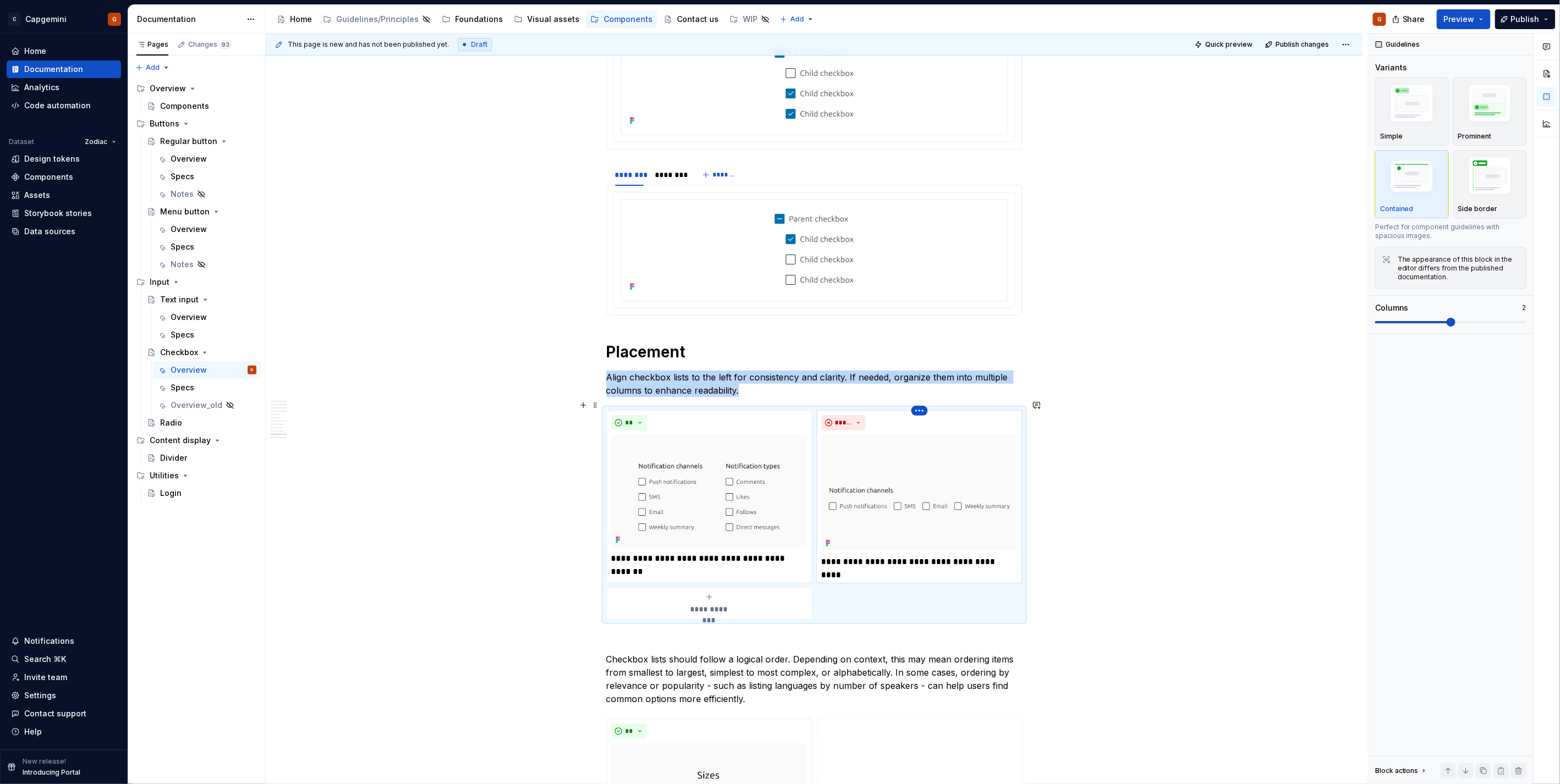
click at [916, 401] on html "C Capgemini G Home Documentation Analytics Code automation Dataset Zodiac Desig…" at bounding box center [780, 392] width 1560 height 784
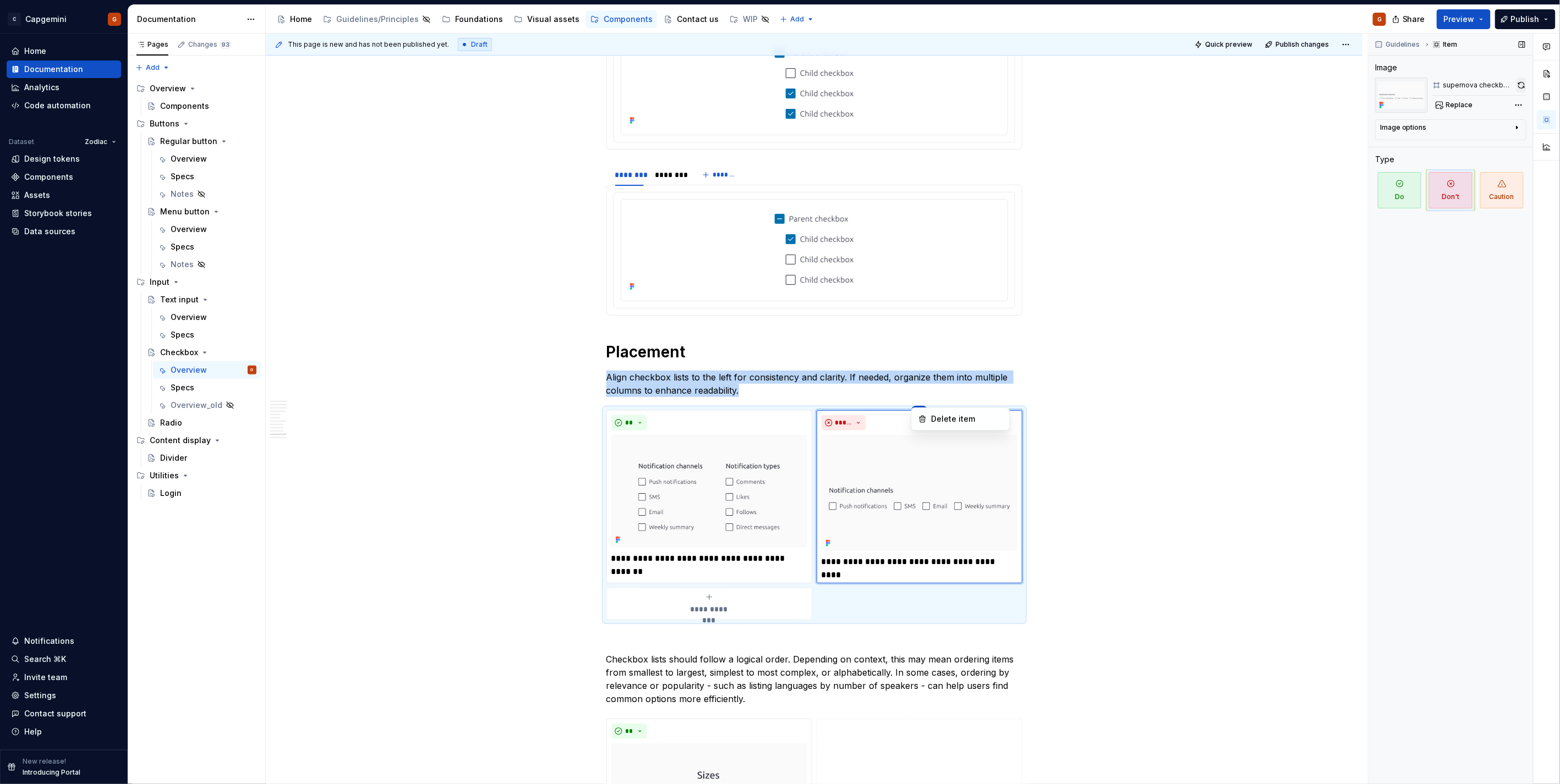
click at [1517, 85] on div "Comments Open comments No comments yet Select ‘Comment’ from the block context …" at bounding box center [1464, 409] width 191 height 751
click at [1517, 85] on button "button" at bounding box center [1521, 85] width 10 height 16
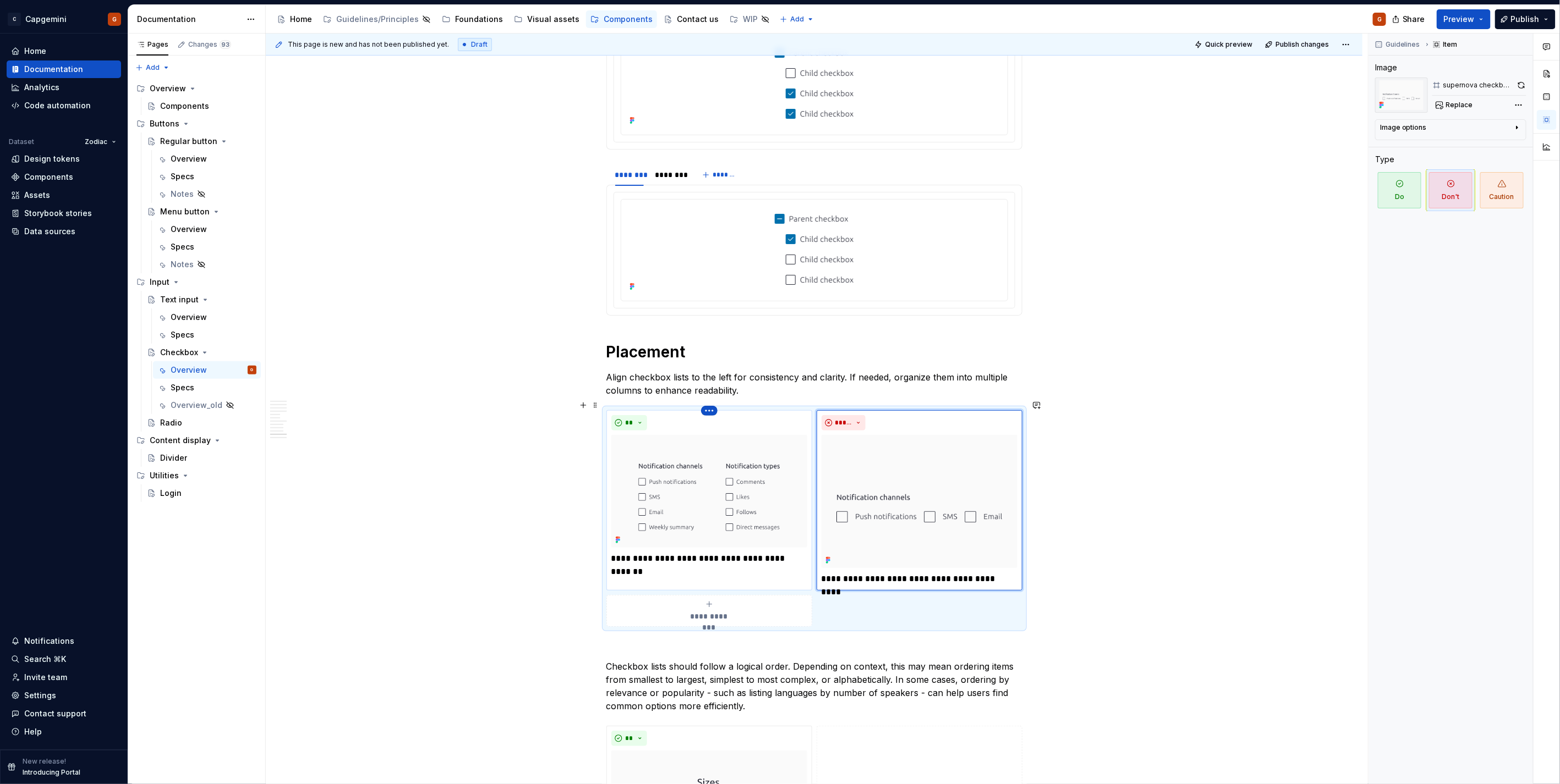
click at [705, 401] on html "C Capgemini G Home Documentation Analytics Code automation Dataset Zodiac Desig…" at bounding box center [780, 392] width 1560 height 784
click at [930, 595] on html "C Capgemini G Home Documentation Analytics Code automation Dataset Zodiac Desig…" at bounding box center [780, 392] width 1560 height 784
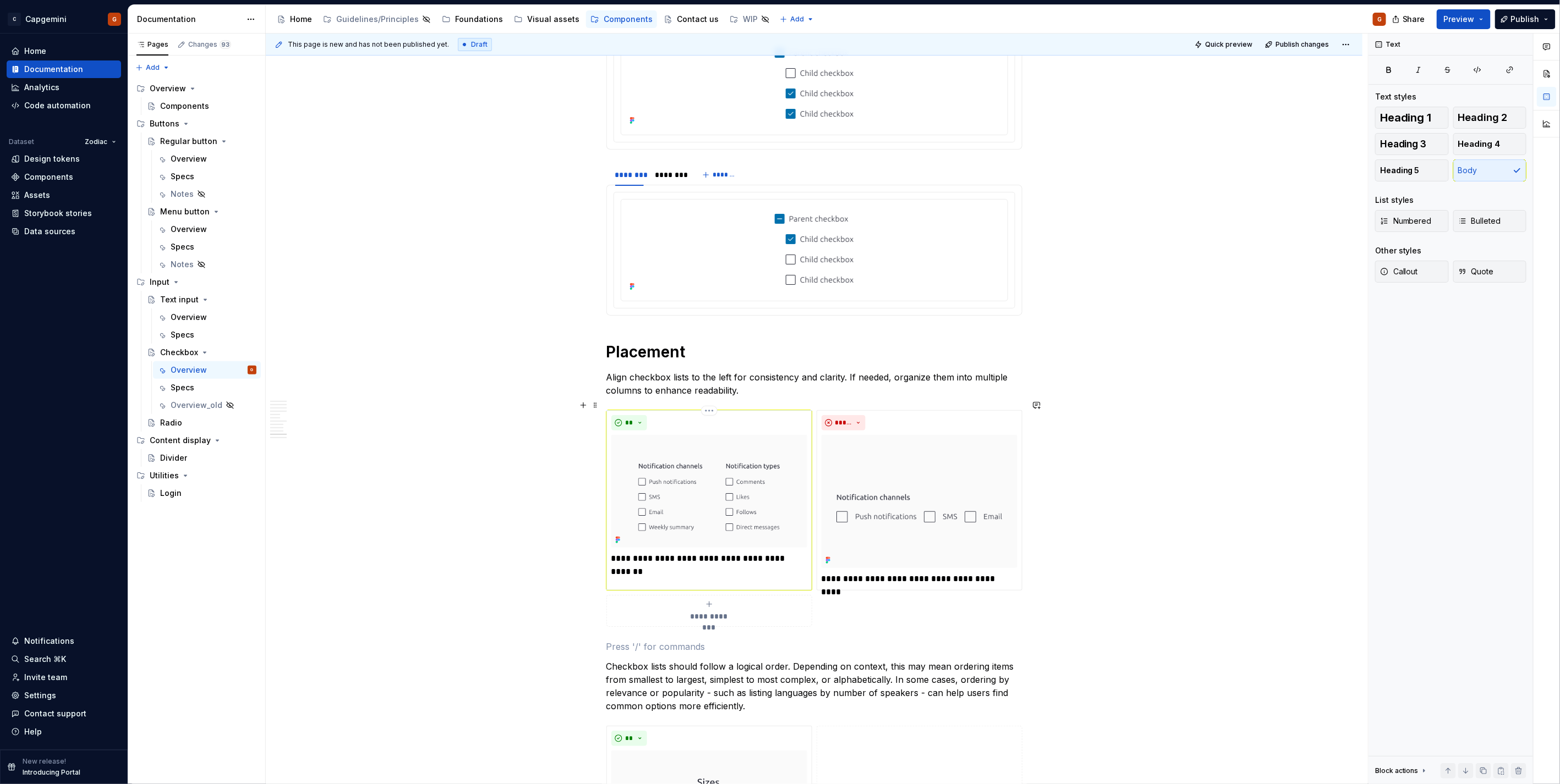
click at [801, 572] on div "**********" at bounding box center [710, 500] width 206 height 181
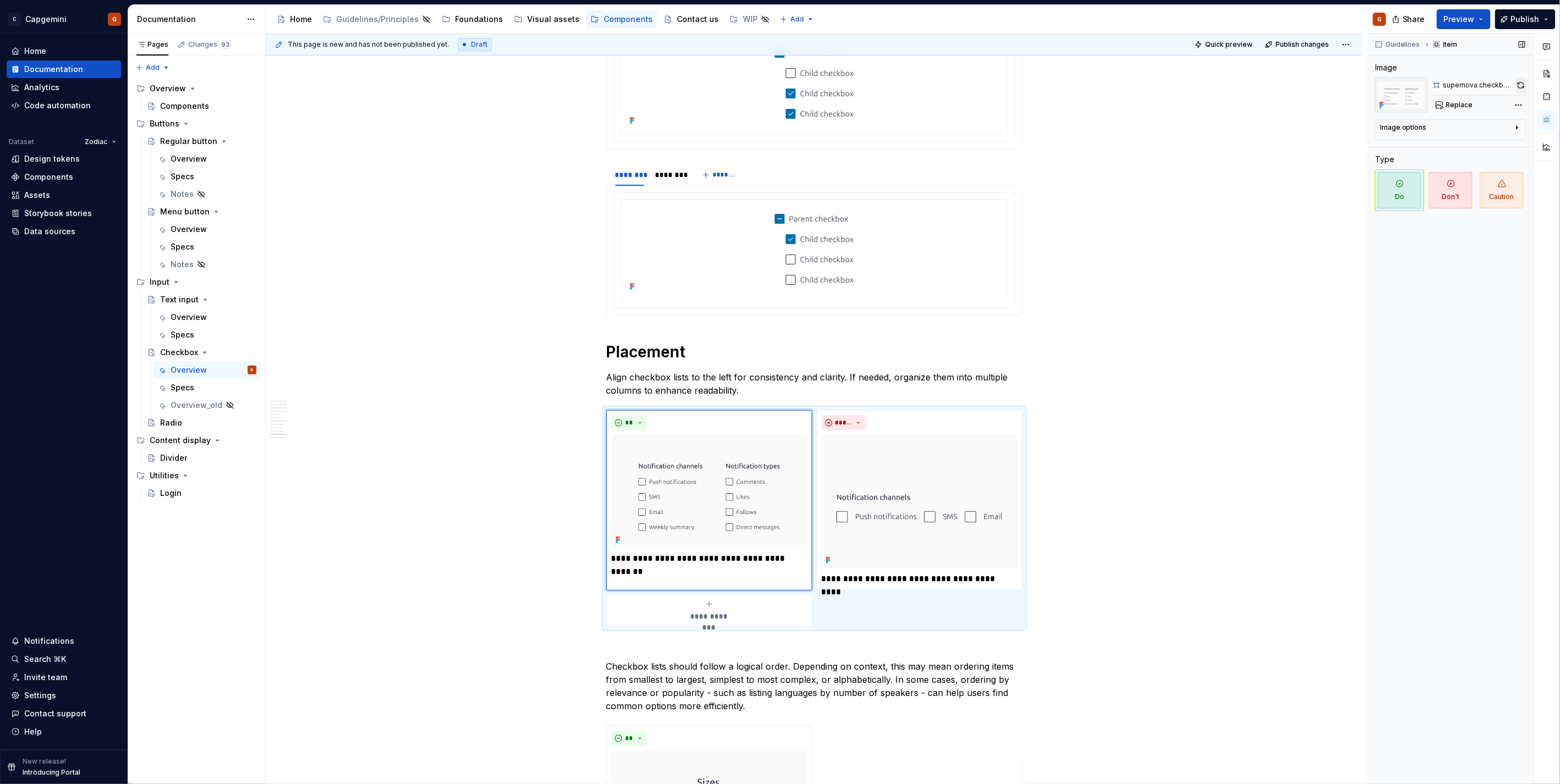
click at [1519, 84] on button "button" at bounding box center [1521, 85] width 10 height 16
click at [1468, 15] on span "Preview" at bounding box center [1459, 19] width 31 height 11
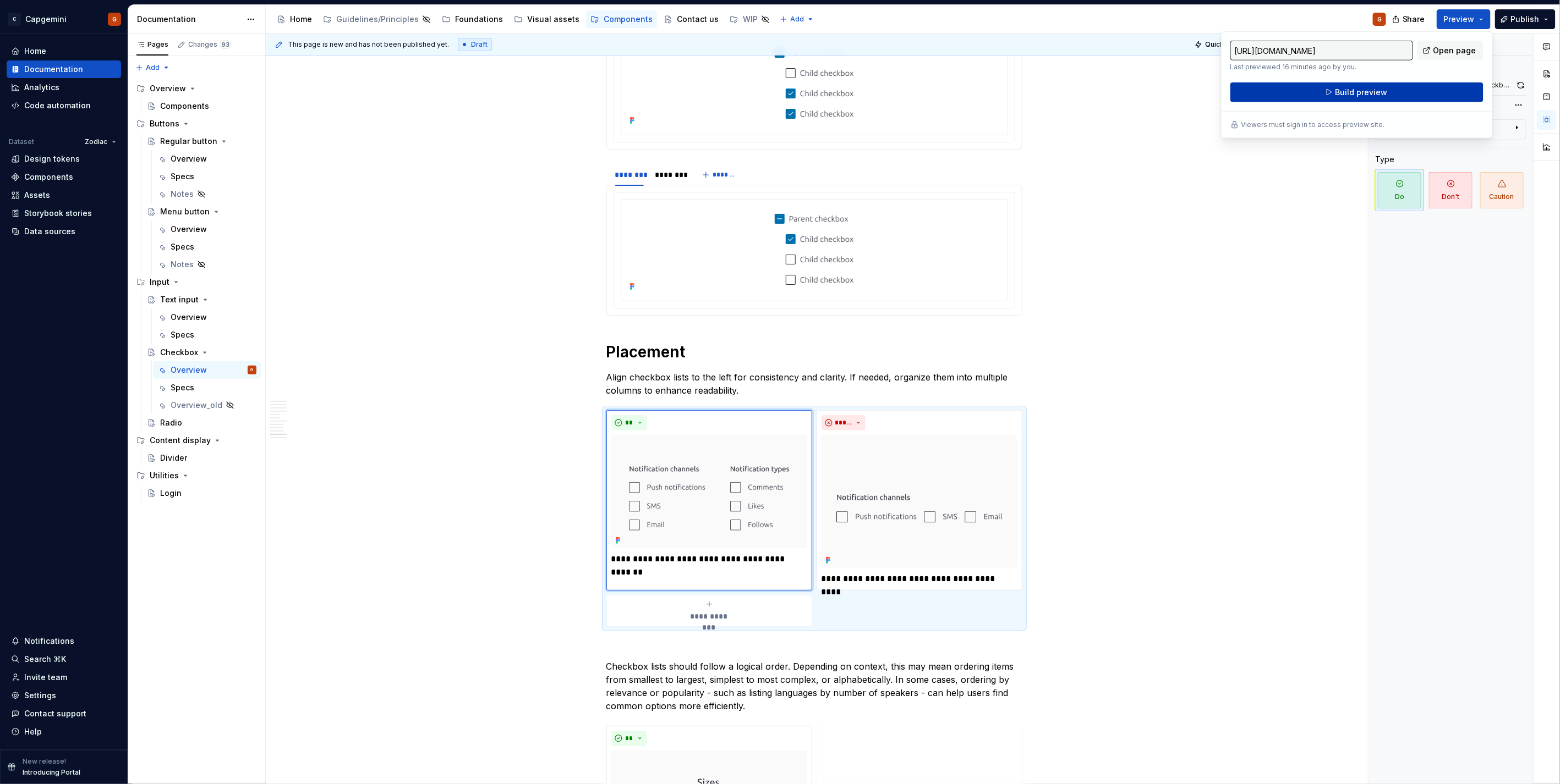
drag, startPoint x: 1468, startPoint y: 15, endPoint x: 1401, endPoint y: 86, distance: 97.6
click at [1401, 86] on button "Build preview" at bounding box center [1357, 92] width 253 height 20
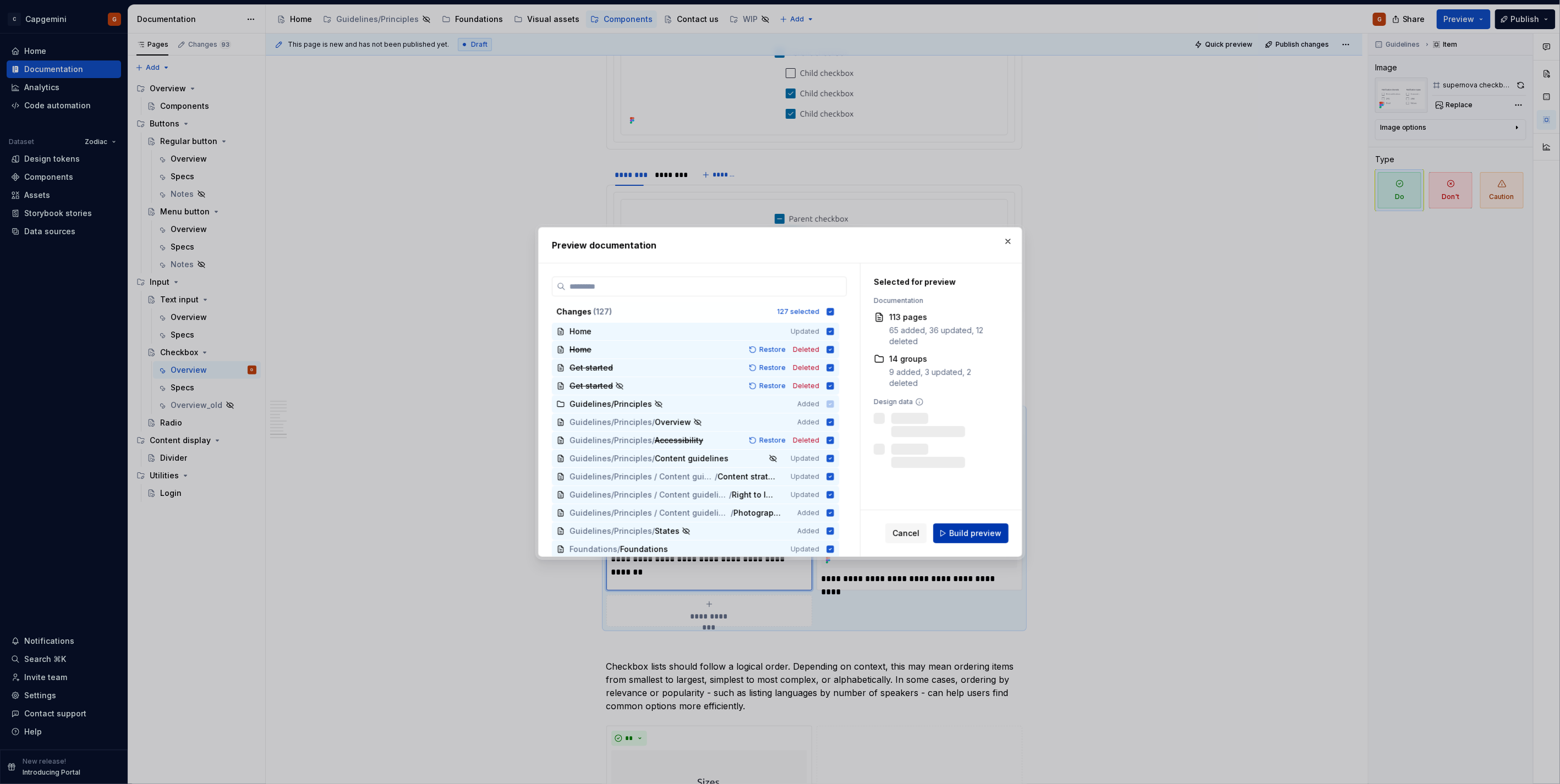
click at [990, 537] on span "Build preview" at bounding box center [975, 533] width 53 height 11
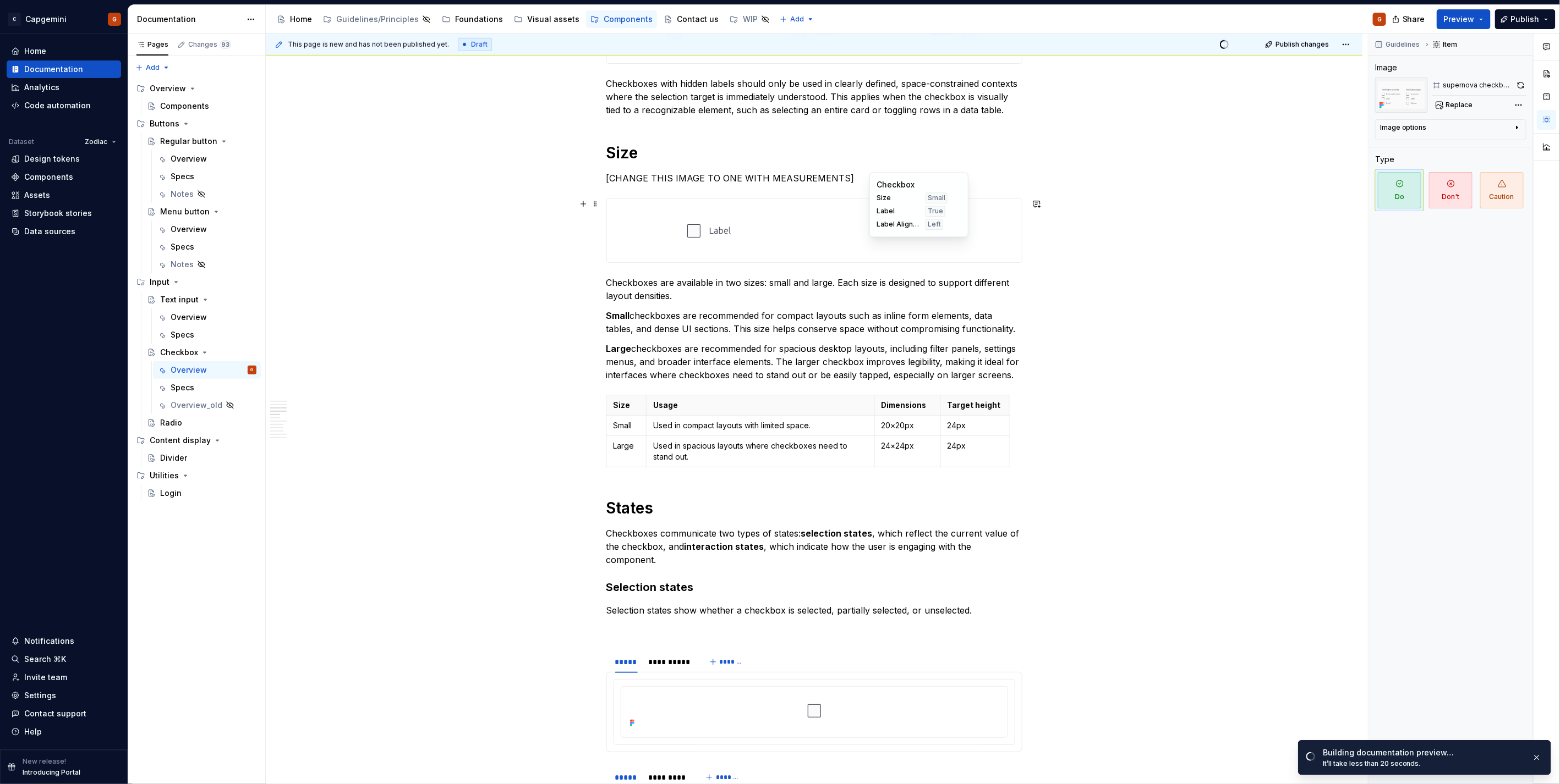
scroll to position [545, 0]
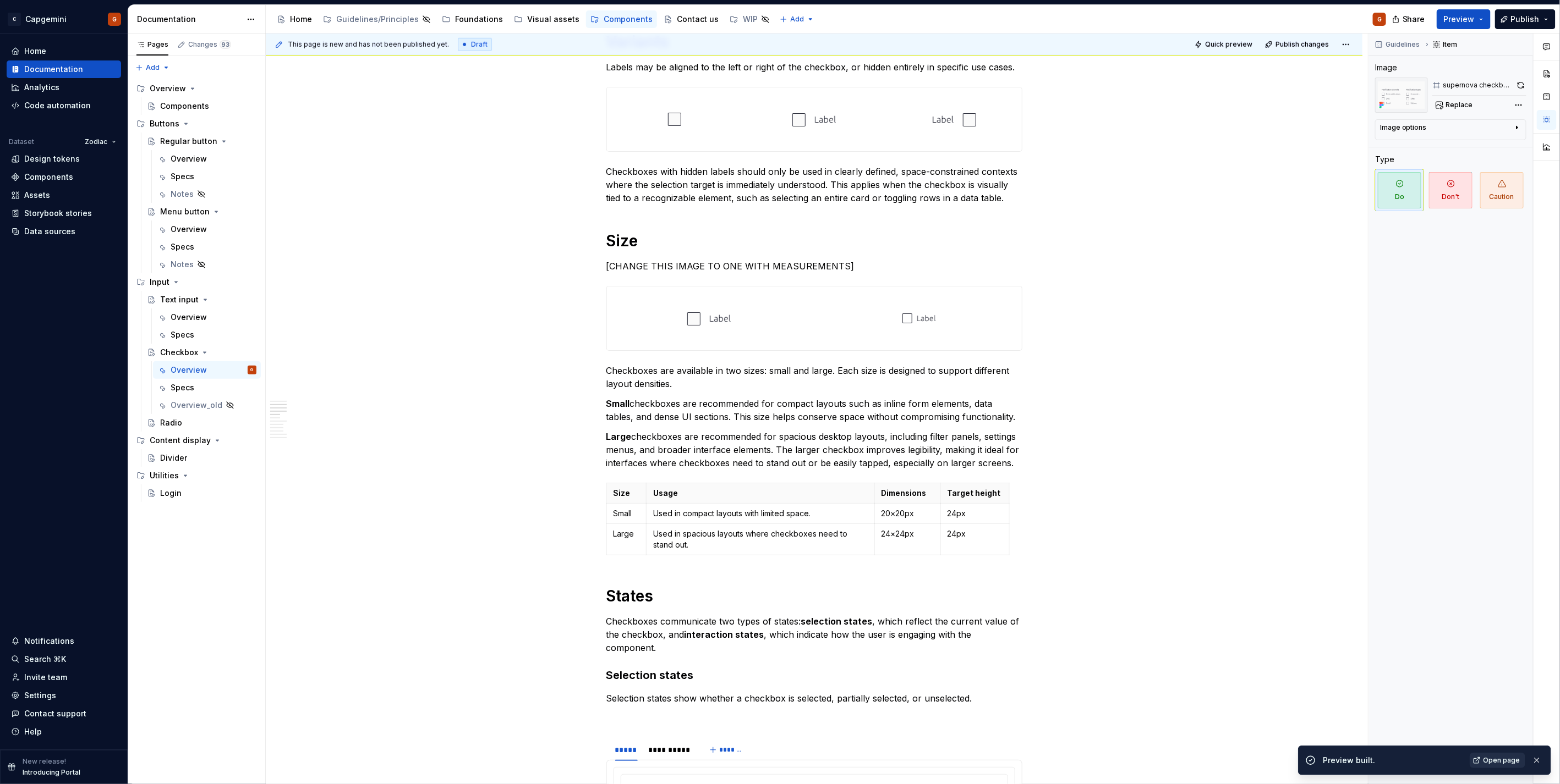
click at [1479, 755] on link "Open page" at bounding box center [1497, 760] width 56 height 16
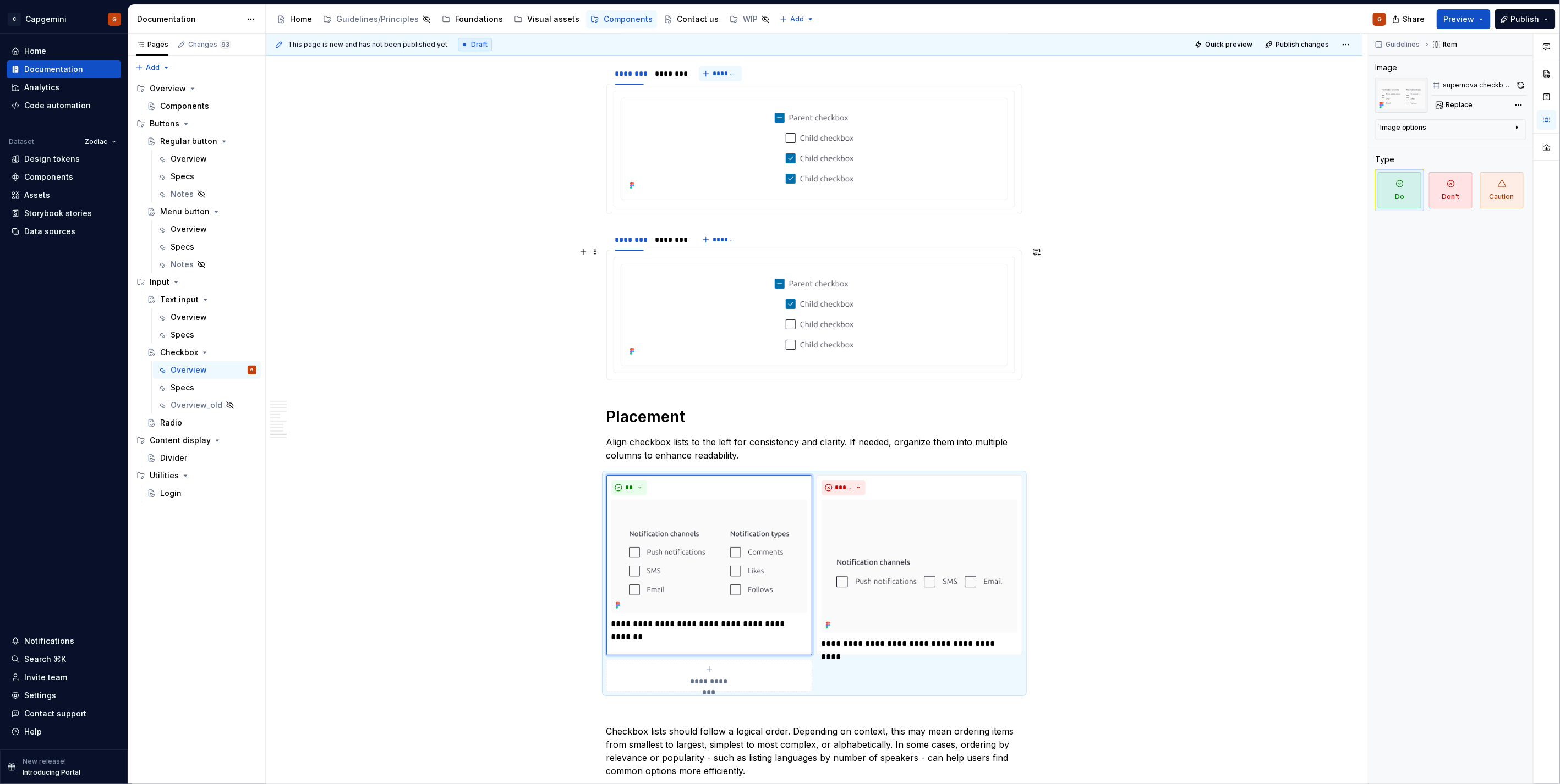
scroll to position [3046, 0]
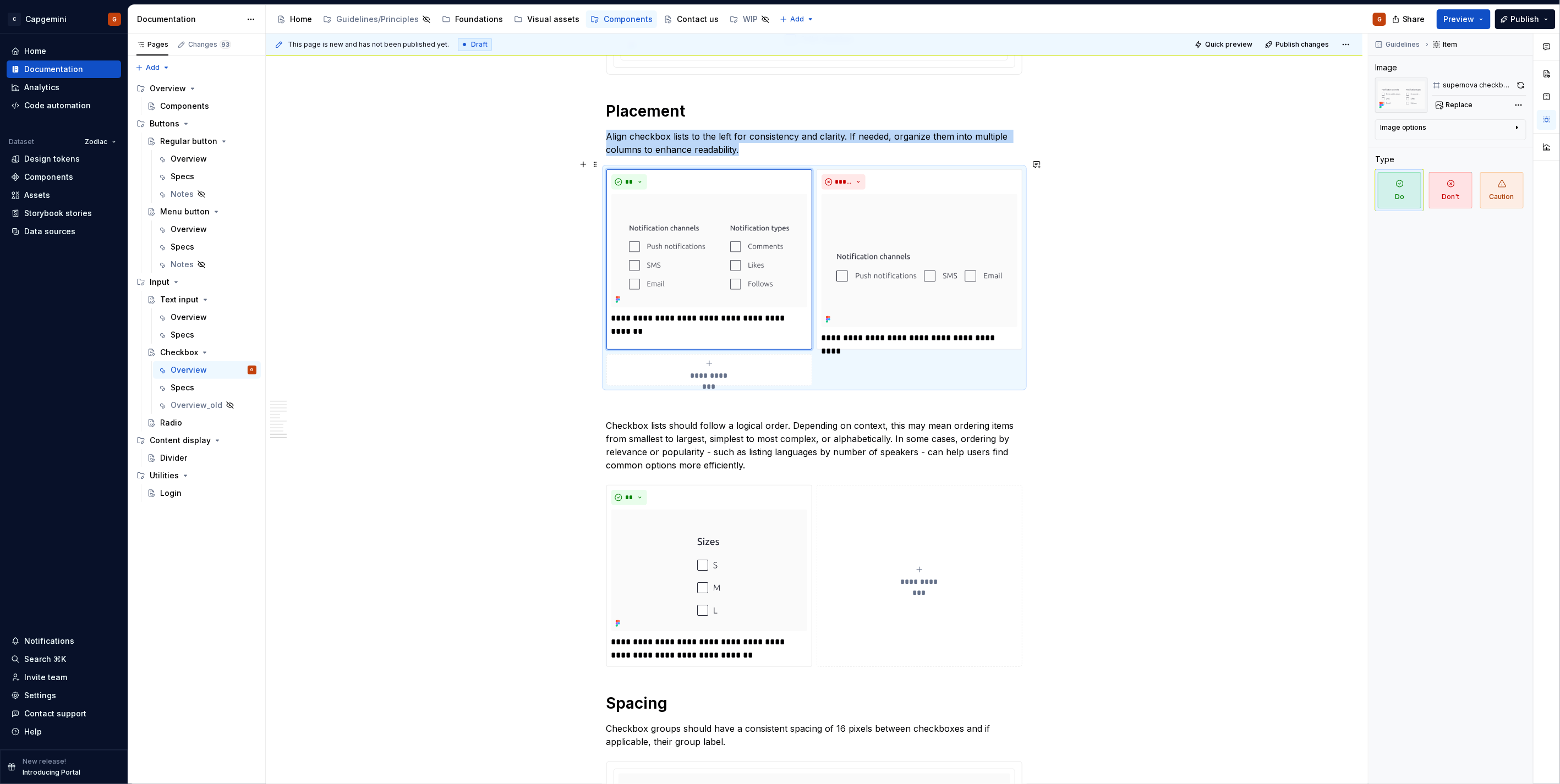
click at [981, 363] on div "**********" at bounding box center [815, 278] width 416 height 217
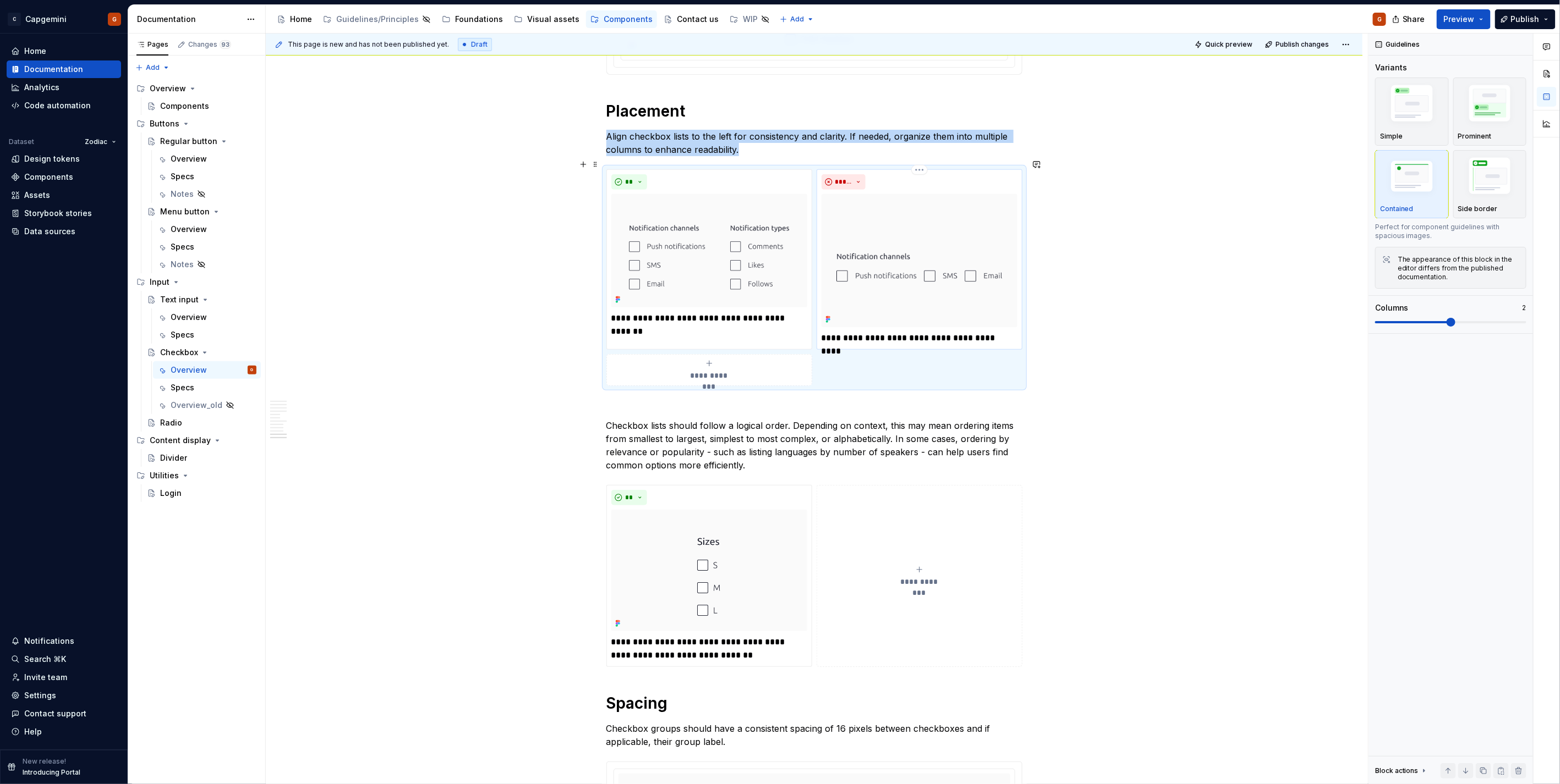
click at [921, 292] on img at bounding box center [919, 261] width 196 height 133
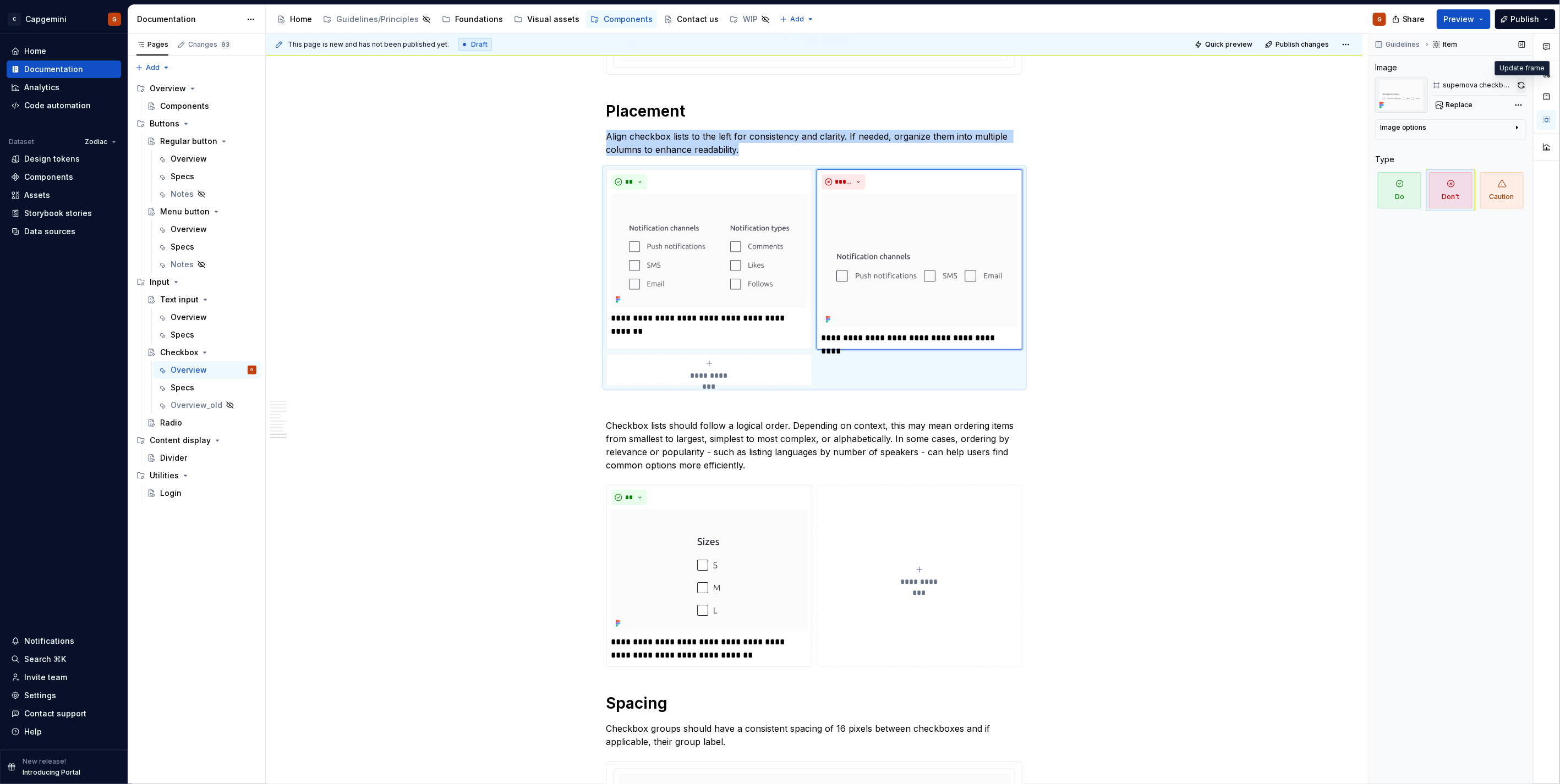
click at [1516, 88] on button "button" at bounding box center [1521, 85] width 10 height 16
click at [908, 369] on div "**********" at bounding box center [815, 278] width 416 height 217
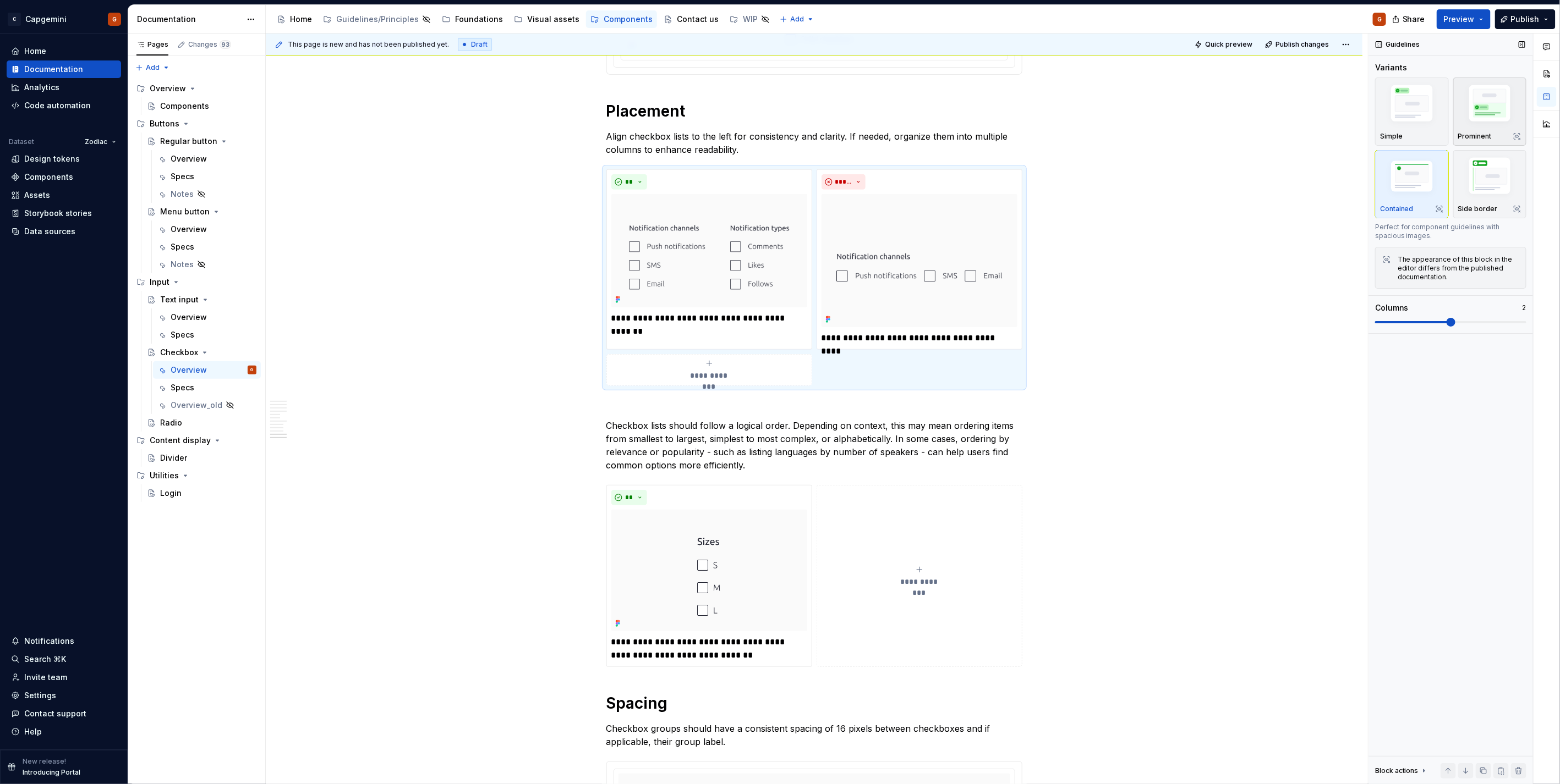
click at [1477, 127] on img "button" at bounding box center [1490, 105] width 64 height 48
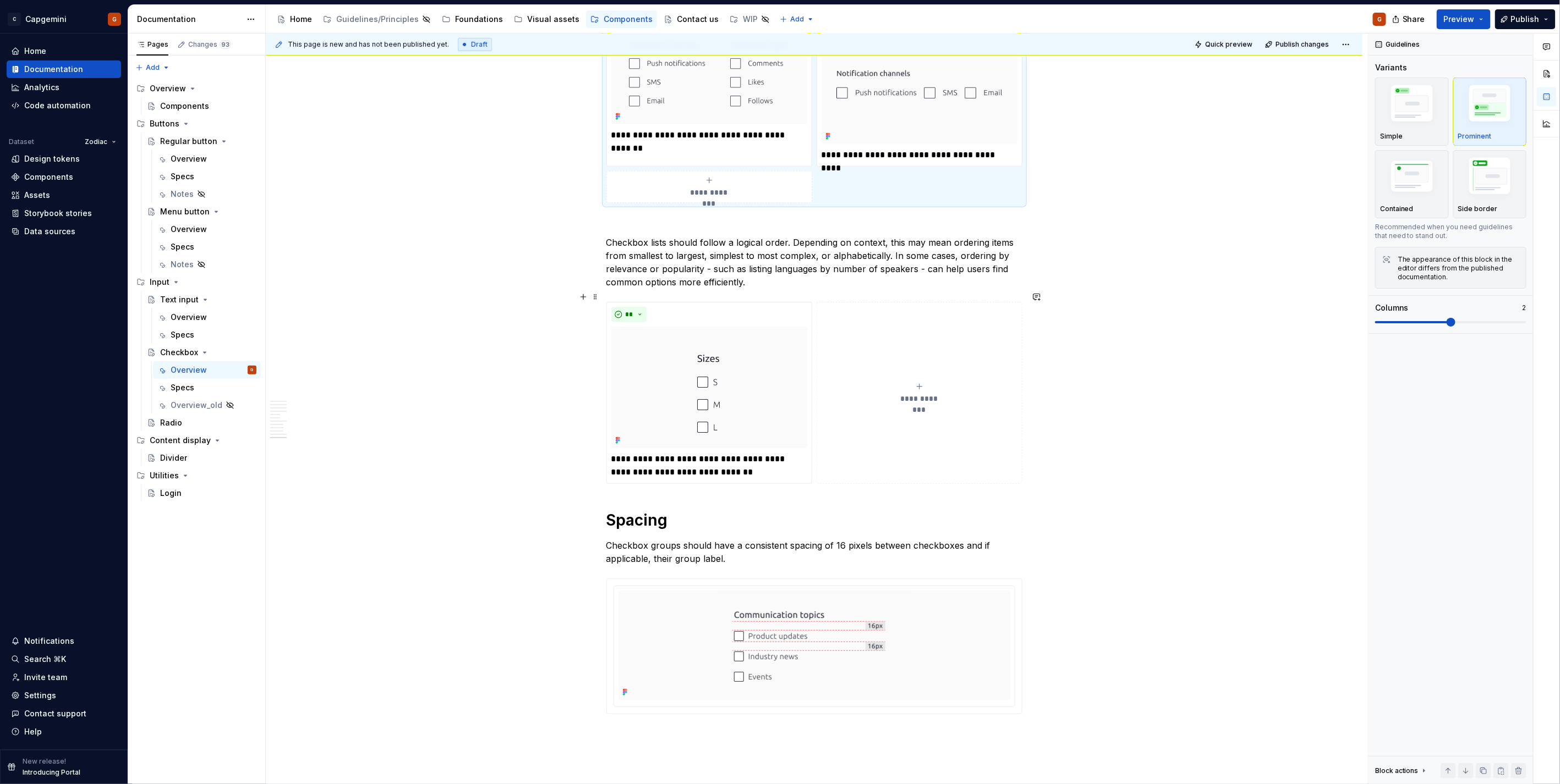
scroll to position [3107, 0]
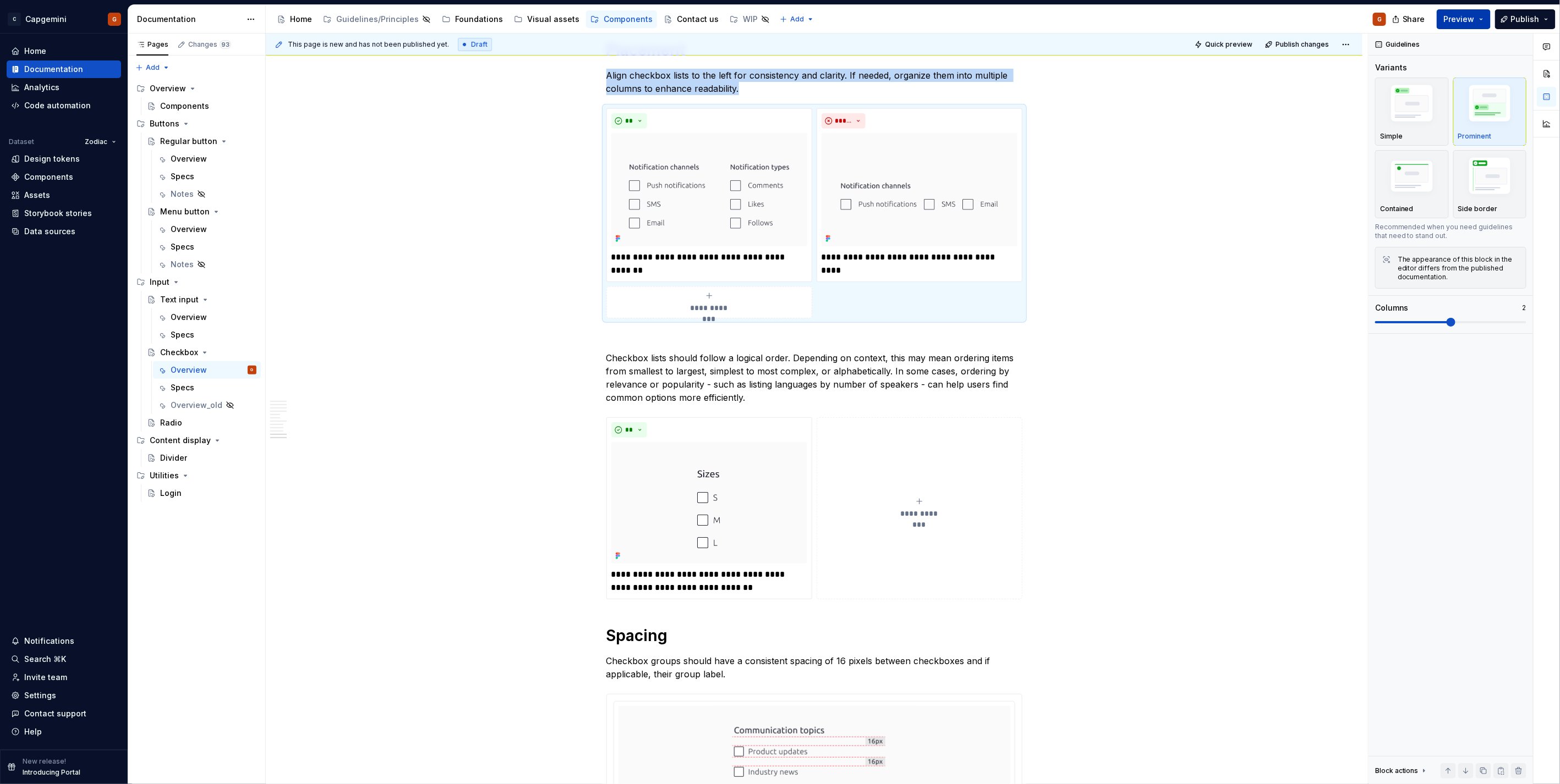
click at [1470, 27] on button "Preview" at bounding box center [1463, 19] width 54 height 20
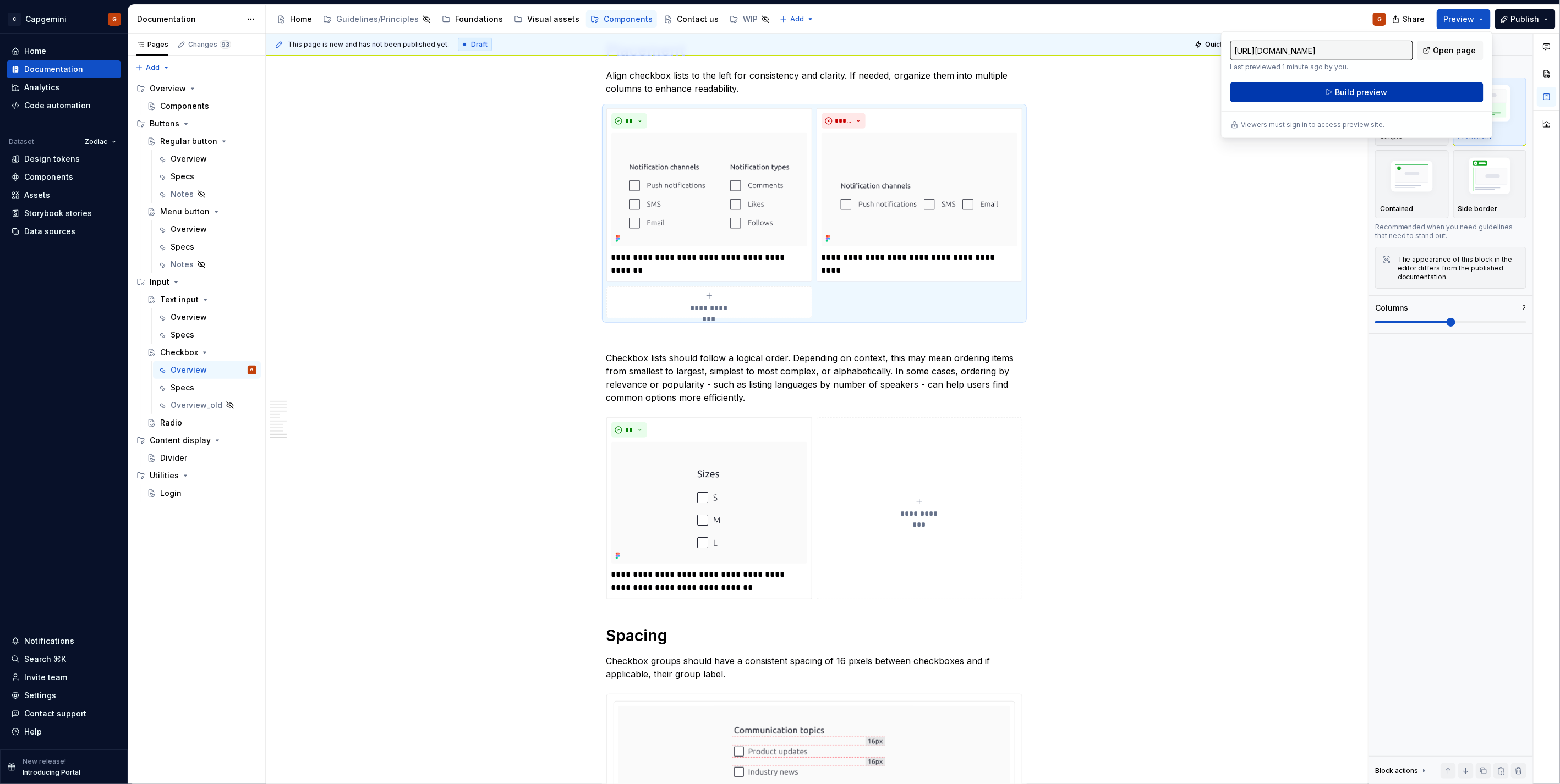
drag, startPoint x: 1470, startPoint y: 27, endPoint x: 1381, endPoint y: 93, distance: 110.8
click at [1381, 93] on span "Build preview" at bounding box center [1361, 92] width 53 height 11
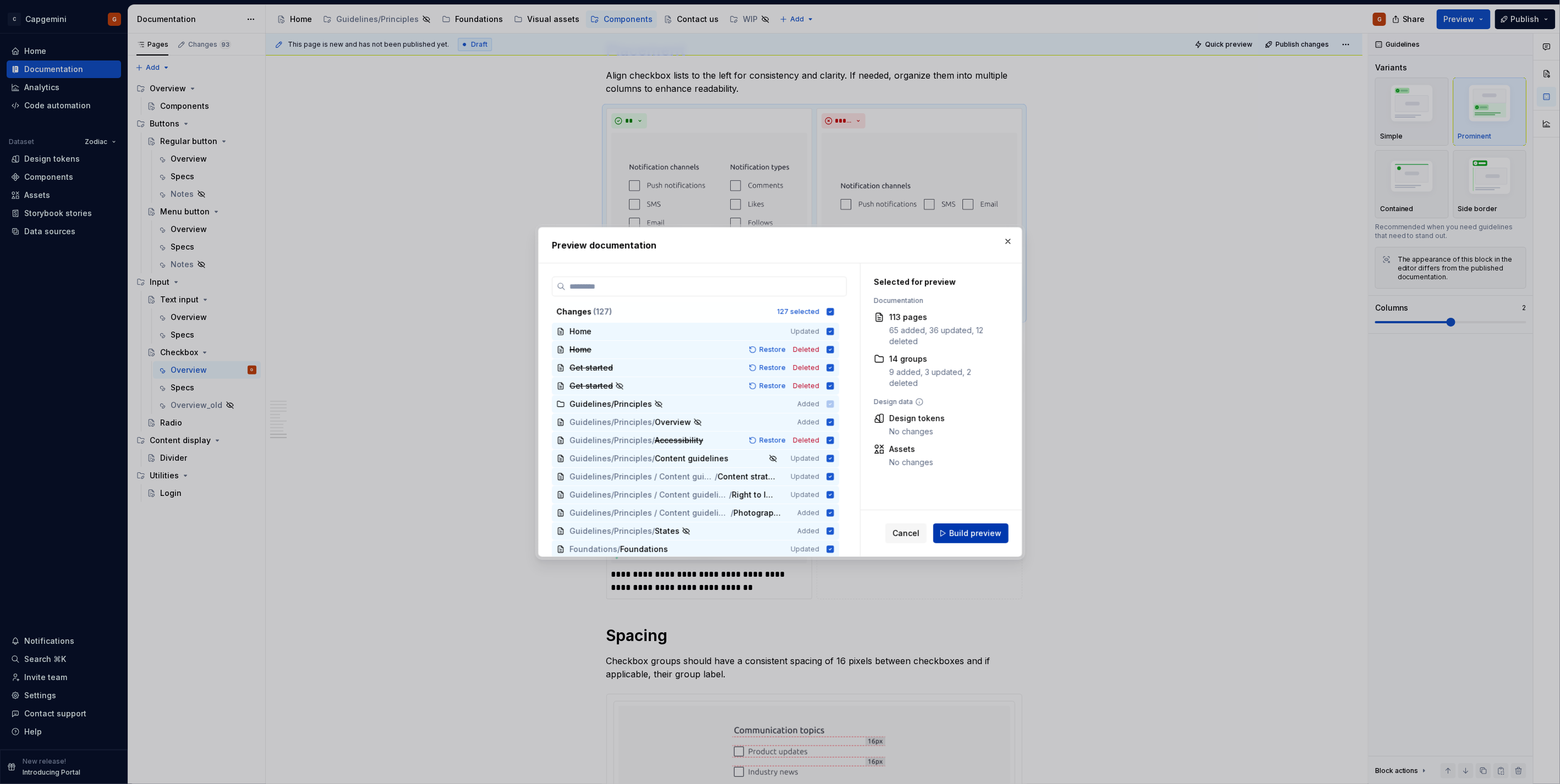
click at [996, 530] on span "Build preview" at bounding box center [975, 533] width 53 height 11
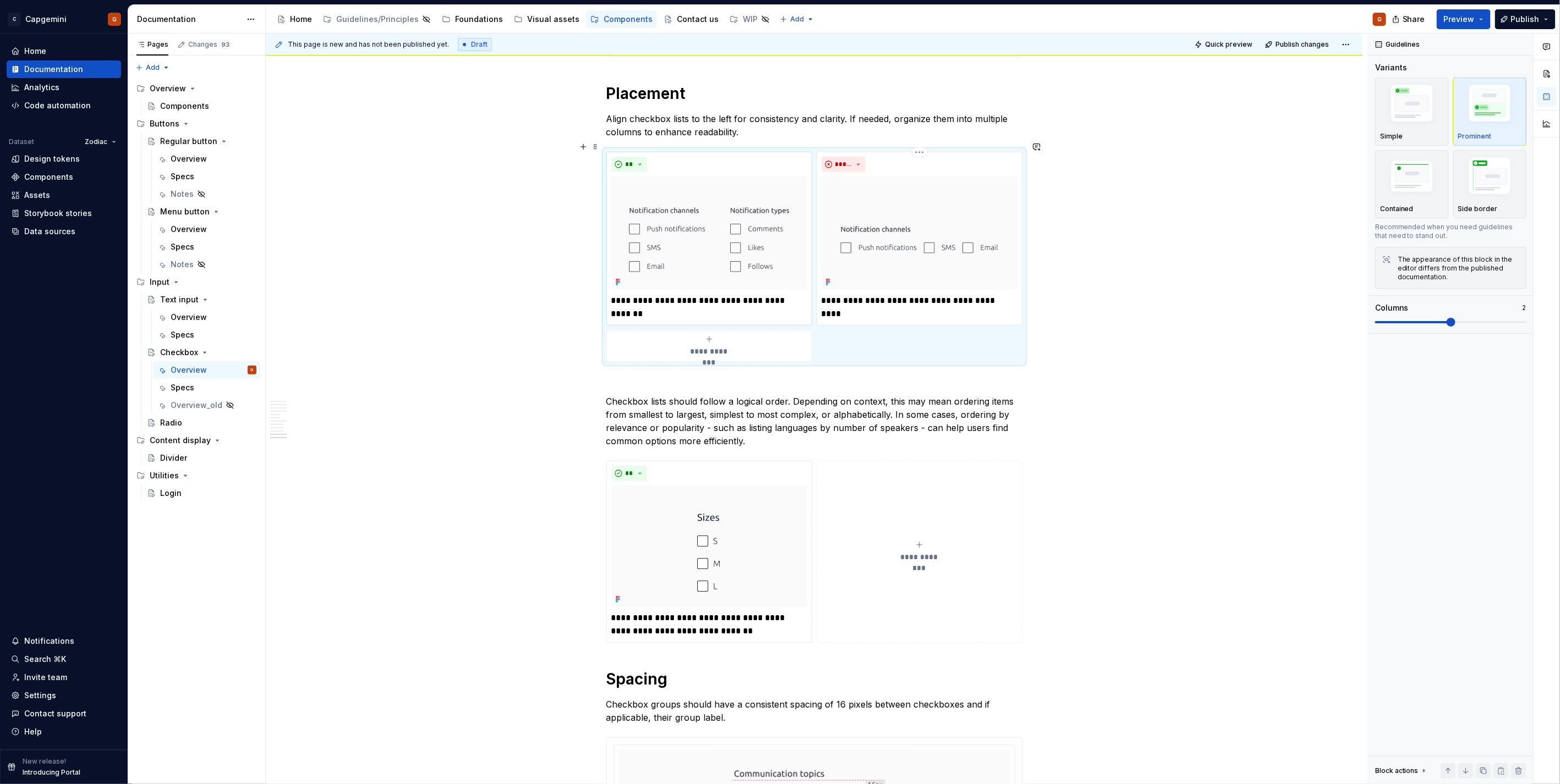
scroll to position [3046, 0]
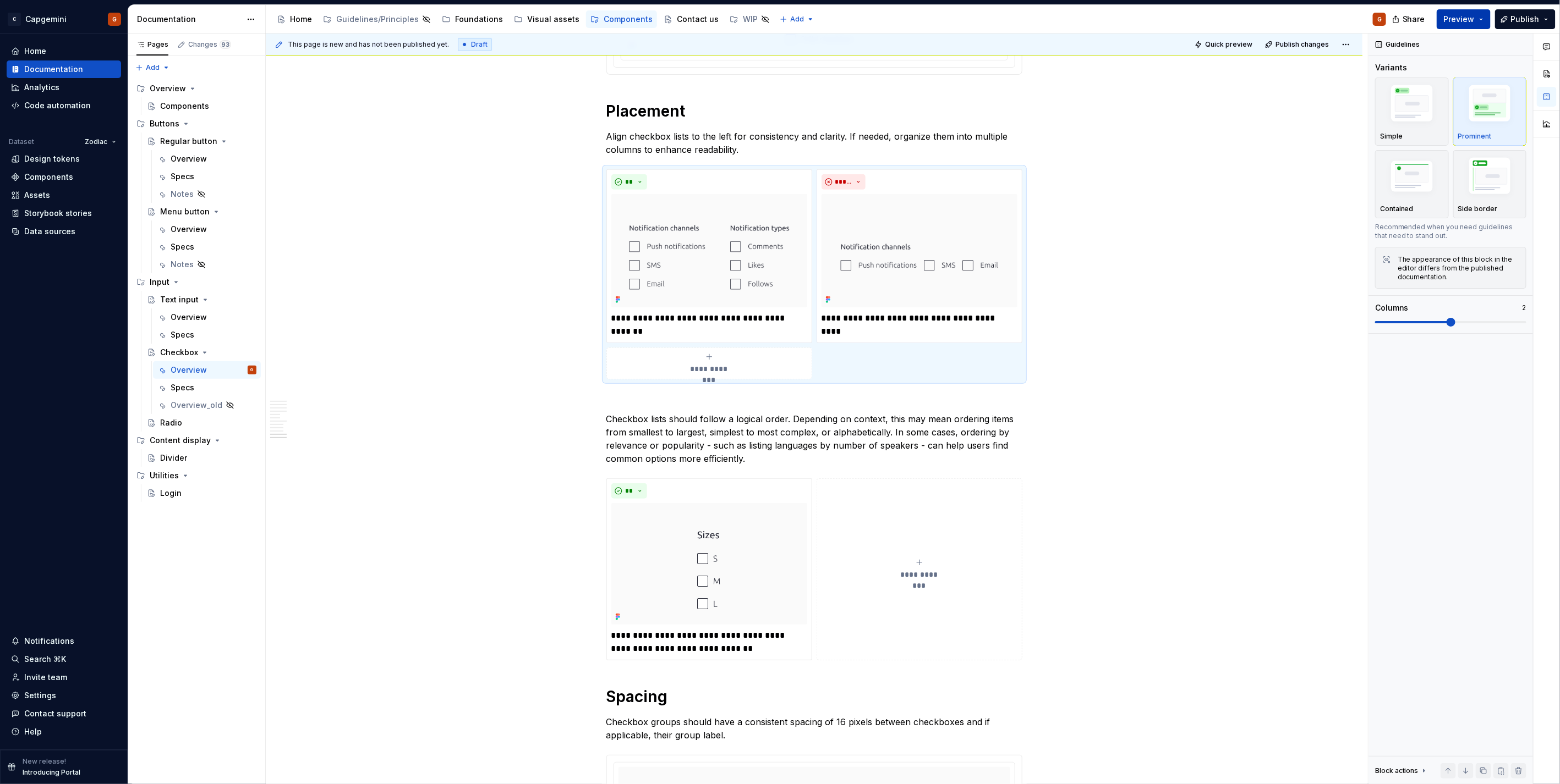
click at [1484, 23] on button "Preview" at bounding box center [1463, 19] width 54 height 20
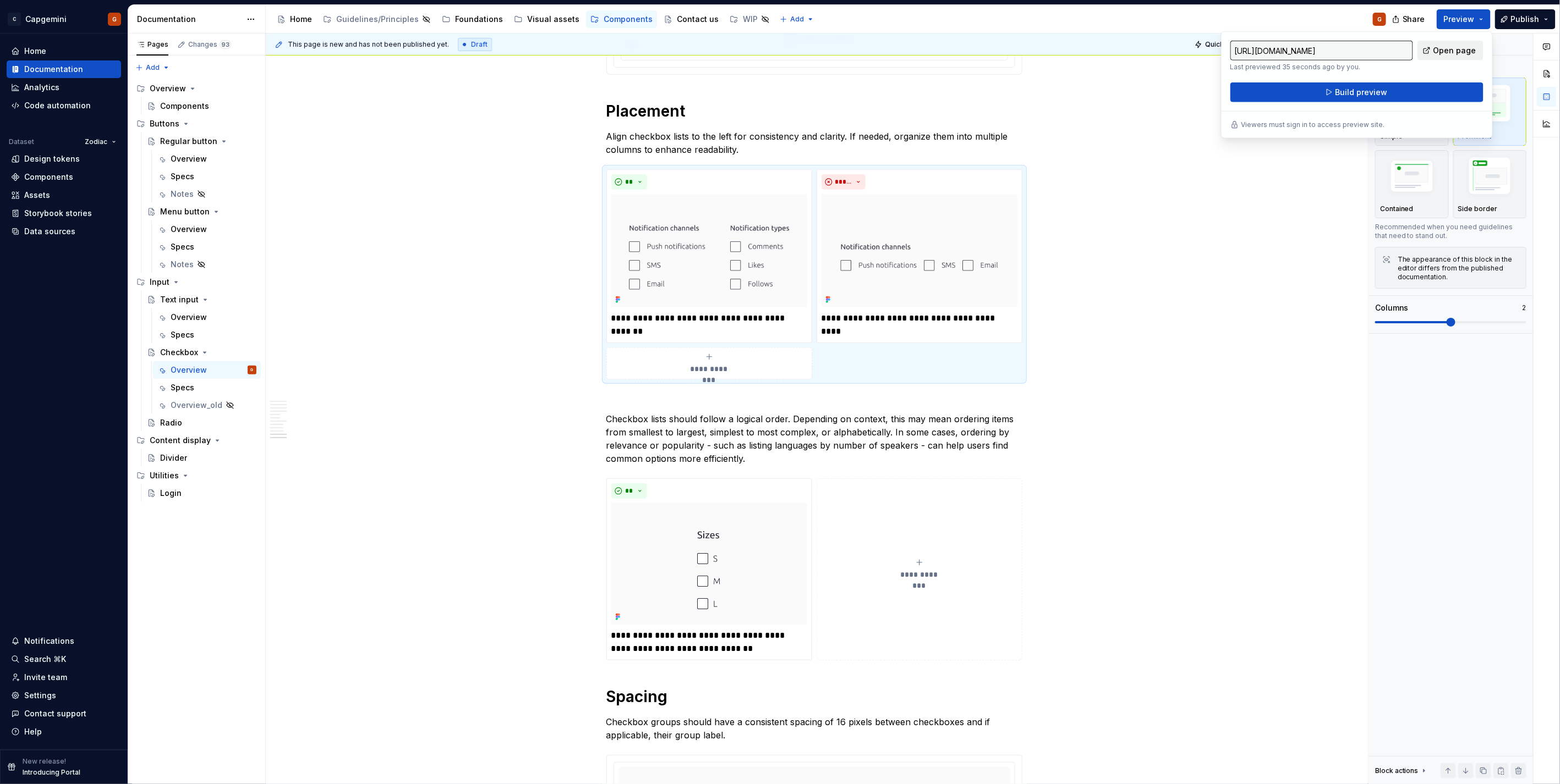
drag, startPoint x: 1481, startPoint y: 24, endPoint x: 1449, endPoint y: 48, distance: 40.0
click at [1449, 48] on span "Open page" at bounding box center [1455, 50] width 43 height 11
click at [1004, 646] on button "**********" at bounding box center [919, 569] width 206 height 182
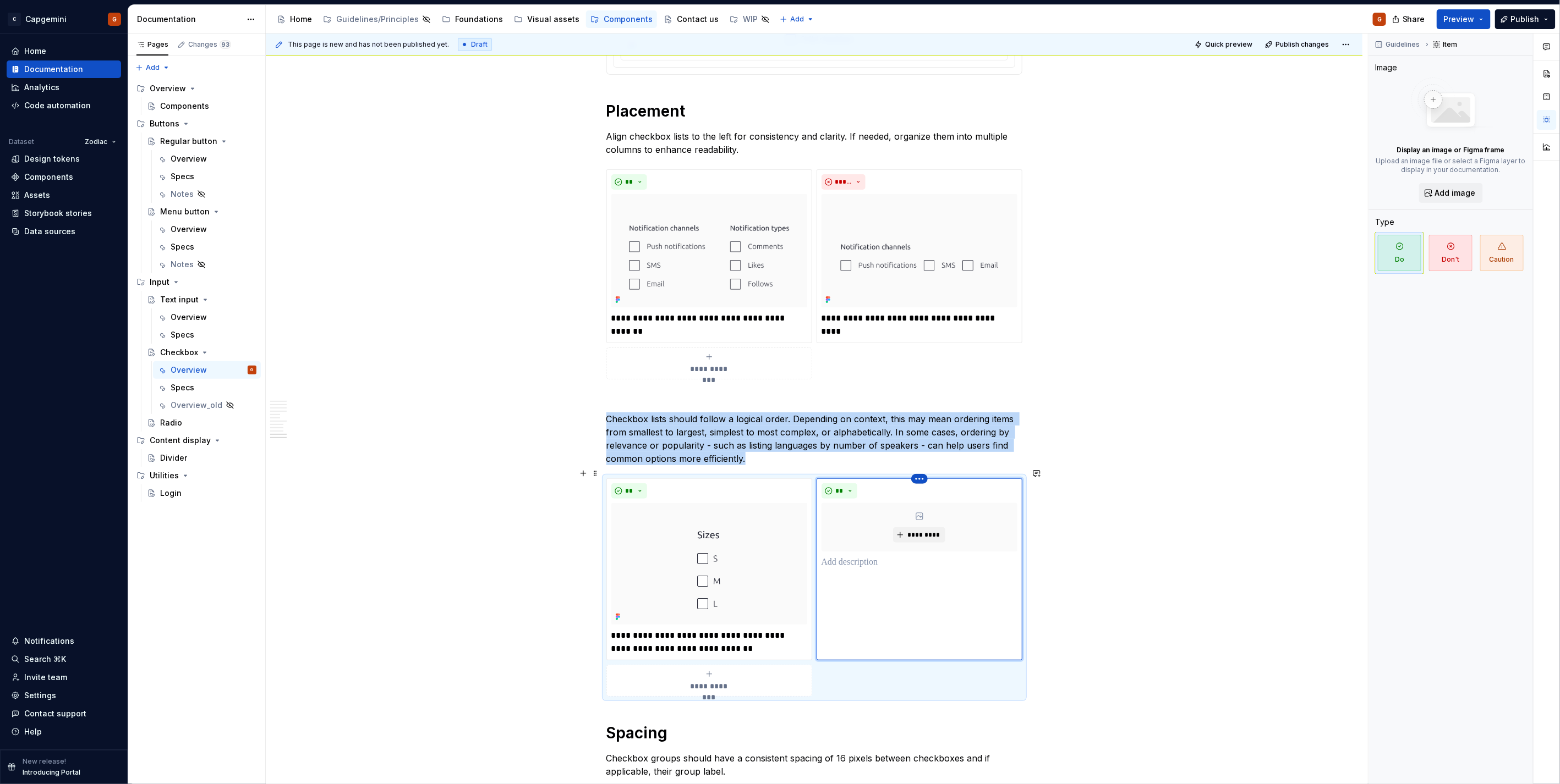
click at [918, 469] on html "C Capgemini G Home Documentation Analytics Code automation Dataset Zodiac Desig…" at bounding box center [780, 392] width 1560 height 784
click at [936, 491] on div "Delete item" at bounding box center [967, 487] width 72 height 11
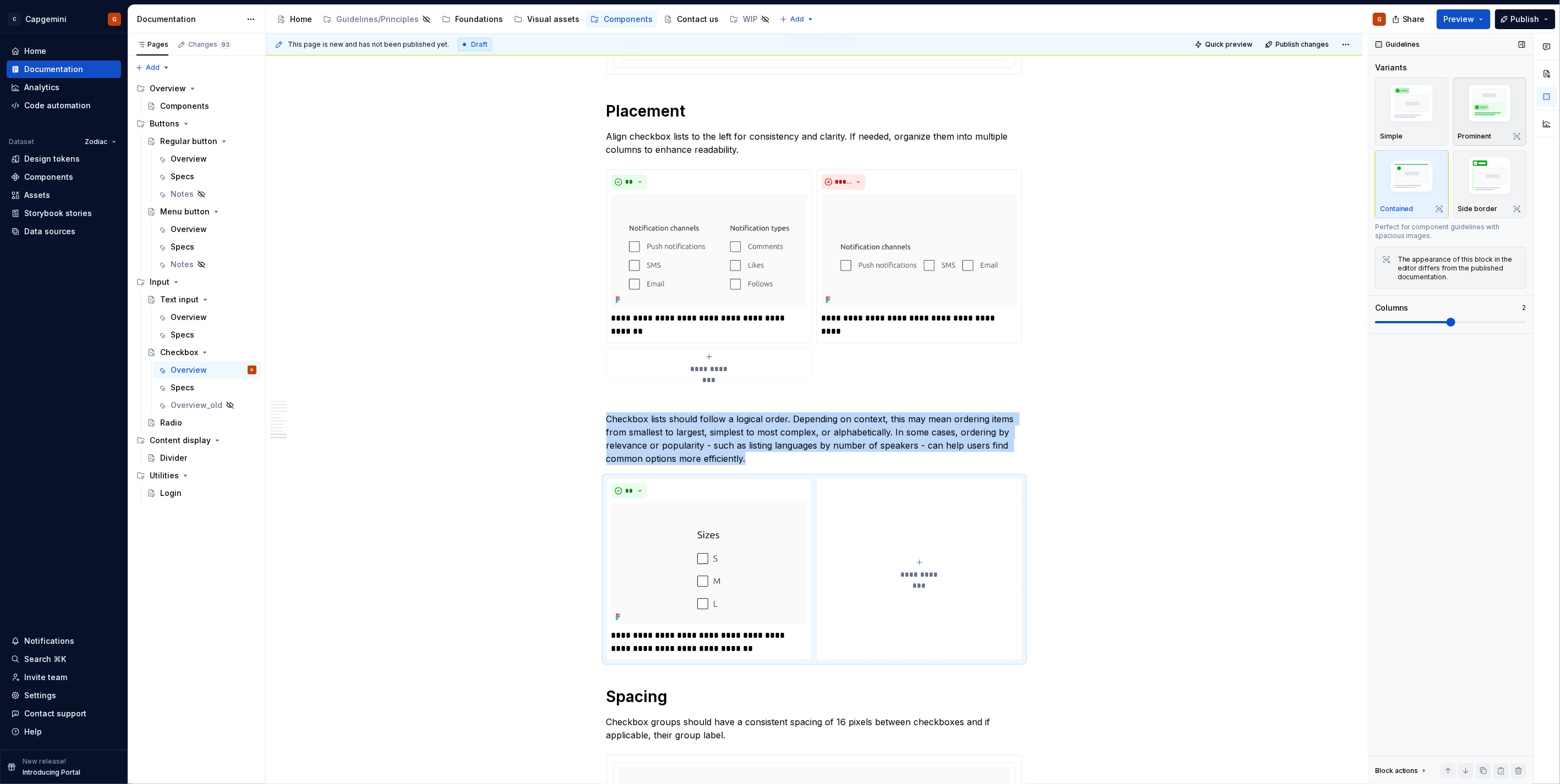
click at [1476, 119] on img "button" at bounding box center [1490, 105] width 64 height 48
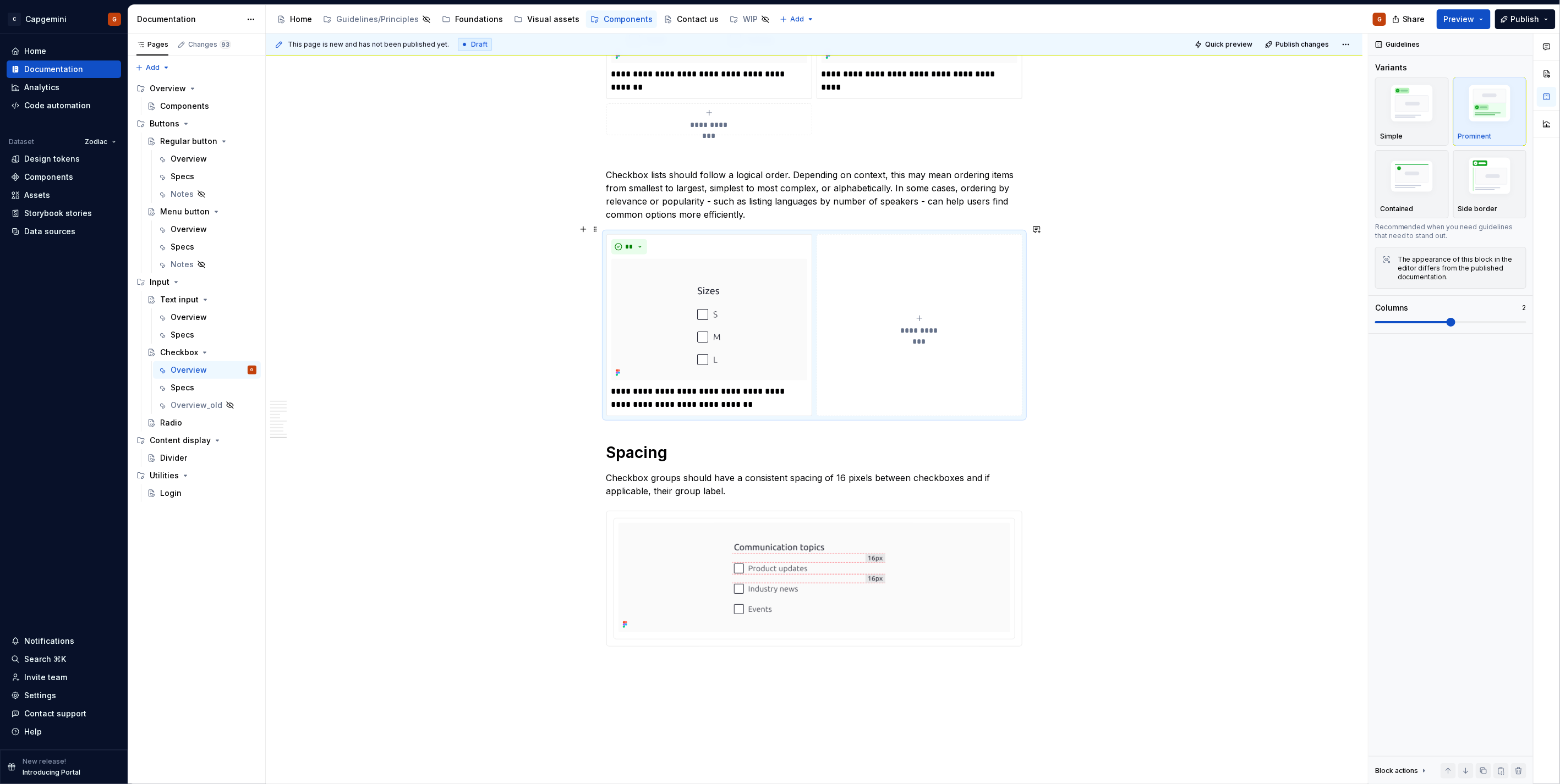
scroll to position [3417, 0]
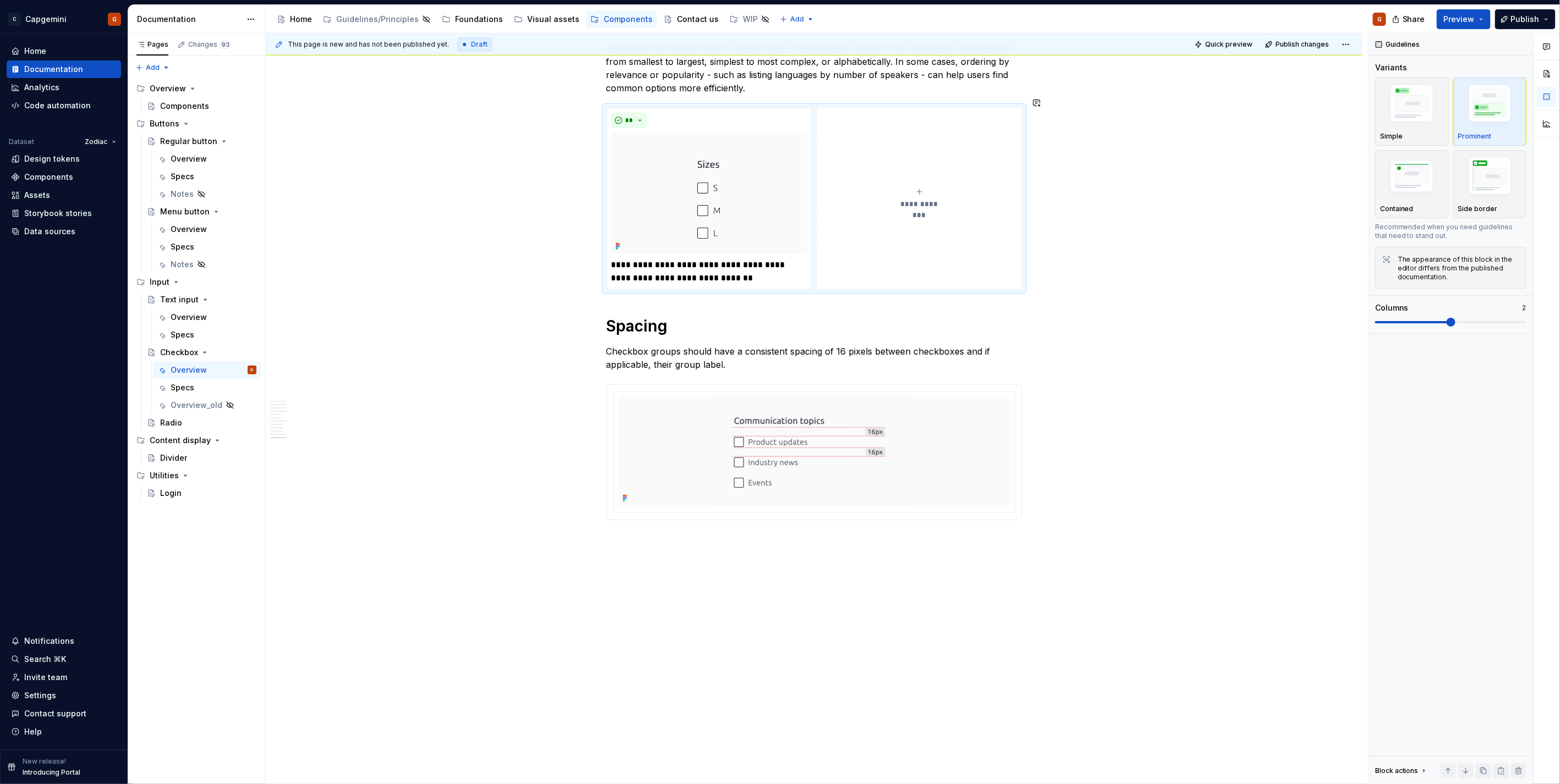
type textarea "*"
click at [1021, 458] on div at bounding box center [815, 452] width 416 height 135
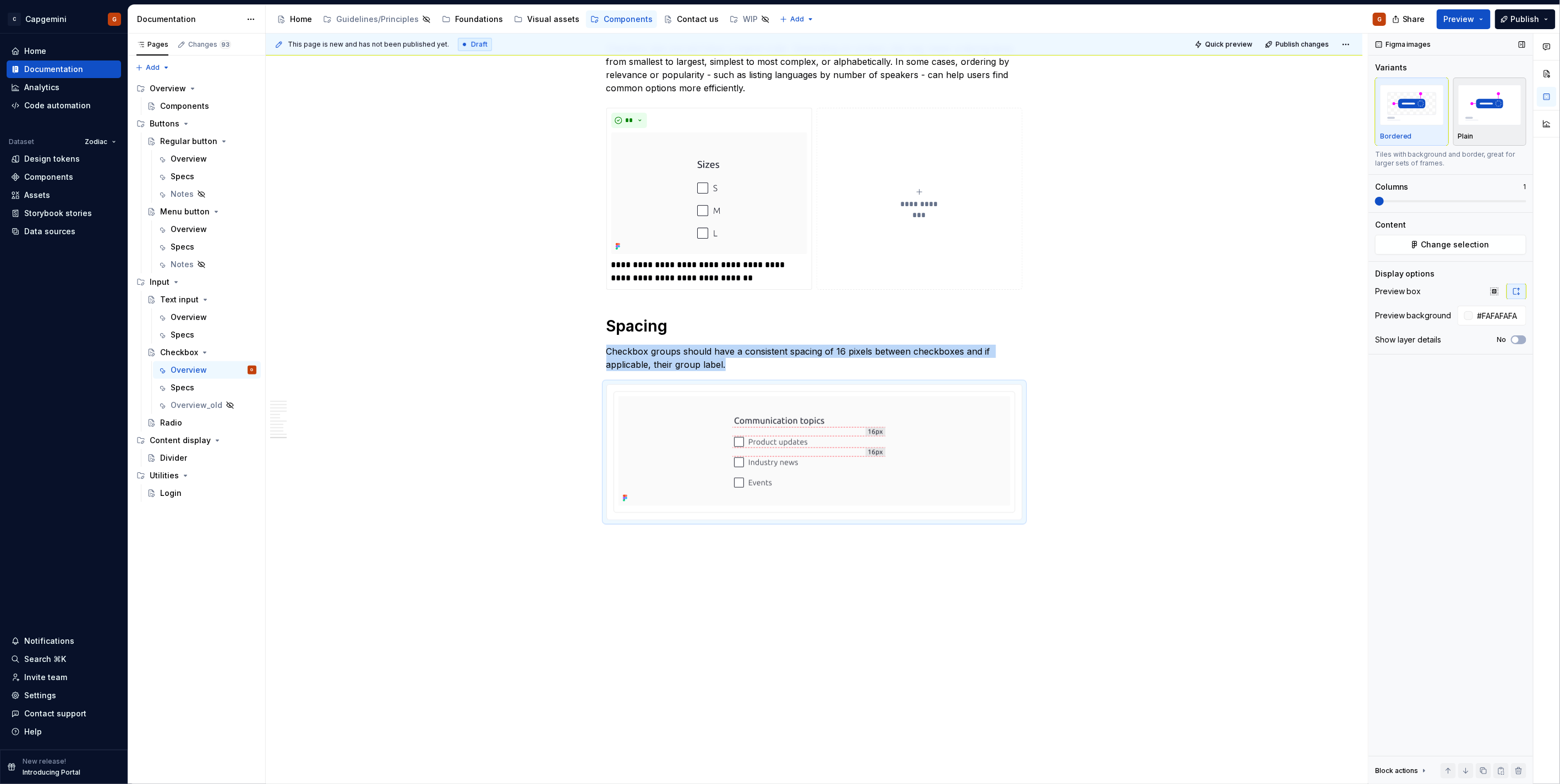
click at [1469, 131] on div "Plain" at bounding box center [1490, 111] width 64 height 58
click at [1400, 114] on img "button" at bounding box center [1412, 104] width 64 height 40
click at [1491, 322] on input "#FAFAFAFA" at bounding box center [1499, 315] width 53 height 20
type input "#FFFFFF"
type button "on"
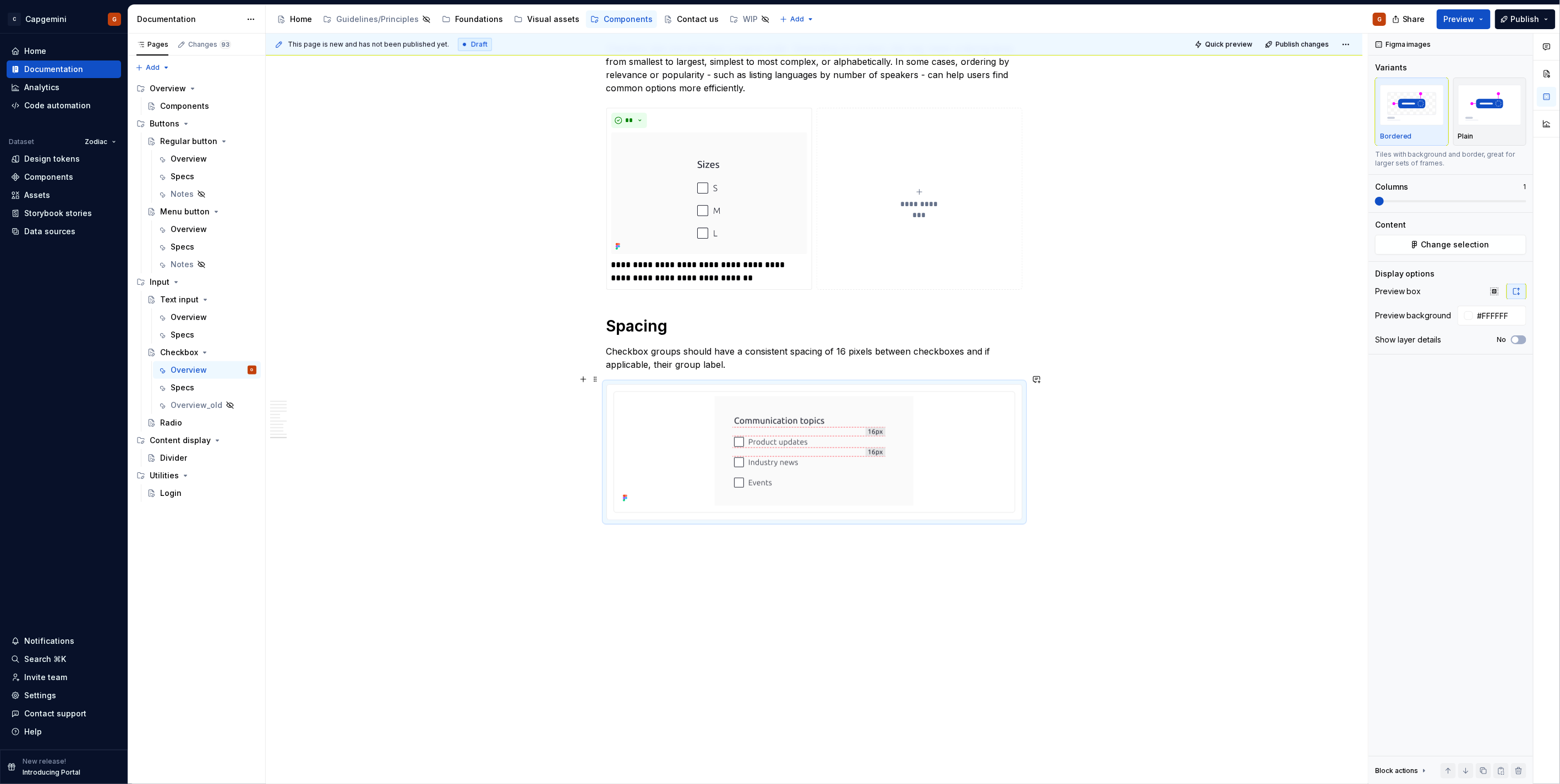
click at [1019, 472] on div at bounding box center [814, 452] width 415 height 135
click at [941, 425] on div at bounding box center [814, 452] width 392 height 110
click at [841, 410] on img at bounding box center [814, 452] width 199 height 110
click at [816, 379] on html "C Capgemini G Home Documentation Analytics Code automation Dataset Zodiac Desig…" at bounding box center [780, 392] width 1560 height 784
click at [828, 442] on div "Update Figma image" at bounding box center [873, 440] width 92 height 11
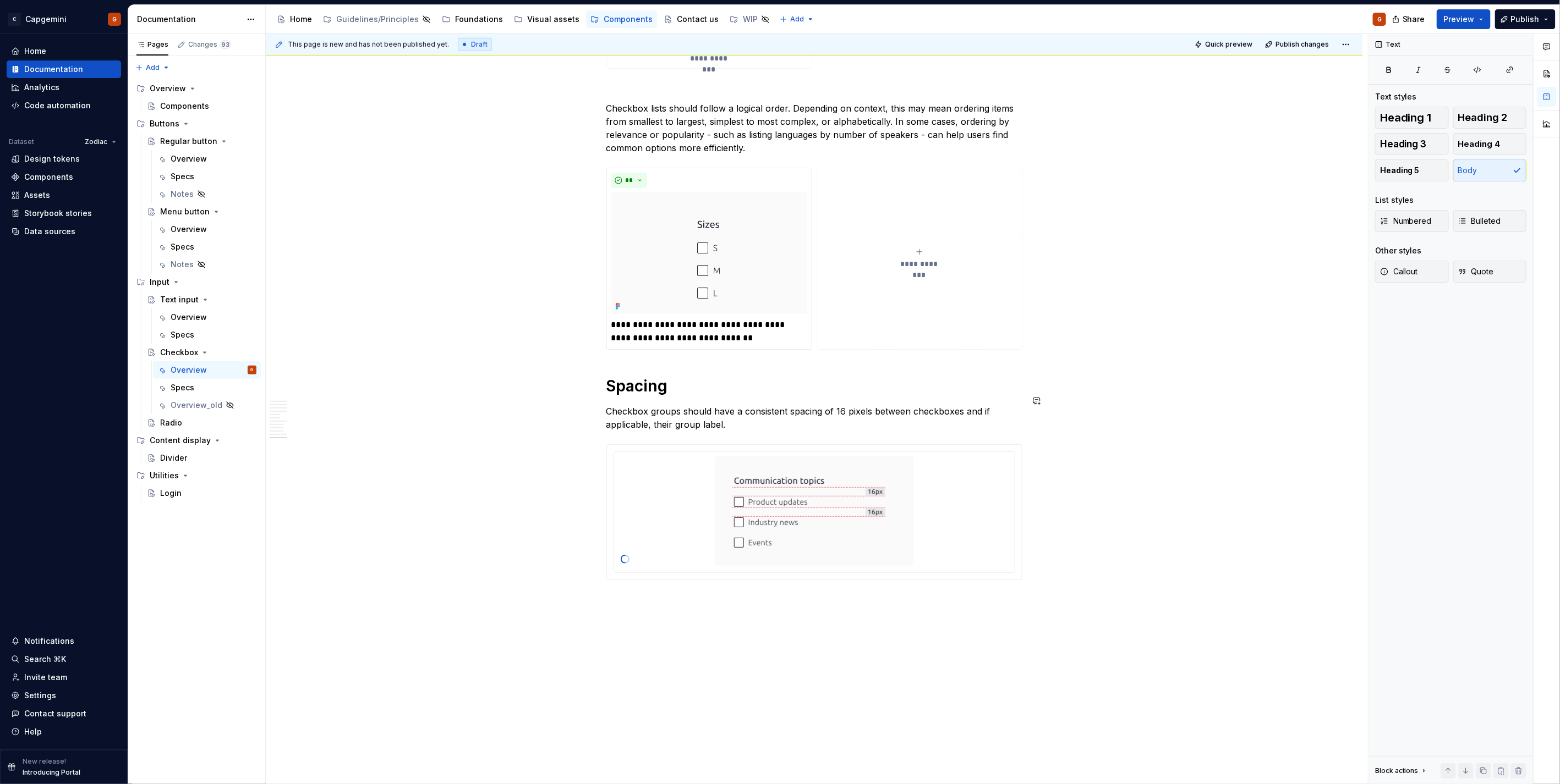
scroll to position [3295, 0]
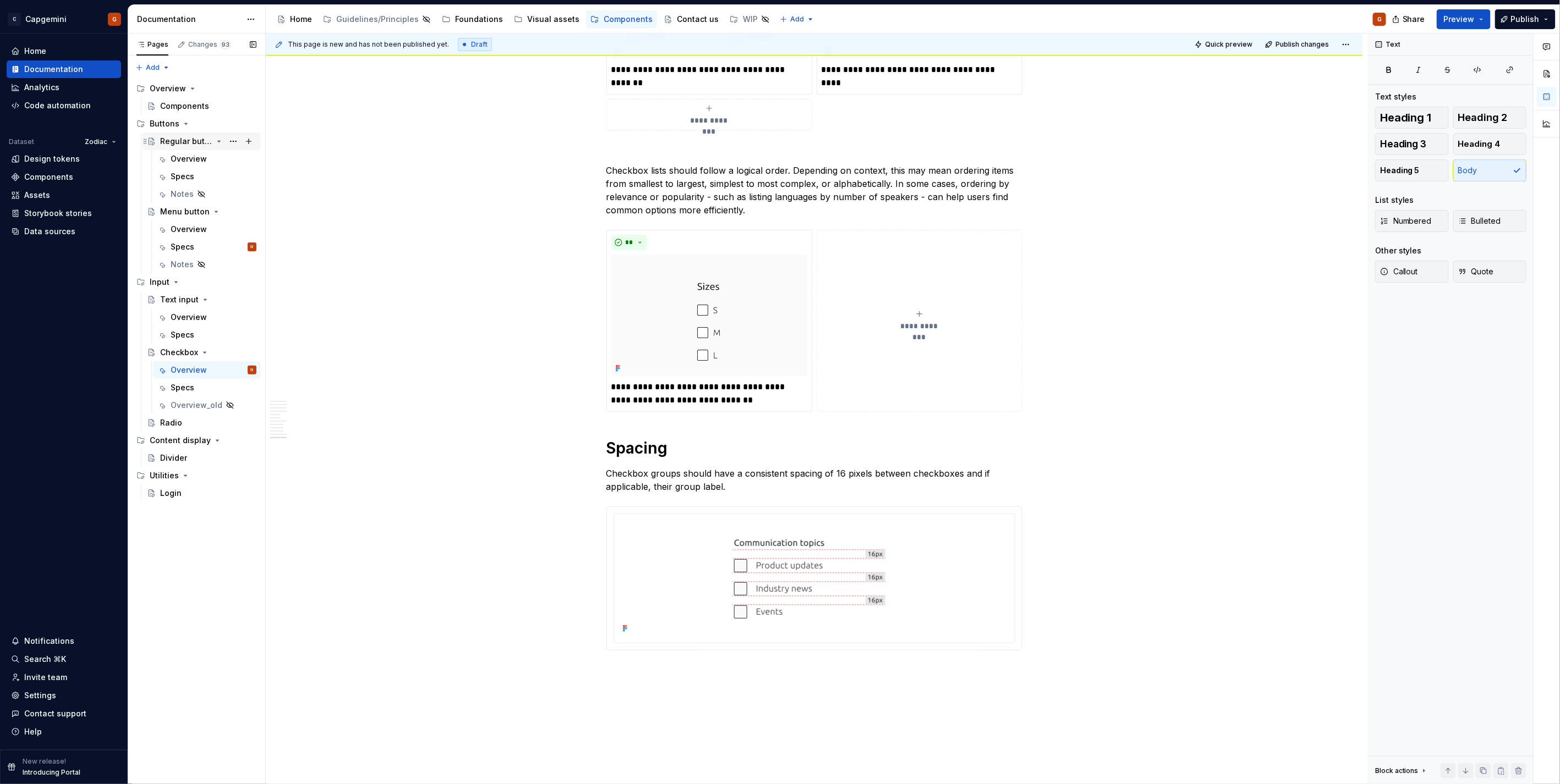
click at [182, 145] on div "Regular button" at bounding box center [186, 141] width 53 height 11
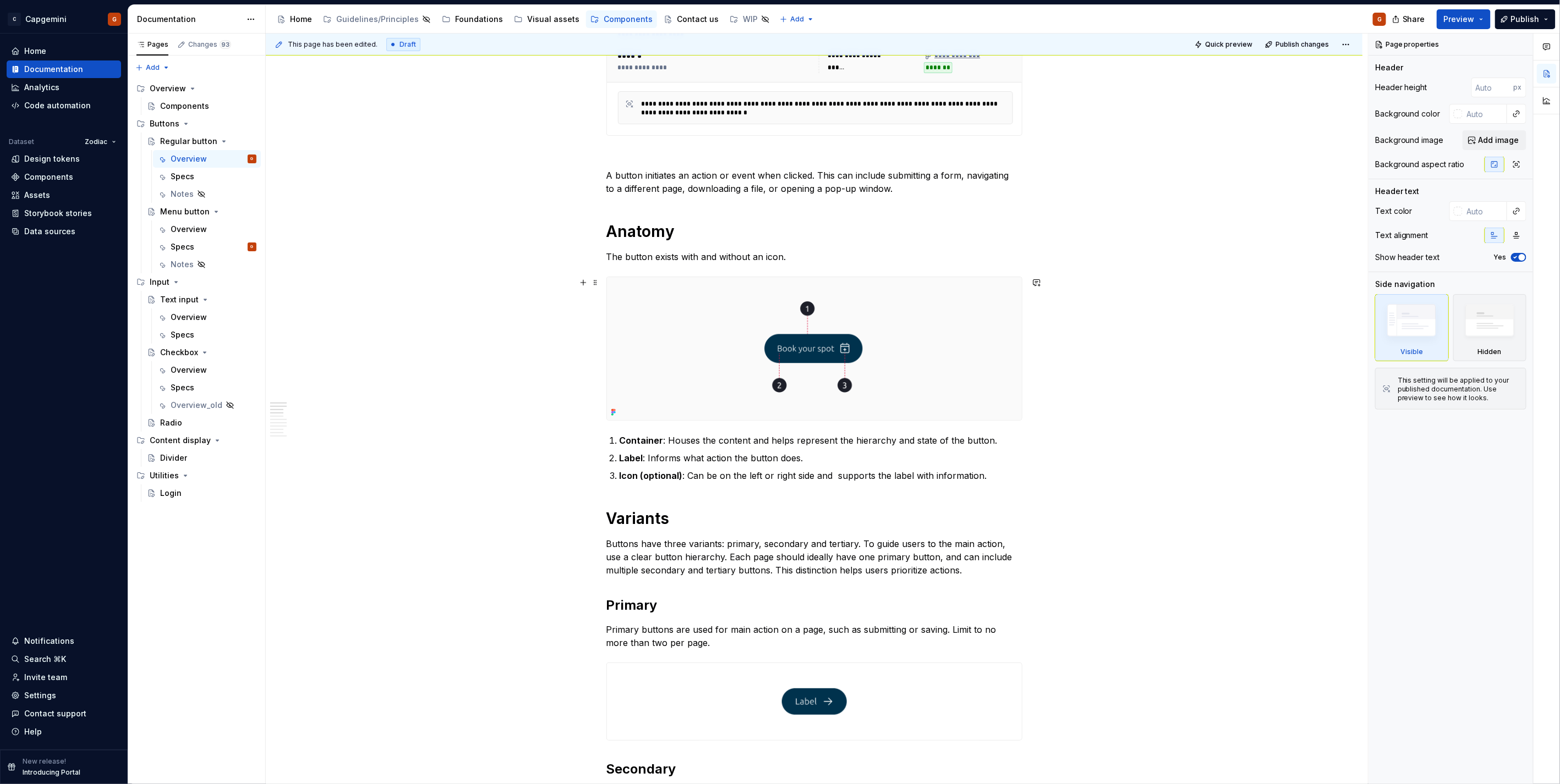
scroll to position [244, 0]
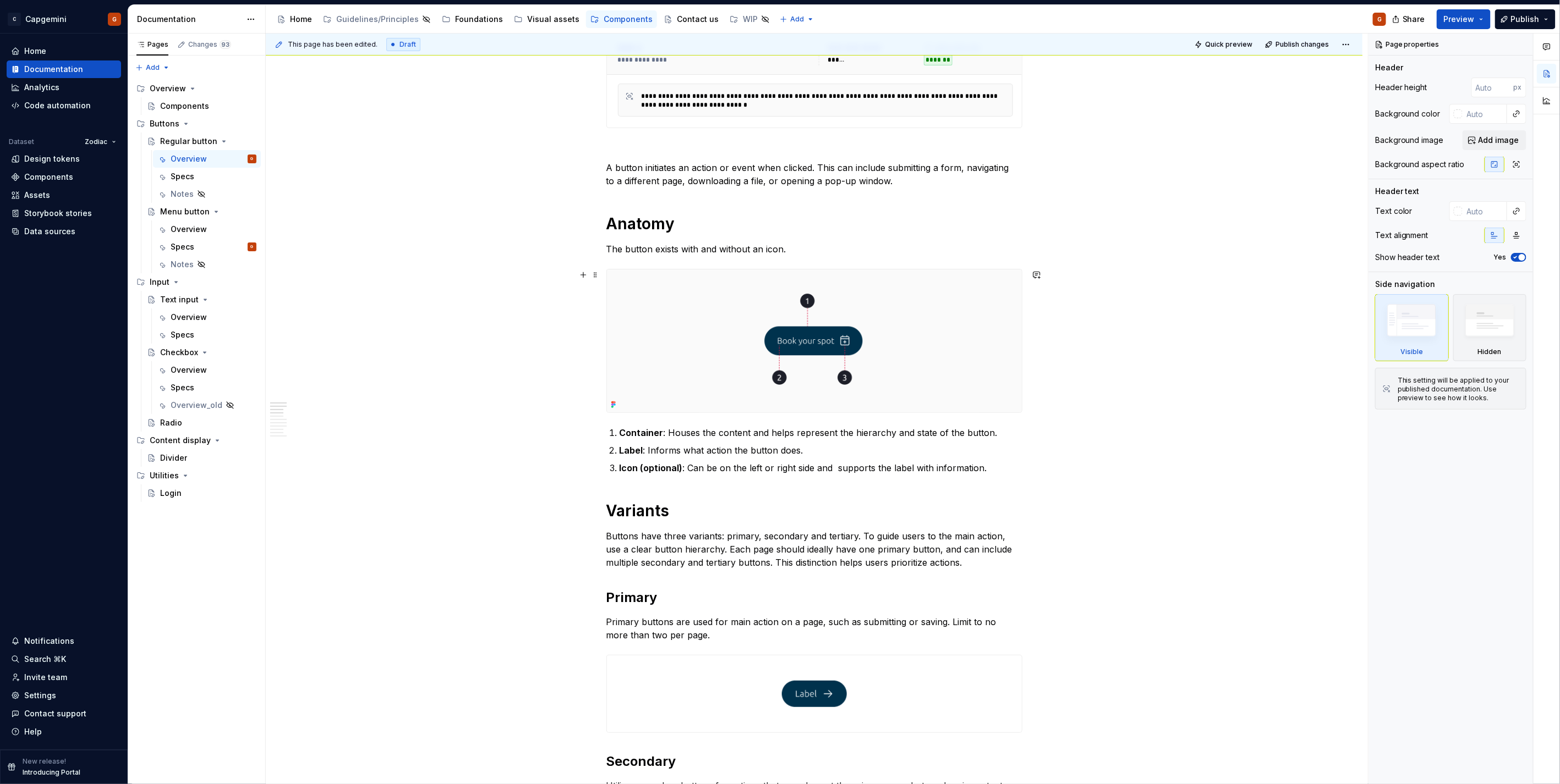
click at [844, 295] on img at bounding box center [814, 341] width 415 height 143
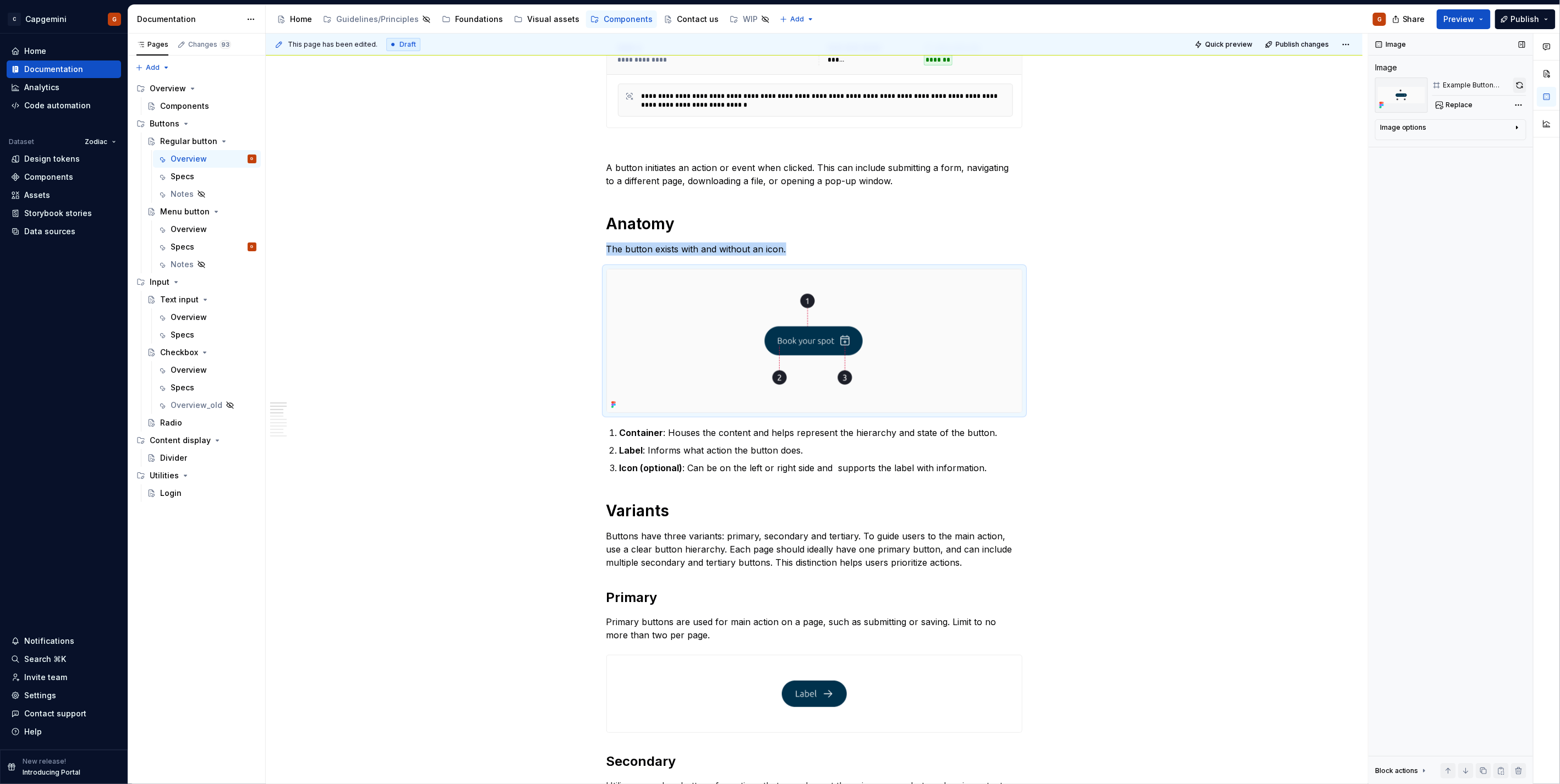
click at [1519, 87] on button "button" at bounding box center [1520, 85] width 13 height 16
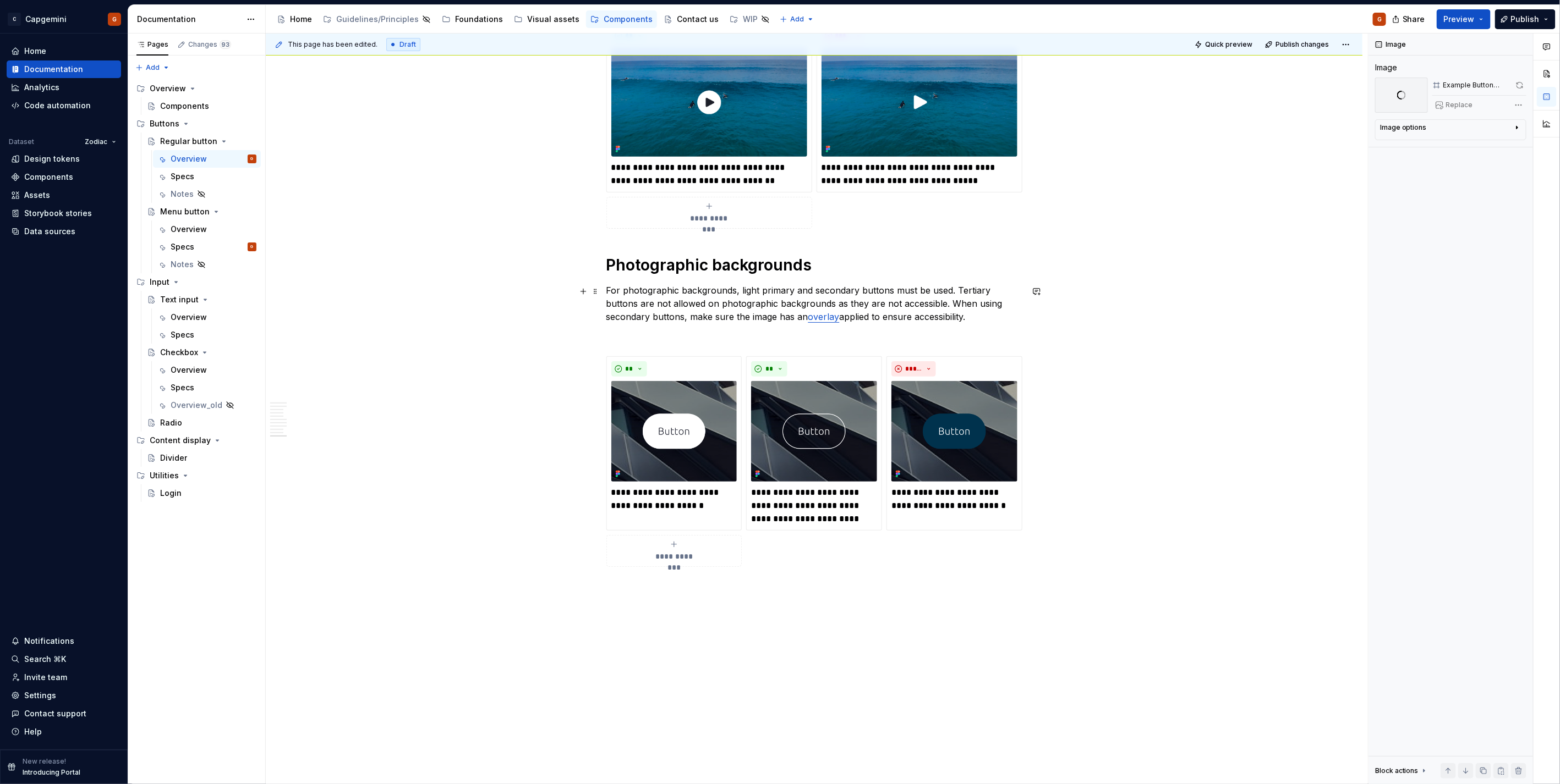
scroll to position [2929, 0]
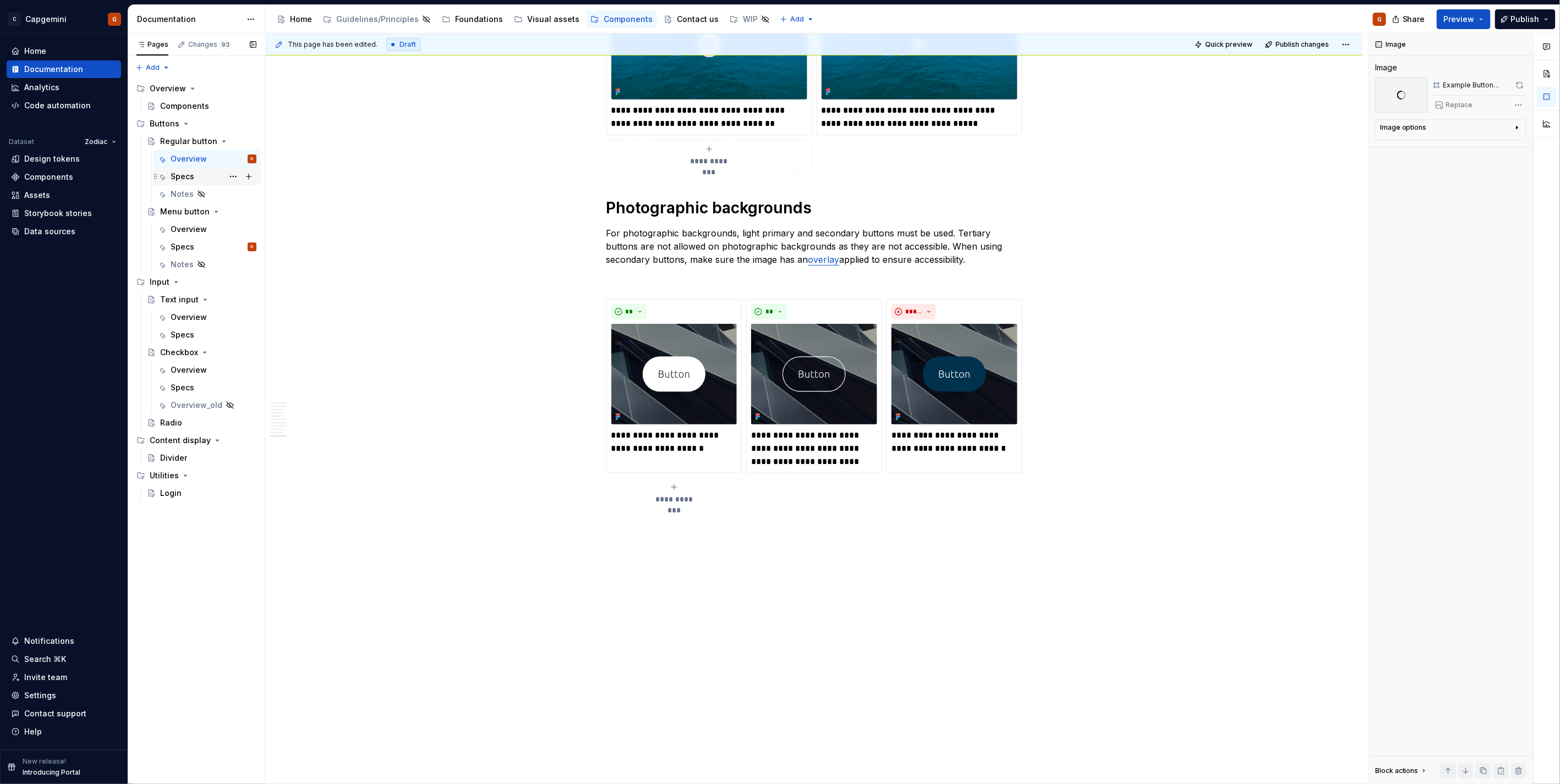
click at [186, 175] on div "Specs" at bounding box center [182, 176] width 24 height 11
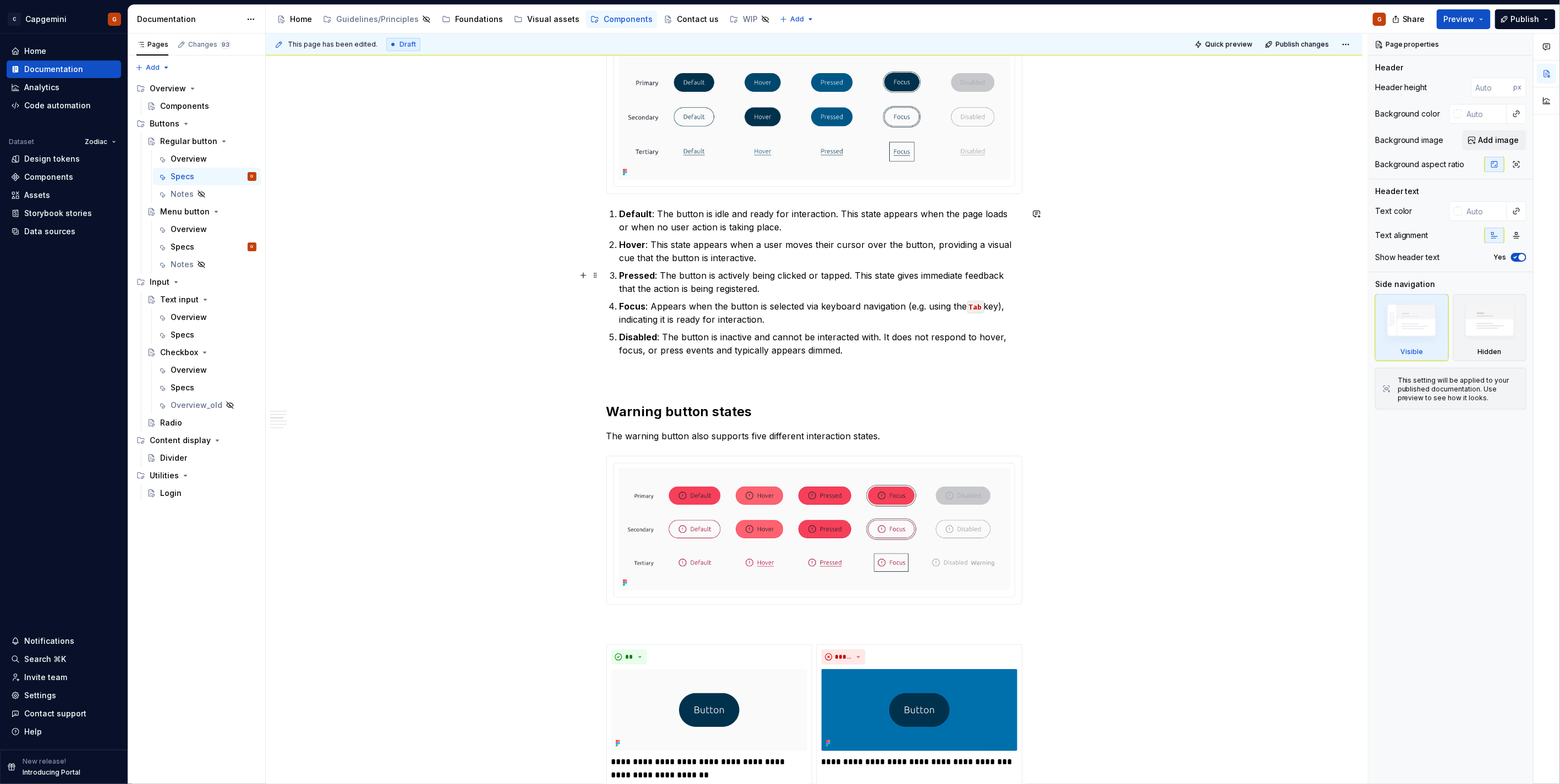
scroll to position [489, 0]
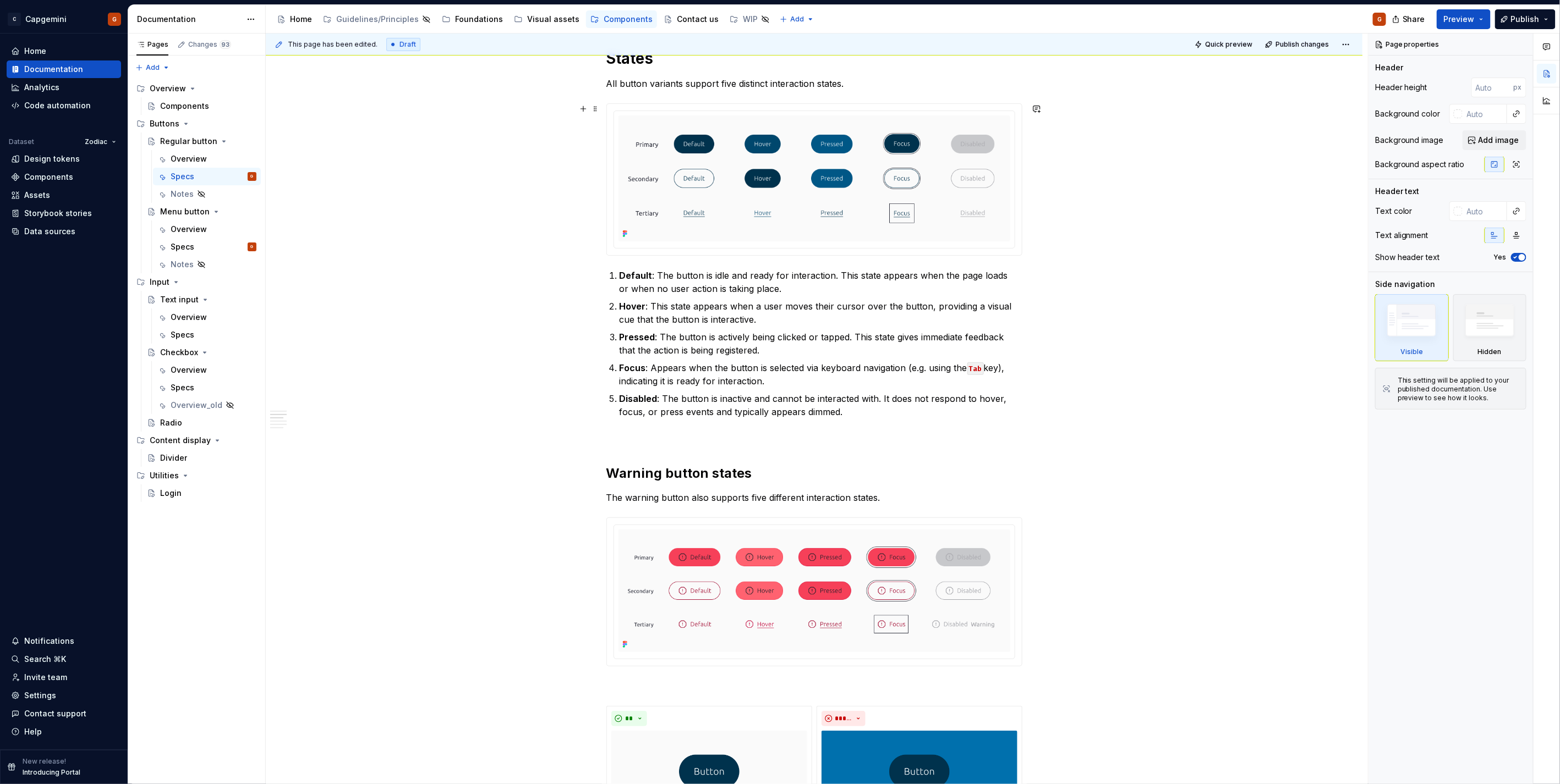
click at [1015, 243] on div at bounding box center [814, 179] width 415 height 151
type textarea "*"
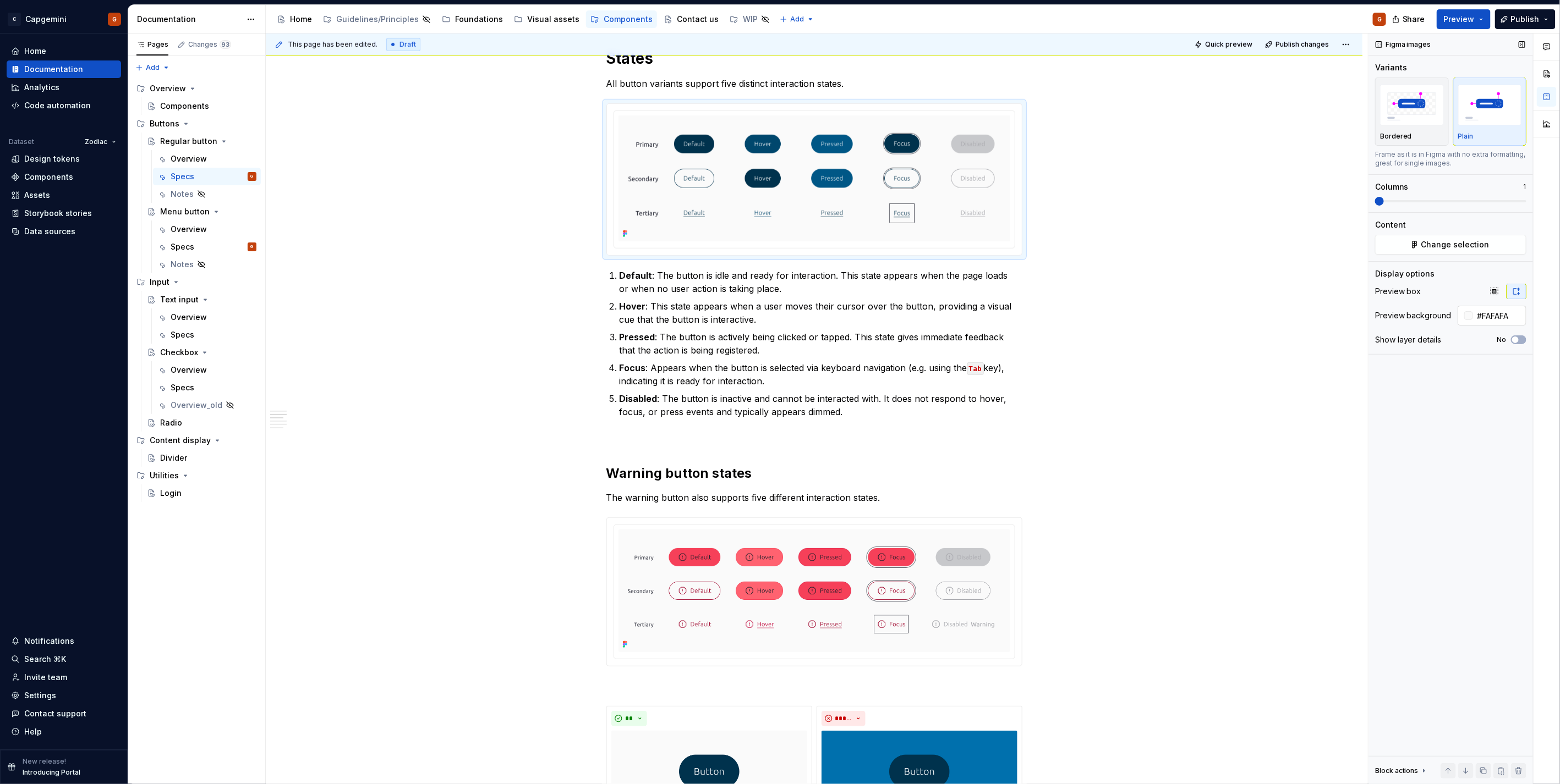
click at [1510, 309] on input "#FAFAFA" at bounding box center [1499, 315] width 53 height 20
type input "#FFFFFF"
type button "on"
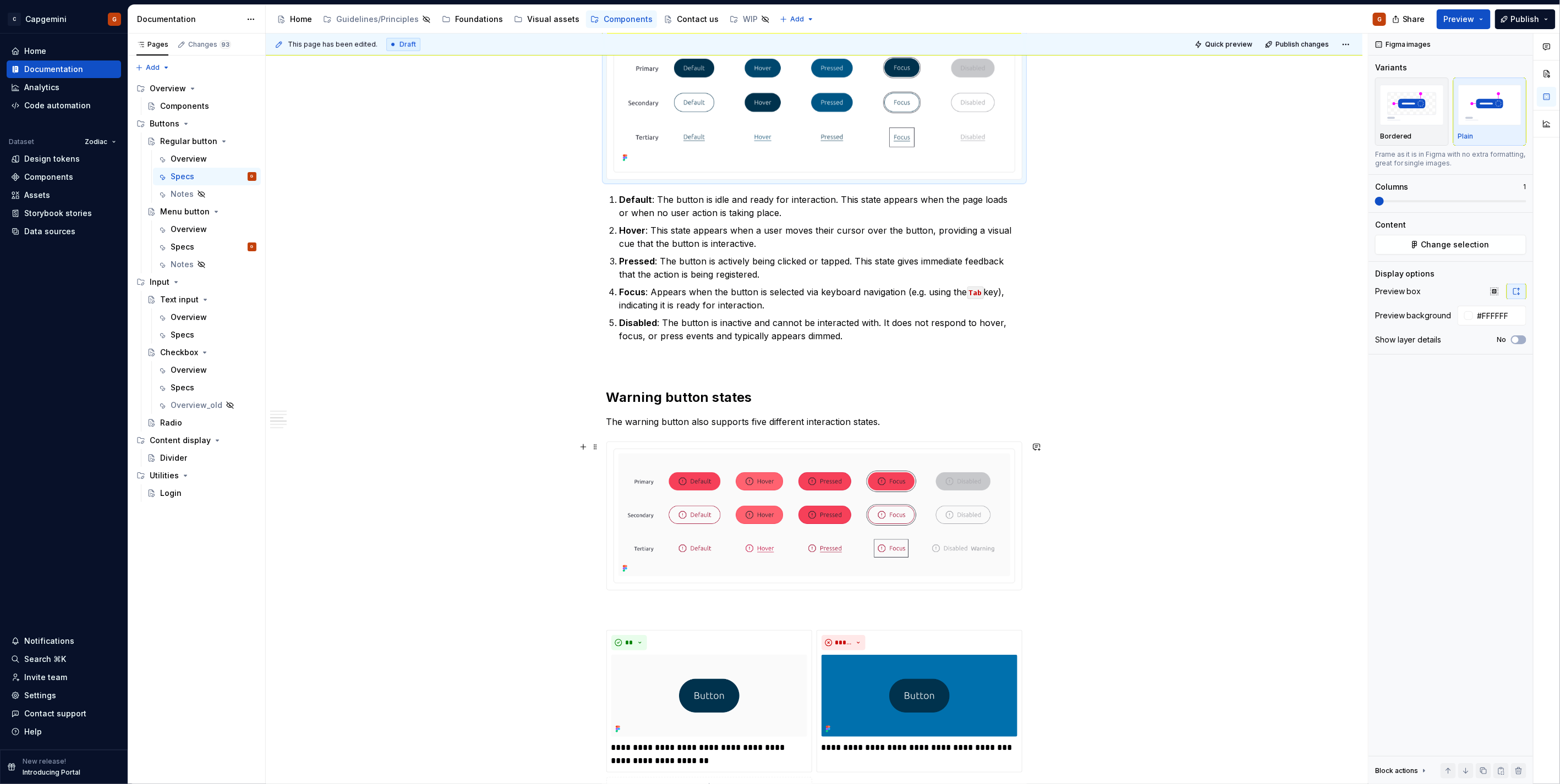
scroll to position [733, 0]
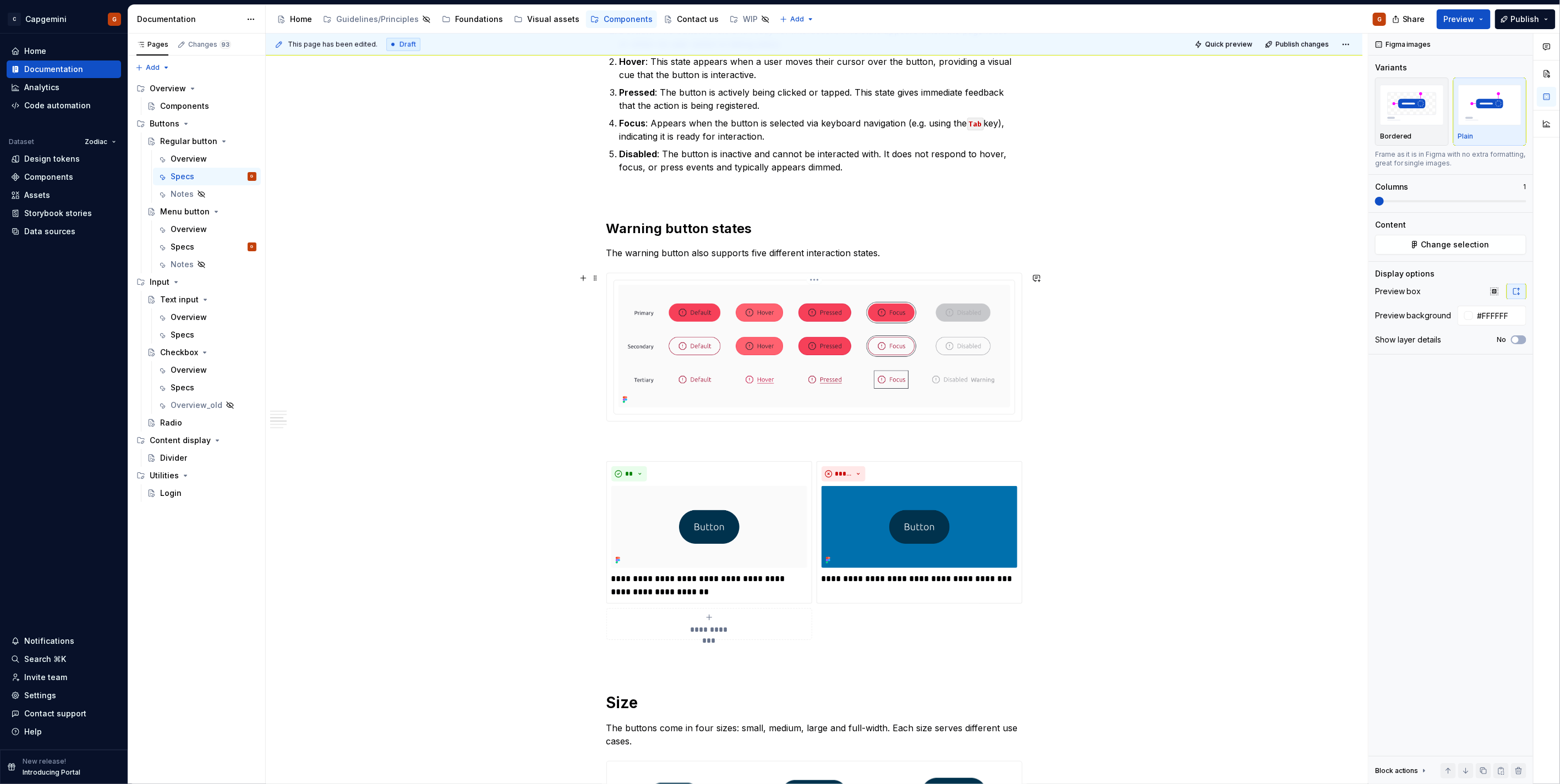
drag, startPoint x: 1011, startPoint y: 409, endPoint x: 1025, endPoint y: 407, distance: 14.1
click at [1011, 409] on div at bounding box center [814, 347] width 401 height 134
click at [1504, 320] on input "#FAFAFA" at bounding box center [1499, 315] width 53 height 20
type input "#FFFFFF"
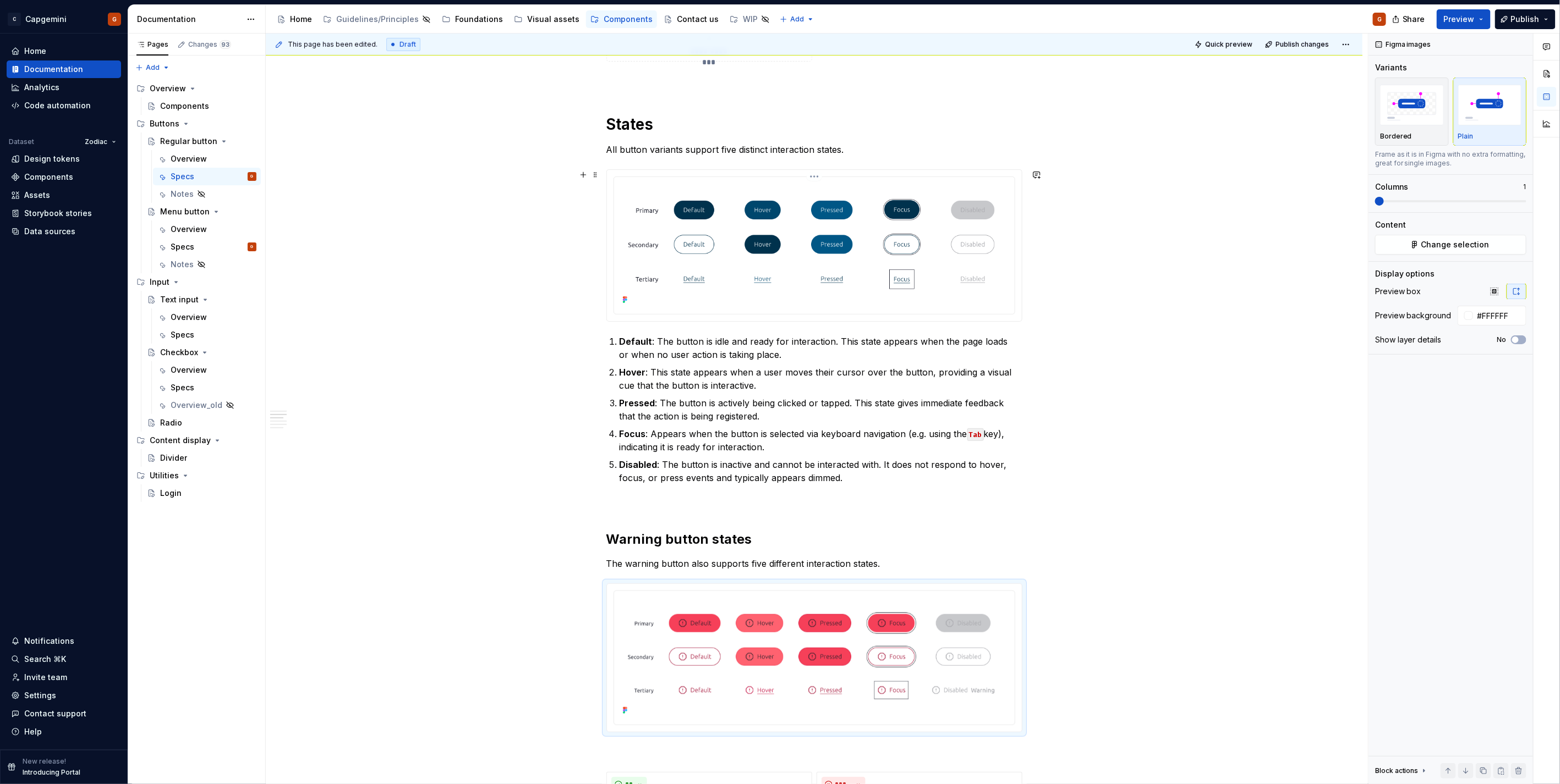
scroll to position [366, 0]
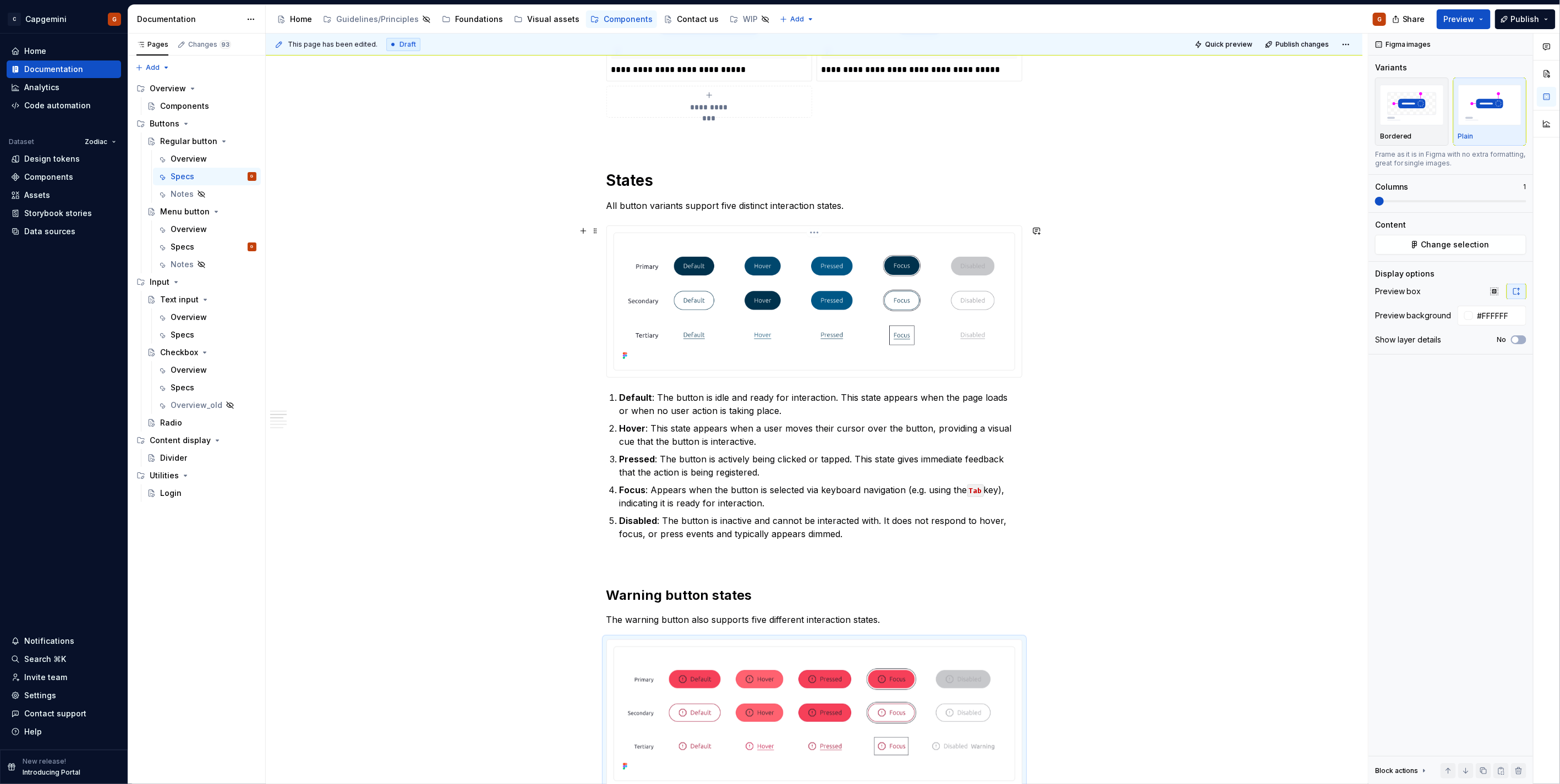
click at [1010, 324] on div at bounding box center [814, 301] width 401 height 137
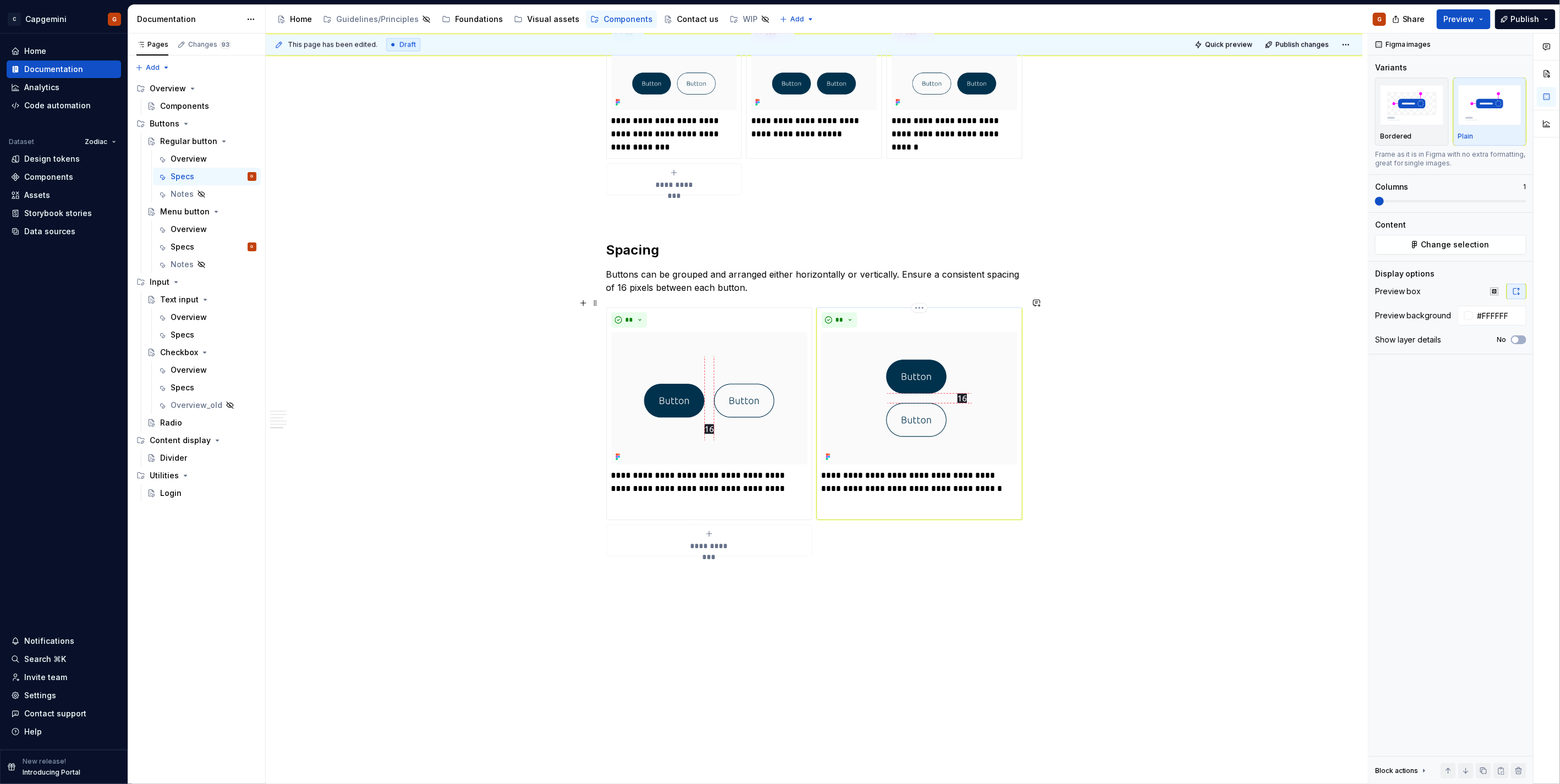
scroll to position [2072, 0]
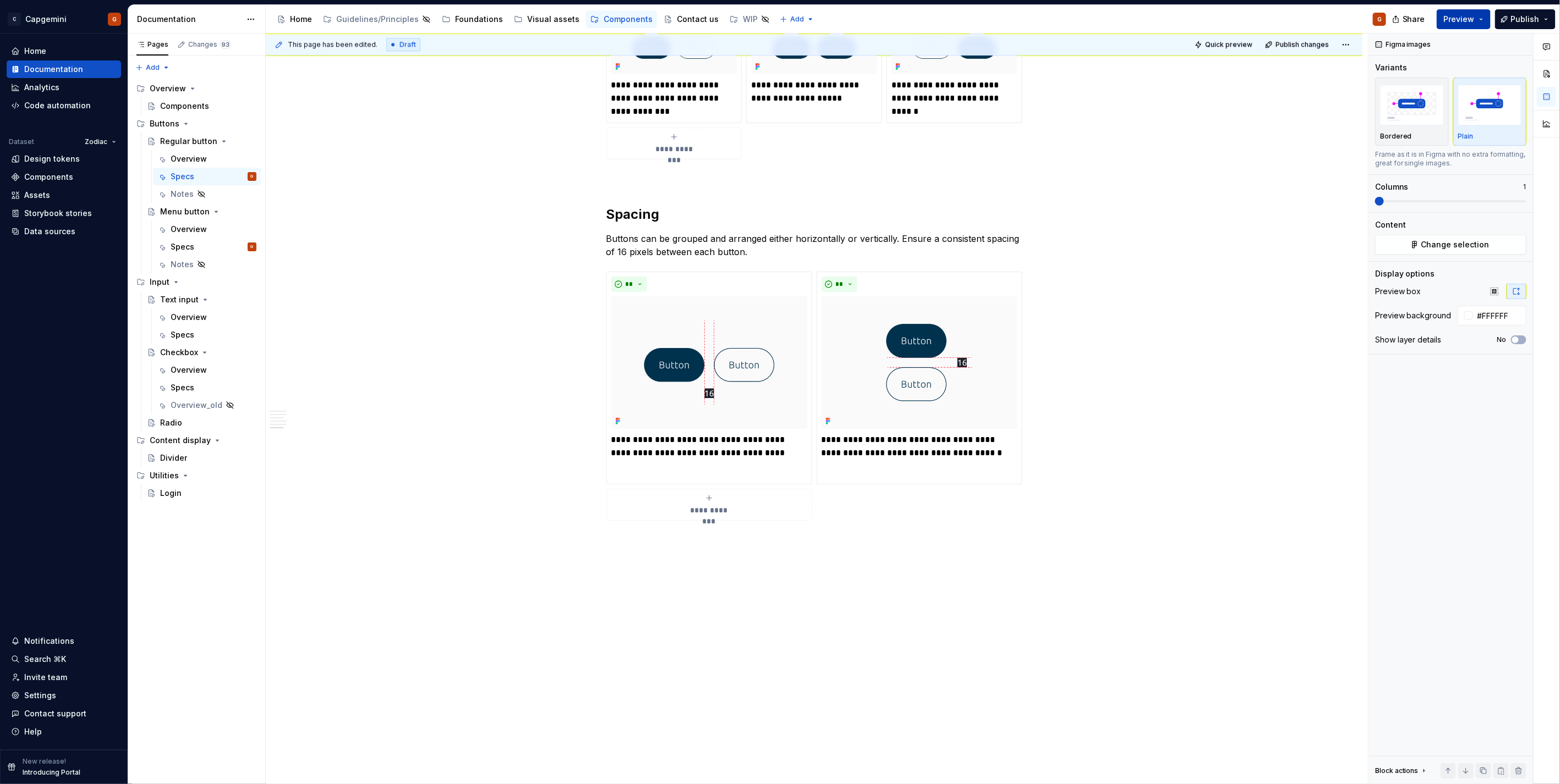
click at [1479, 24] on button "Preview" at bounding box center [1463, 19] width 54 height 20
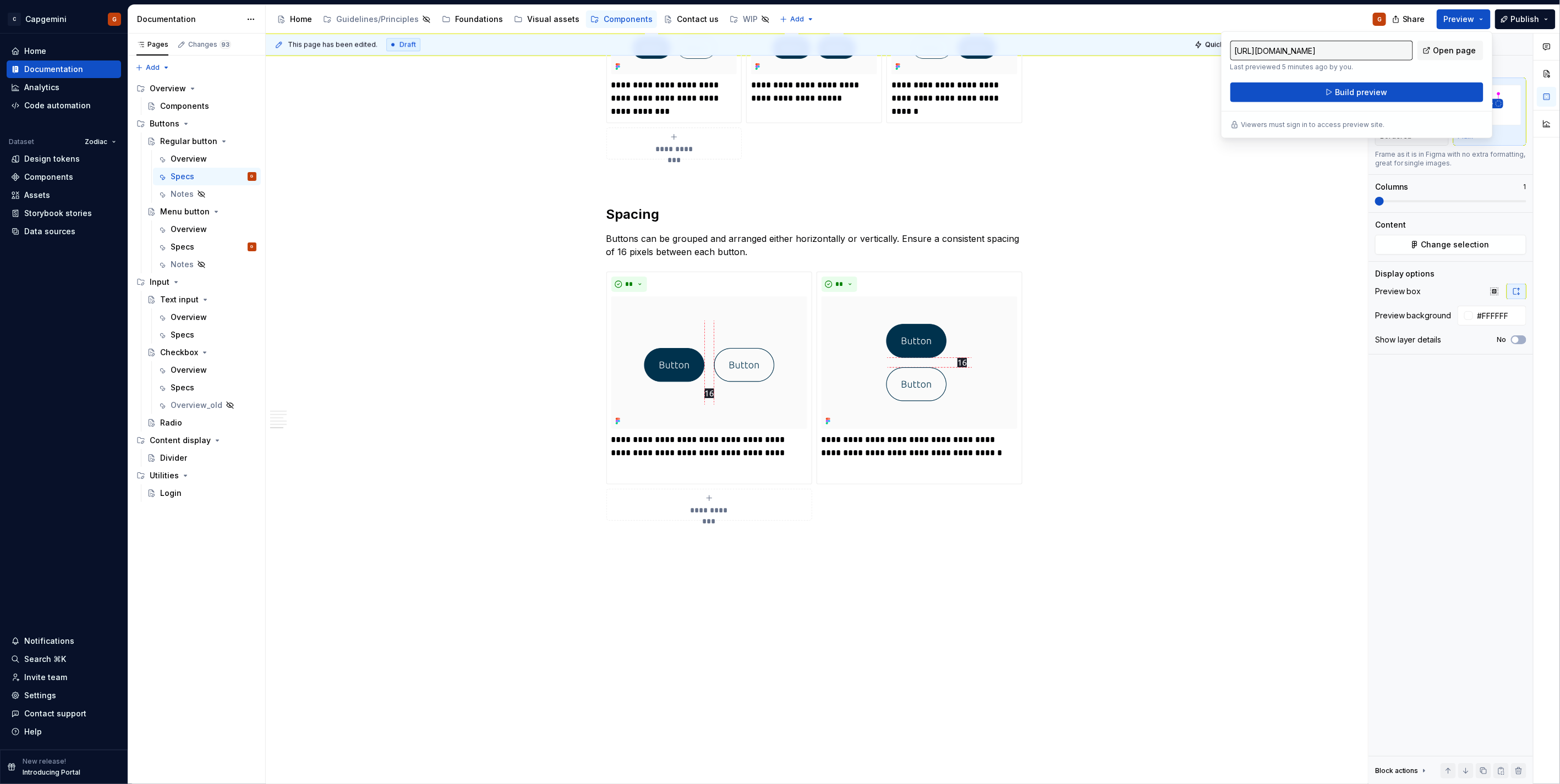
drag, startPoint x: 1479, startPoint y: 24, endPoint x: 1352, endPoint y: 102, distance: 149.0
click at [1352, 102] on div "[URL][DOMAIN_NAME] Last previewed 5 minutes ago by you. Open page Build preview…" at bounding box center [1356, 84] width 272 height 107
click at [1351, 95] on span "Build preview" at bounding box center [1361, 92] width 53 height 11
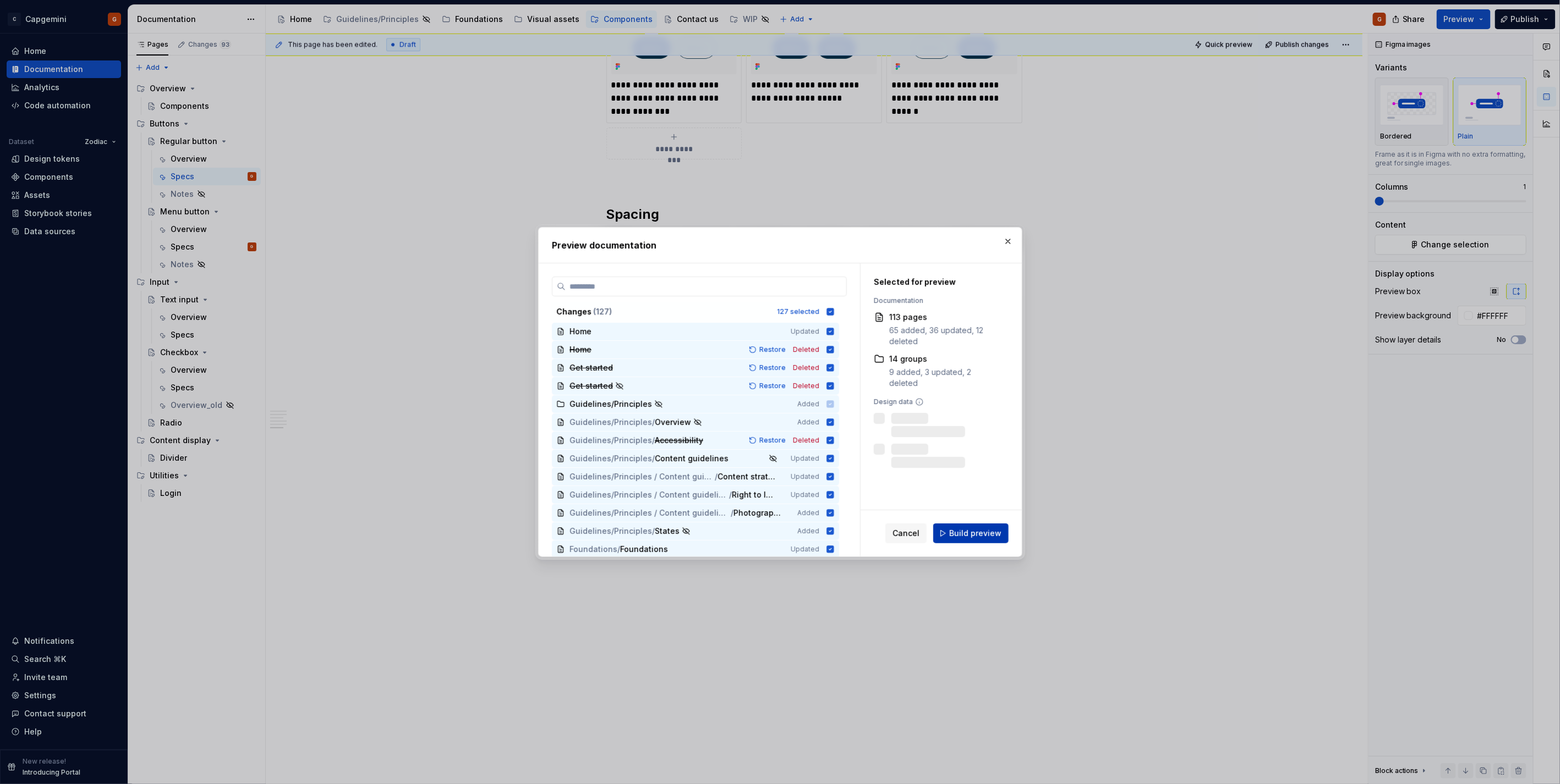
click at [968, 532] on span "Build preview" at bounding box center [975, 533] width 53 height 11
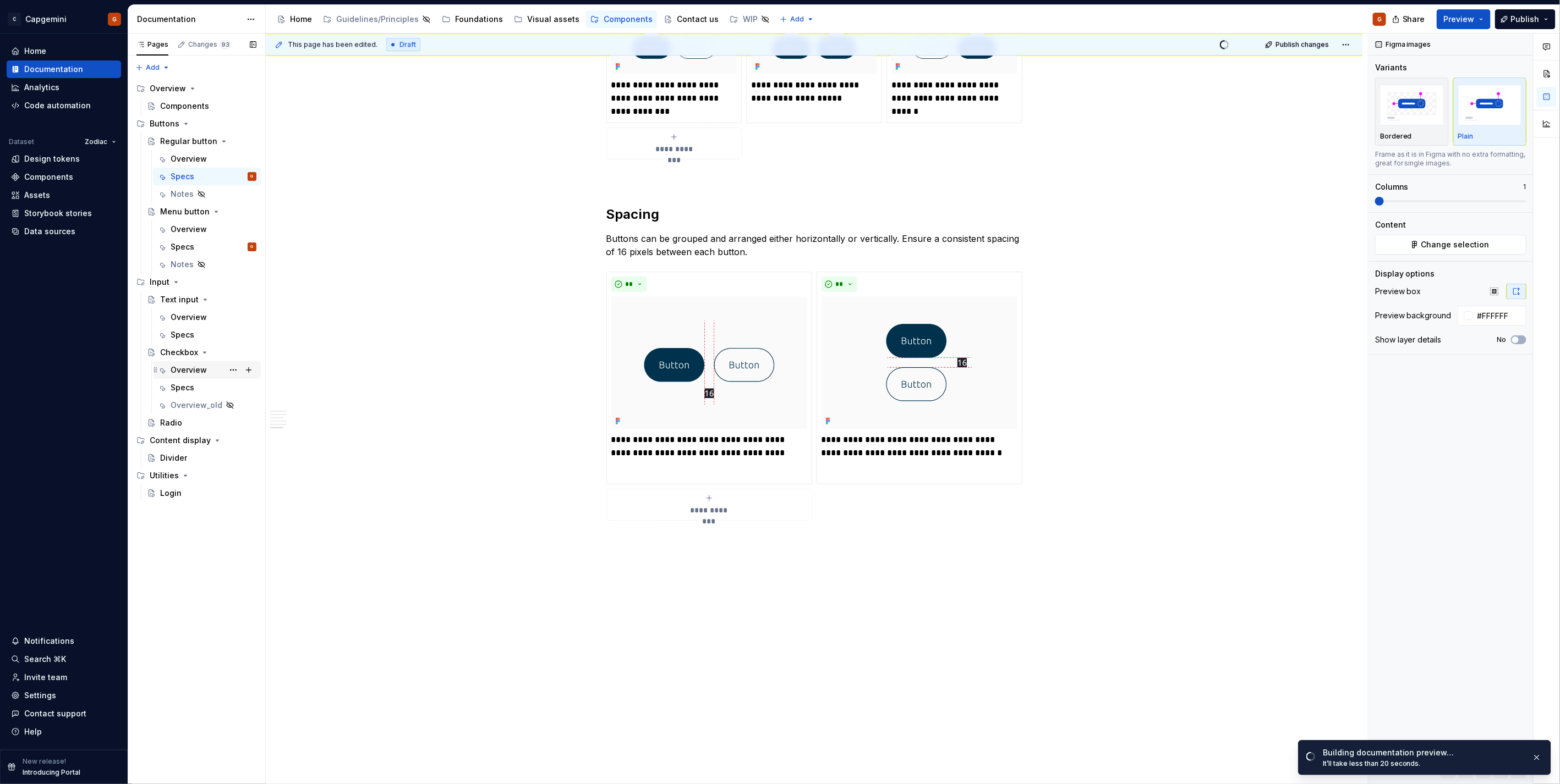
click at [196, 375] on div "Overview" at bounding box center [188, 369] width 36 height 11
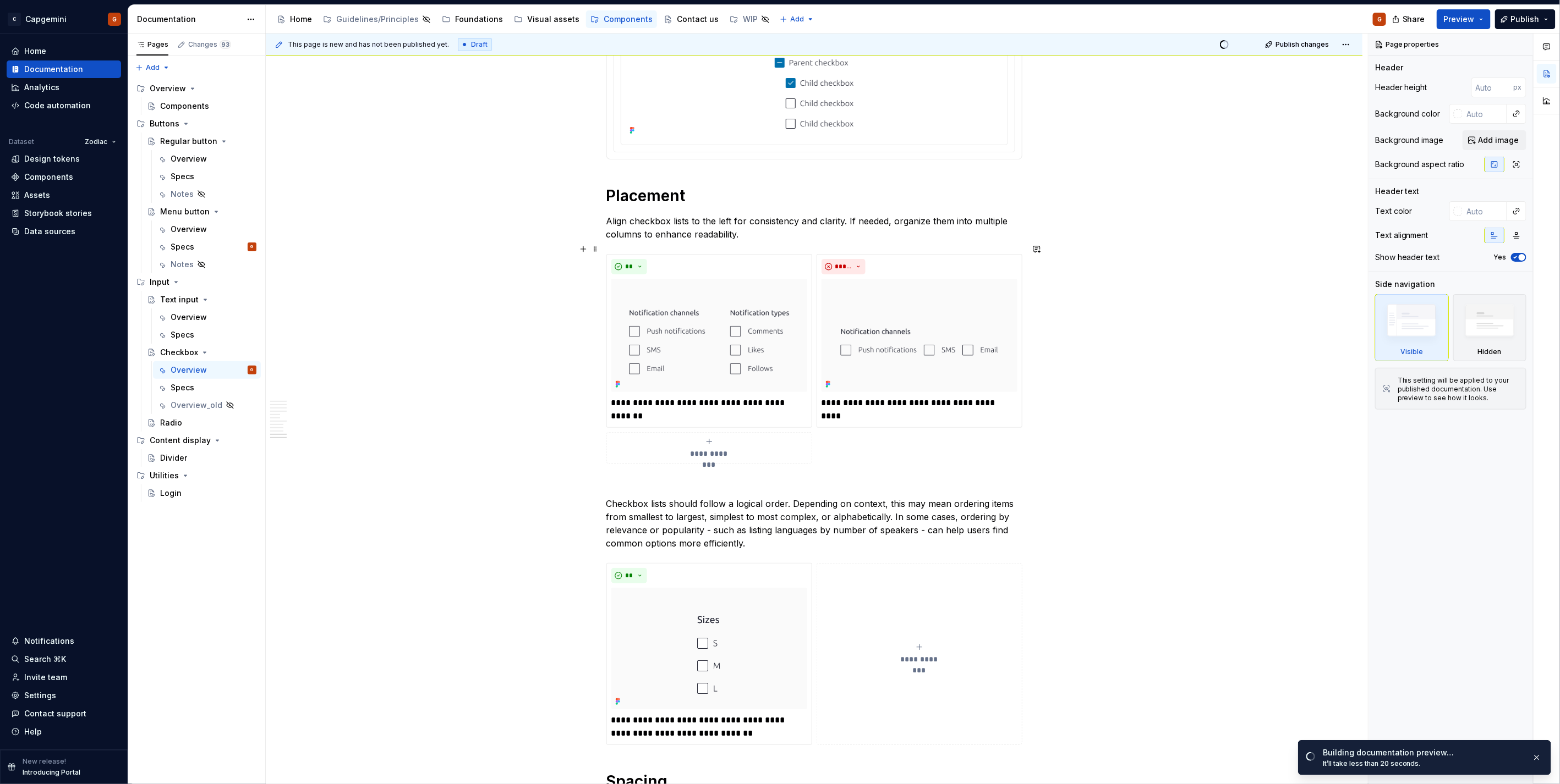
scroll to position [3115, 0]
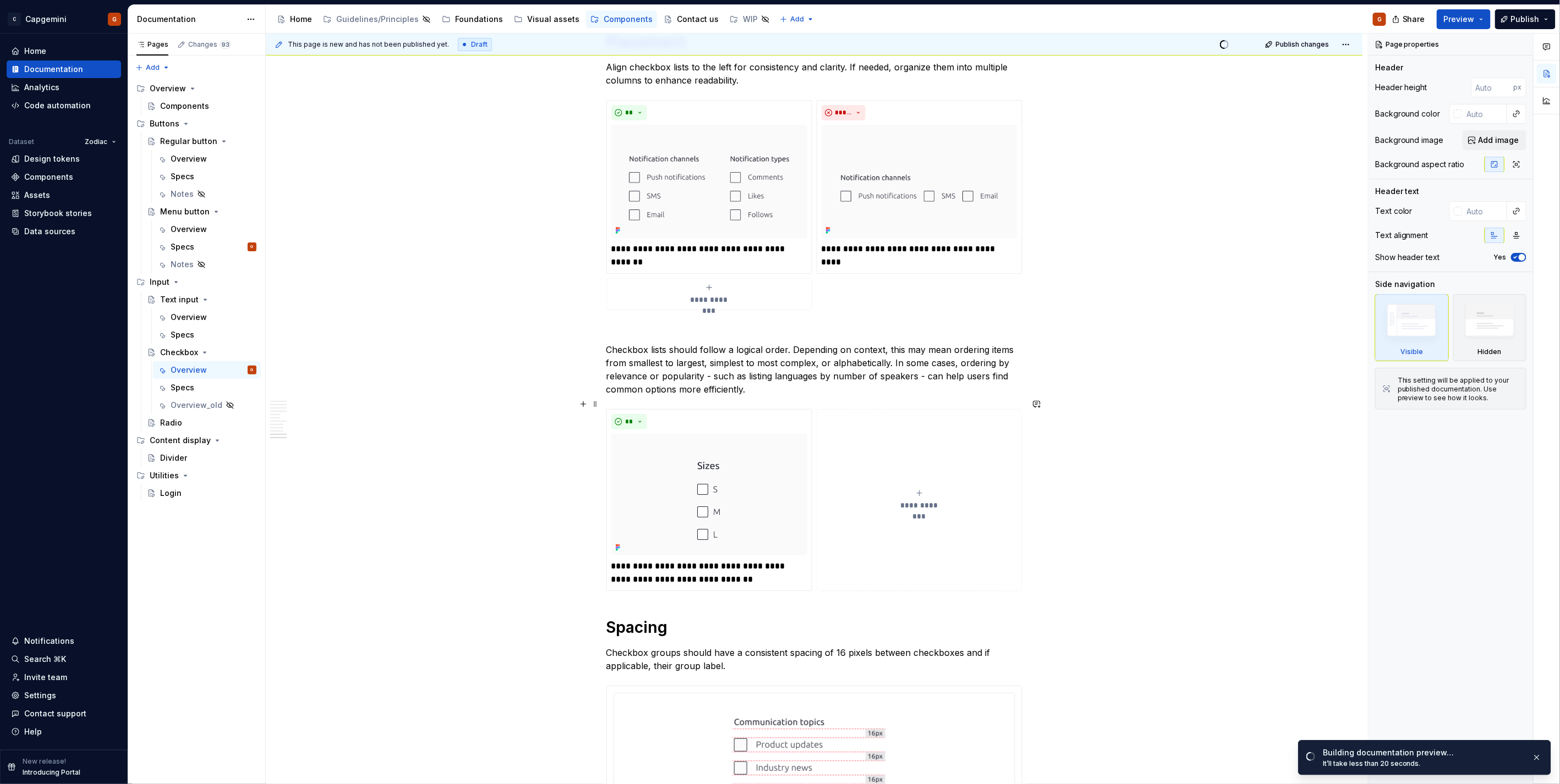
click at [834, 581] on div "**********" at bounding box center [815, 500] width 416 height 182
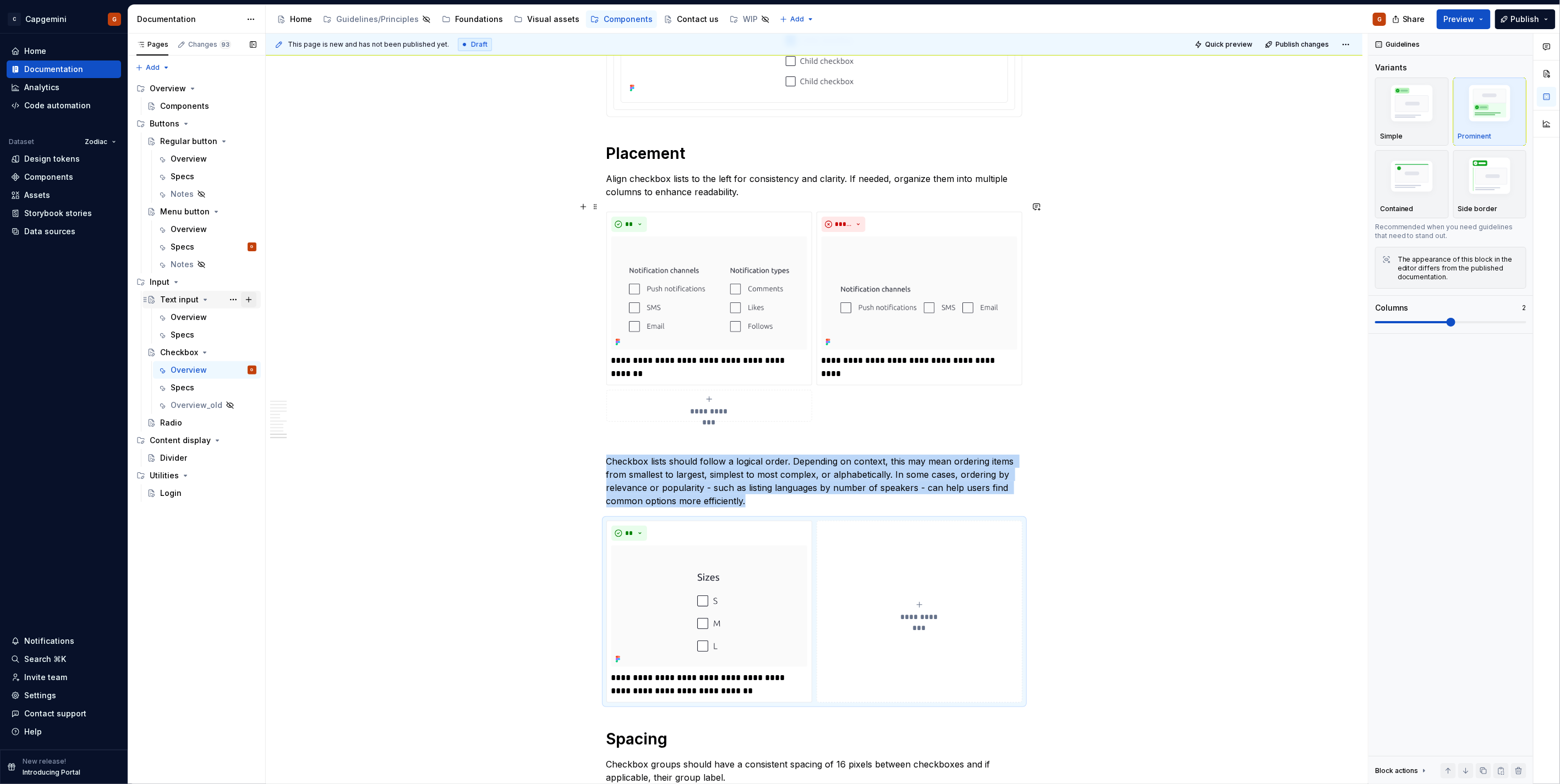
scroll to position [2994, 0]
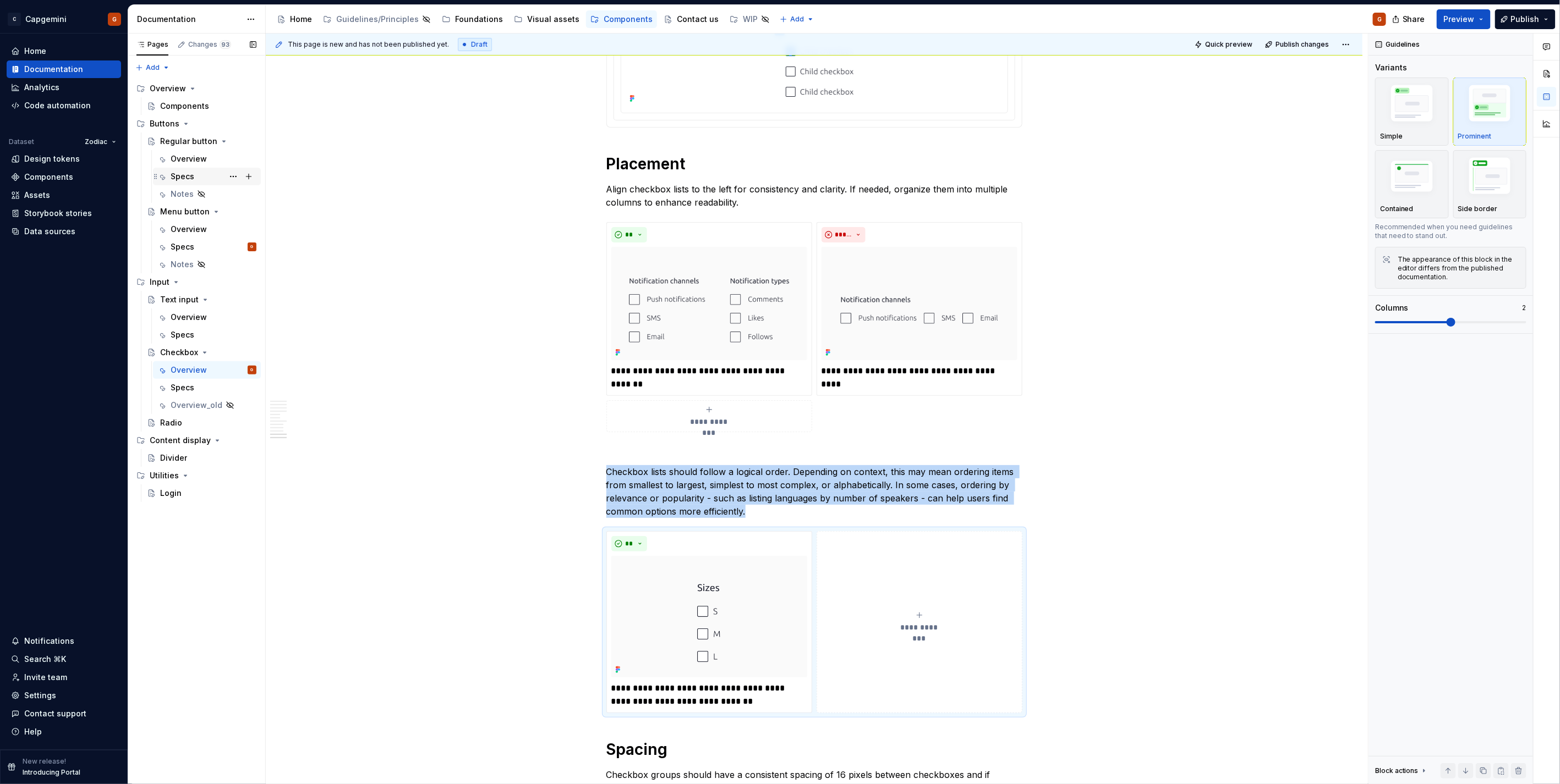
click at [186, 169] on div "Specs" at bounding box center [213, 176] width 86 height 16
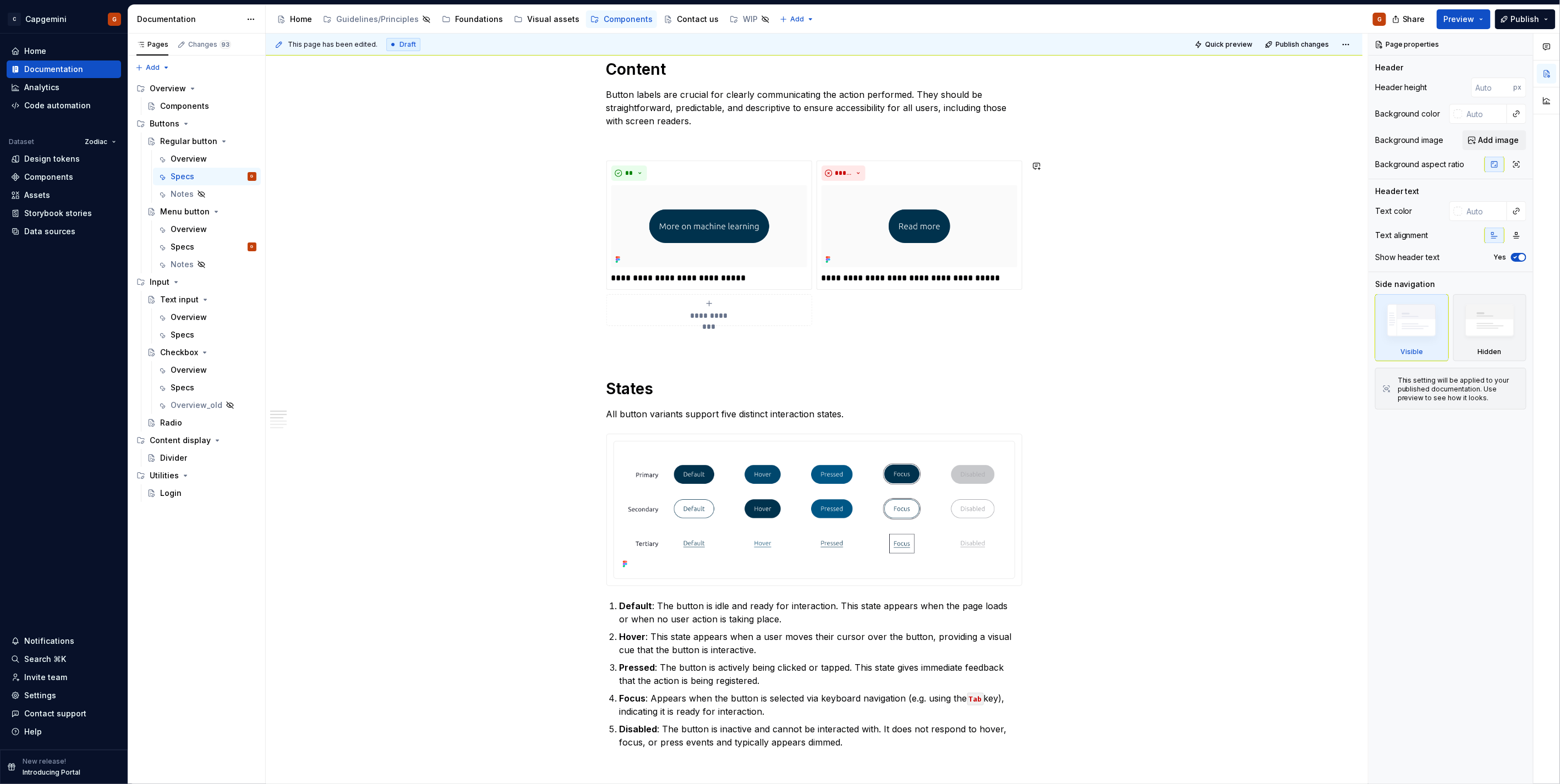
scroll to position [244, 0]
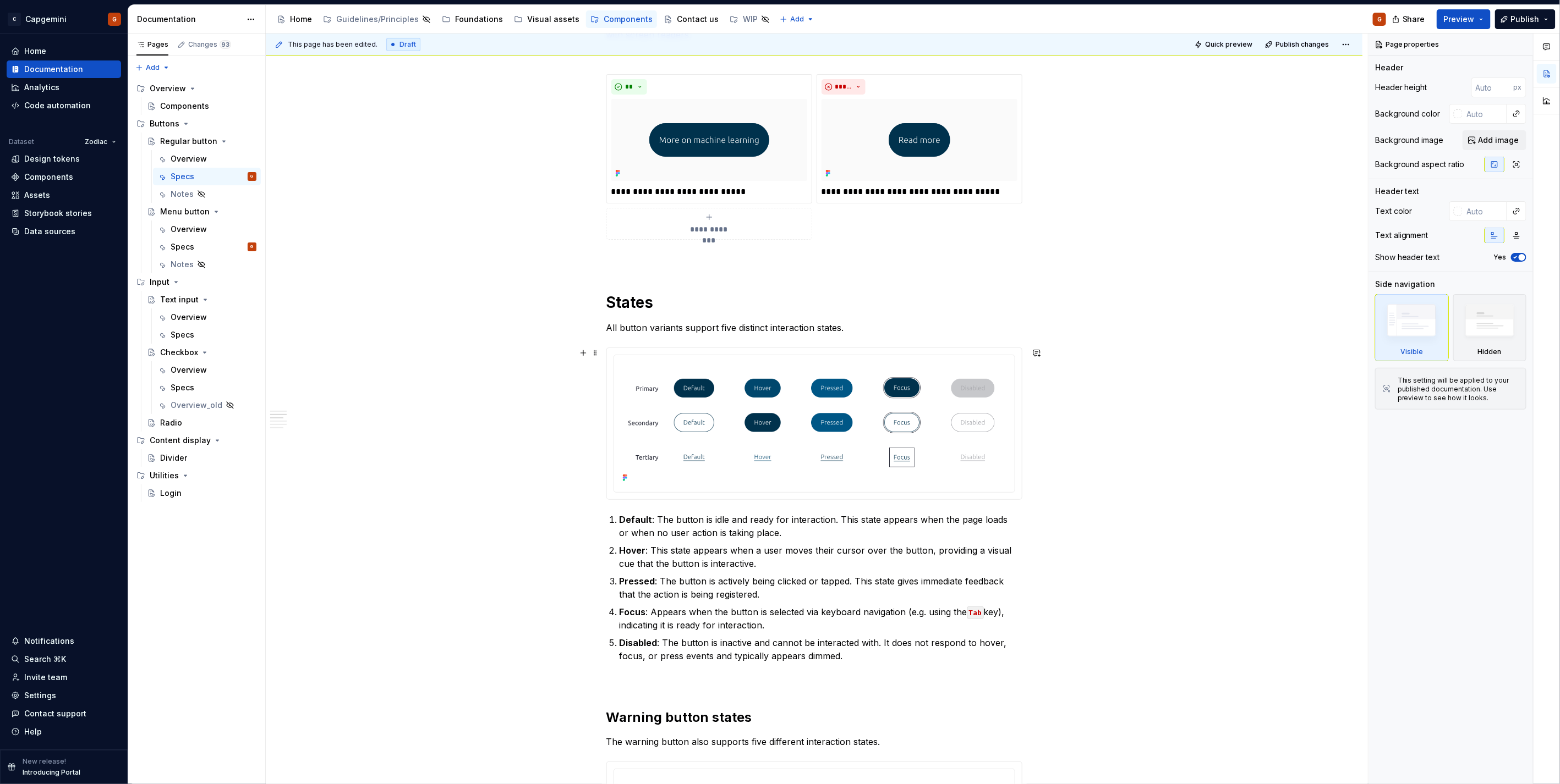
click at [1004, 492] on div at bounding box center [814, 423] width 415 height 151
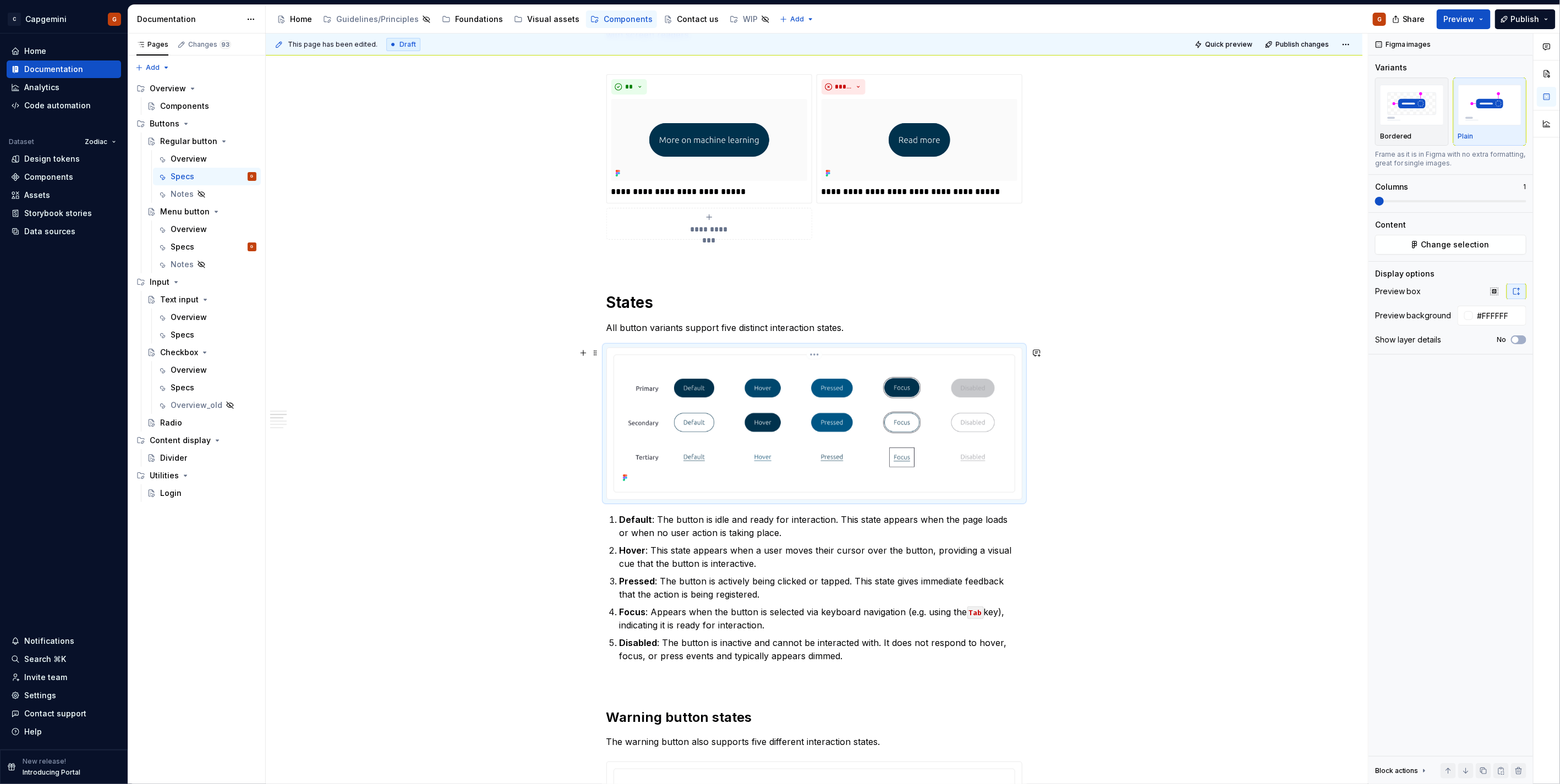
click at [810, 354] on html "C Capgemini G Home Documentation Analytics Code automation Dataset Zodiac Desig…" at bounding box center [780, 392] width 1560 height 784
click at [851, 413] on div "Update Figma image" at bounding box center [873, 412] width 92 height 11
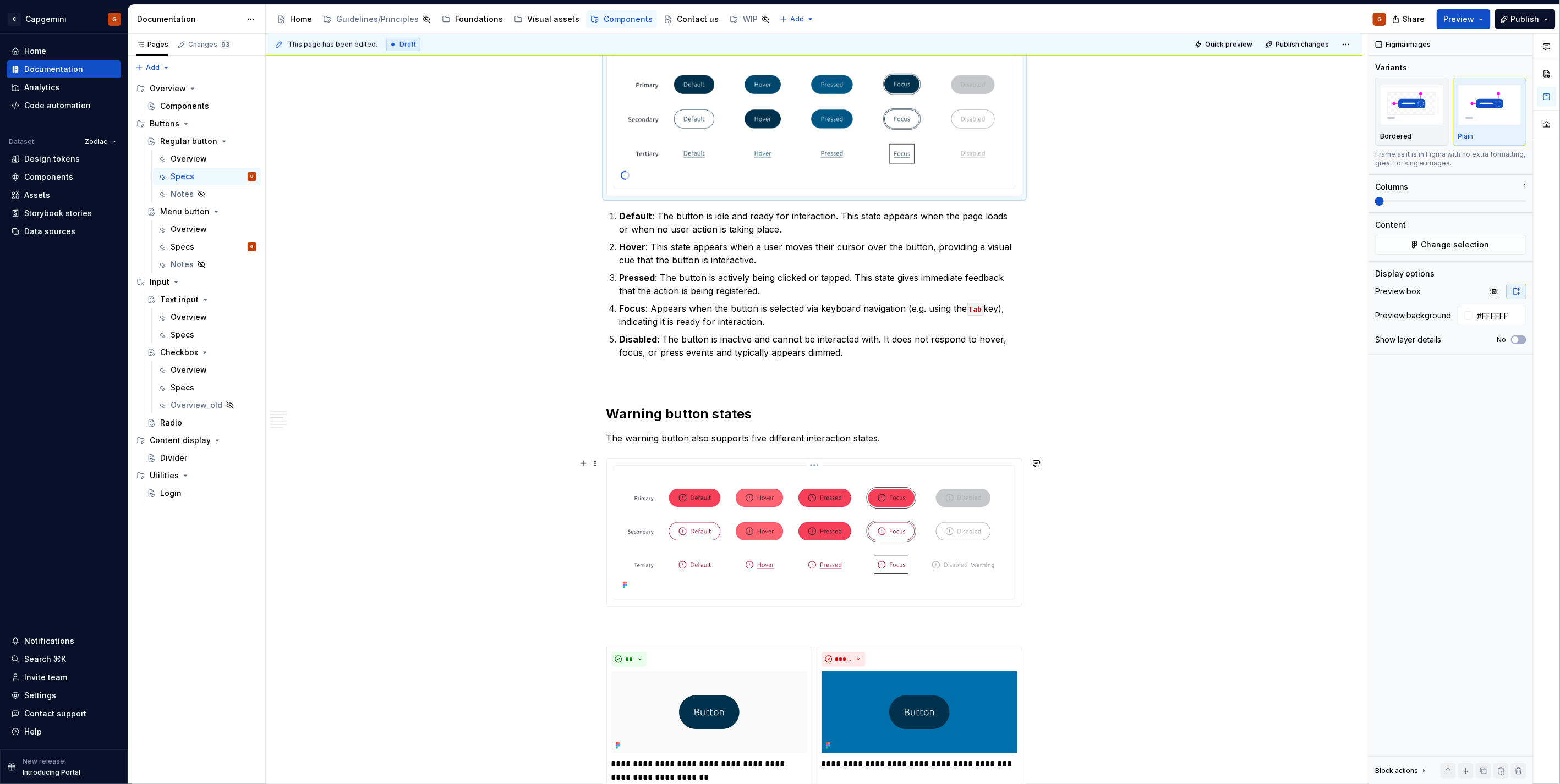
scroll to position [550, 0]
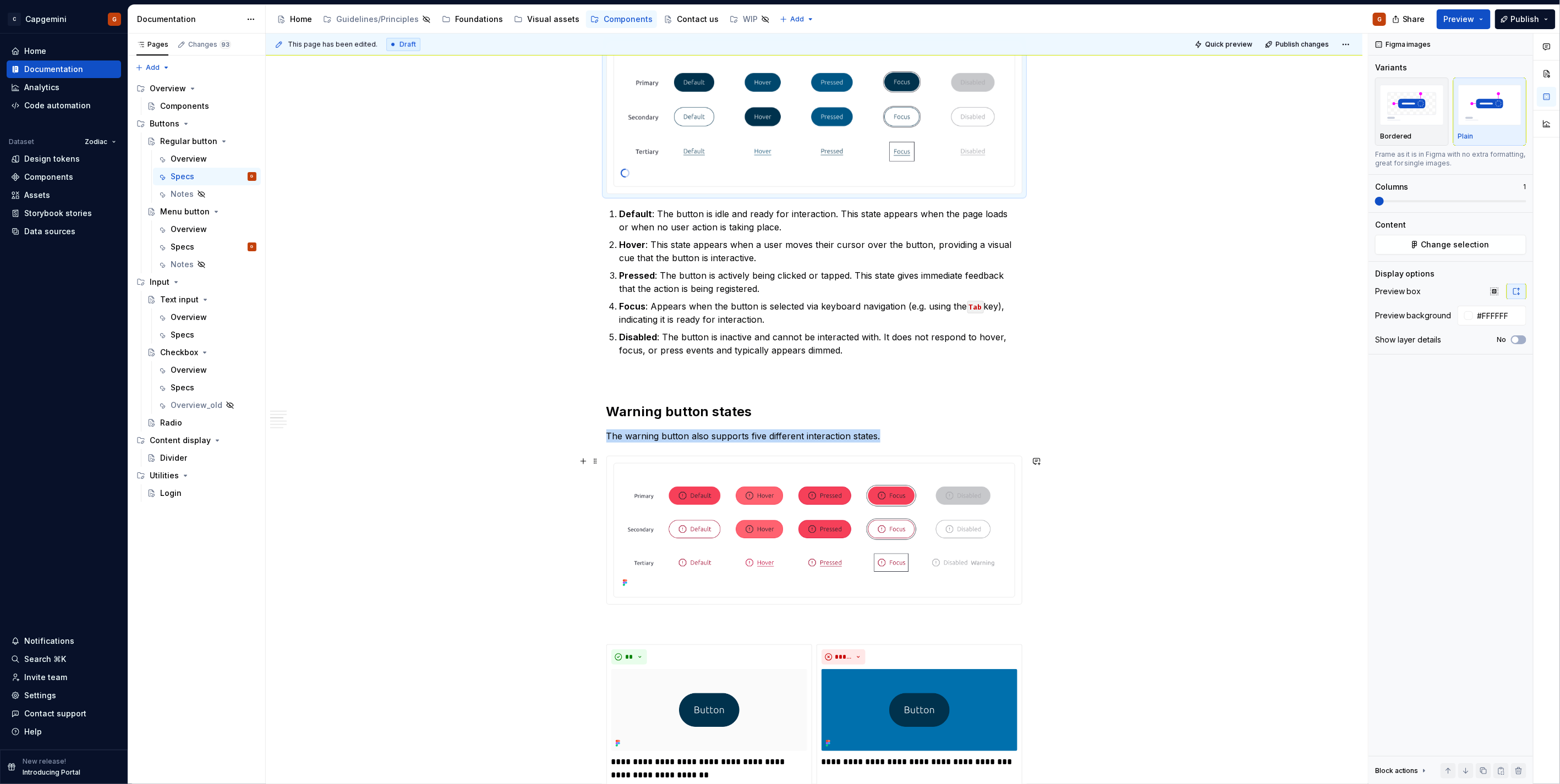
click at [818, 460] on div at bounding box center [814, 530] width 415 height 149
click at [818, 464] on html "C Capgemini G Home Documentation Analytics Code automation Dataset Zodiac Desig…" at bounding box center [780, 392] width 1560 height 784
click at [833, 521] on div "Update Figma image" at bounding box center [873, 521] width 92 height 11
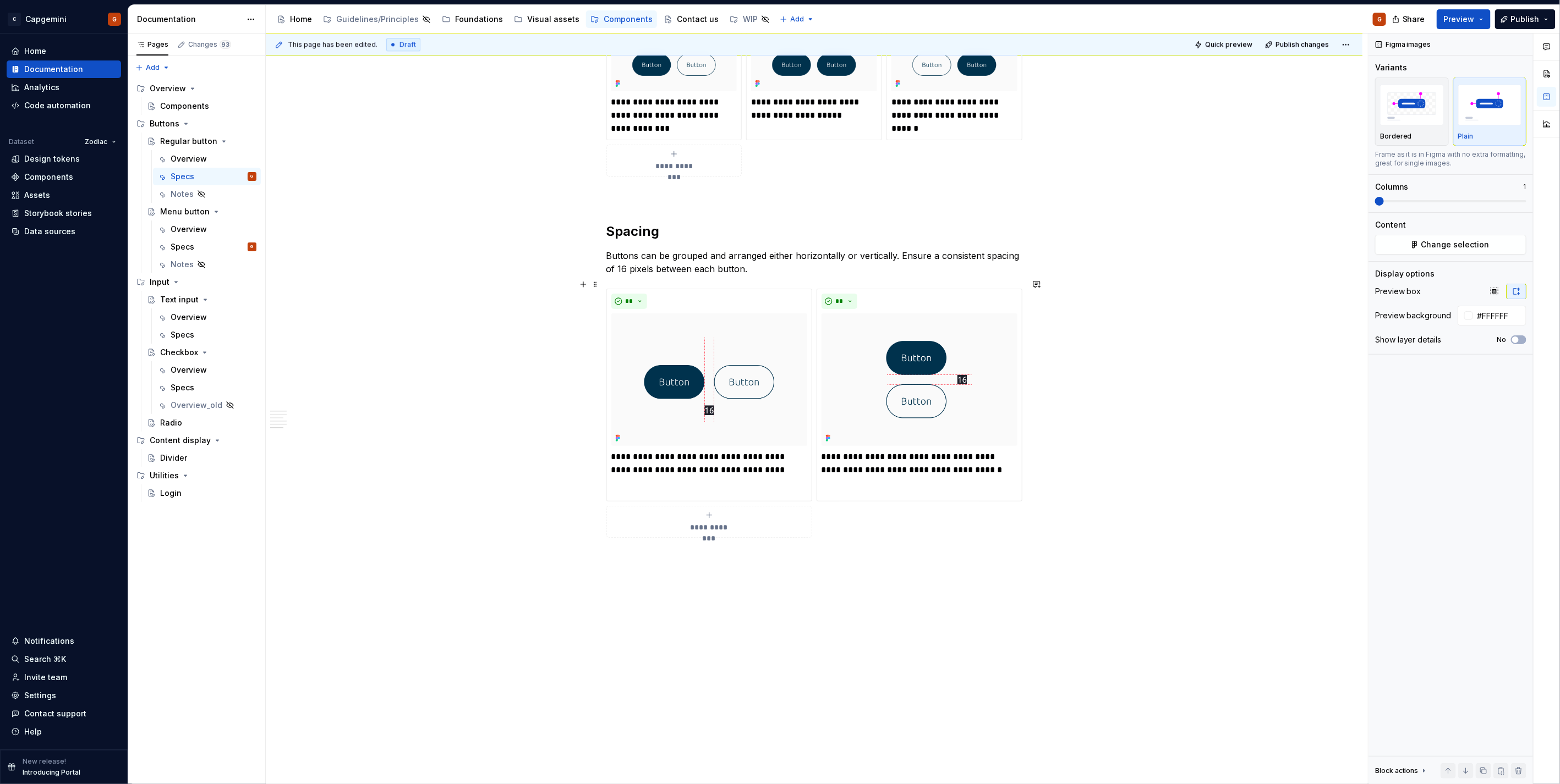
scroll to position [2072, 0]
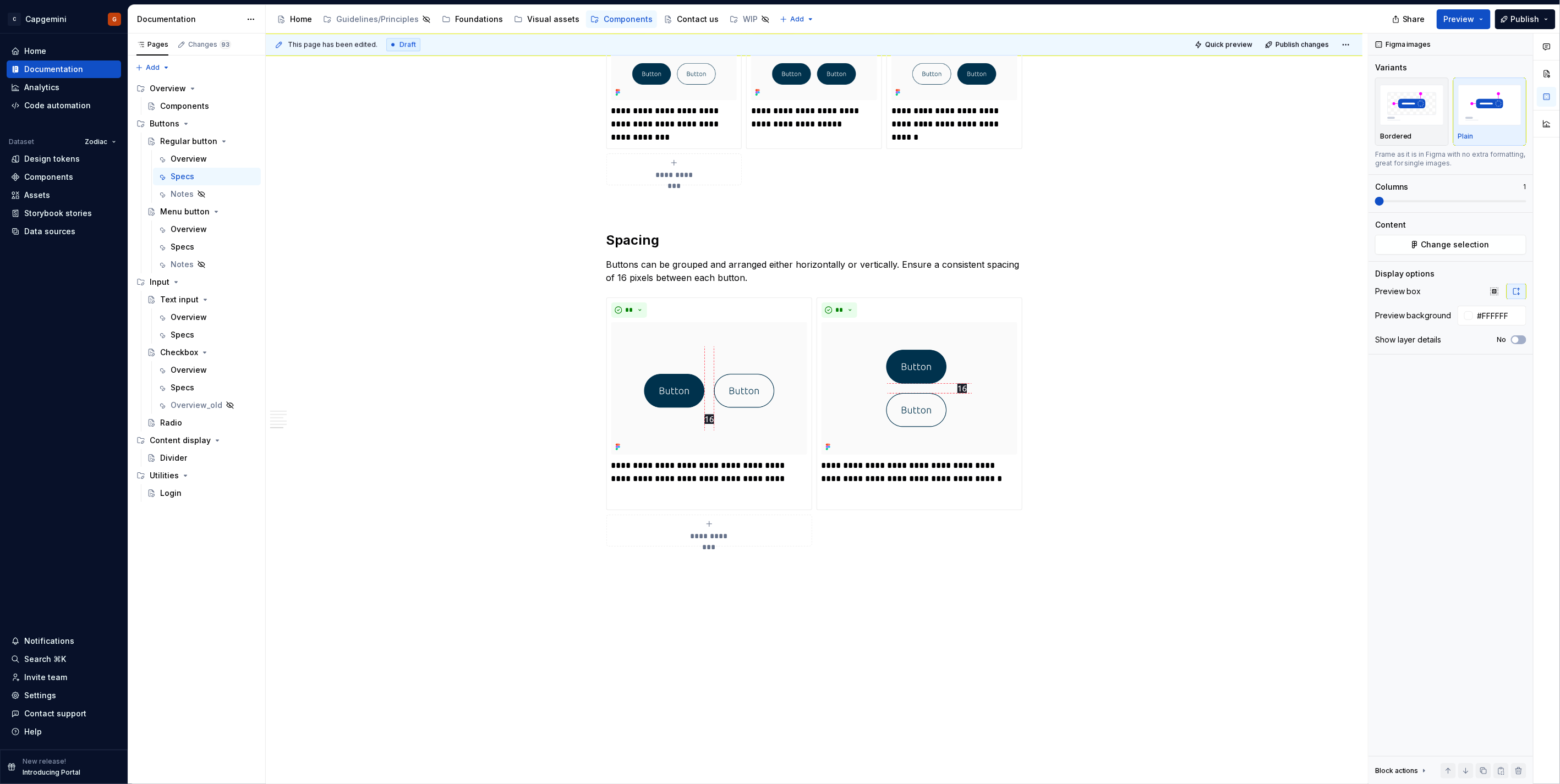
type textarea "*"
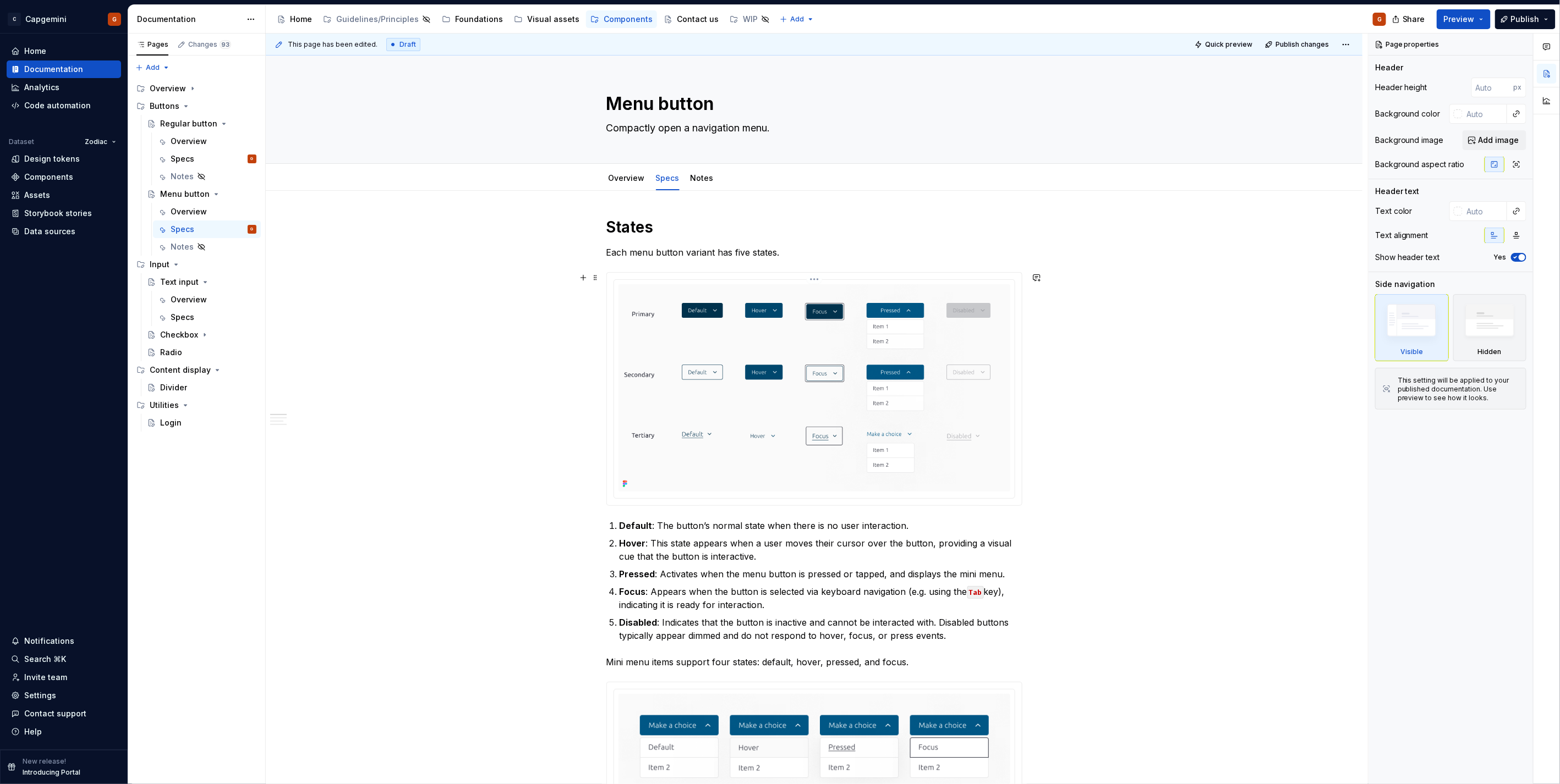
click at [677, 292] on img at bounding box center [814, 388] width 392 height 207
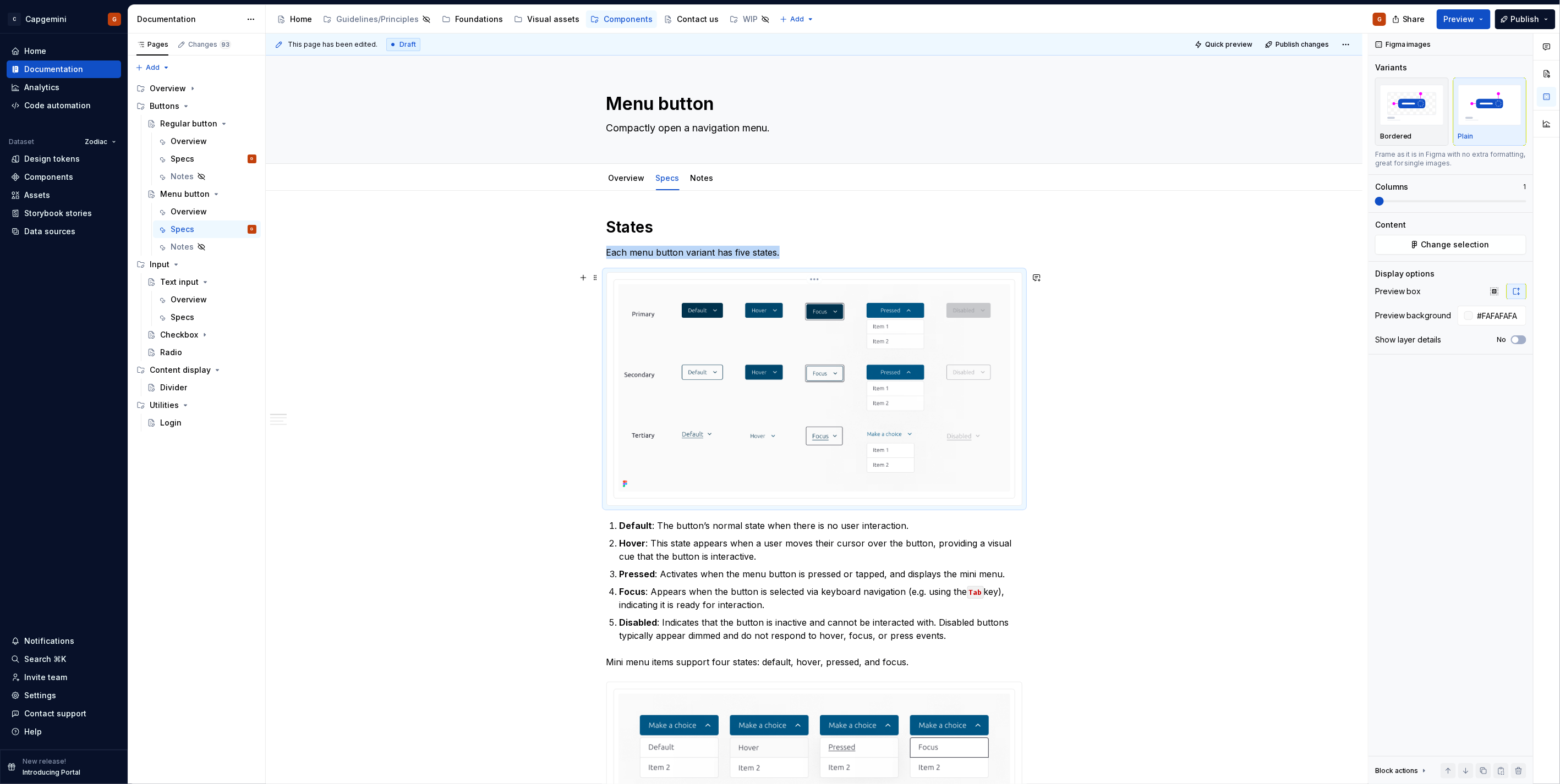
click at [818, 279] on html "C Capgemini G Home Documentation Analytics Code automation Dataset Zodiac Desig…" at bounding box center [780, 392] width 1560 height 784
click at [850, 331] on div "Update Figma image" at bounding box center [867, 338] width 114 height 18
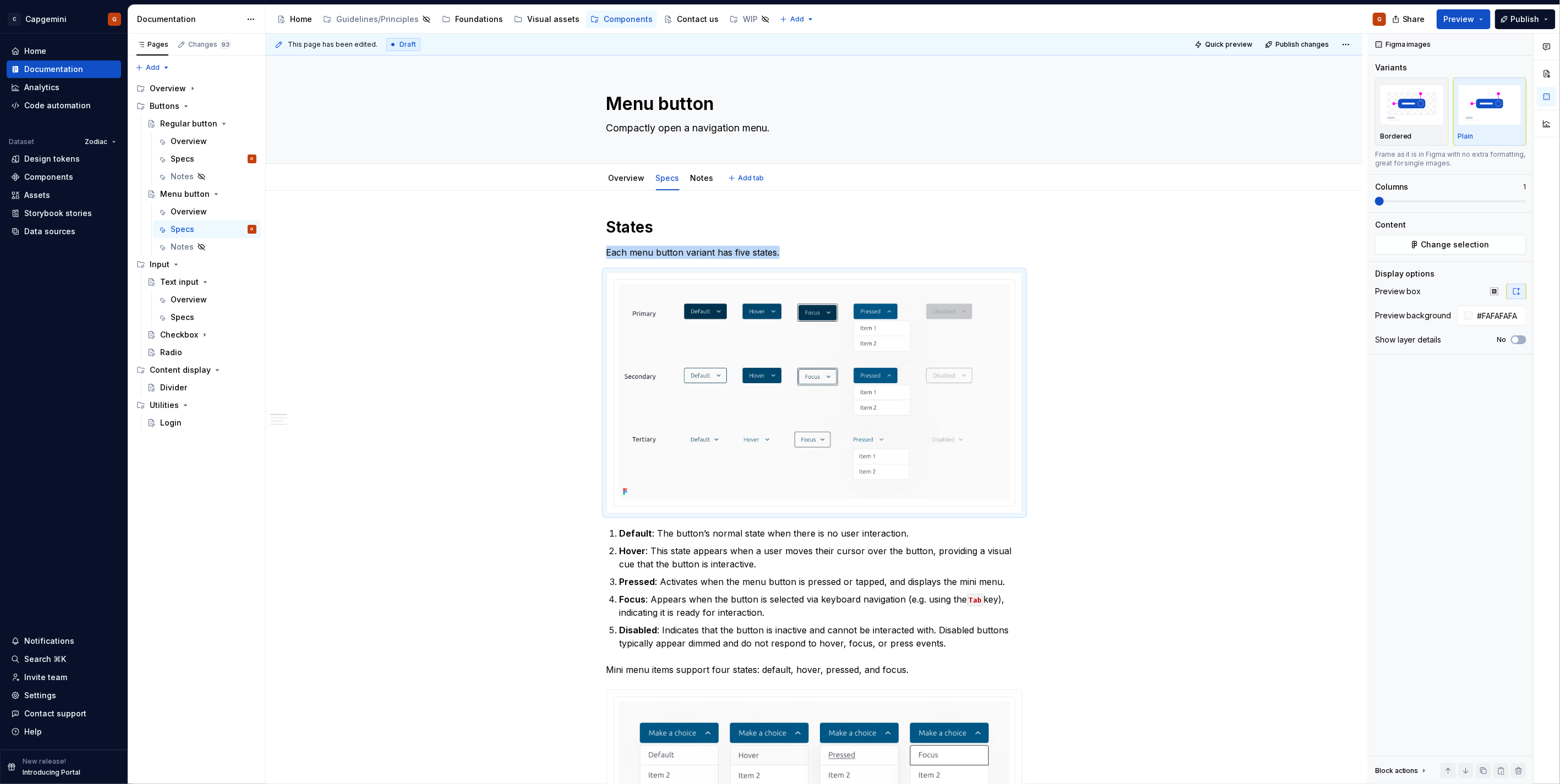
type textarea "*"
click at [1492, 311] on input "#FAFAFAFA" at bounding box center [1499, 315] width 53 height 20
type input "#FFFFFF"
type button "on"
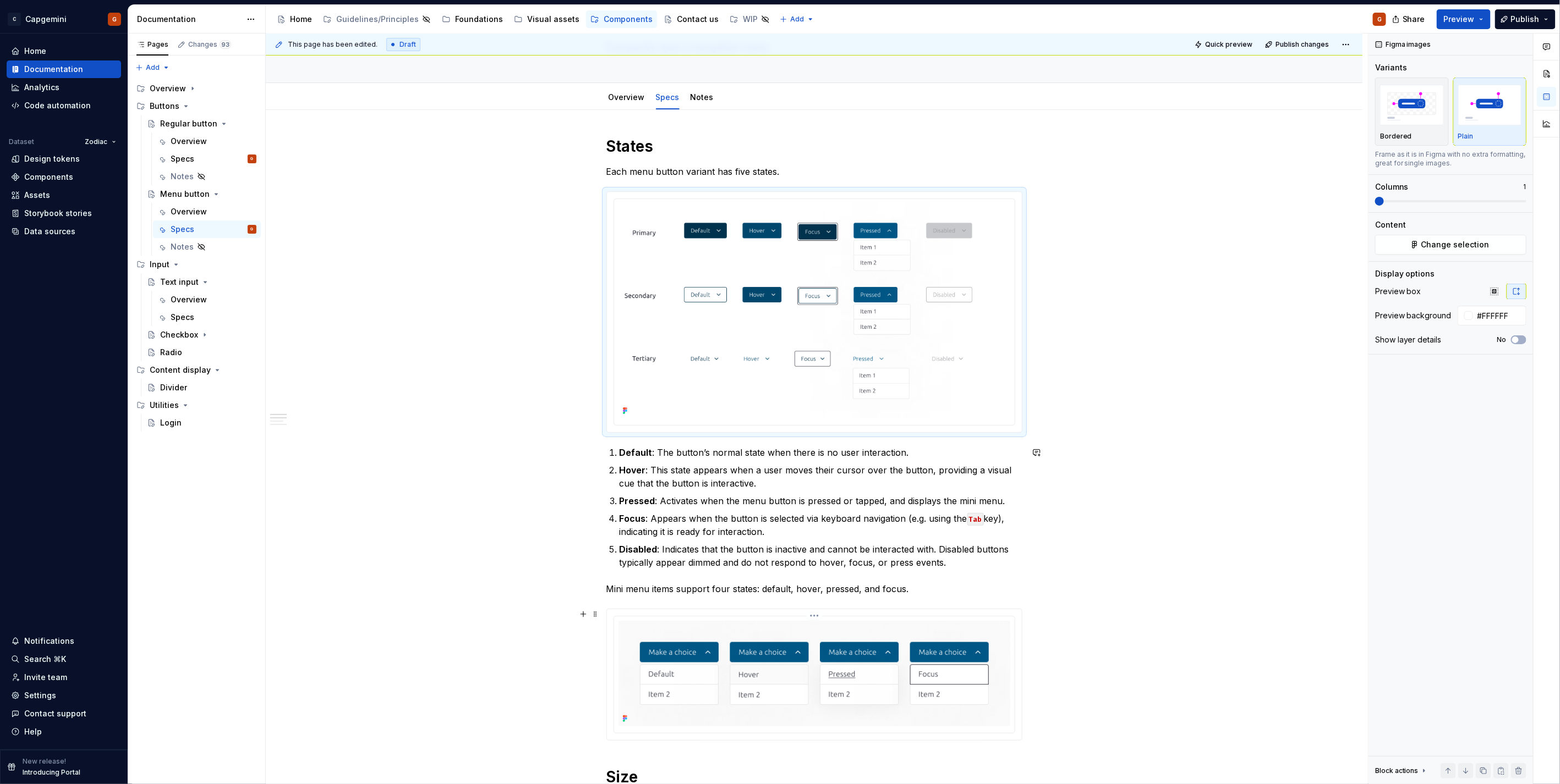
scroll to position [244, 0]
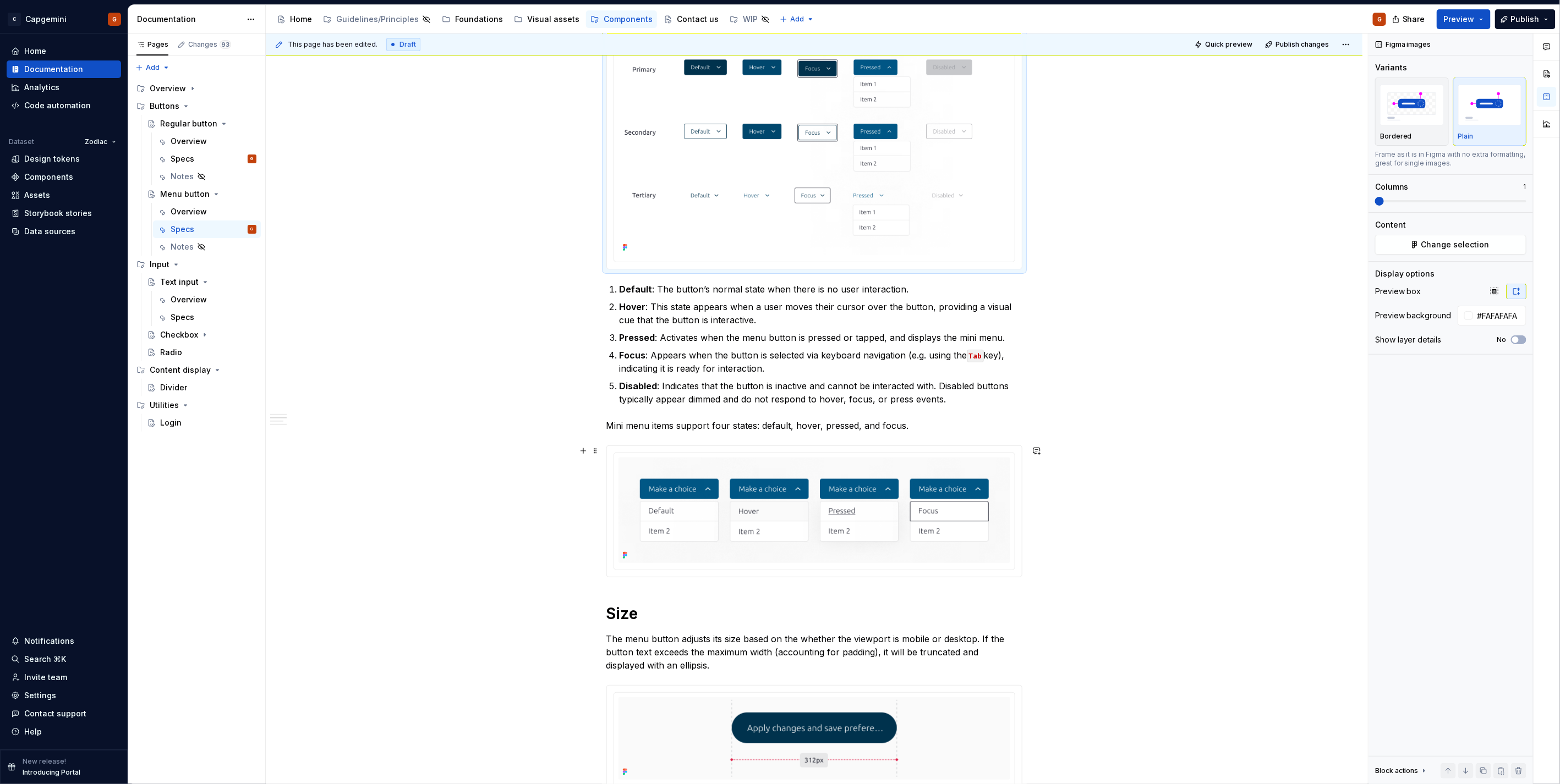
click at [1016, 573] on div at bounding box center [814, 512] width 415 height 132
click at [1510, 315] on input "#FAFAFAFA" at bounding box center [1499, 315] width 53 height 20
click at [1490, 119] on img "button" at bounding box center [1490, 104] width 64 height 40
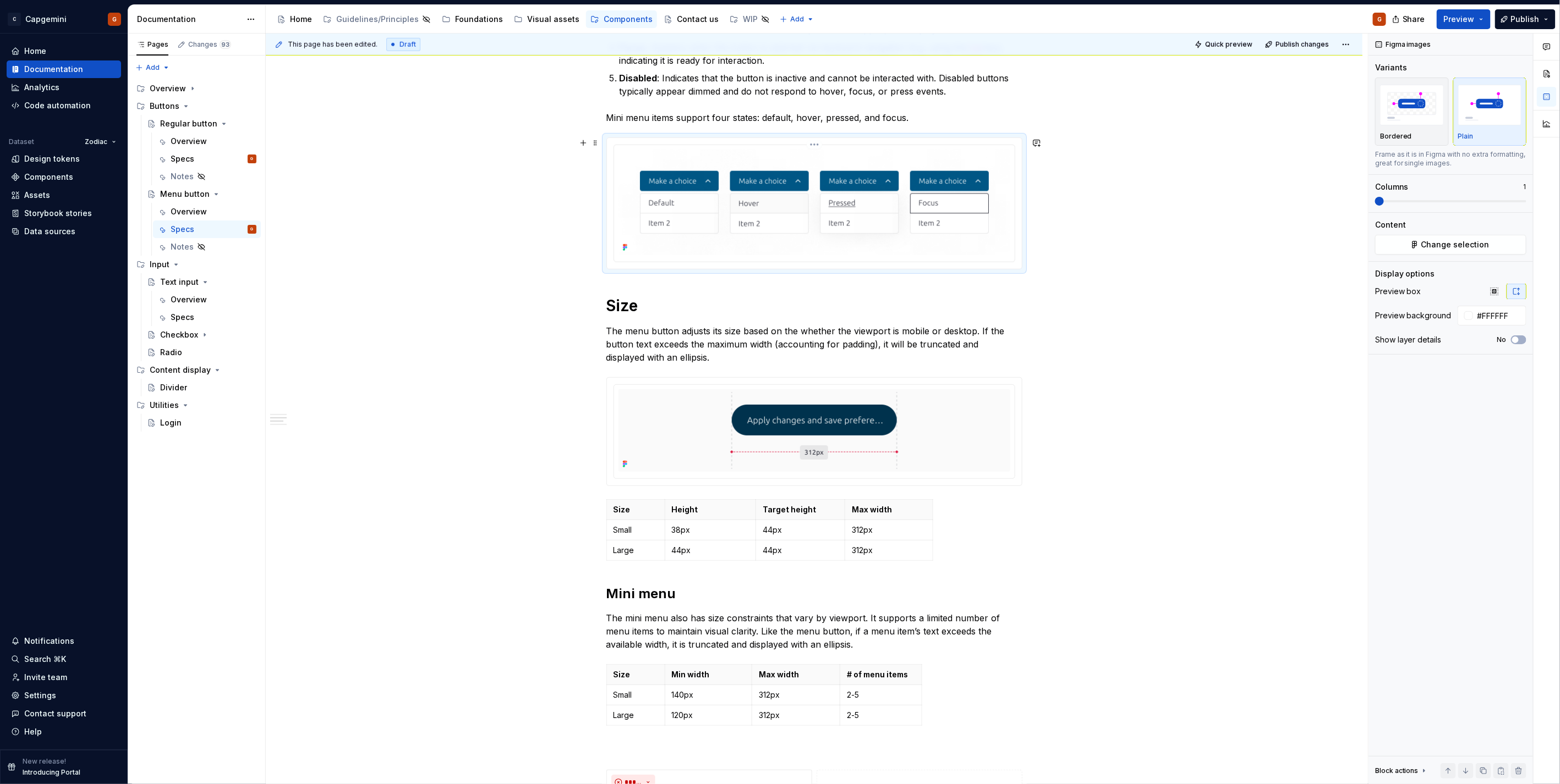
scroll to position [550, 0]
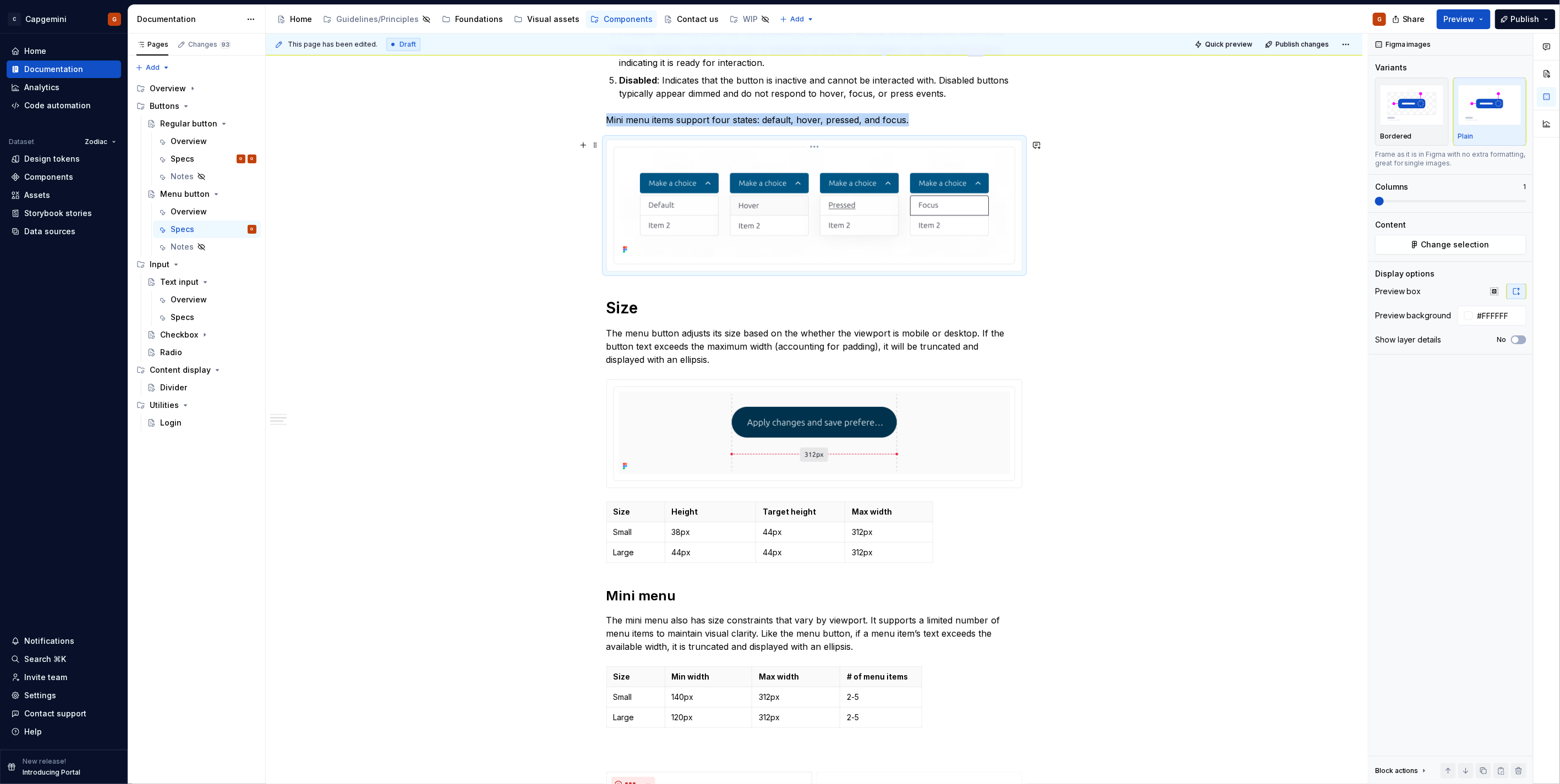
click at [813, 146] on html "C Capgemini G Home Documentation Analytics Code automation Dataset Zodiac Desig…" at bounding box center [780, 392] width 1560 height 784
click at [839, 209] on div "Update Figma image" at bounding box center [873, 205] width 92 height 11
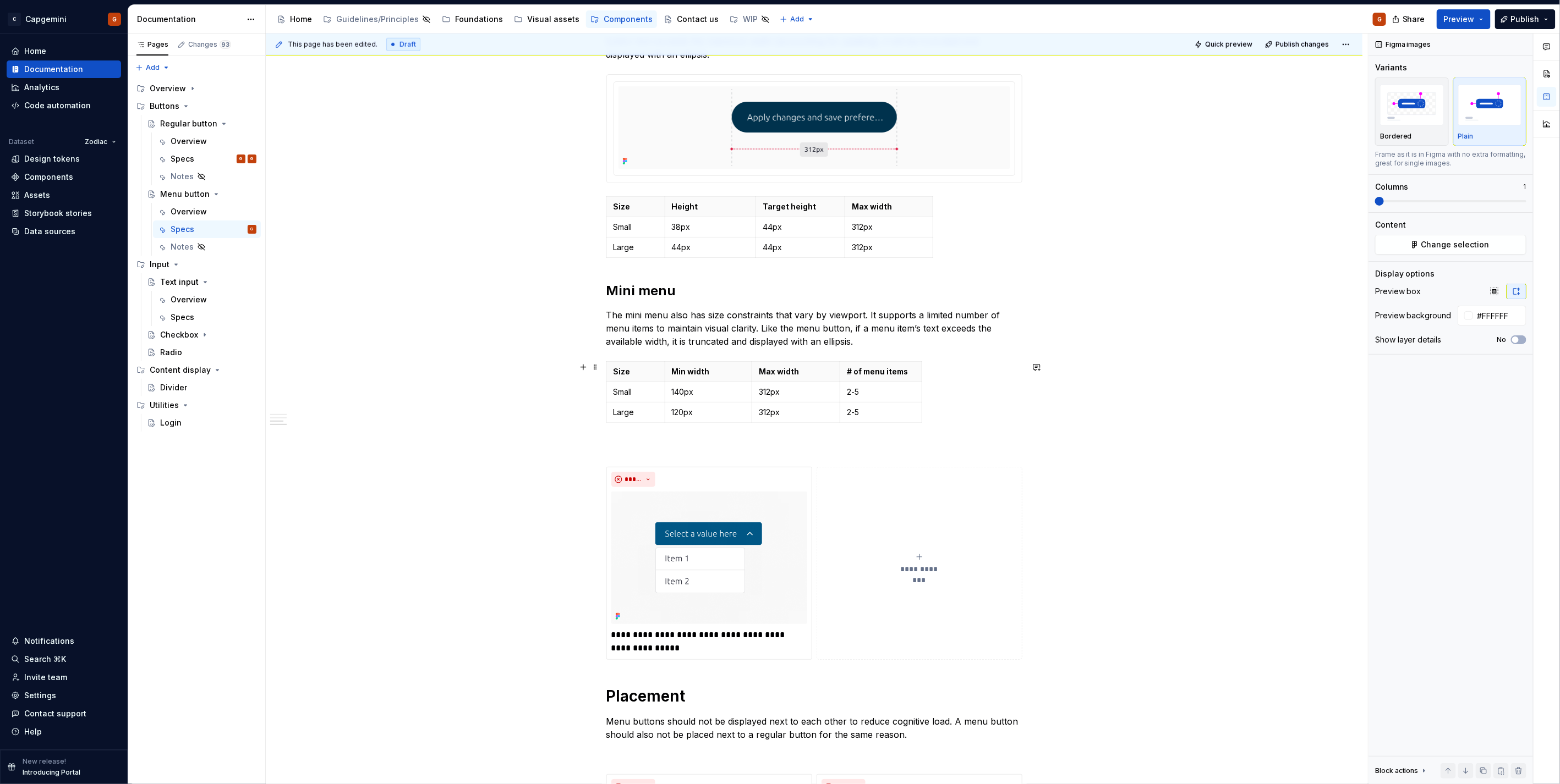
scroll to position [733, 0]
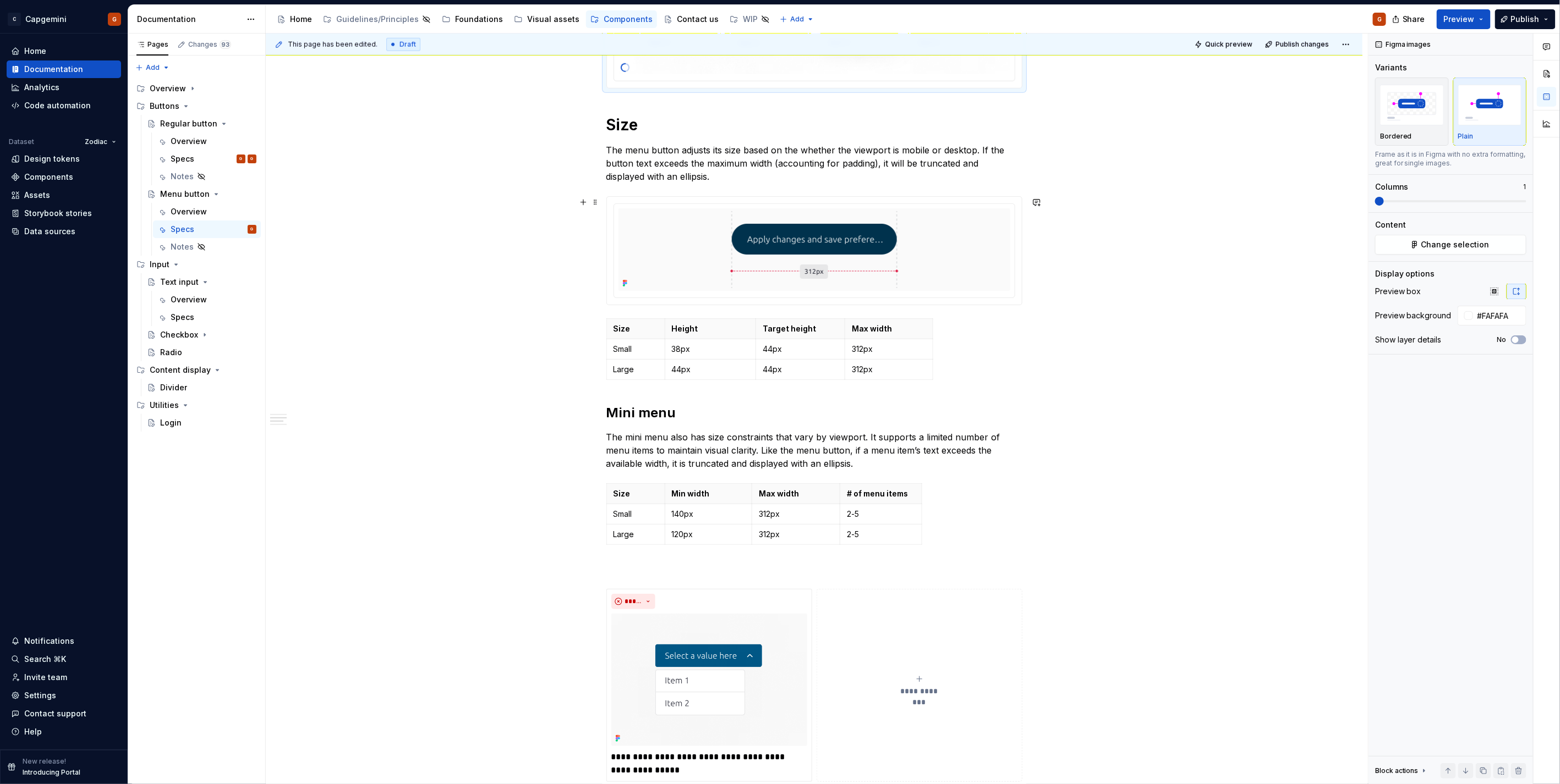
click at [1018, 301] on div at bounding box center [814, 251] width 415 height 108
click at [1493, 312] on input "#FAFAFA" at bounding box center [1499, 315] width 53 height 20
type input "#FFFFFF"
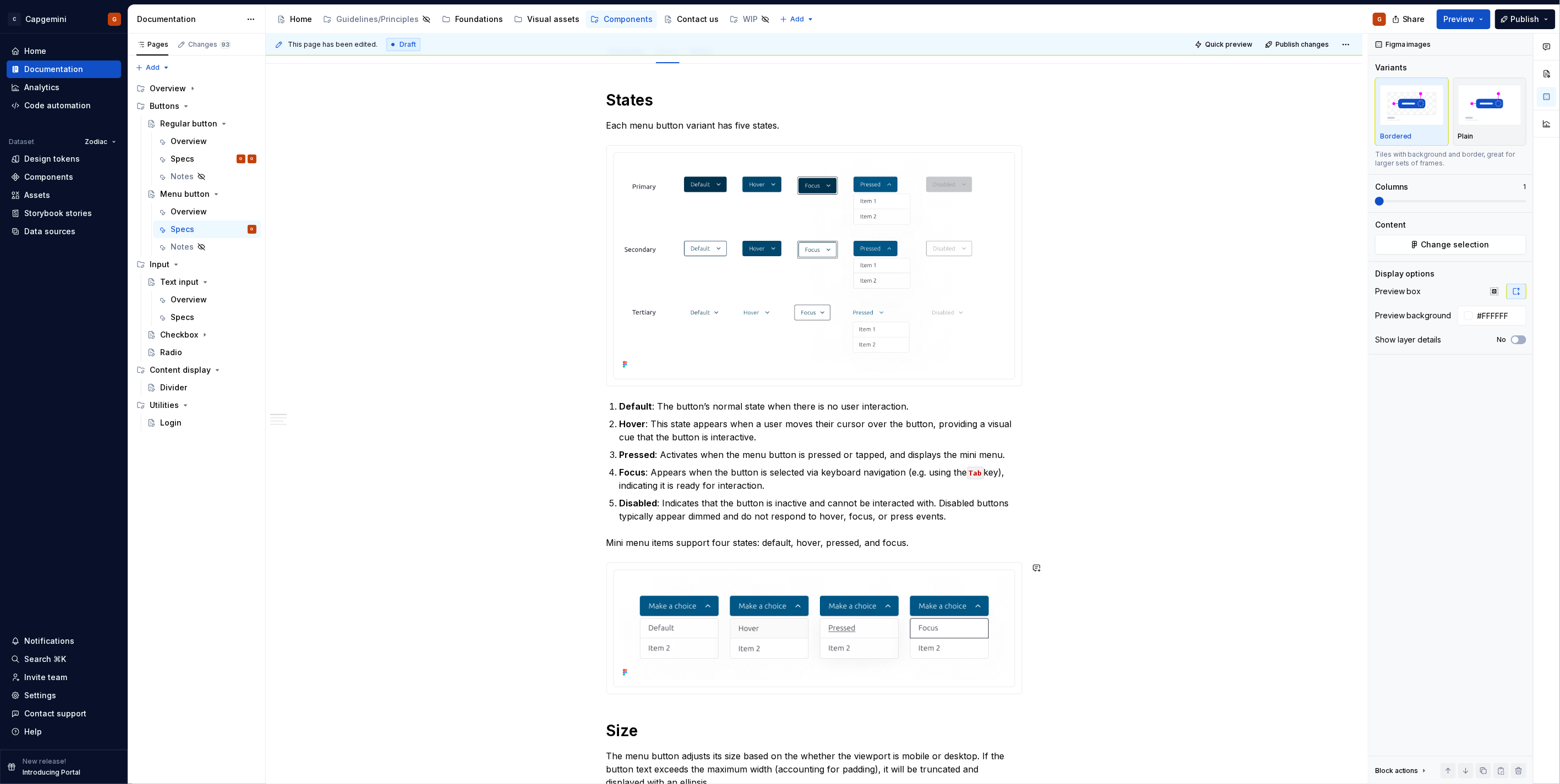
scroll to position [0, 0]
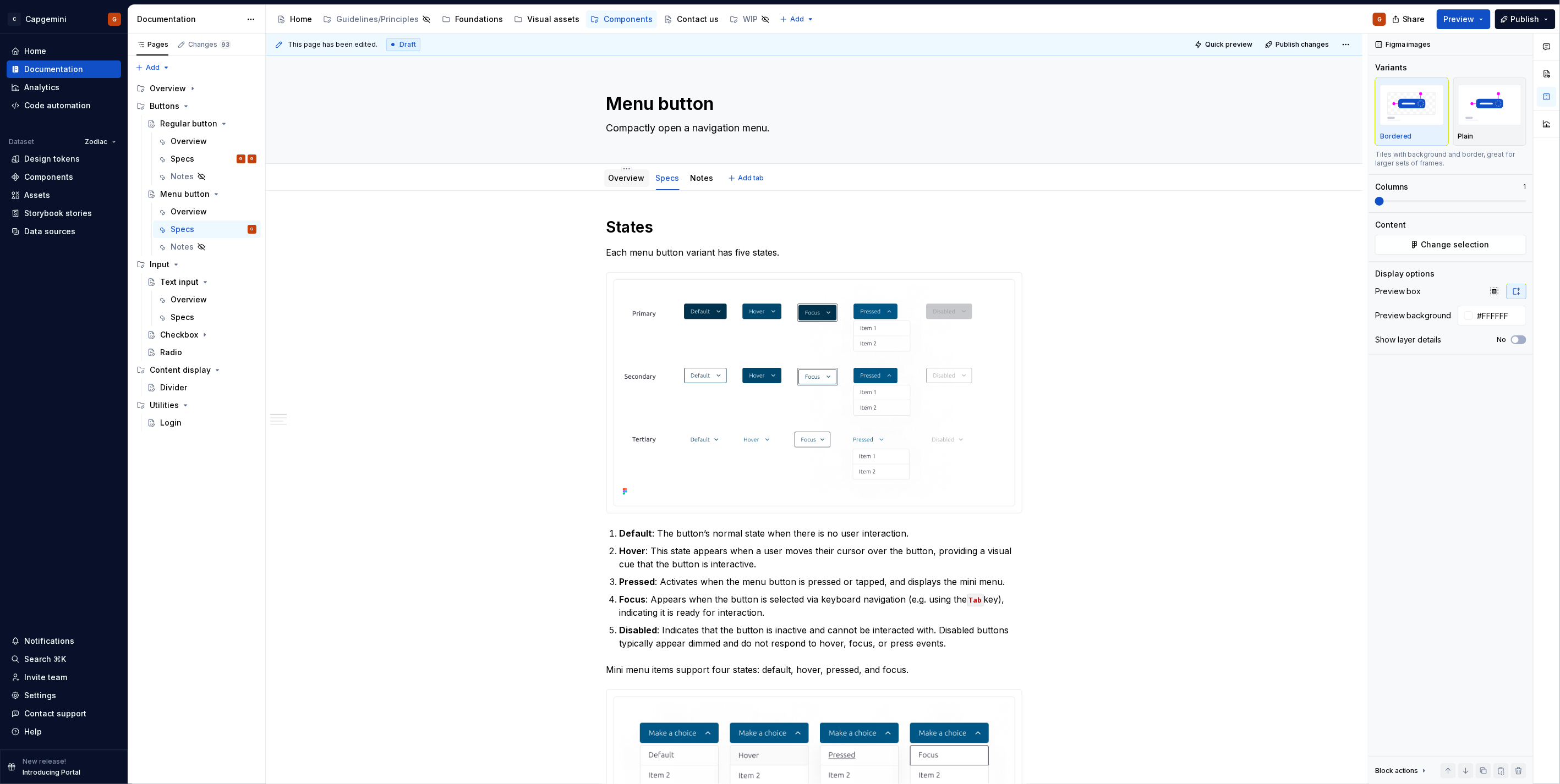
click at [630, 178] on link "Overview" at bounding box center [626, 178] width 36 height 10
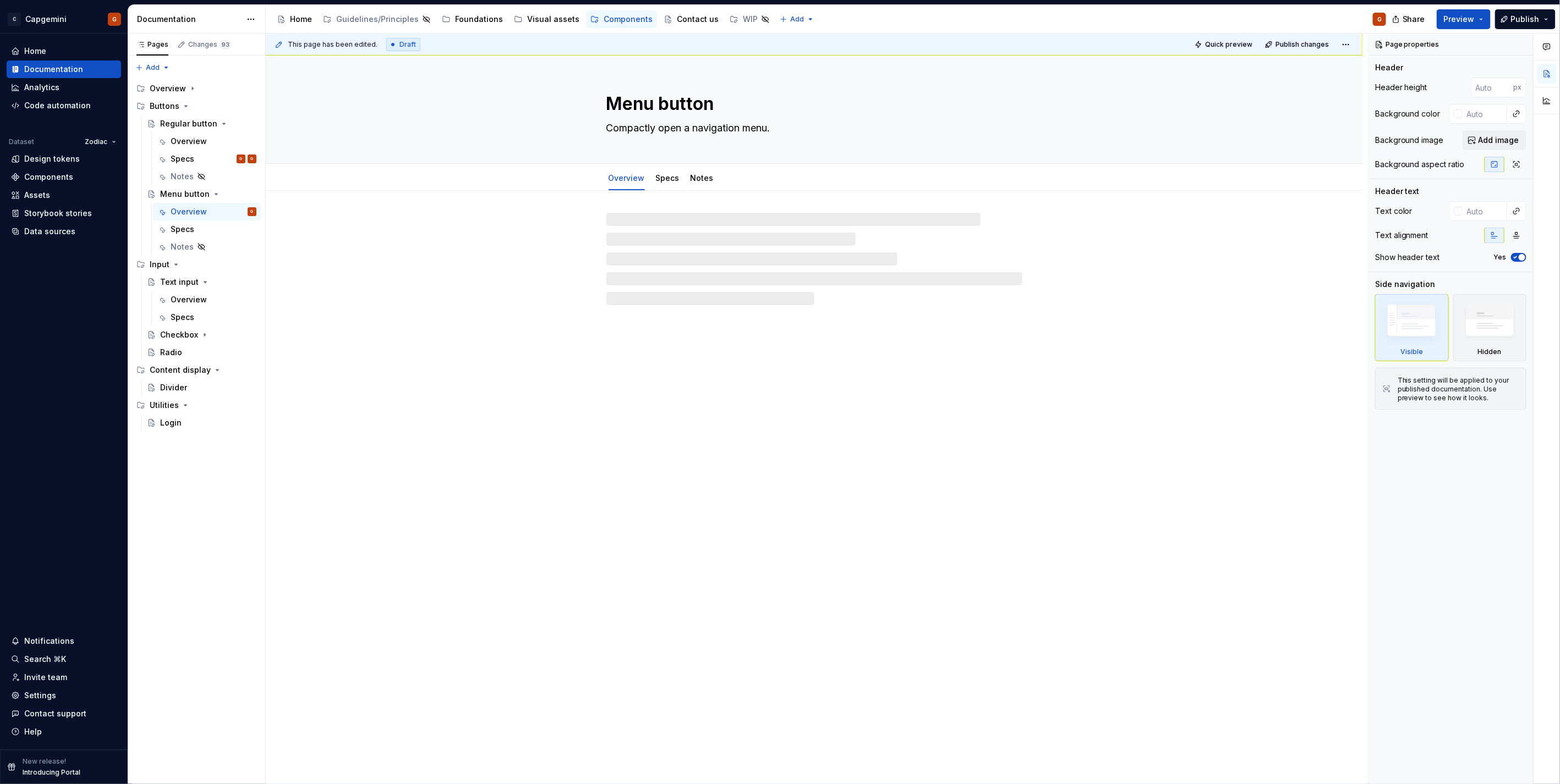
type textarea "*"
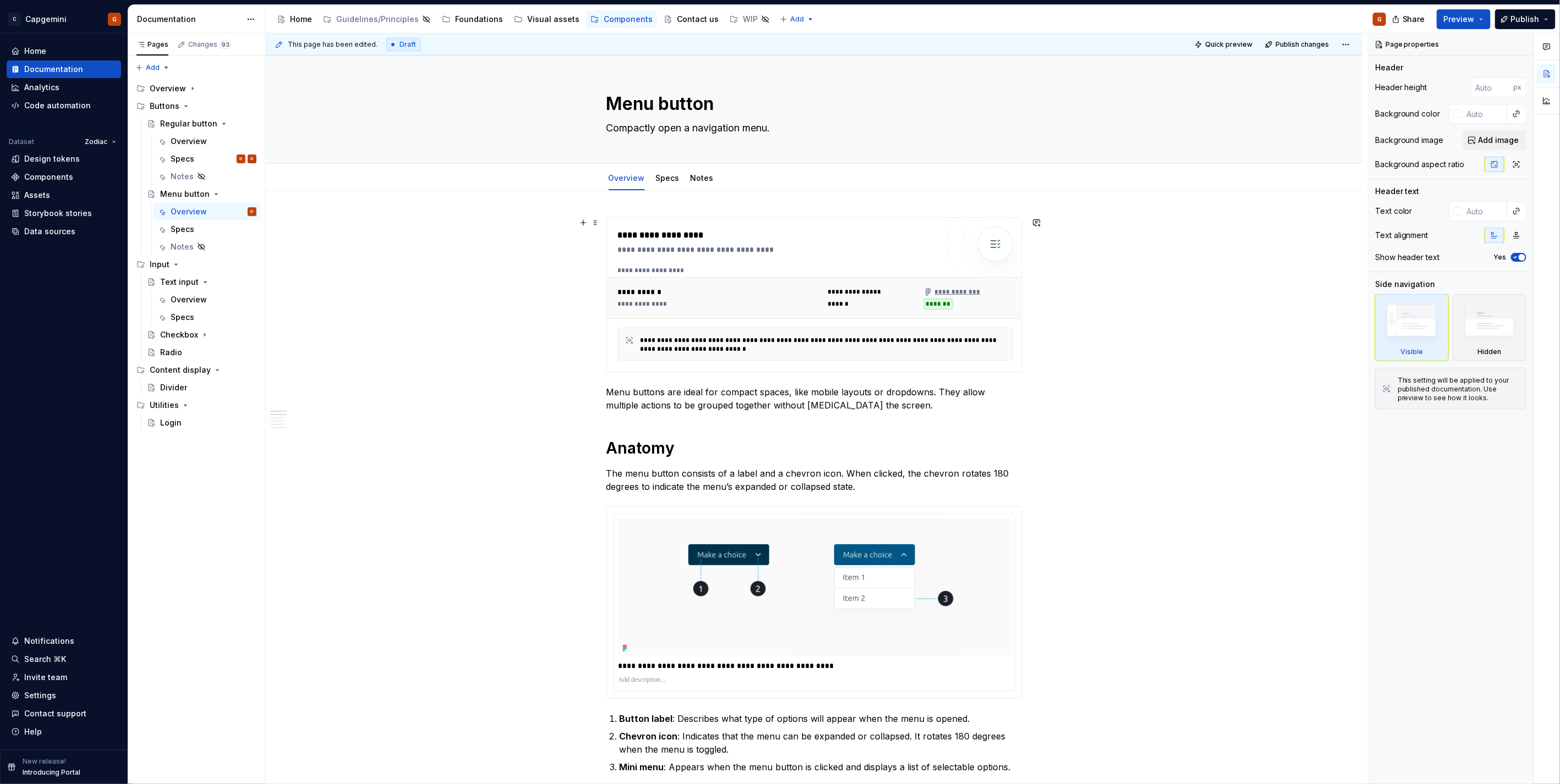
scroll to position [305, 0]
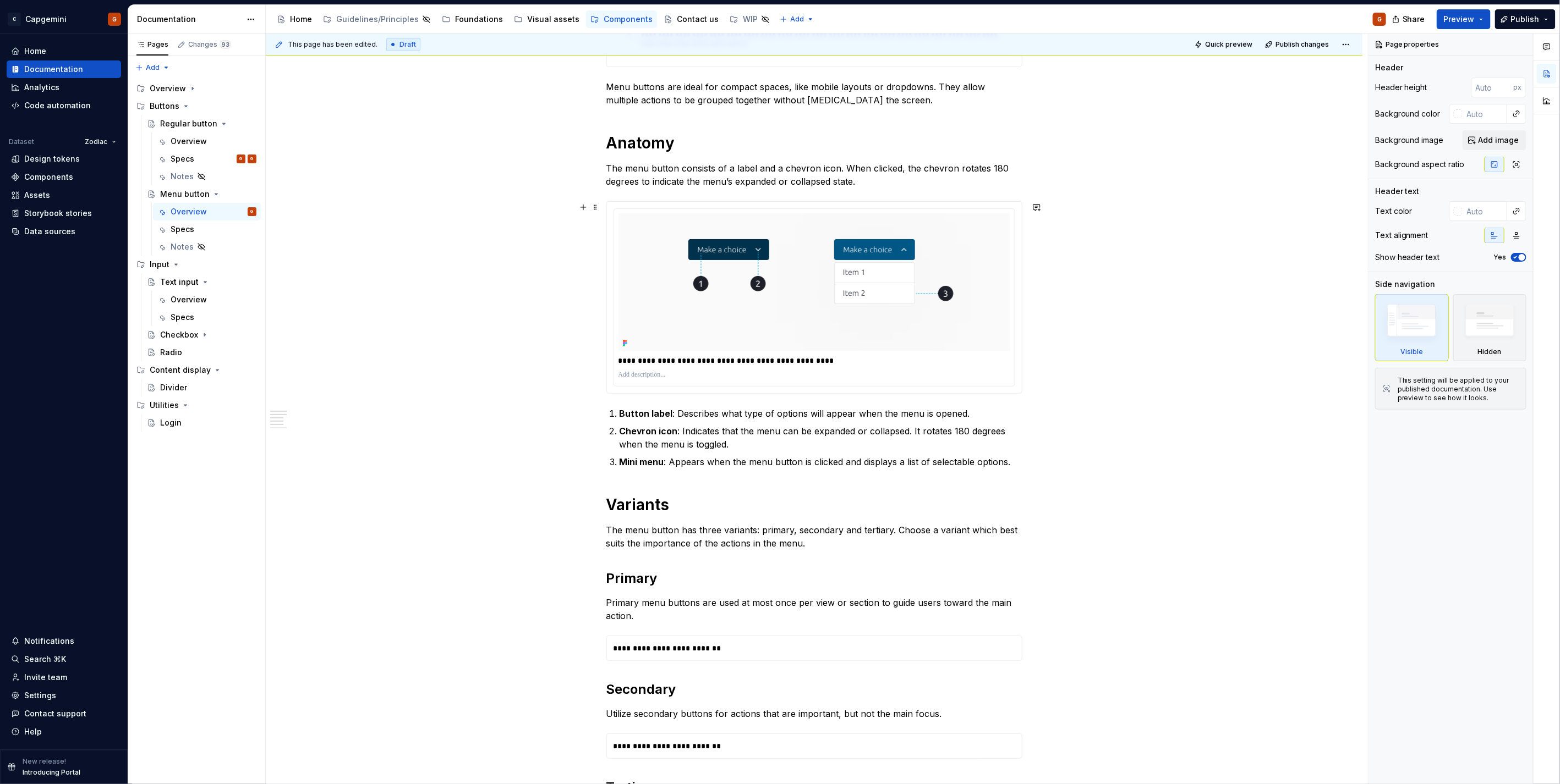
click at [1015, 390] on div "**********" at bounding box center [814, 298] width 415 height 191
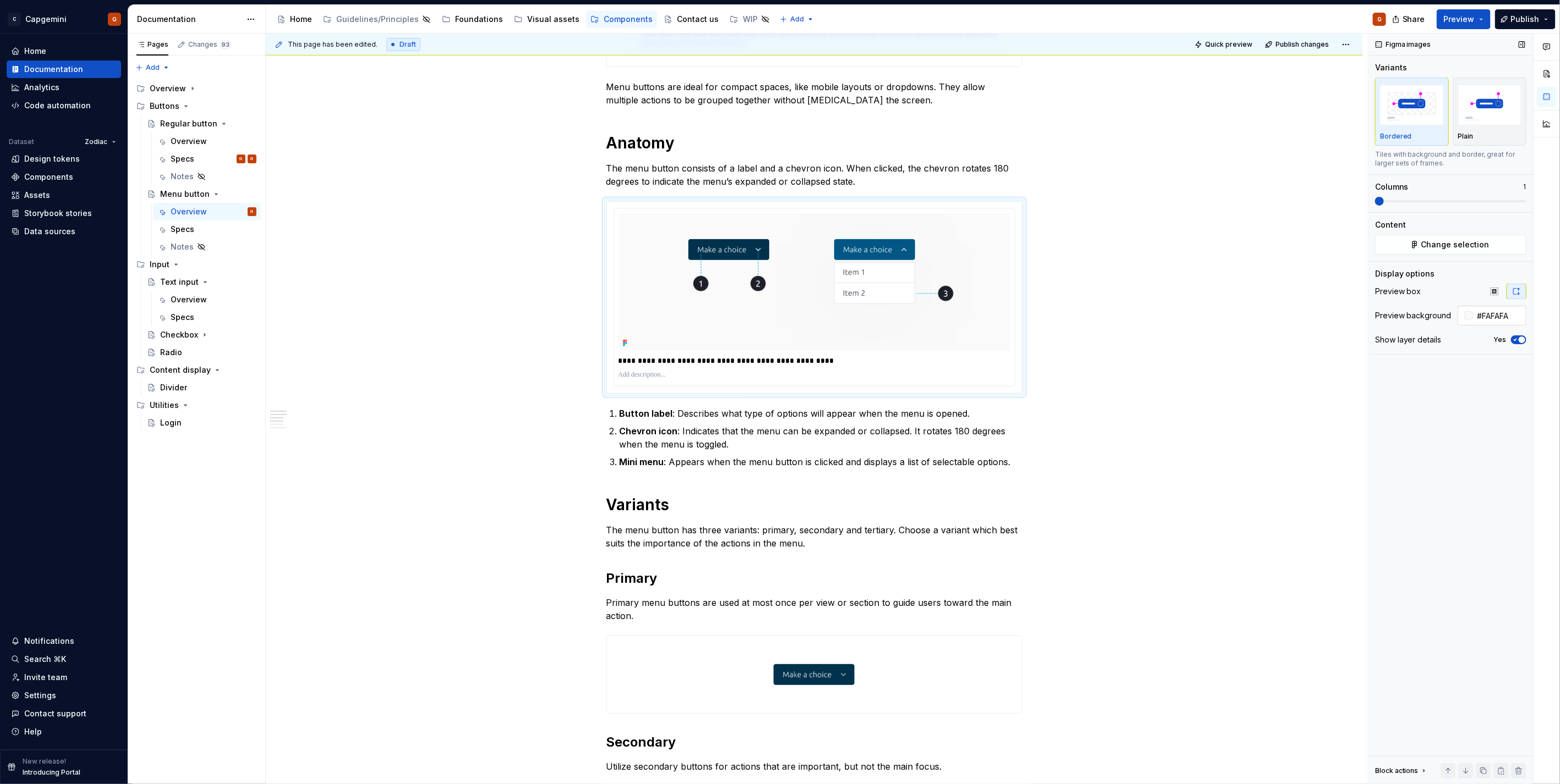
click at [1504, 313] on input "#FAFAFA" at bounding box center [1499, 315] width 53 height 20
type input "#FFFFFF"
type button "on"
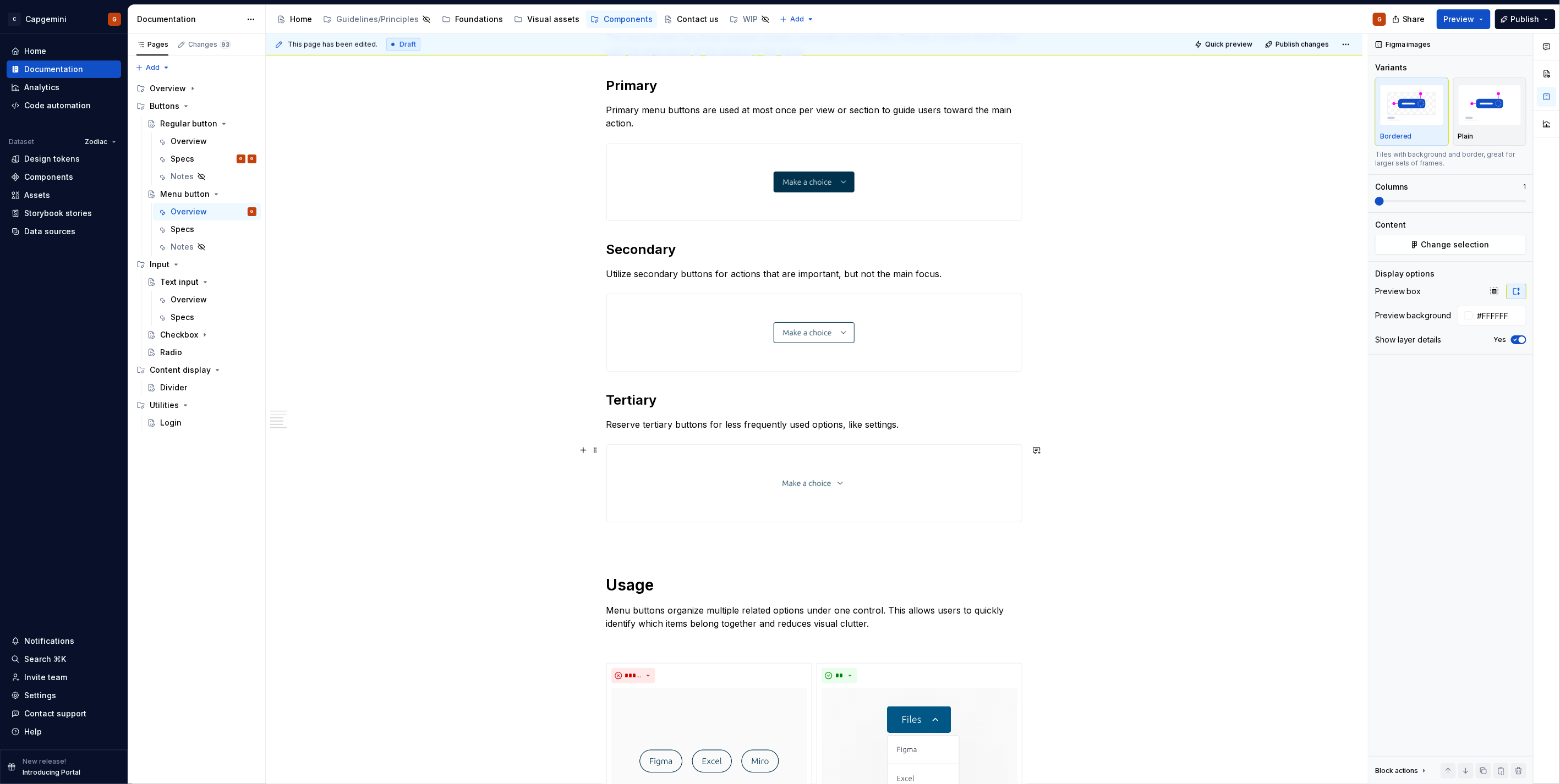
scroll to position [794, 0]
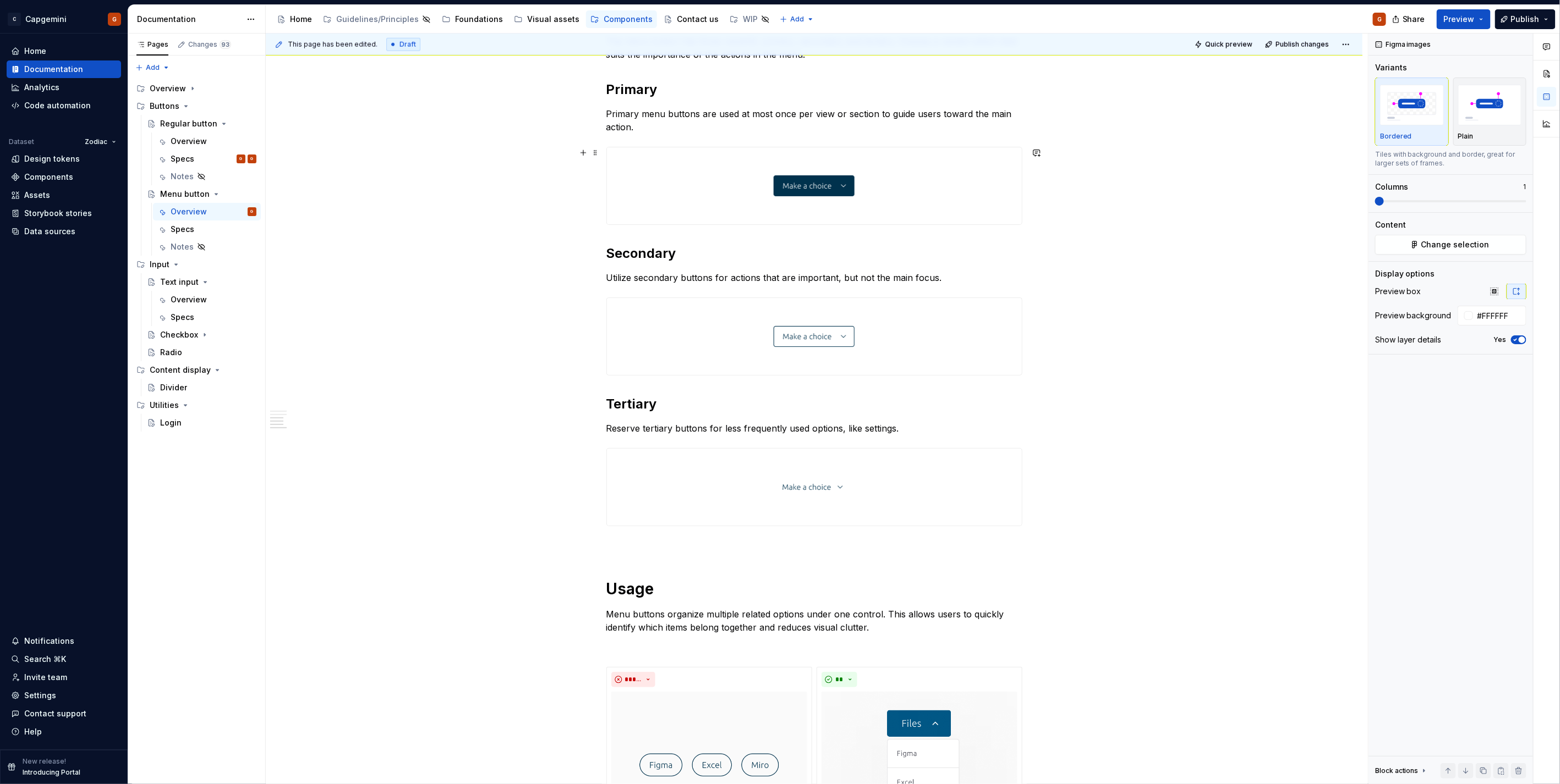
click at [1030, 215] on div "**********" at bounding box center [814, 294] width 1096 height 1795
click at [1019, 215] on div at bounding box center [814, 186] width 415 height 77
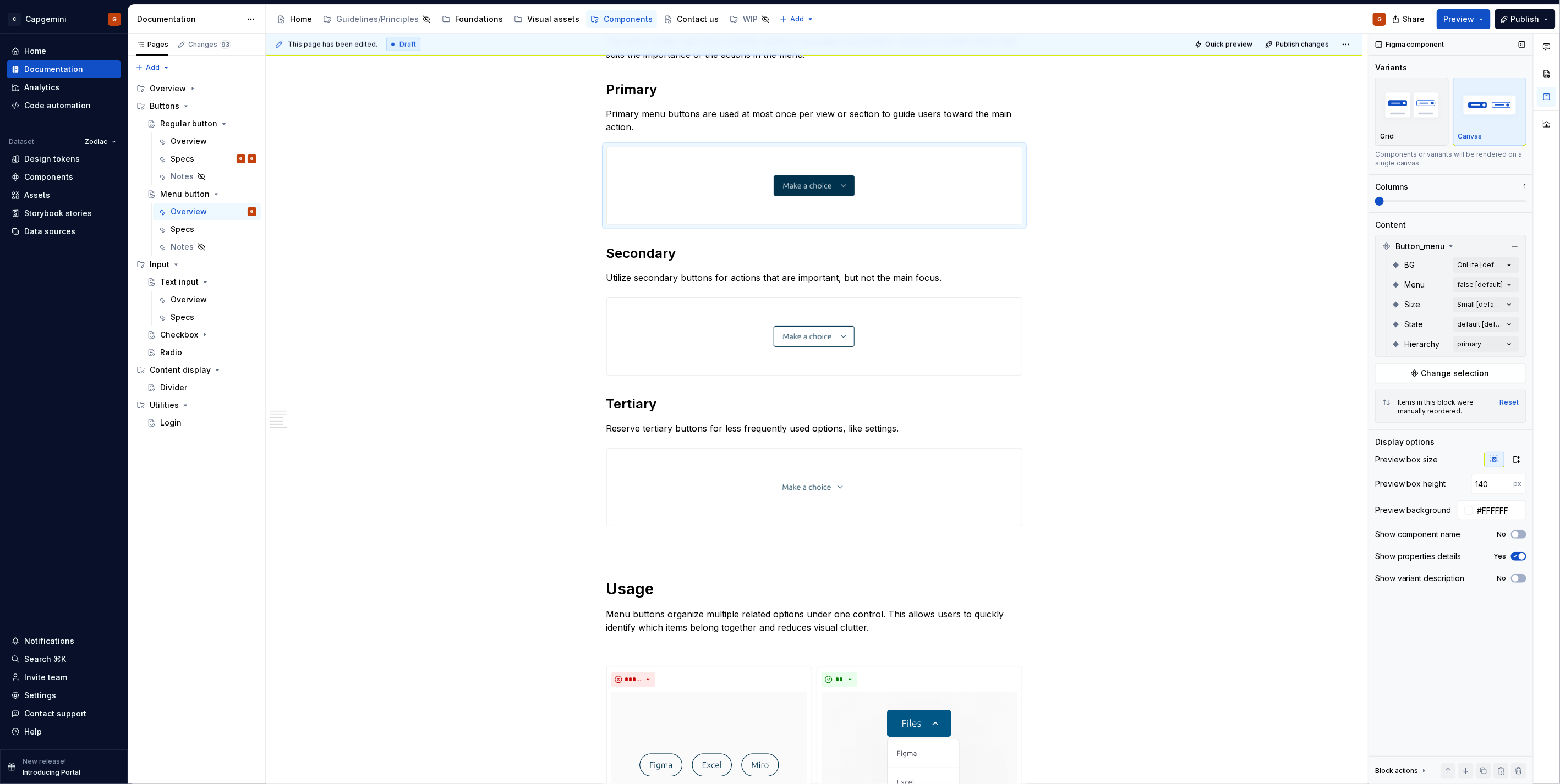
click at [1409, 206] on div "Variants Grid Canvas Components or variants will be rendered on a single canvas…" at bounding box center [1450, 137] width 151 height 150
click at [1421, 201] on span at bounding box center [1450, 201] width 151 height 2
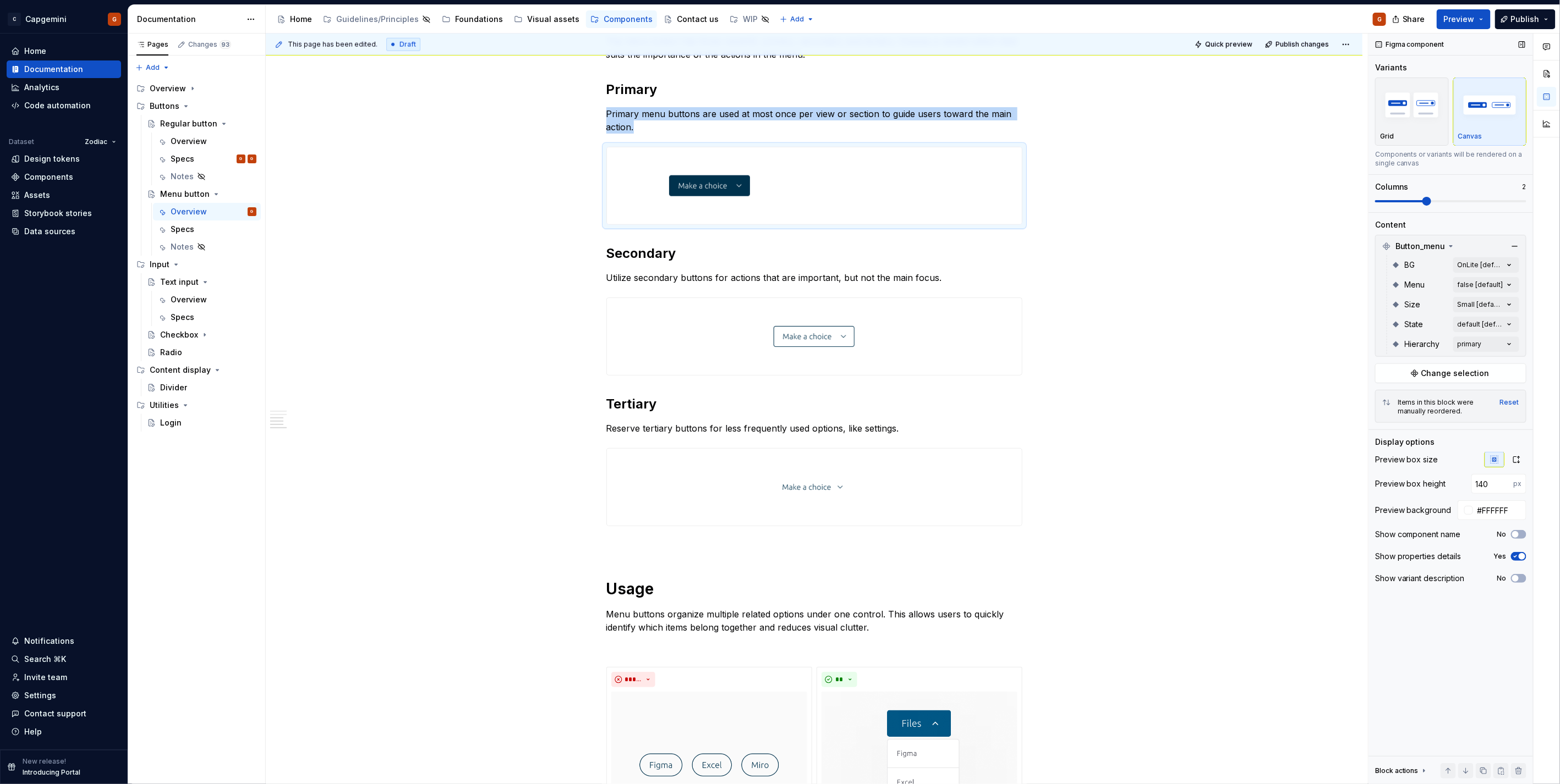
click at [1388, 201] on span at bounding box center [1400, 201] width 50 height 2
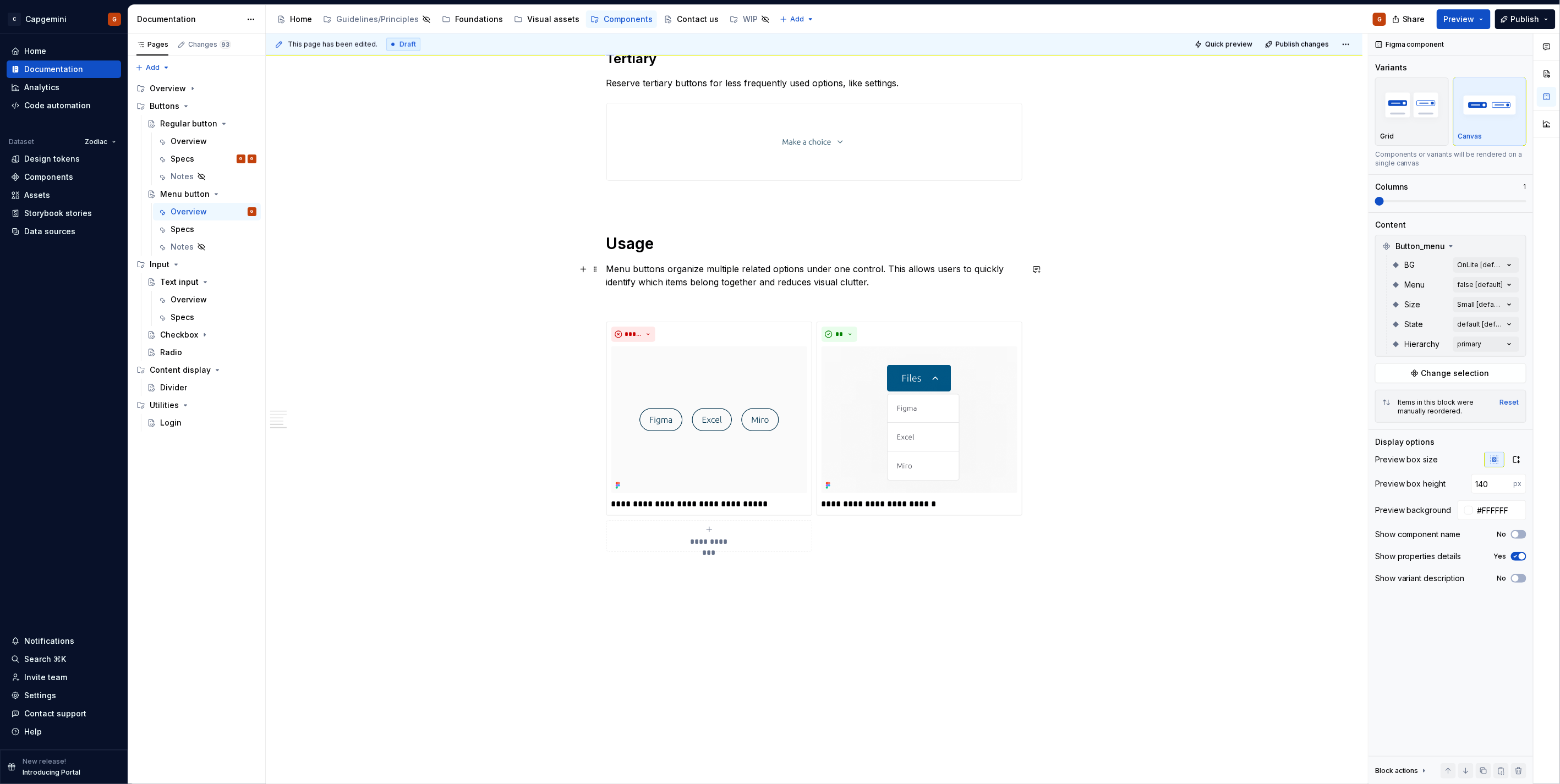
scroll to position [1161, 0]
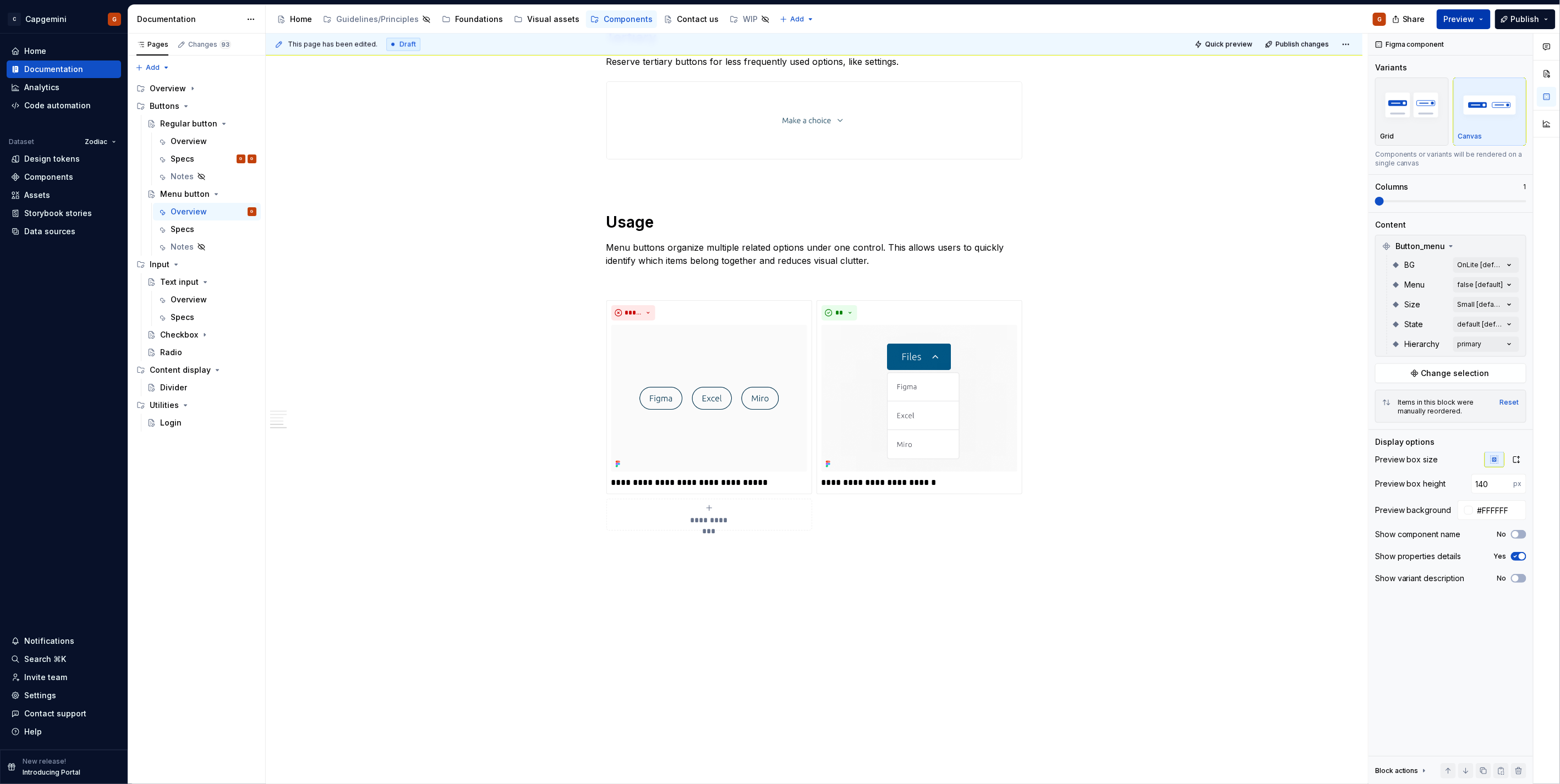
click at [1464, 14] on span "Preview" at bounding box center [1459, 19] width 31 height 11
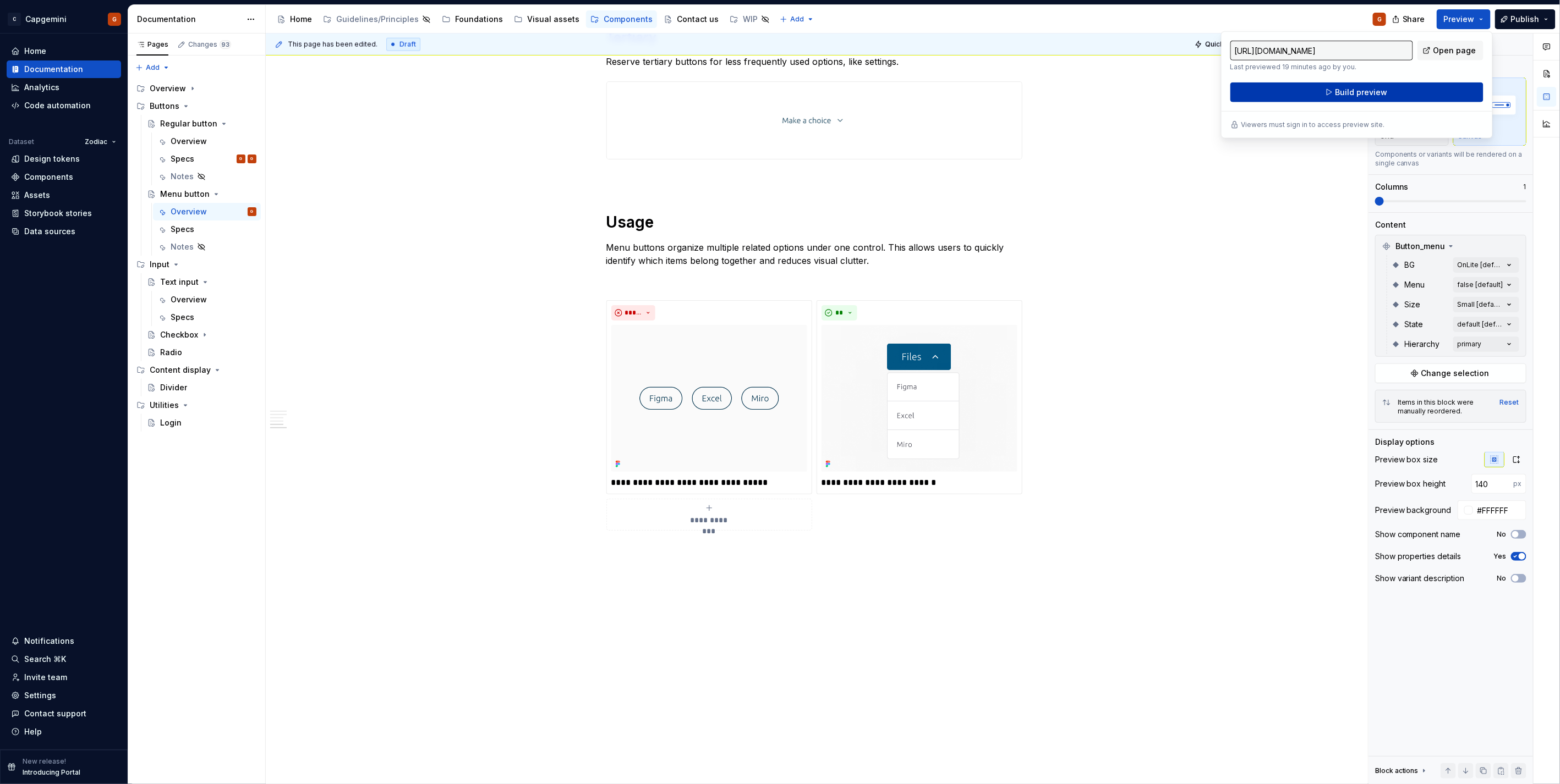
drag, startPoint x: 1464, startPoint y: 14, endPoint x: 1410, endPoint y: 84, distance: 88.4
click at [1410, 84] on button "Build preview" at bounding box center [1357, 92] width 253 height 20
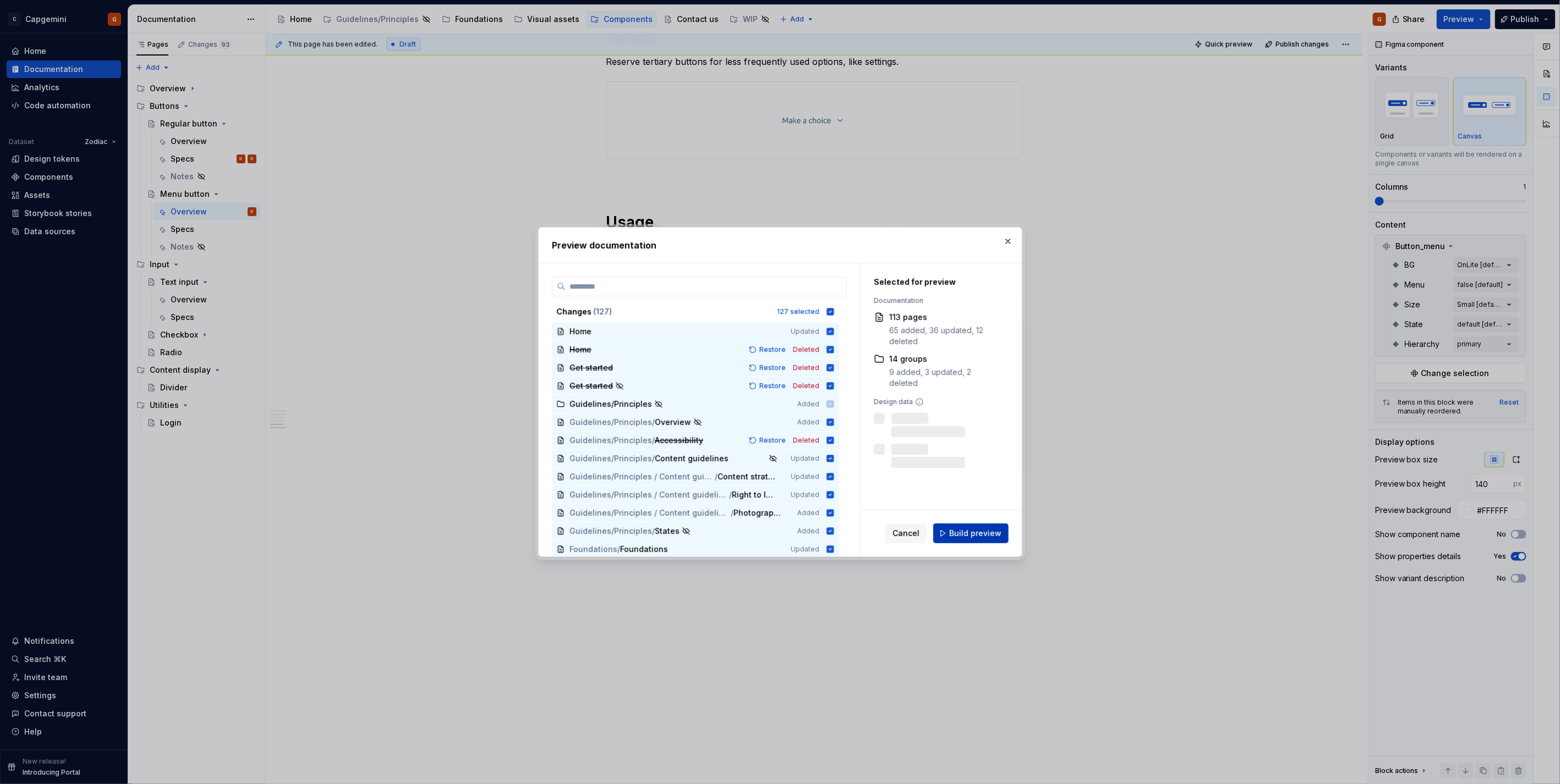
click at [969, 540] on button "Build preview" at bounding box center [971, 533] width 76 height 20
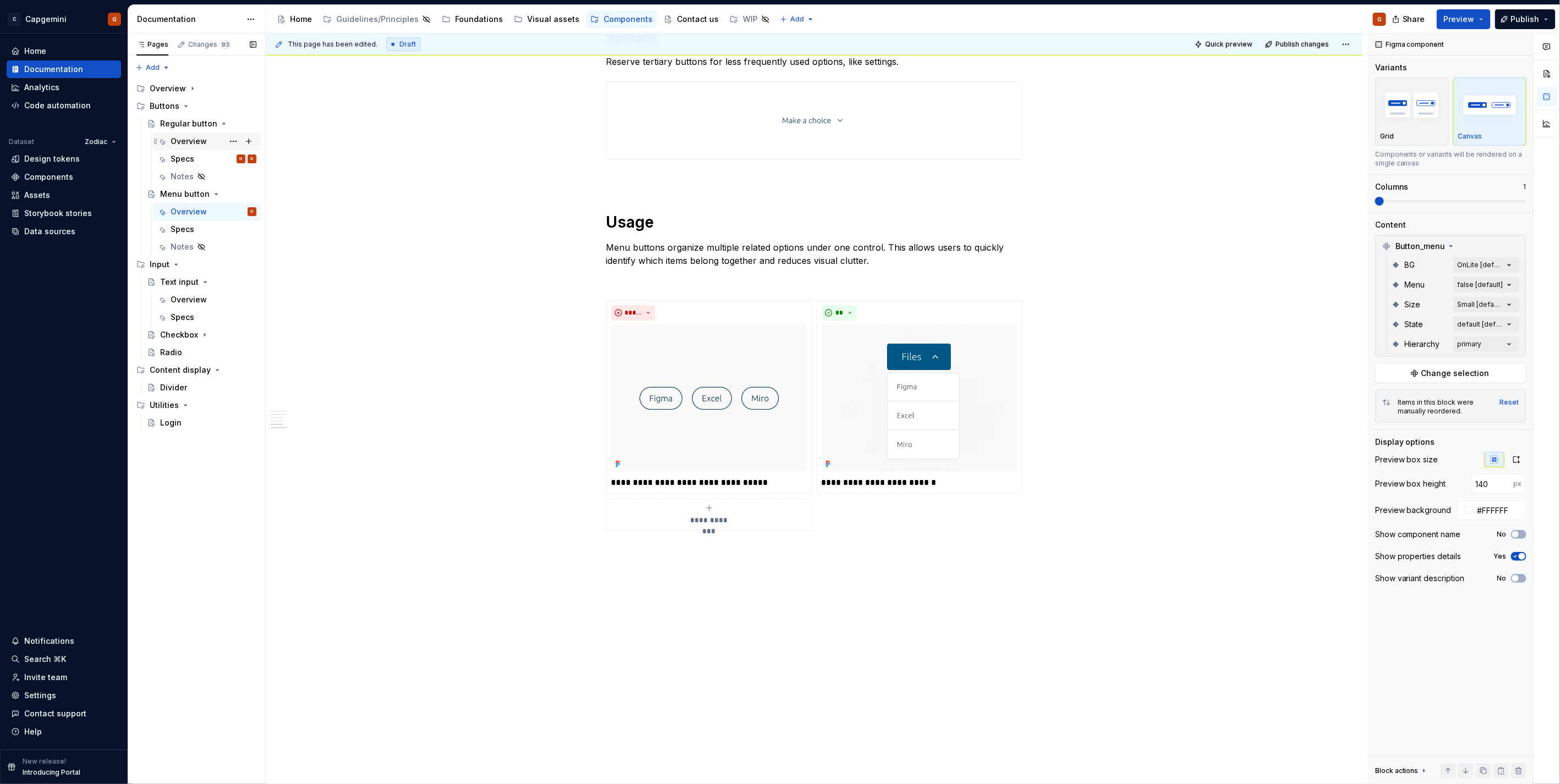
click at [188, 138] on div "Overview" at bounding box center [188, 141] width 36 height 11
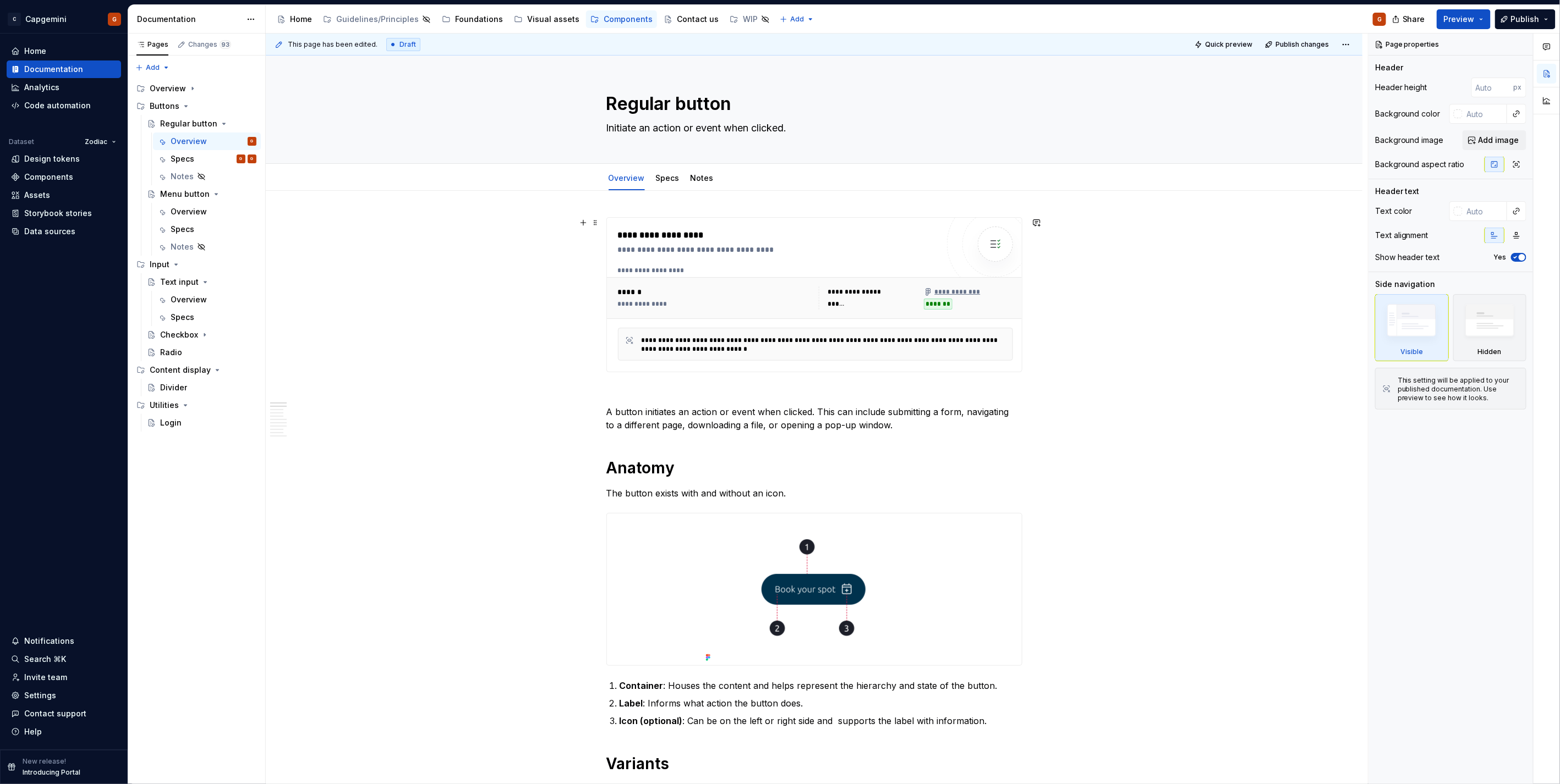
type textarea "*"
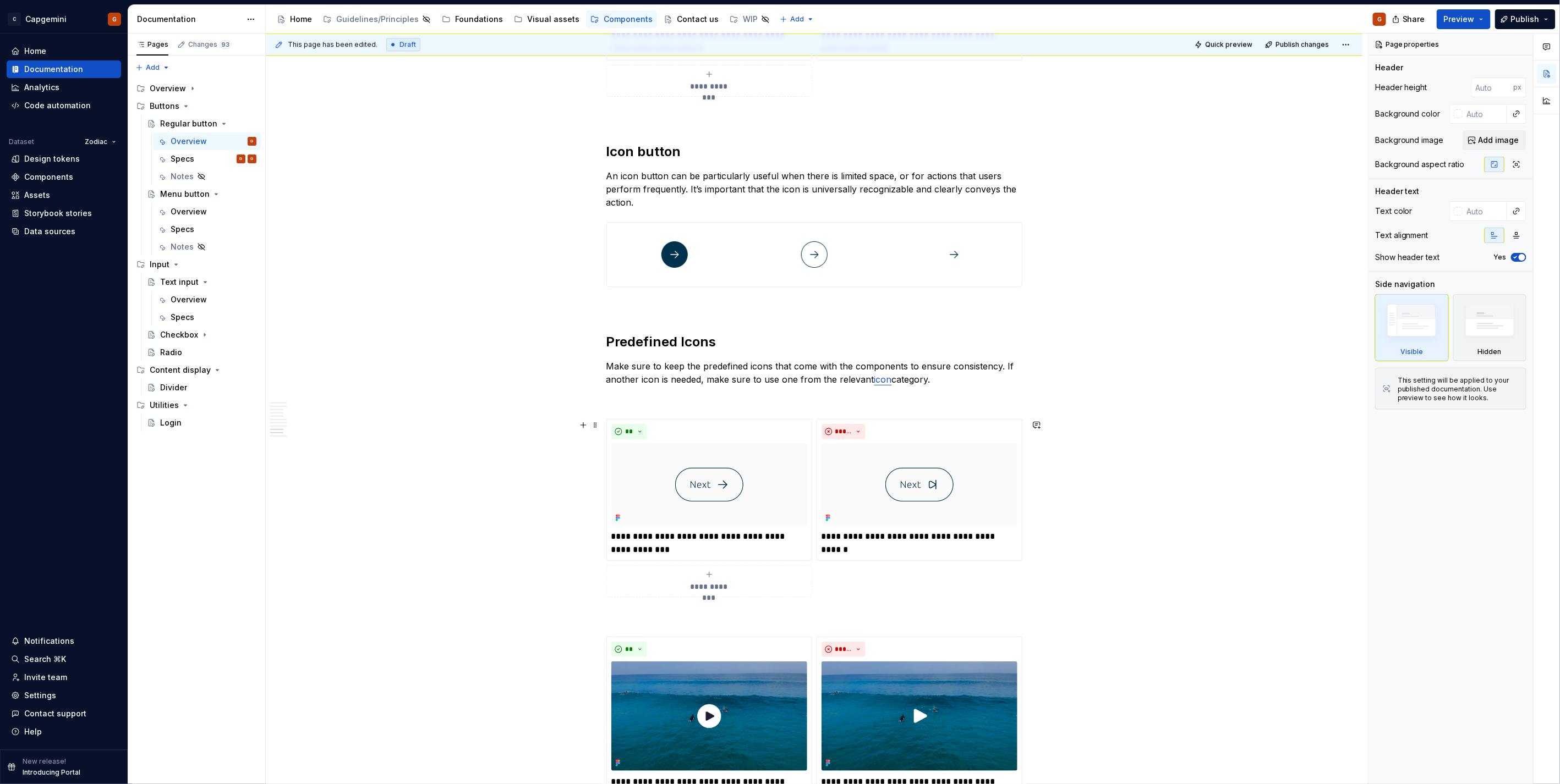
scroll to position [1960, 0]
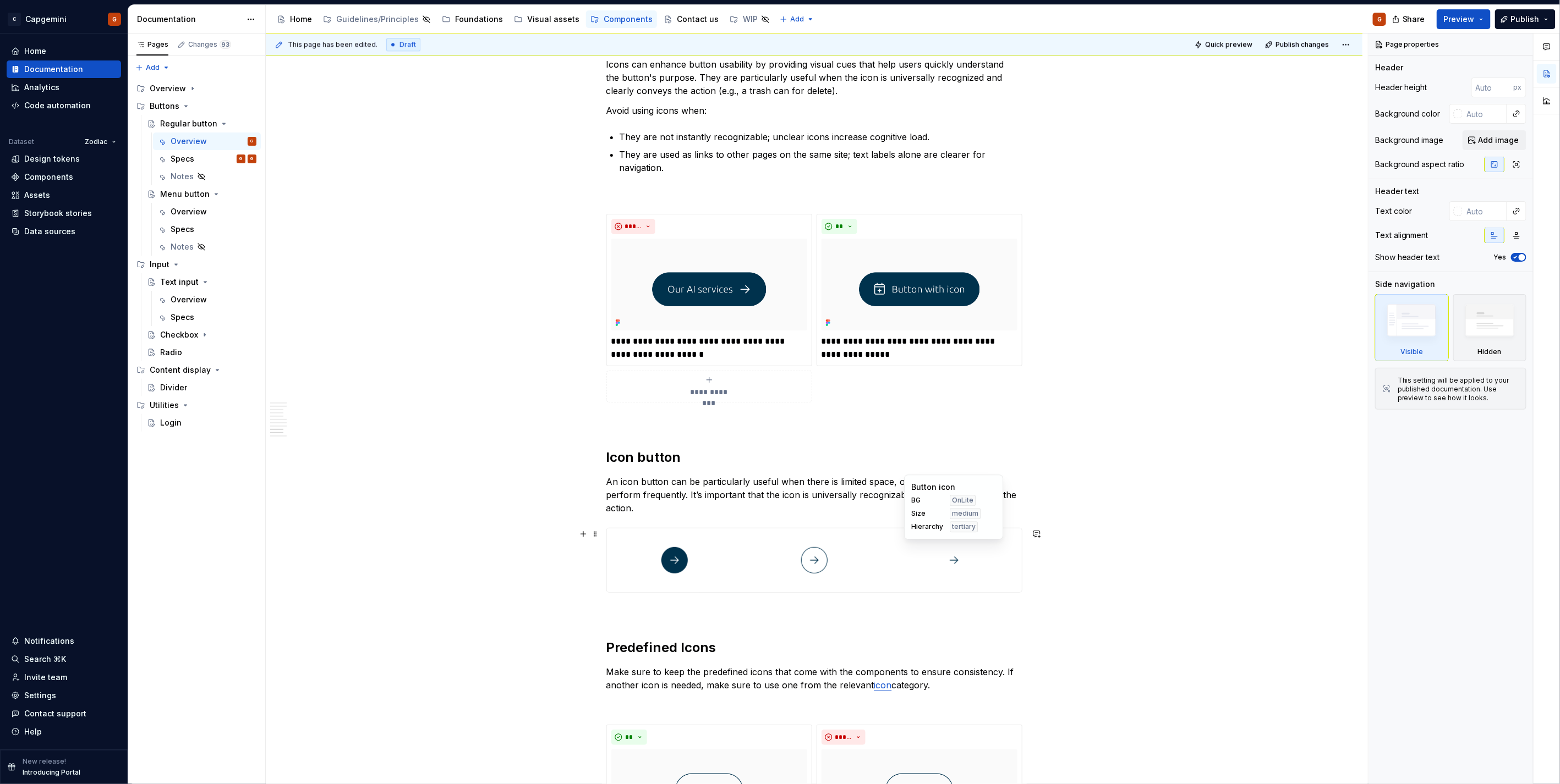
click at [1010, 574] on div at bounding box center [954, 560] width 136 height 64
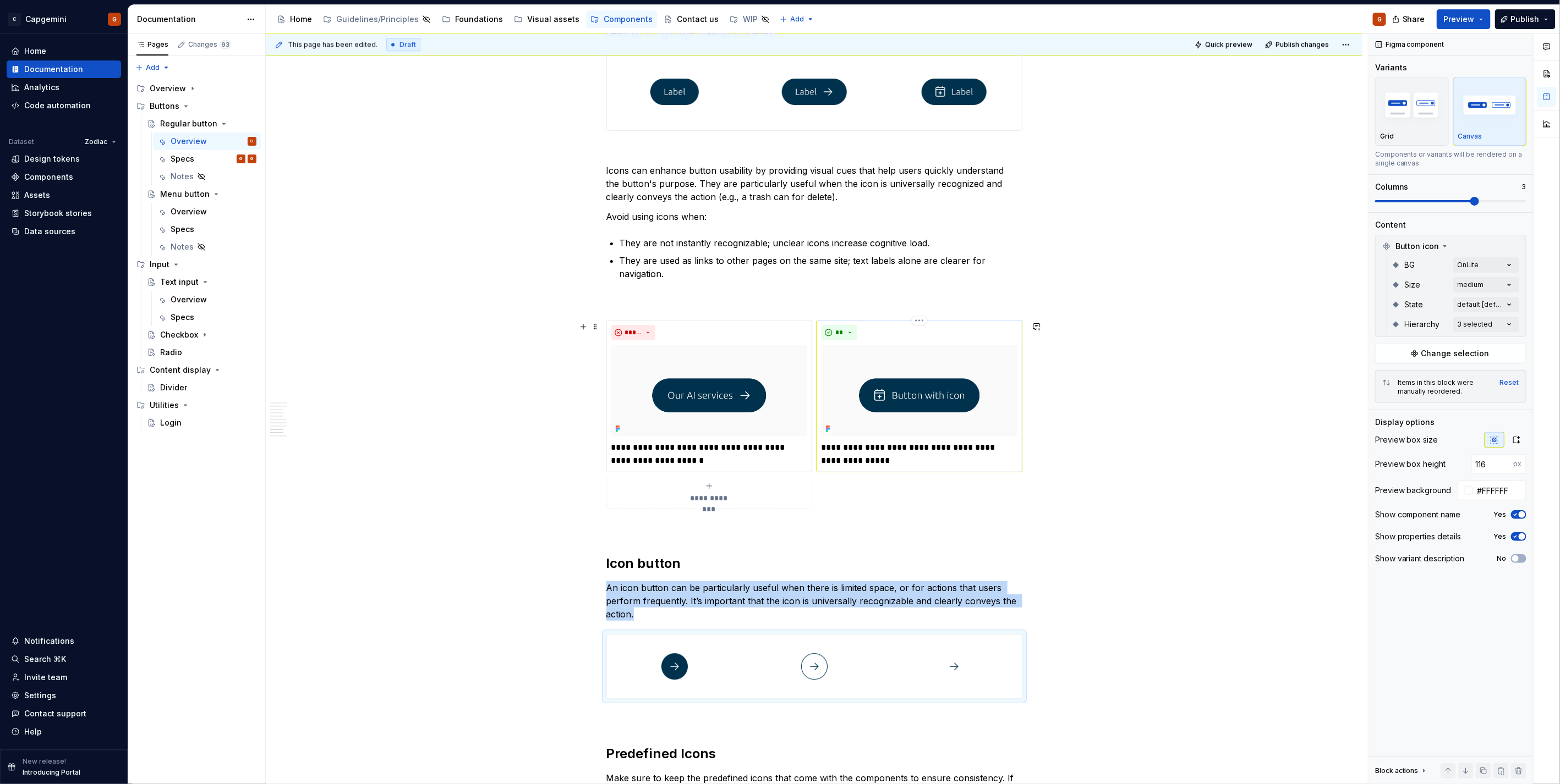
scroll to position [1778, 0]
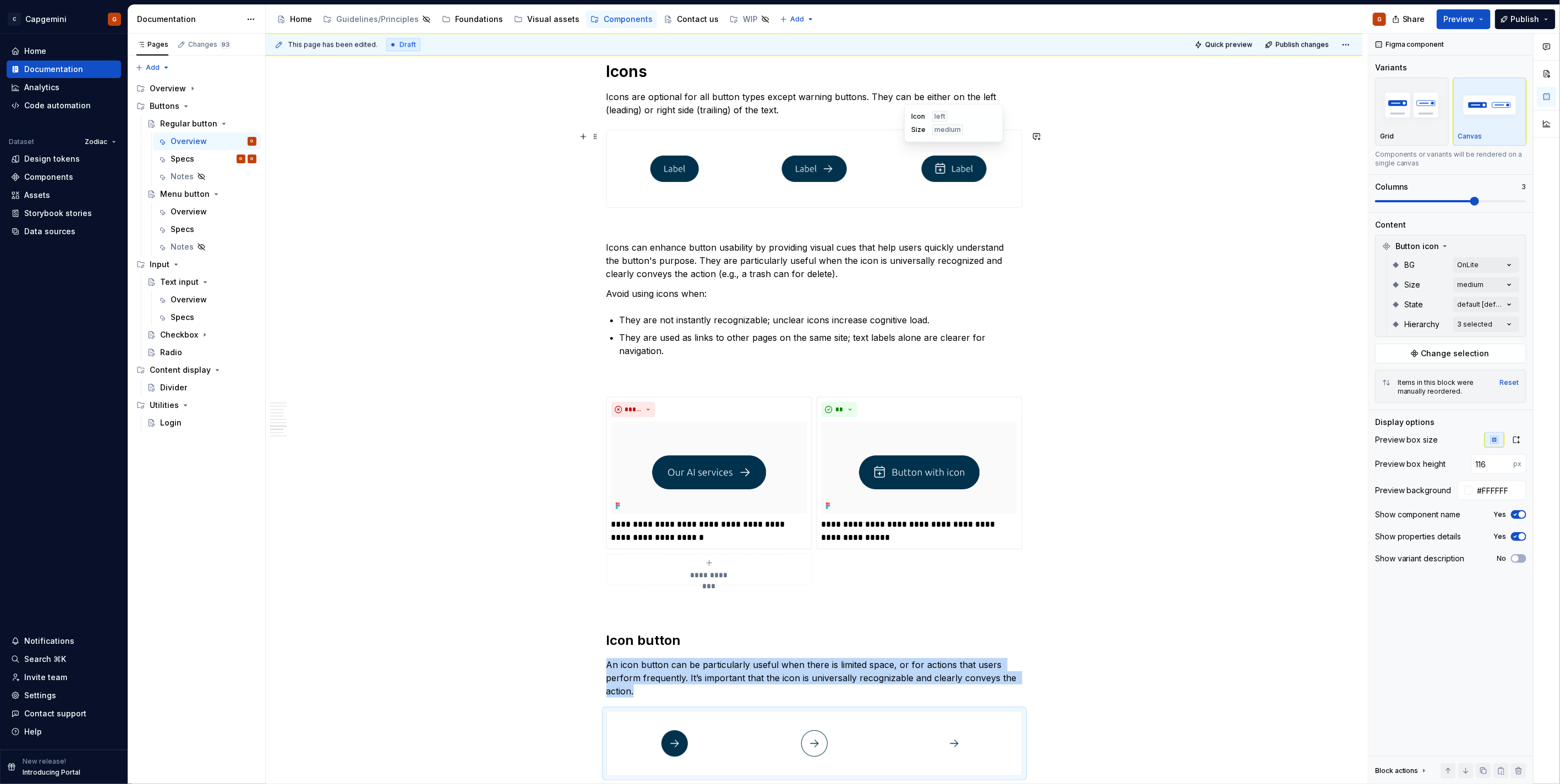
type input "140"
click at [945, 195] on img at bounding box center [954, 169] width 65 height 68
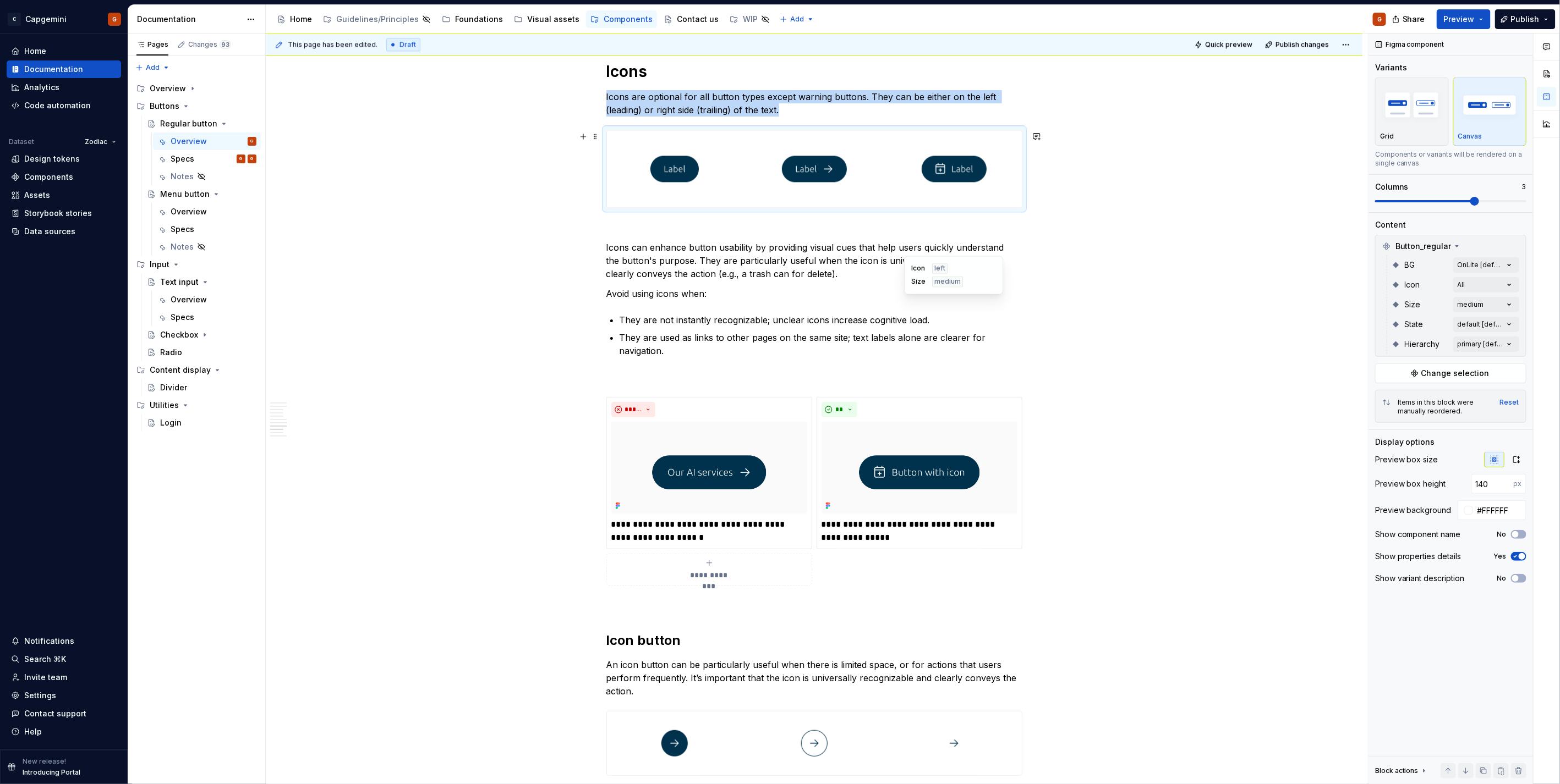
scroll to position [1532, 0]
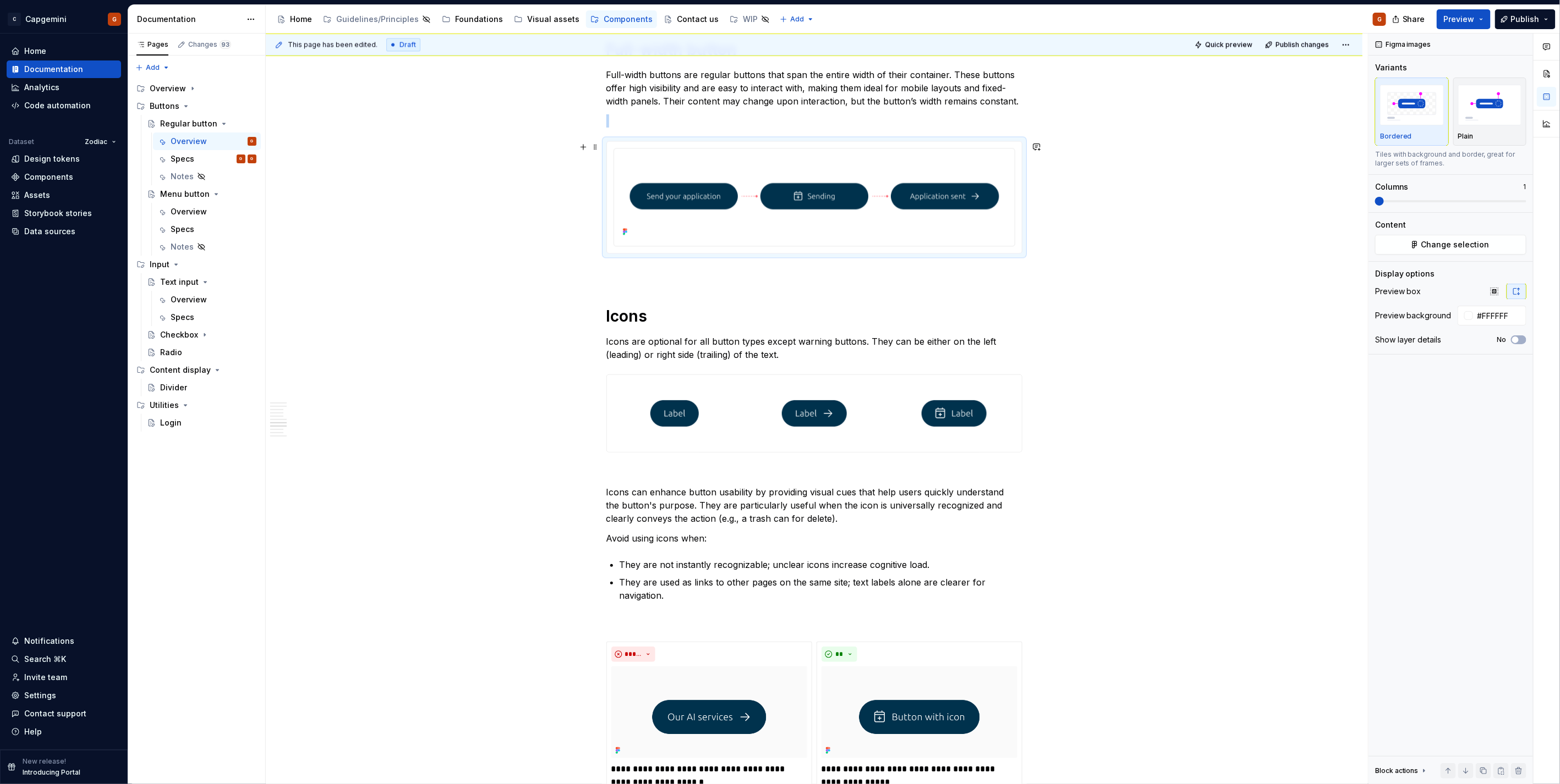
click at [970, 249] on div at bounding box center [814, 197] width 415 height 112
click at [1496, 121] on img "button" at bounding box center [1490, 104] width 64 height 40
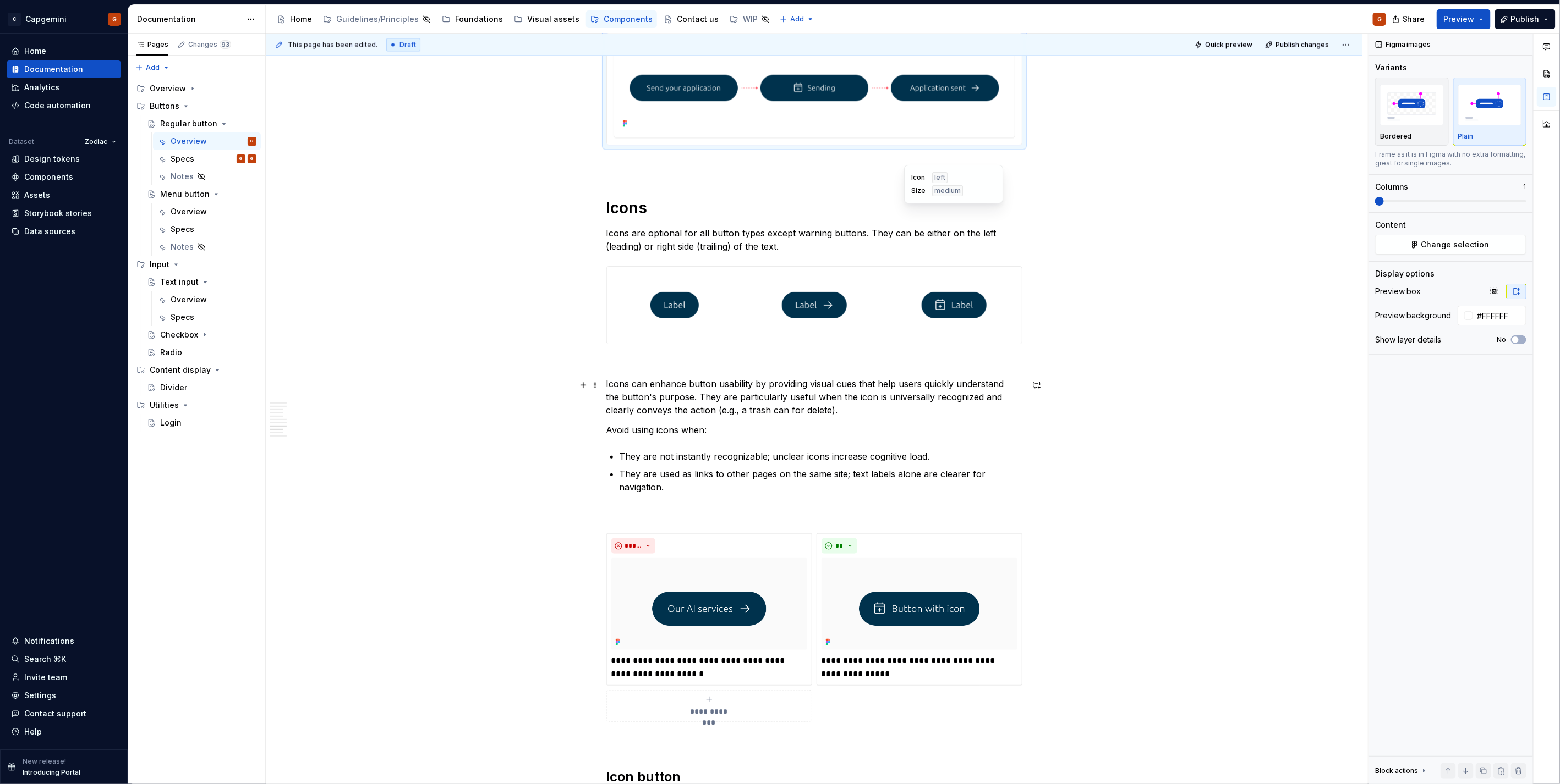
scroll to position [1716, 0]
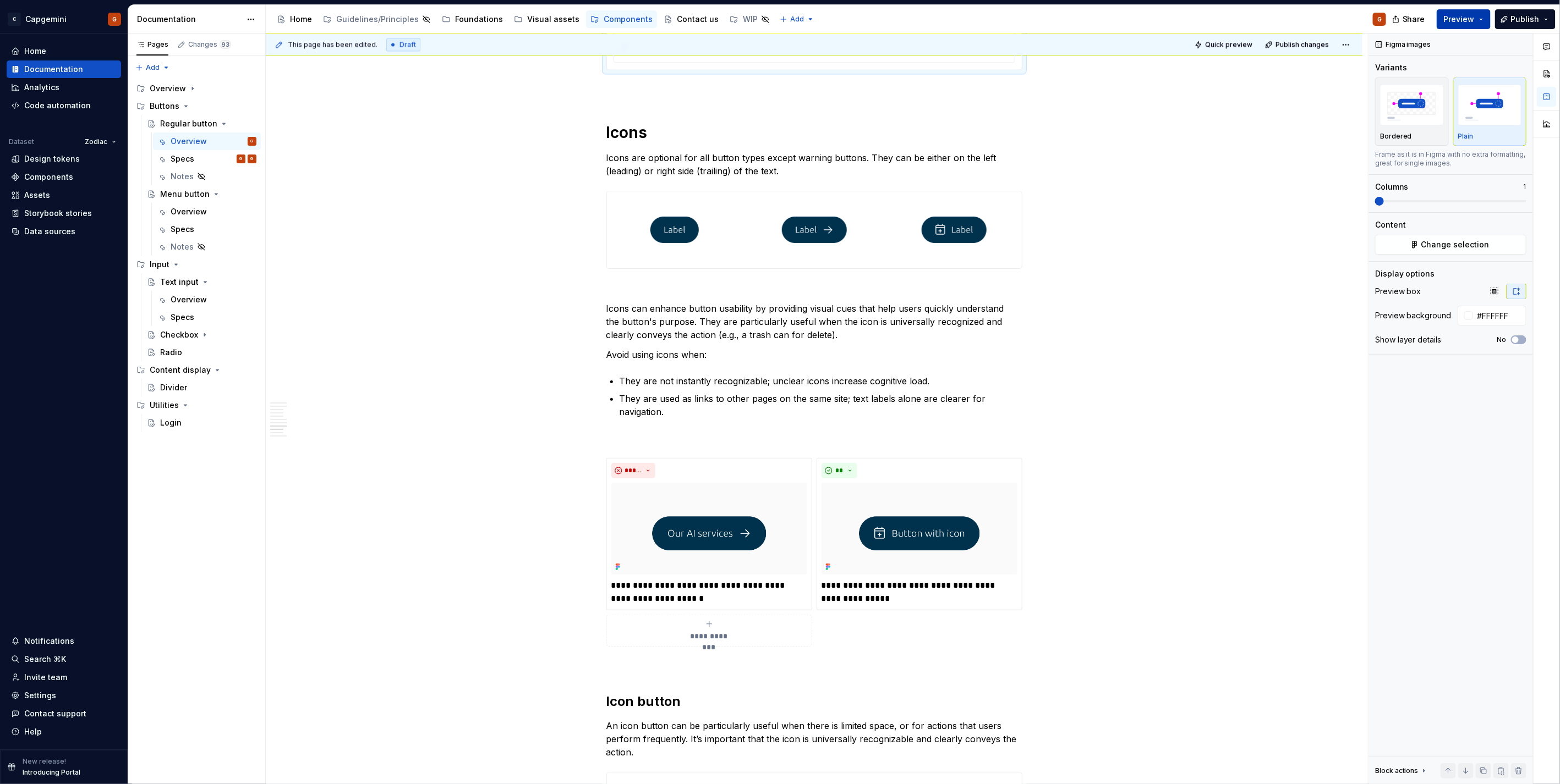
click at [1457, 20] on span "Preview" at bounding box center [1459, 19] width 31 height 11
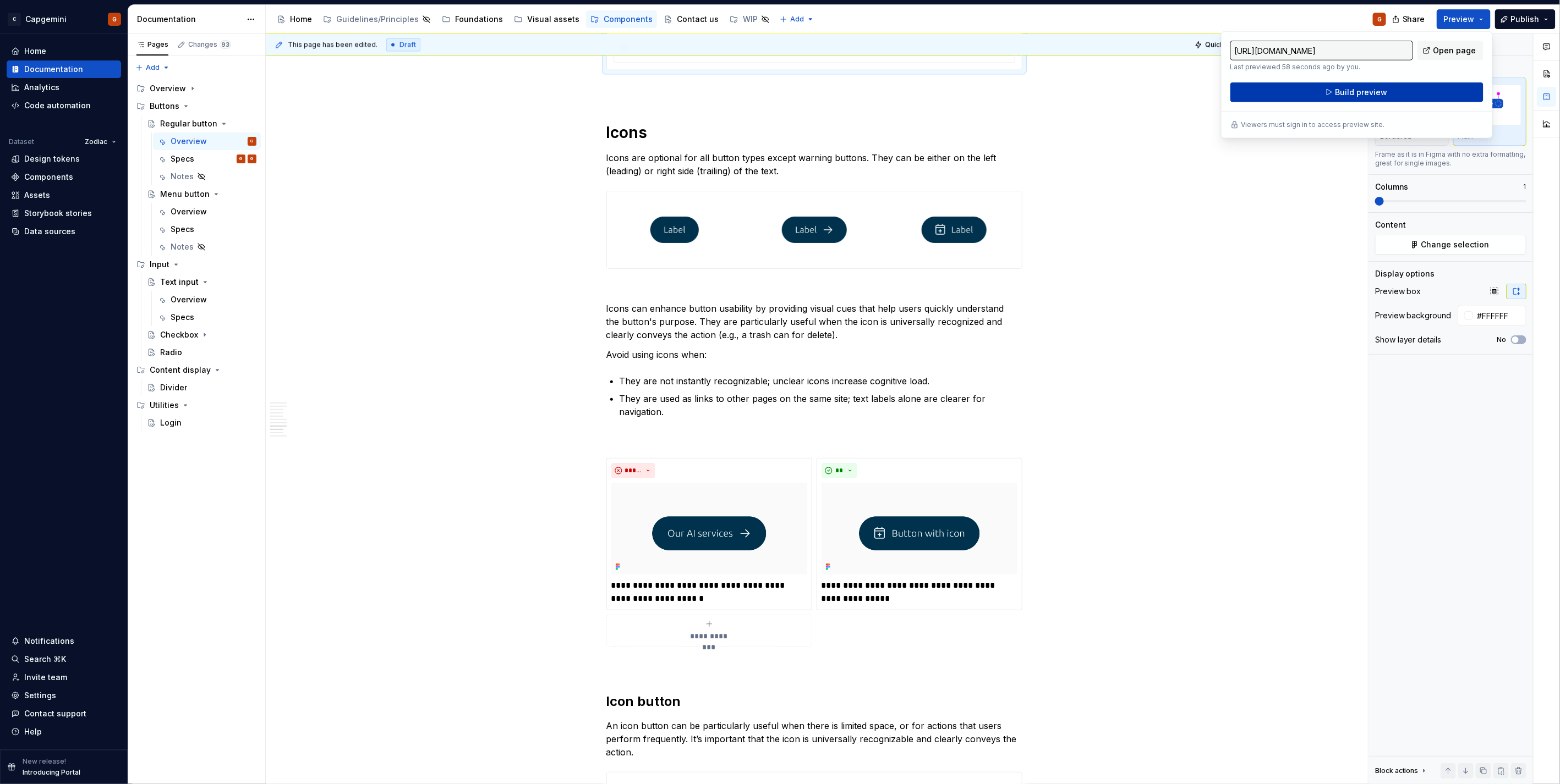
drag, startPoint x: 1457, startPoint y: 20, endPoint x: 1367, endPoint y: 89, distance: 113.4
click at [1367, 89] on span "Build preview" at bounding box center [1361, 92] width 53 height 11
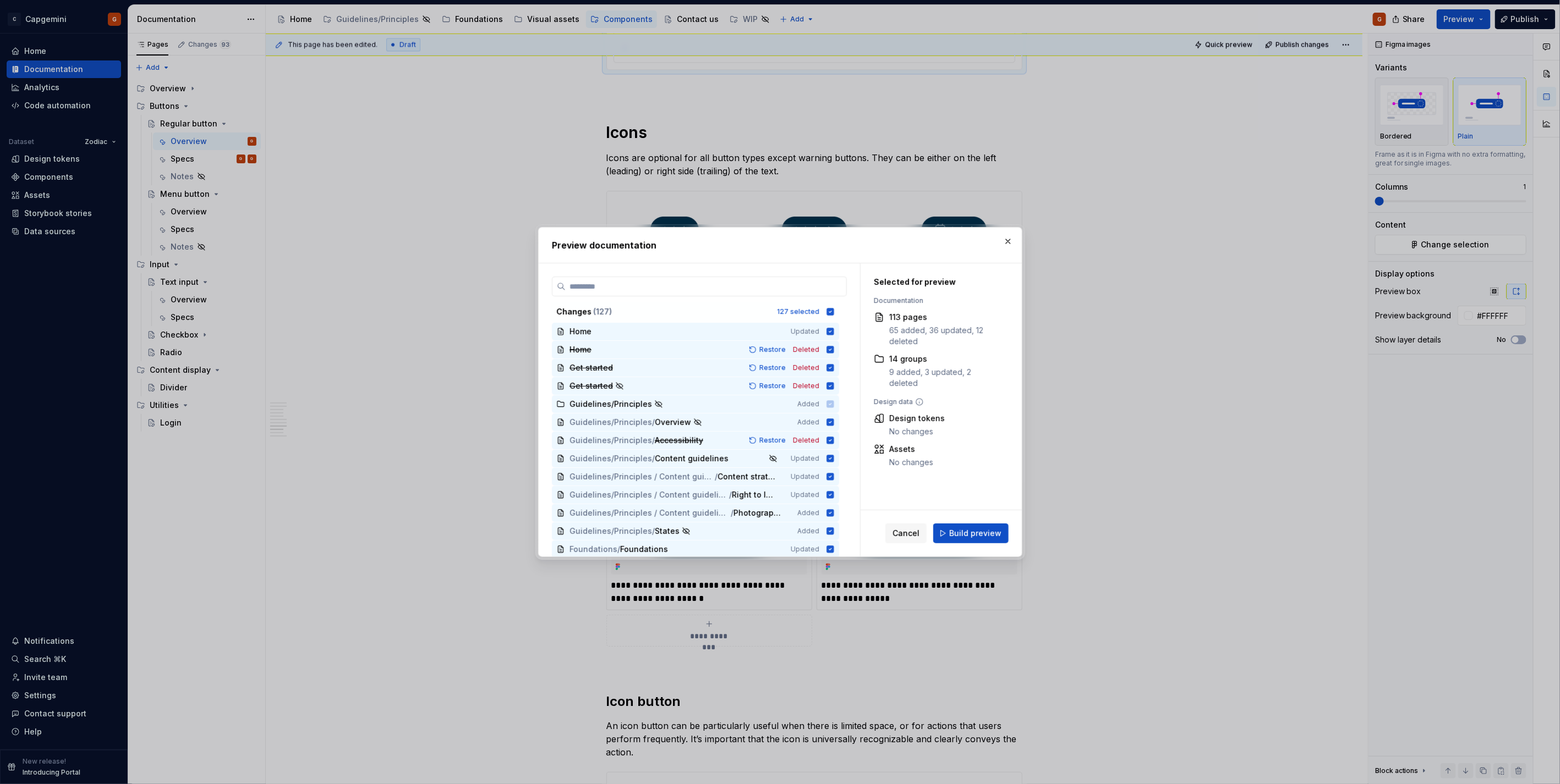
click at [989, 550] on div "Cancel Build preview" at bounding box center [941, 533] width 161 height 46
click at [992, 536] on span "Build preview" at bounding box center [975, 533] width 53 height 11
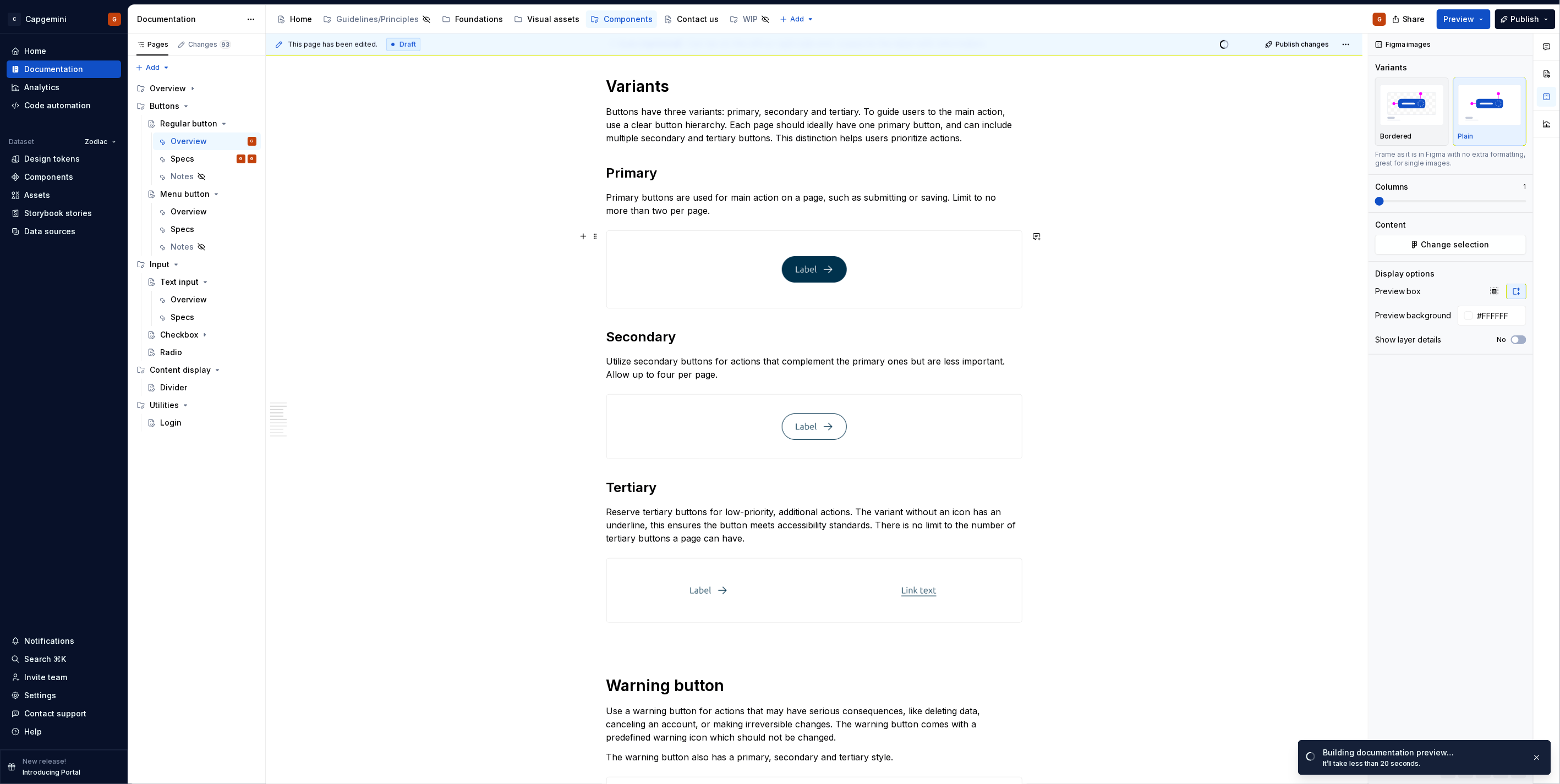
scroll to position [433, 0]
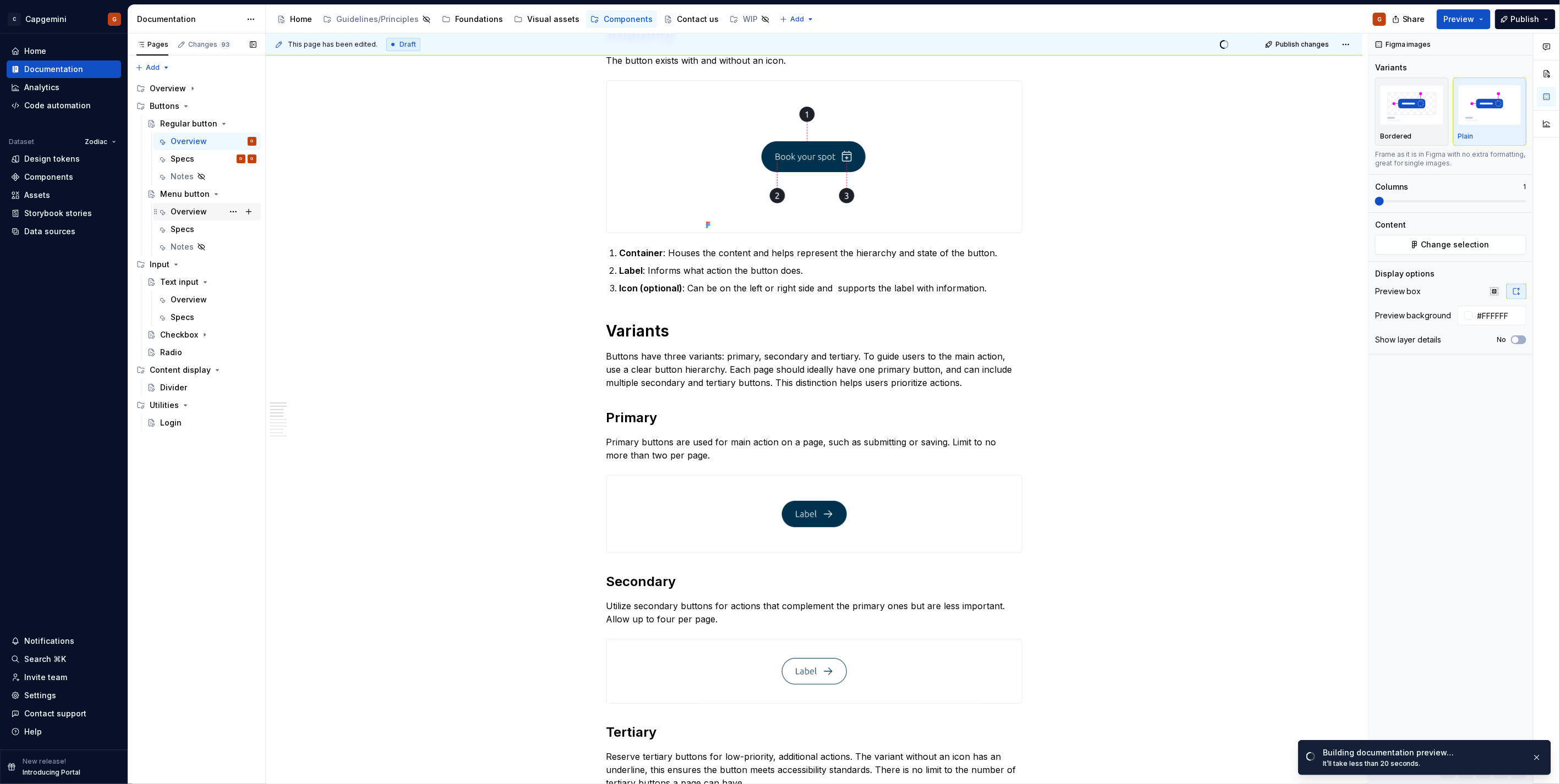
click at [195, 211] on div "Overview" at bounding box center [188, 212] width 36 height 11
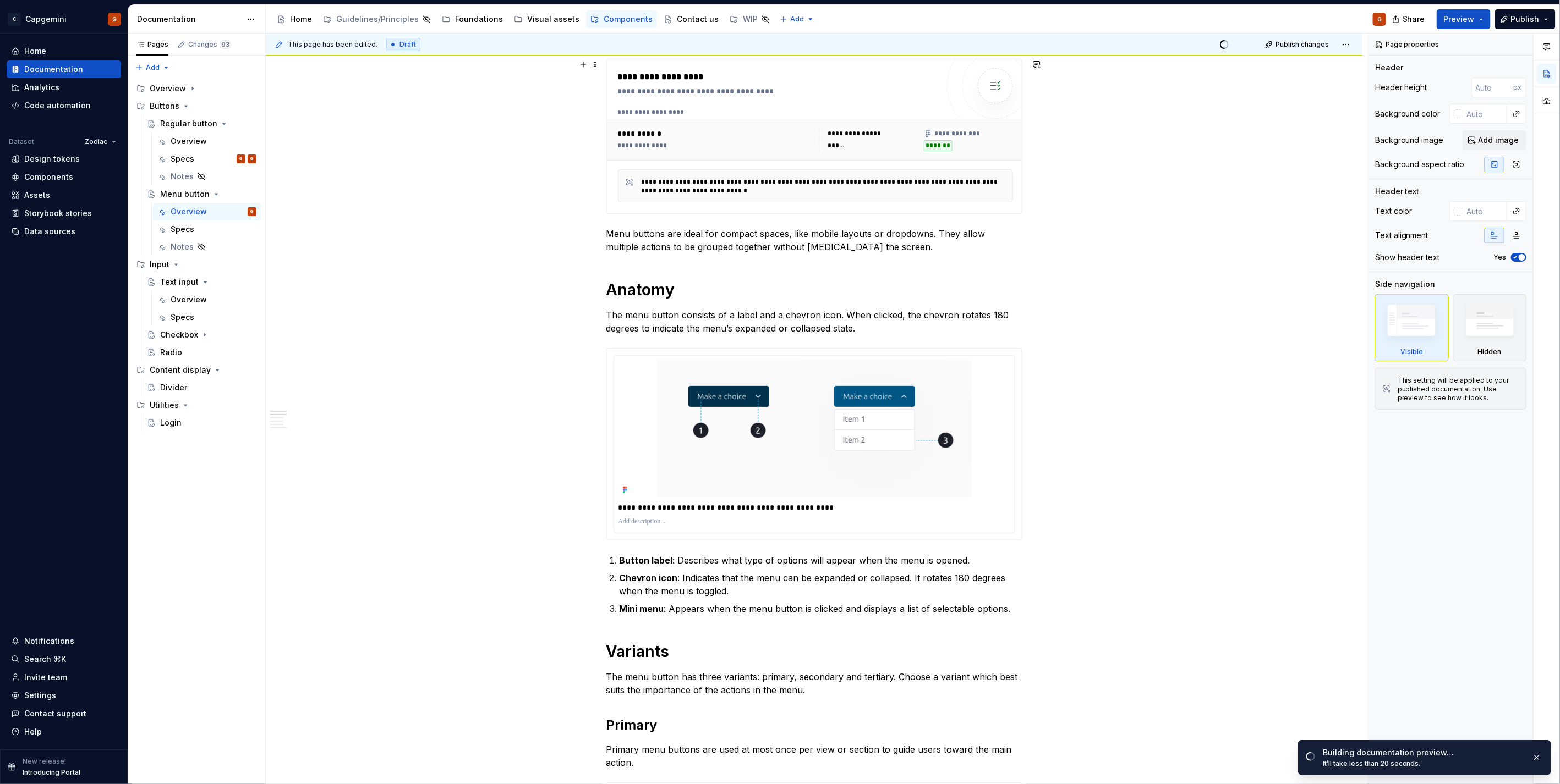
scroll to position [305, 0]
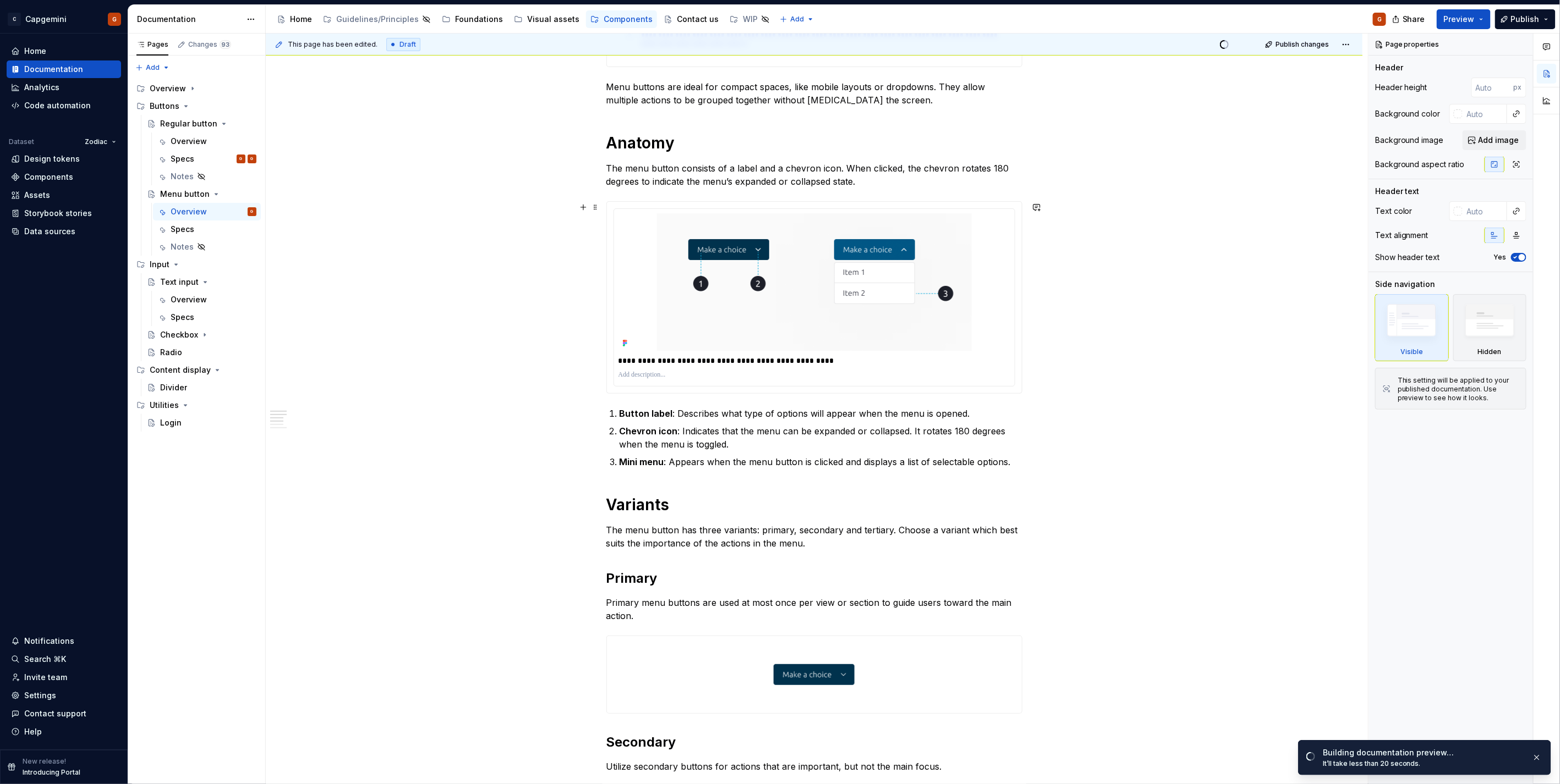
click at [817, 209] on html "C Capgemini G Home Documentation Analytics Code automation Dataset Zodiac Desig…" at bounding box center [780, 392] width 1560 height 784
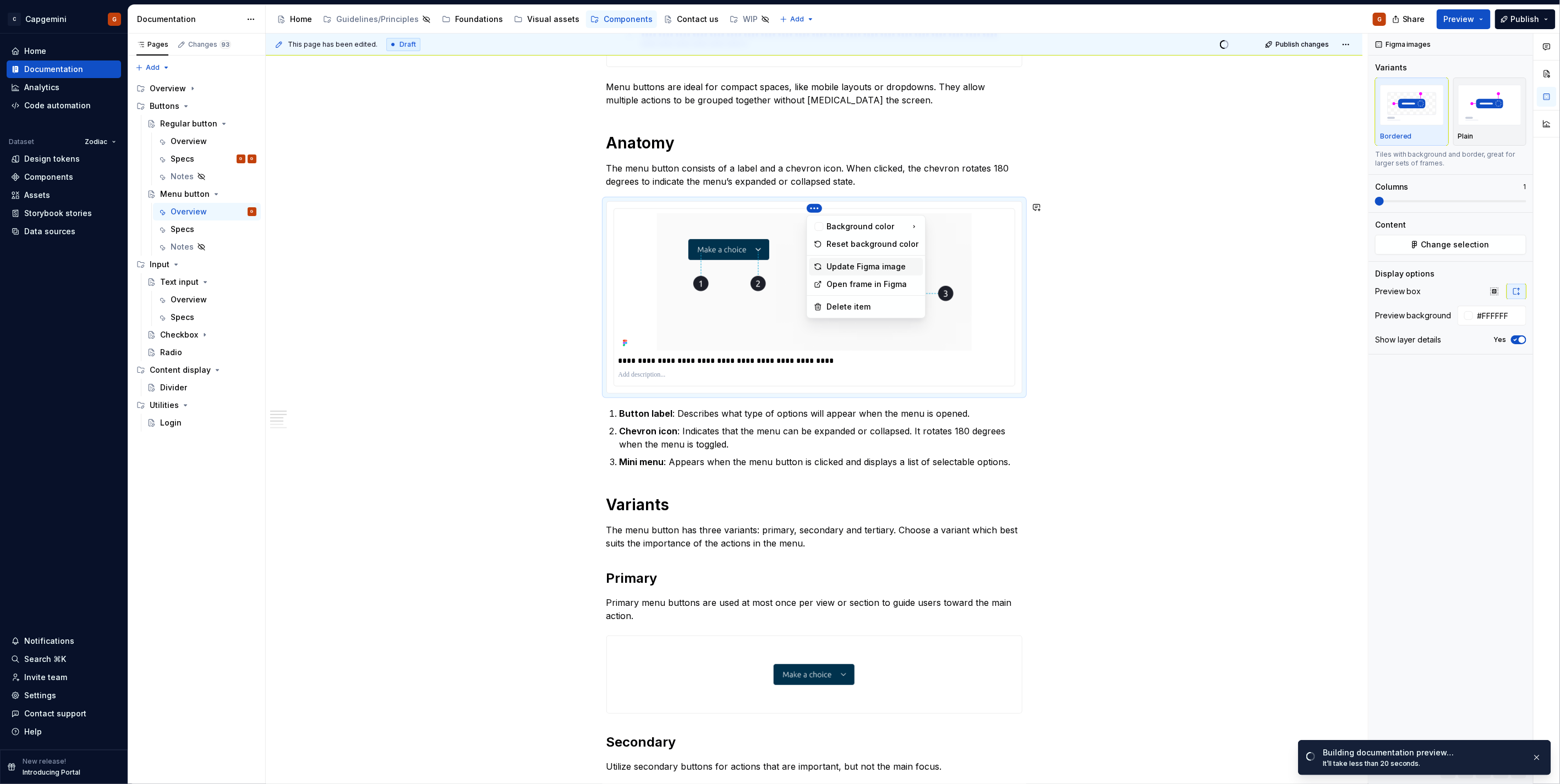
click at [857, 266] on div "Update Figma image" at bounding box center [873, 267] width 92 height 11
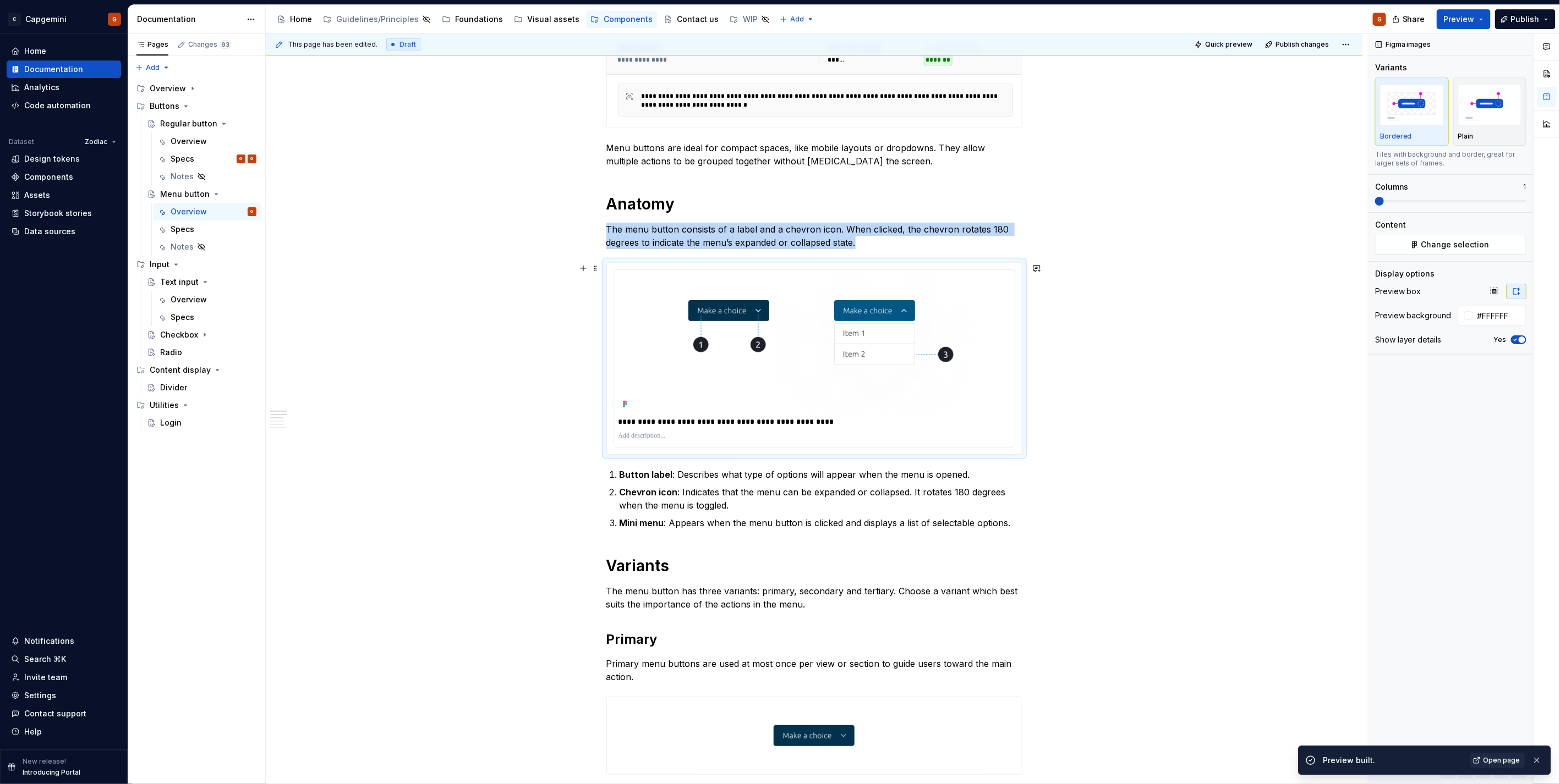
scroll to position [0, 0]
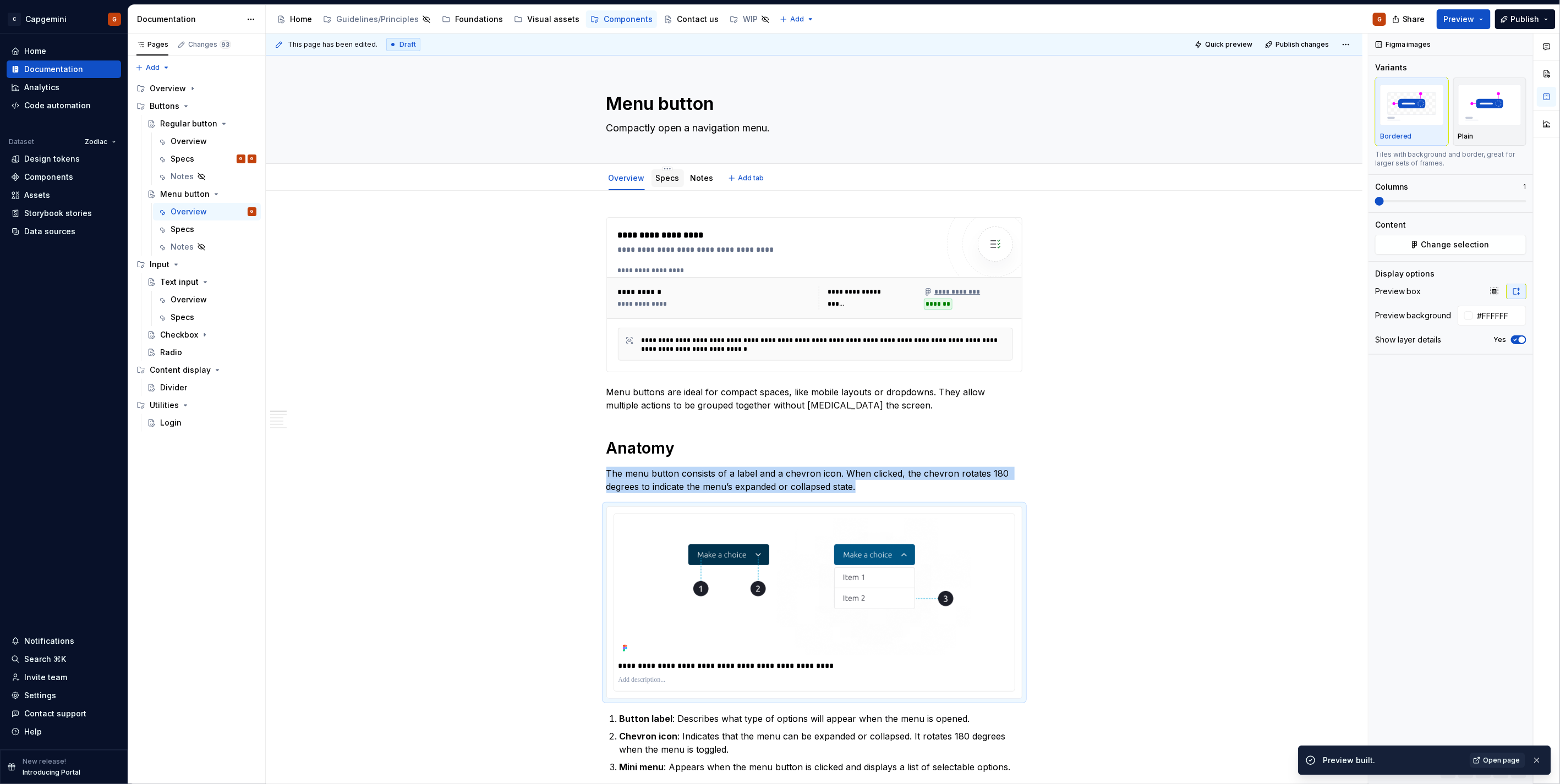
click at [668, 178] on link "Specs" at bounding box center [667, 178] width 24 height 10
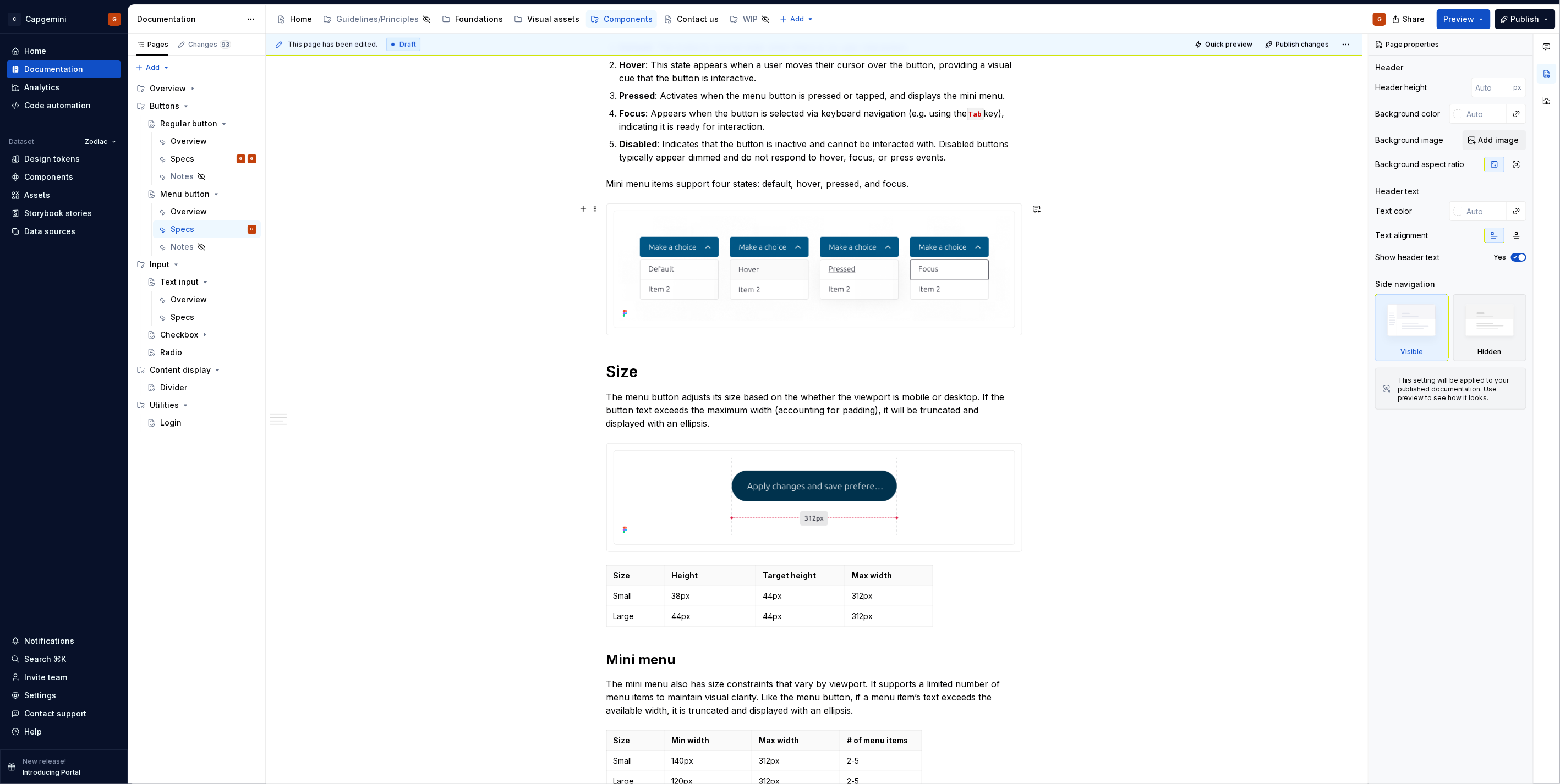
scroll to position [489, 0]
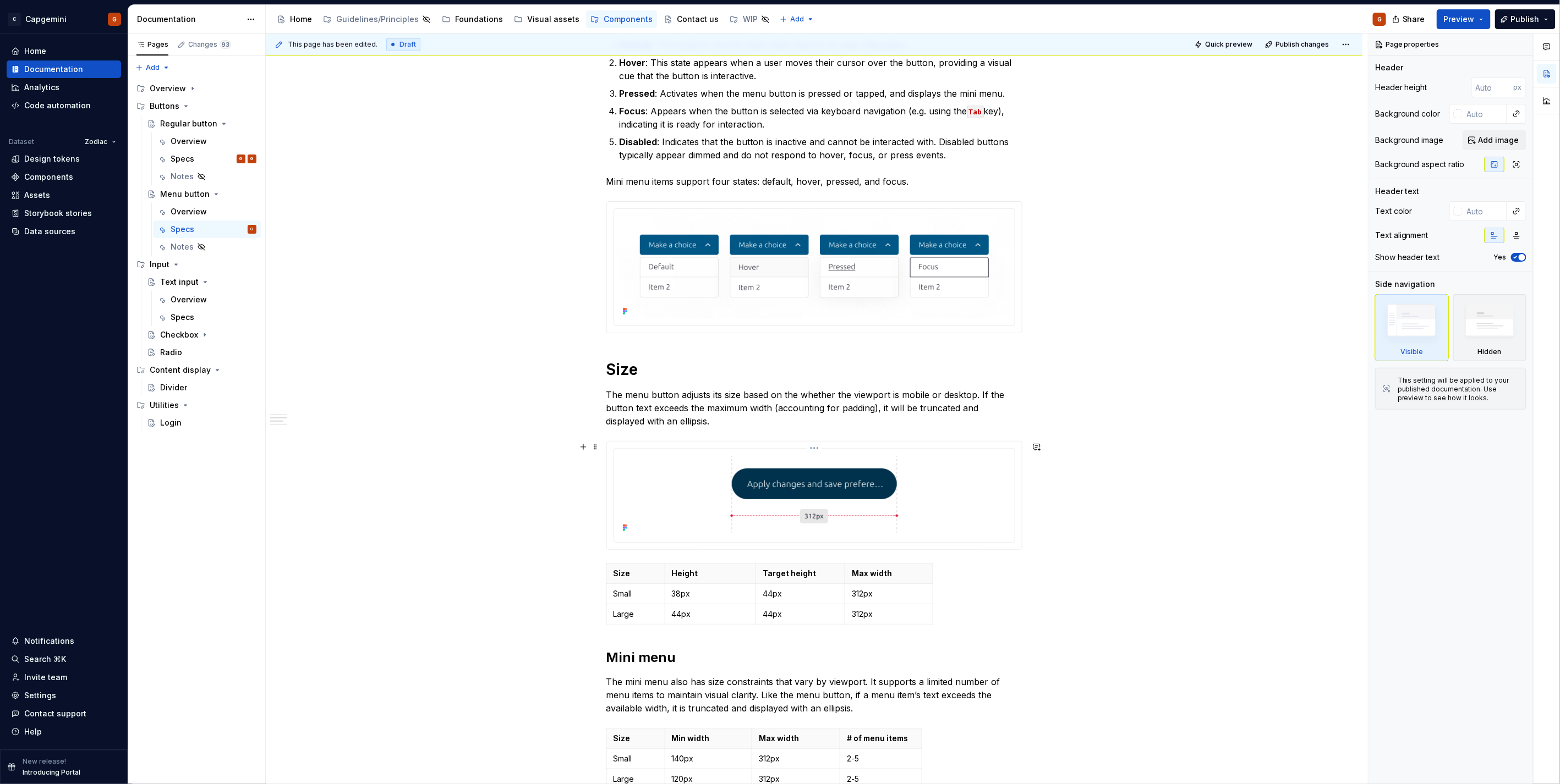
click at [1013, 540] on div at bounding box center [814, 495] width 401 height 93
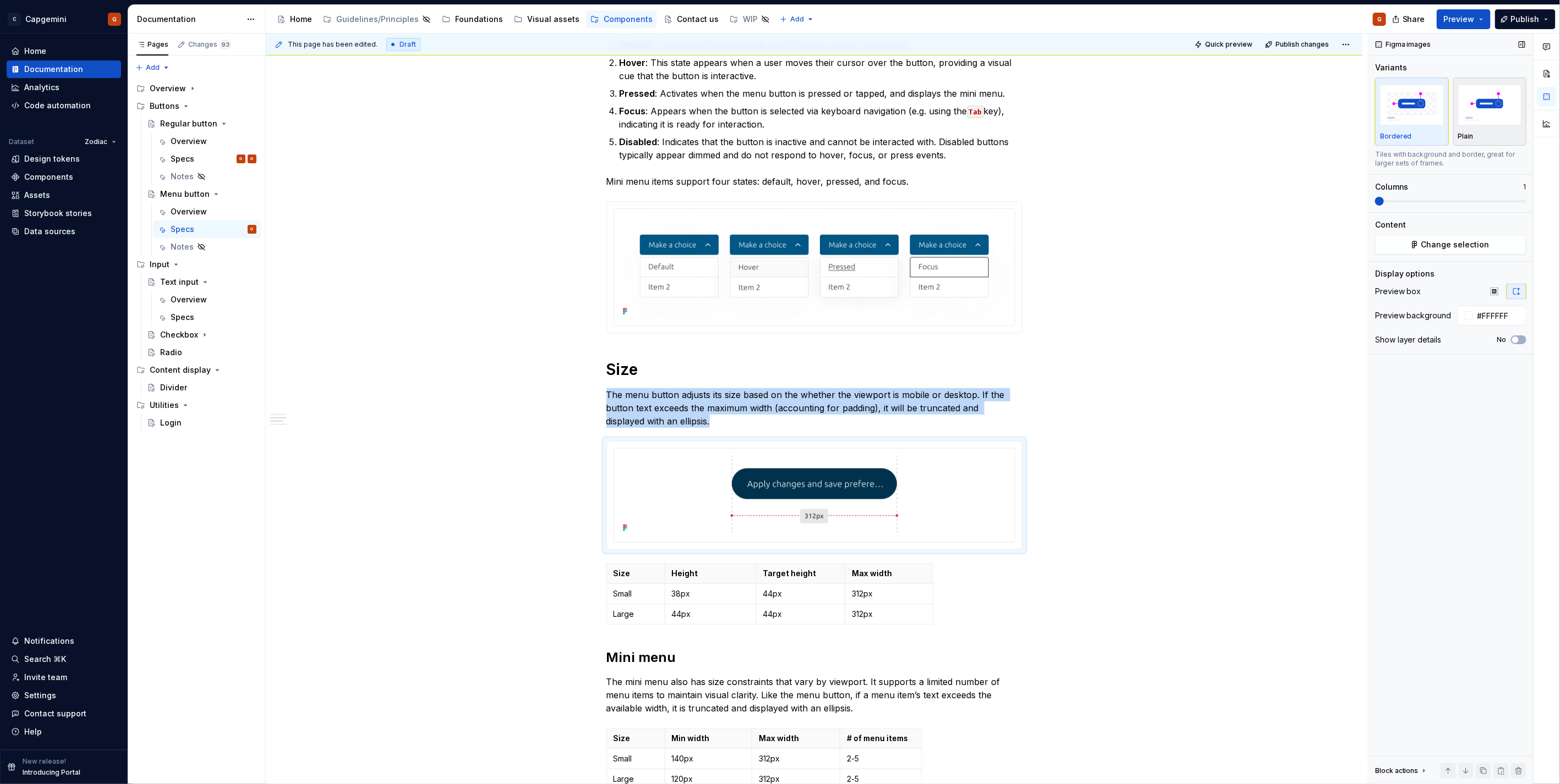
click at [1501, 112] on img "button" at bounding box center [1490, 104] width 64 height 40
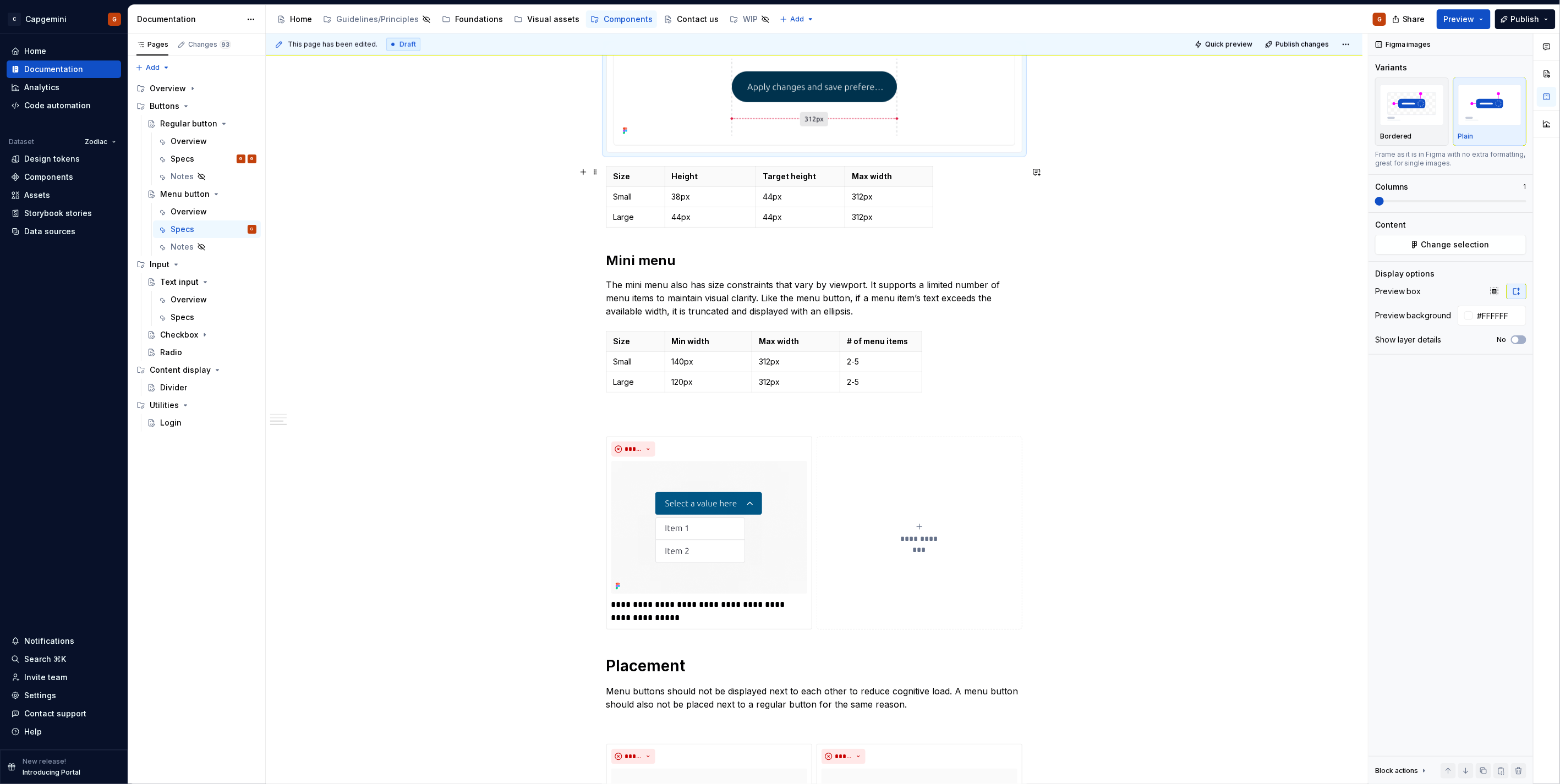
scroll to position [1038, 0]
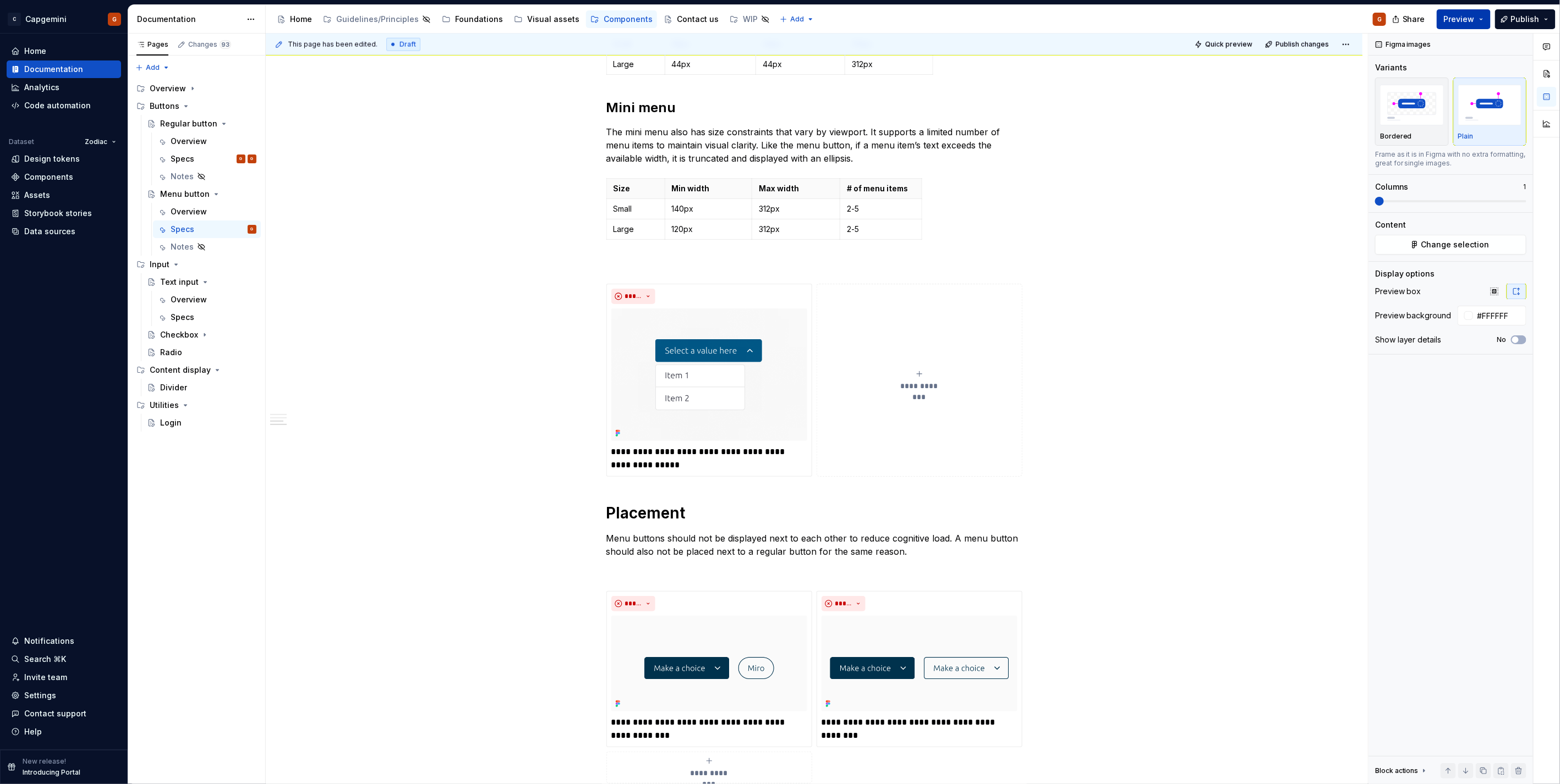
click at [1477, 21] on button "Preview" at bounding box center [1463, 19] width 54 height 20
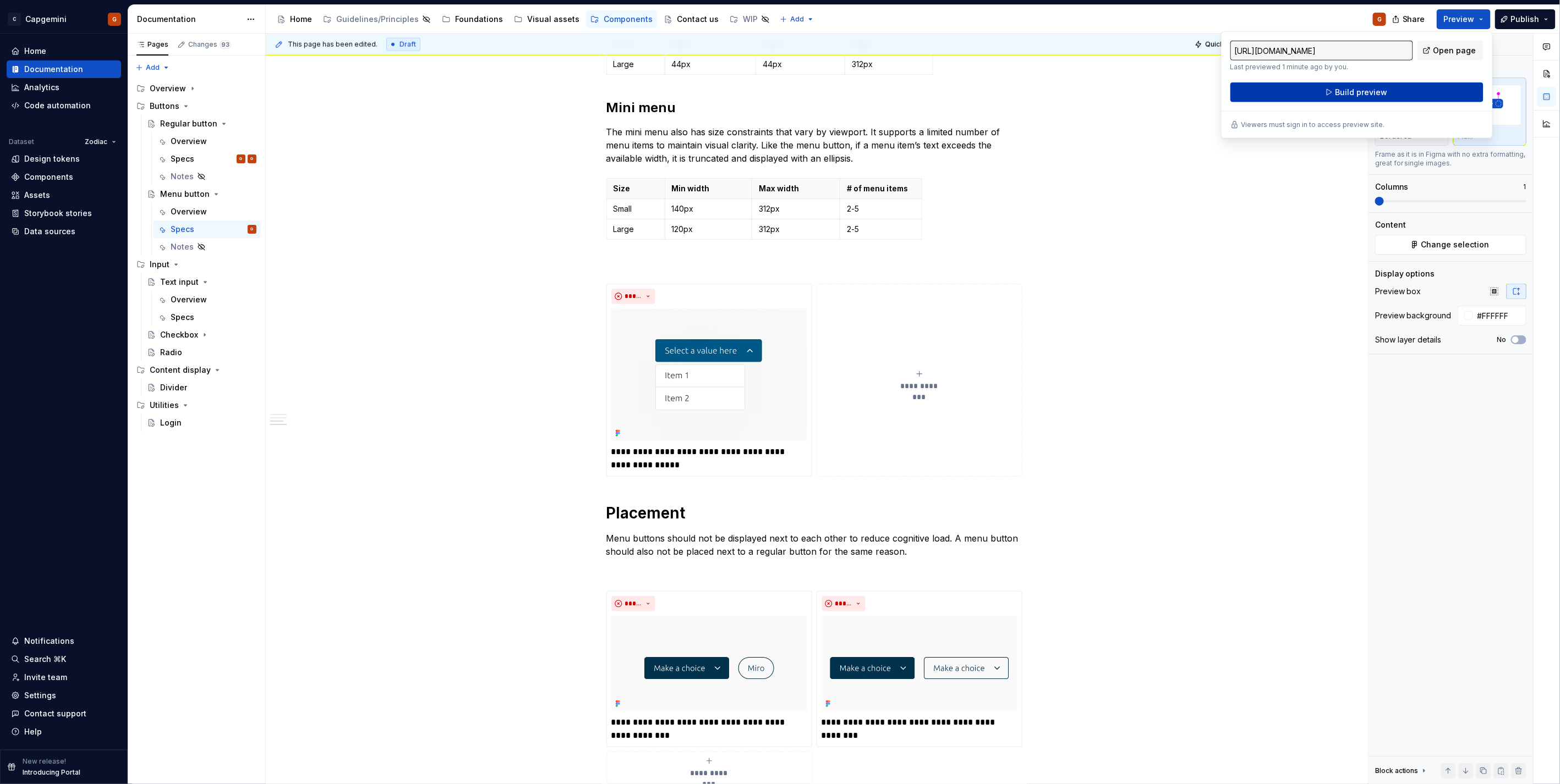
drag, startPoint x: 1477, startPoint y: 21, endPoint x: 1376, endPoint y: 87, distance: 120.7
click at [1376, 87] on span "Build preview" at bounding box center [1361, 92] width 53 height 11
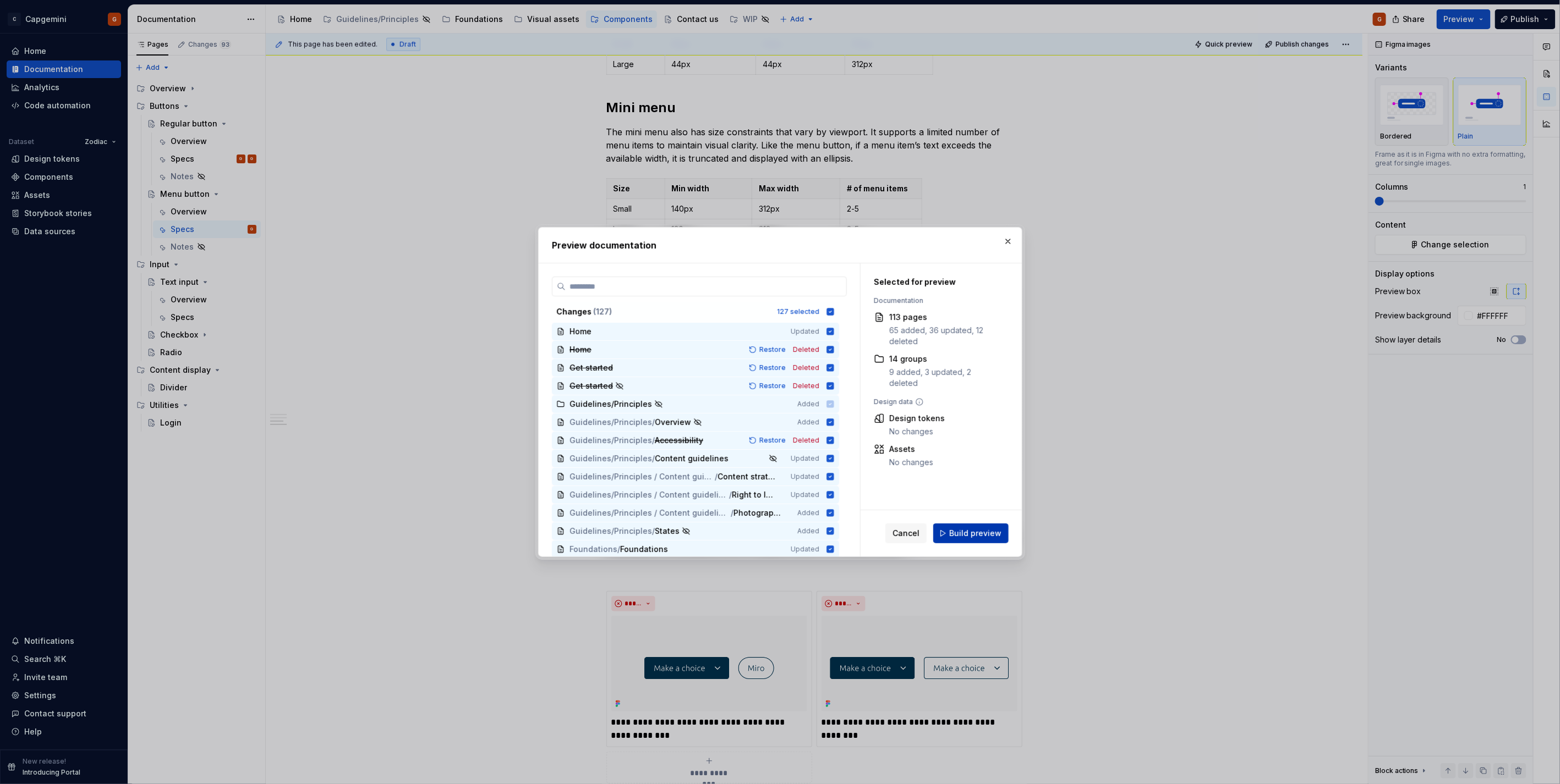
click at [998, 539] on span "Build preview" at bounding box center [975, 533] width 53 height 11
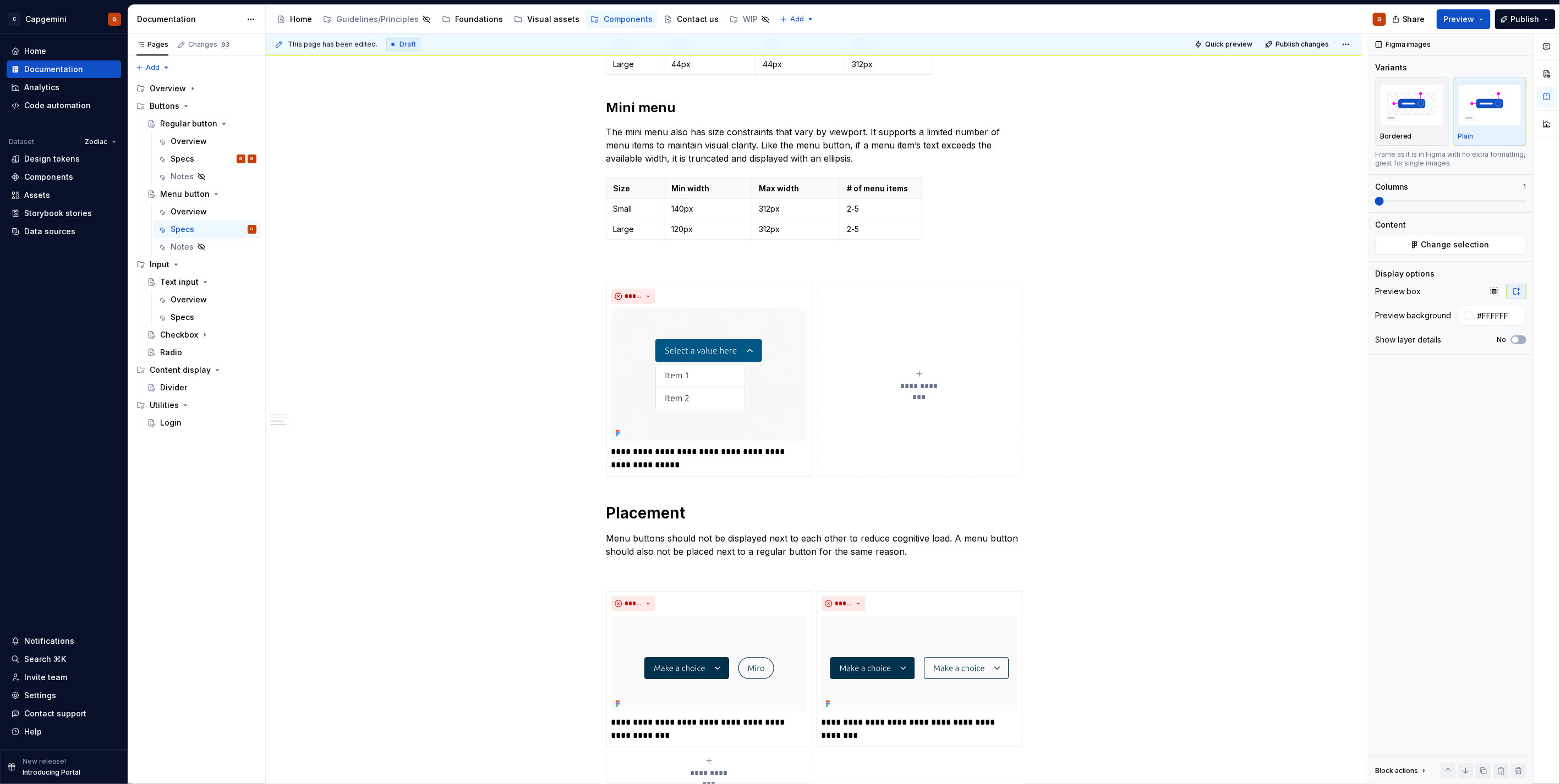
type textarea "*"
